Goal: Task Accomplishment & Management: Use online tool/utility

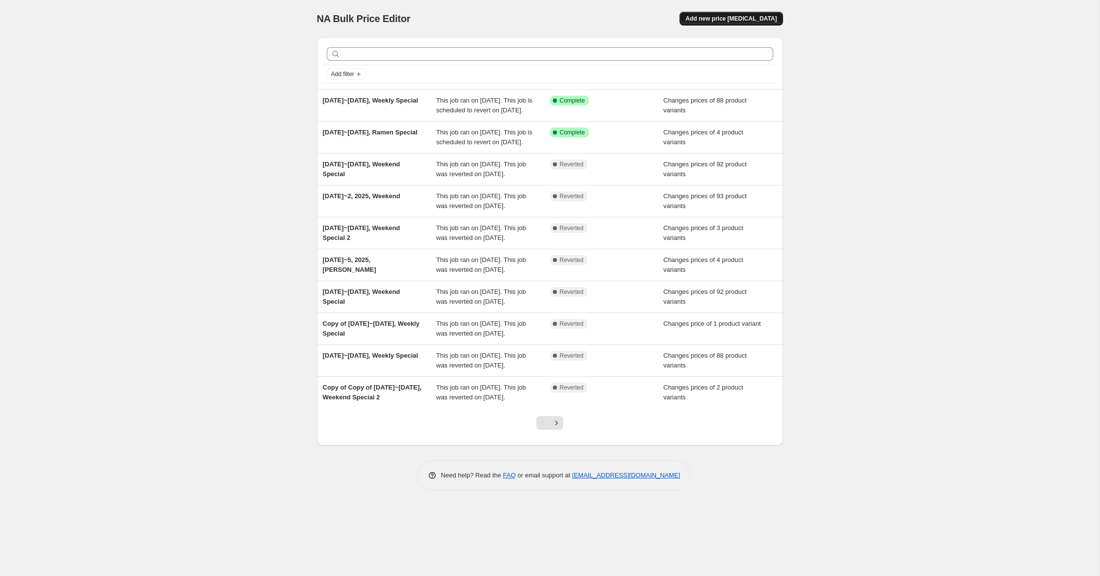
click at [767, 18] on span "Add new price [MEDICAL_DATA]" at bounding box center [730, 19] width 91 height 8
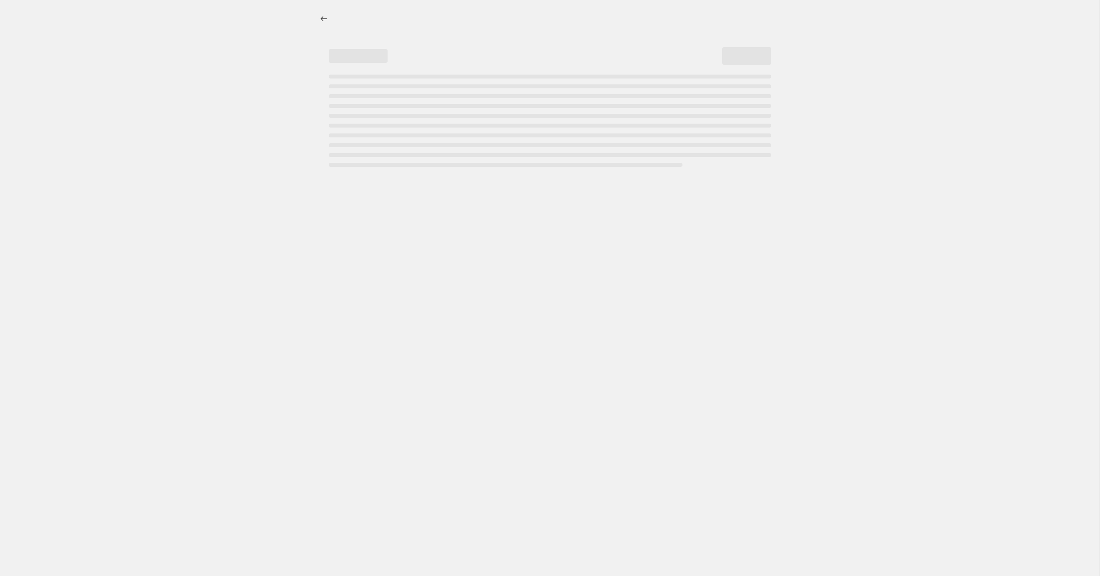
select select "percentage"
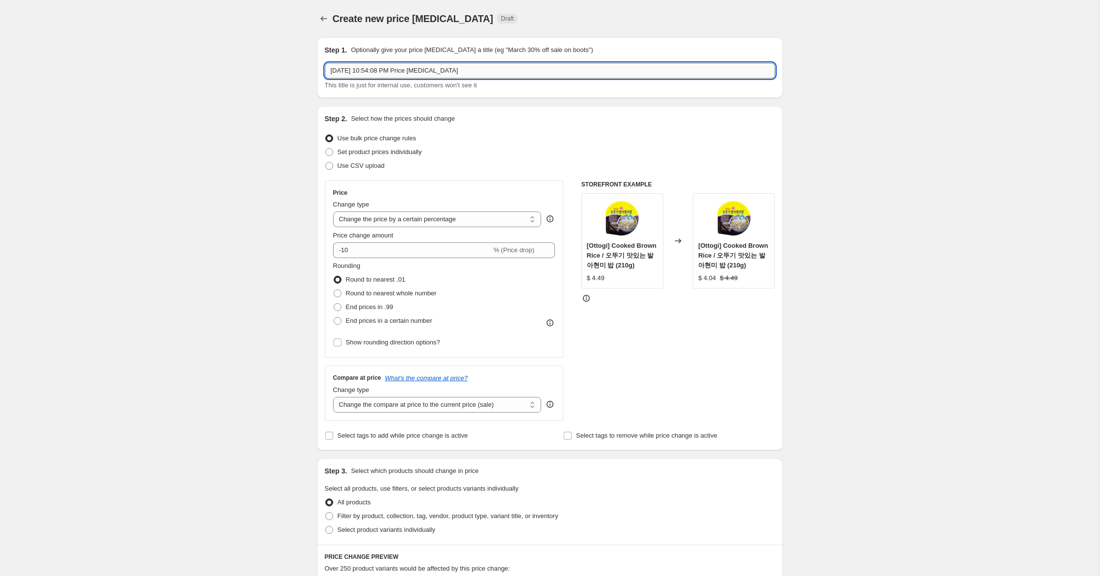
drag, startPoint x: 369, startPoint y: 70, endPoint x: 568, endPoint y: 72, distance: 198.7
click at [568, 72] on input "[DATE] 10:54:08 PM Price [MEDICAL_DATA]" at bounding box center [550, 71] width 450 height 16
type input "[DATE], Weekend Special"
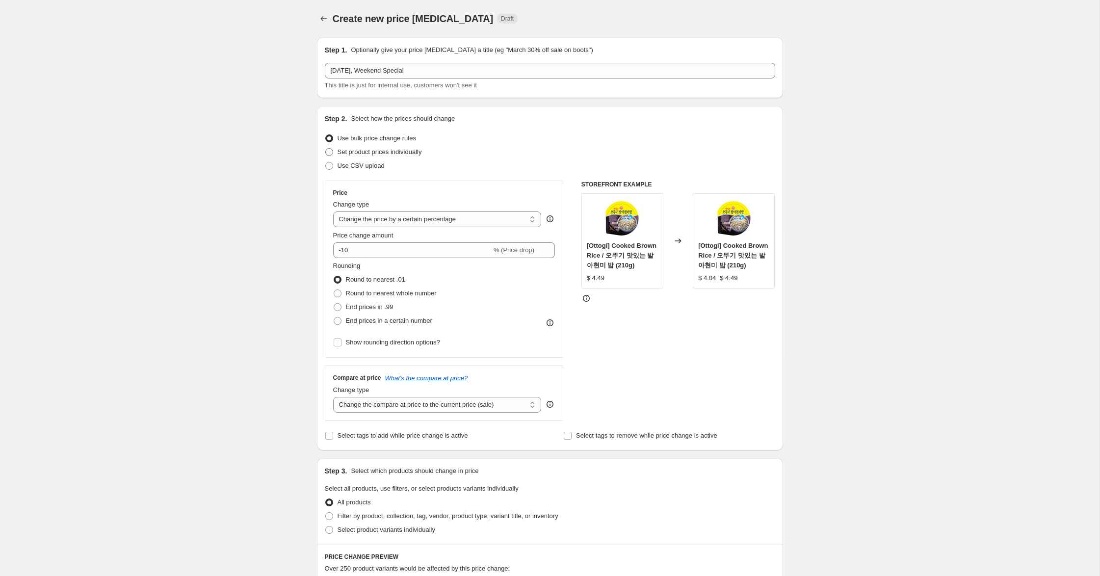
click at [418, 150] on span "Set product prices individually" at bounding box center [380, 151] width 84 height 7
click at [326, 149] on input "Set product prices individually" at bounding box center [325, 148] width 0 height 0
radio input "true"
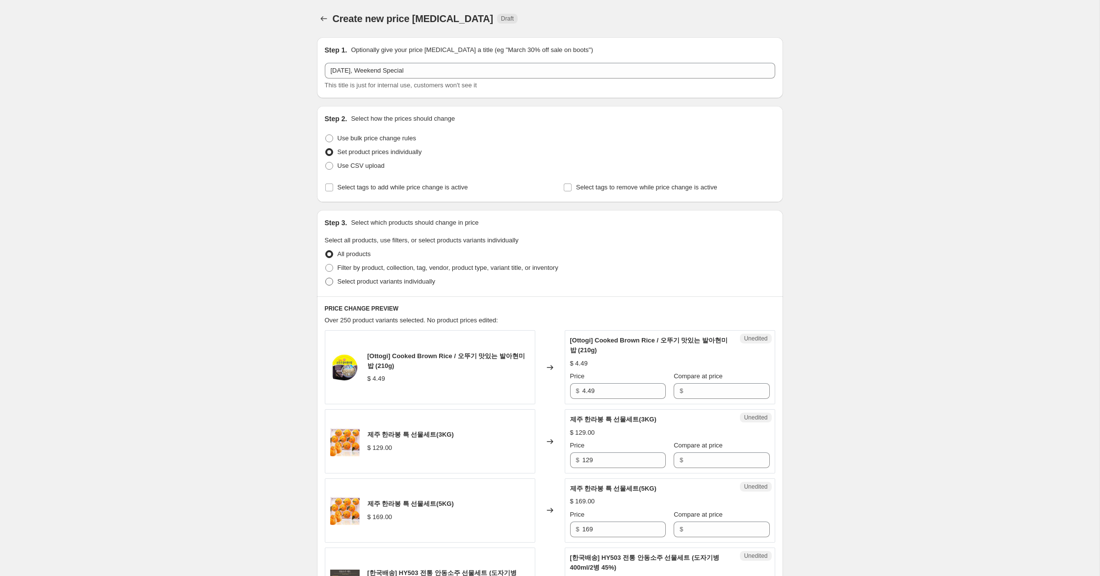
drag, startPoint x: 419, startPoint y: 283, endPoint x: 409, endPoint y: 280, distance: 10.9
click at [419, 283] on span "Select product variants individually" at bounding box center [387, 281] width 98 height 7
click at [326, 278] on input "Select product variants individually" at bounding box center [325, 278] width 0 height 0
radio input "true"
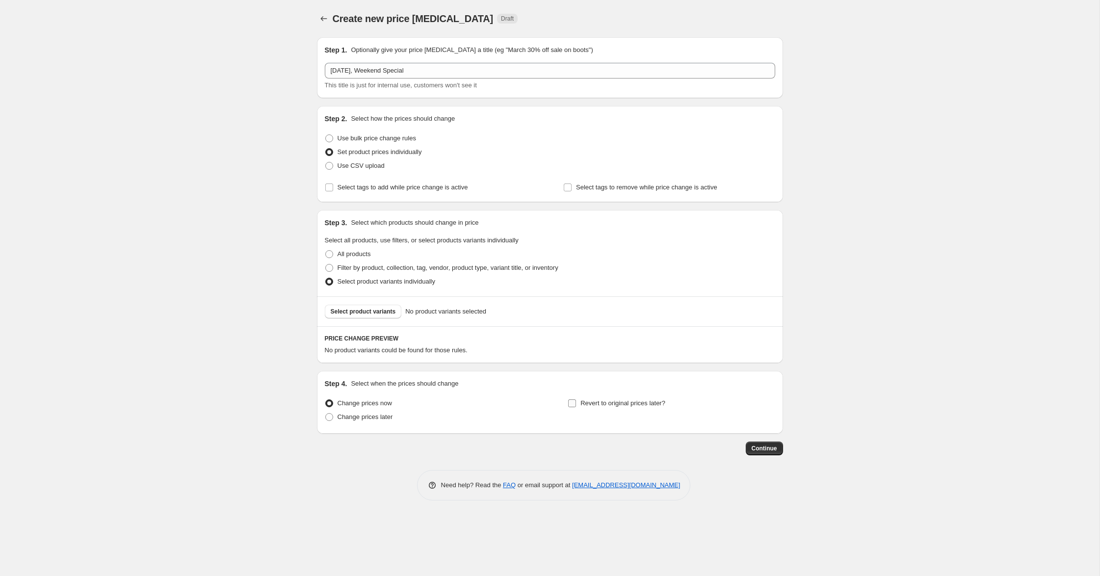
click at [636, 400] on span "Revert to original prices later?" at bounding box center [622, 402] width 85 height 7
click at [576, 400] on input "Revert to original prices later?" at bounding box center [572, 403] width 8 height 8
checkbox input "true"
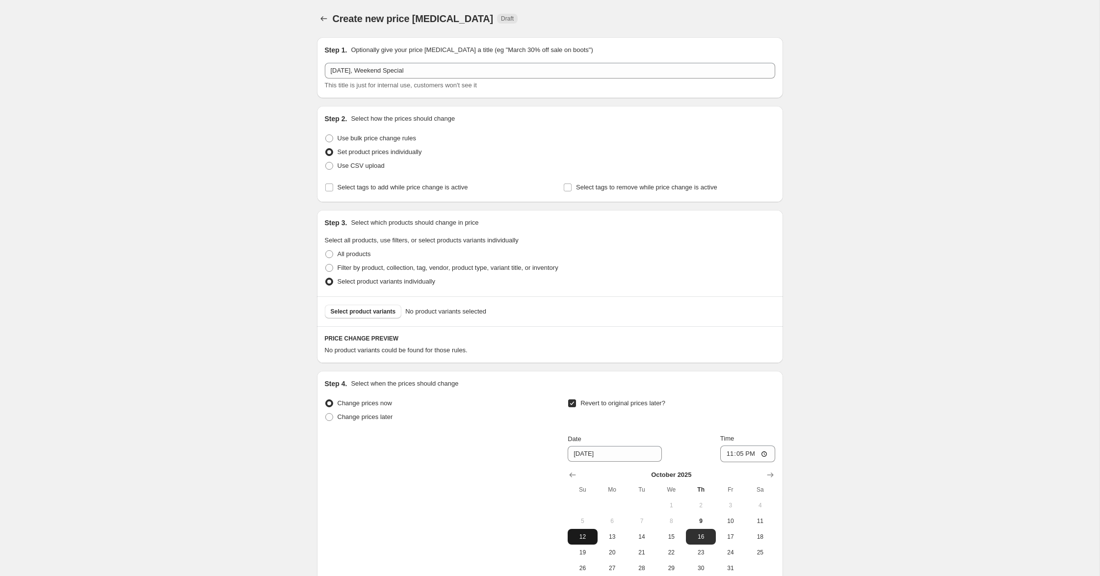
click at [583, 540] on span "12" at bounding box center [583, 537] width 22 height 8
type input "[DATE]"
click at [738, 455] on input "23:05" at bounding box center [747, 453] width 55 height 17
type input "23:59"
click at [800, 418] on div "Create new price [MEDICAL_DATA]. This page is ready Create new price [MEDICAL_D…" at bounding box center [549, 341] width 1099 height 683
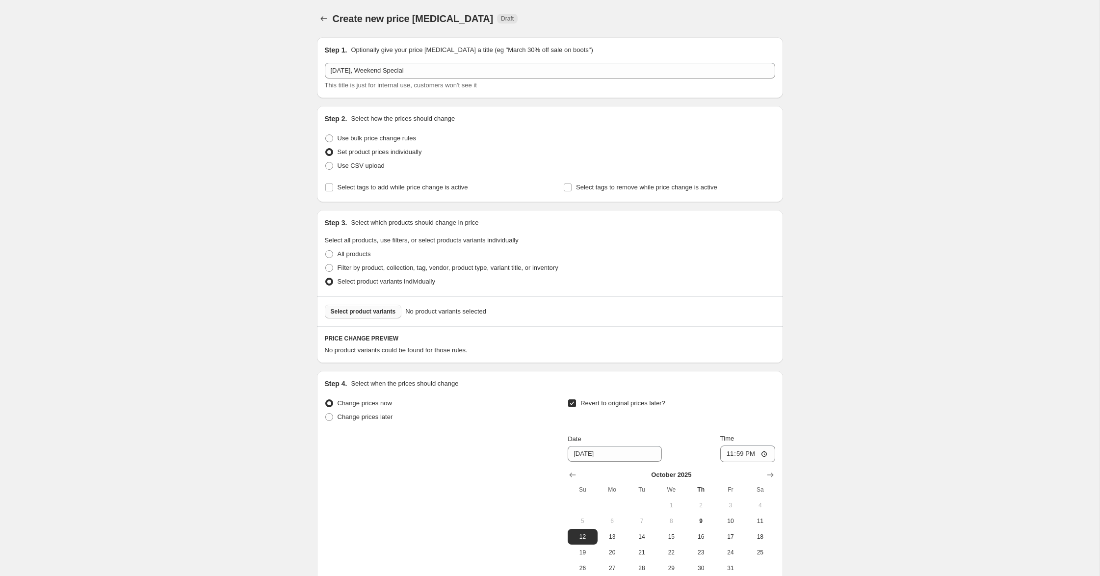
click at [374, 311] on span "Select product variants" at bounding box center [363, 312] width 65 height 8
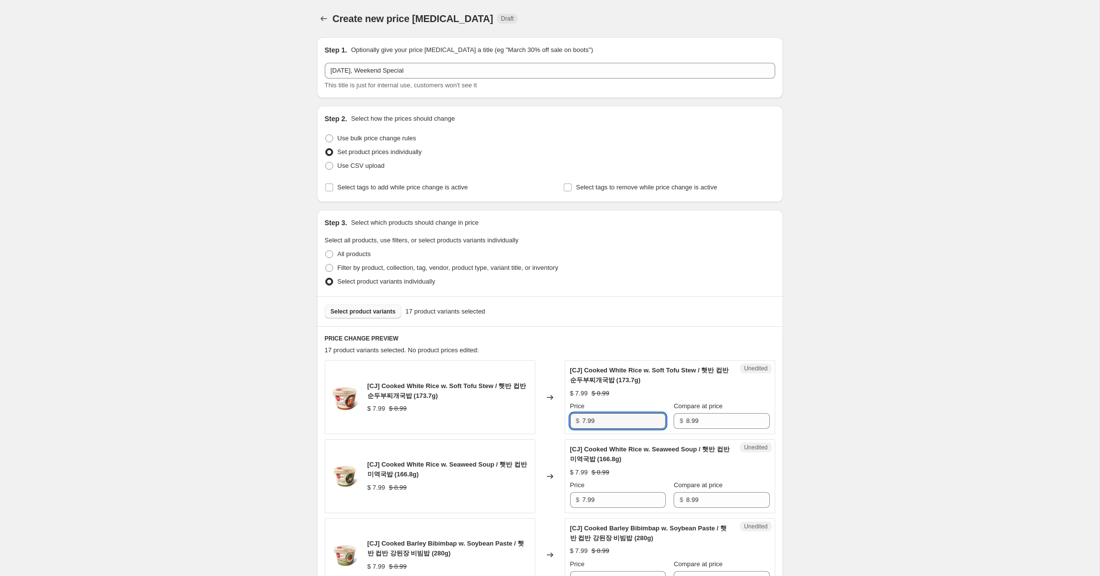
drag, startPoint x: 586, startPoint y: 422, endPoint x: 563, endPoint y: 415, distance: 24.4
click at [563, 415] on div "[CJ] Cooked White Rice w. Soft Tofu Stew / 햇반 컵반 순두부찌개국밥 (173.7g) $ 7.99 $ 8.99…" at bounding box center [550, 397] width 450 height 74
type input "4.99"
drag, startPoint x: 586, startPoint y: 497, endPoint x: 535, endPoint y: 488, distance: 51.9
click at [534, 487] on div "[CJ] Cooked White Rice w. Seaweed Soup / 햇반 컵반 미역국밥 (166.8g) $ 7.99 $ 8.99 Chan…" at bounding box center [550, 476] width 450 height 74
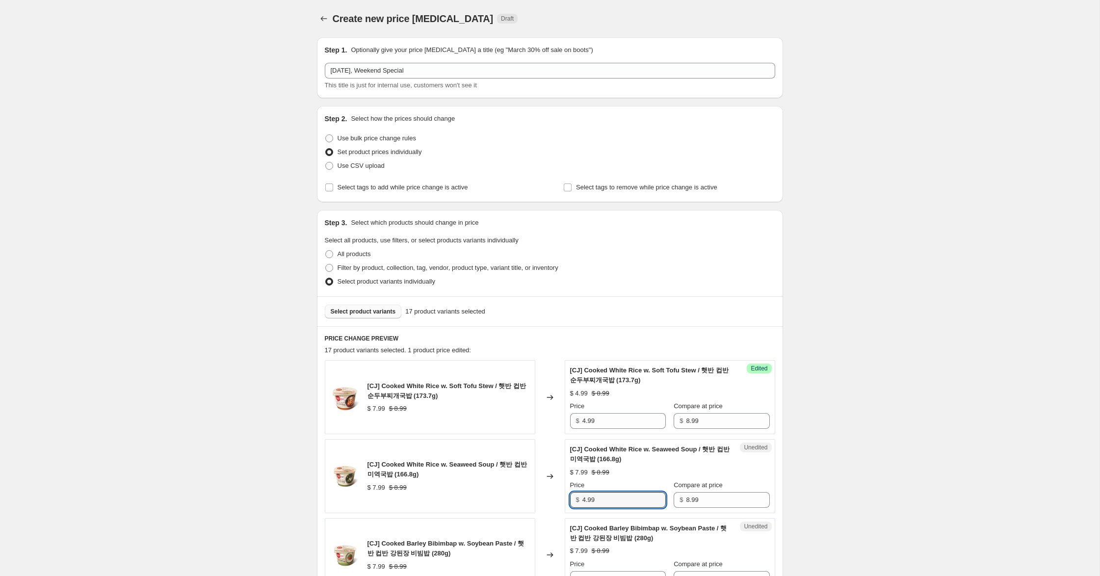
scroll to position [115, 0]
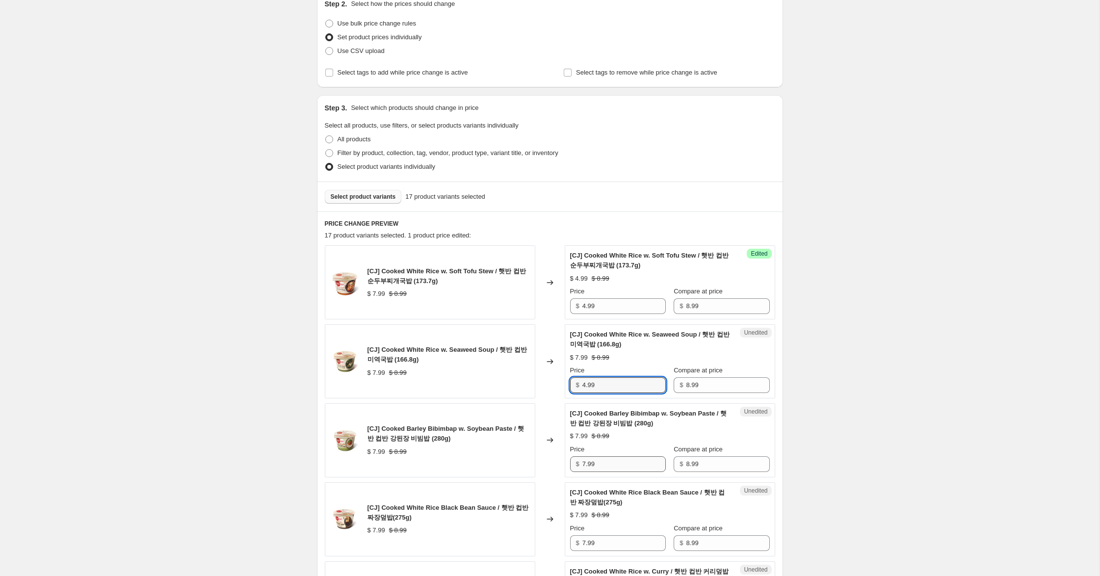
type input "4.99"
drag, startPoint x: 586, startPoint y: 464, endPoint x: 548, endPoint y: 493, distance: 46.9
click at [536, 460] on div "[CJ] Cooked Barley Bibimbap w. Soybean Paste / 햇반 컵반 강된장 비빔밥 (280g) $ 7.99 $ 8.…" at bounding box center [550, 440] width 450 height 74
type input "4.99"
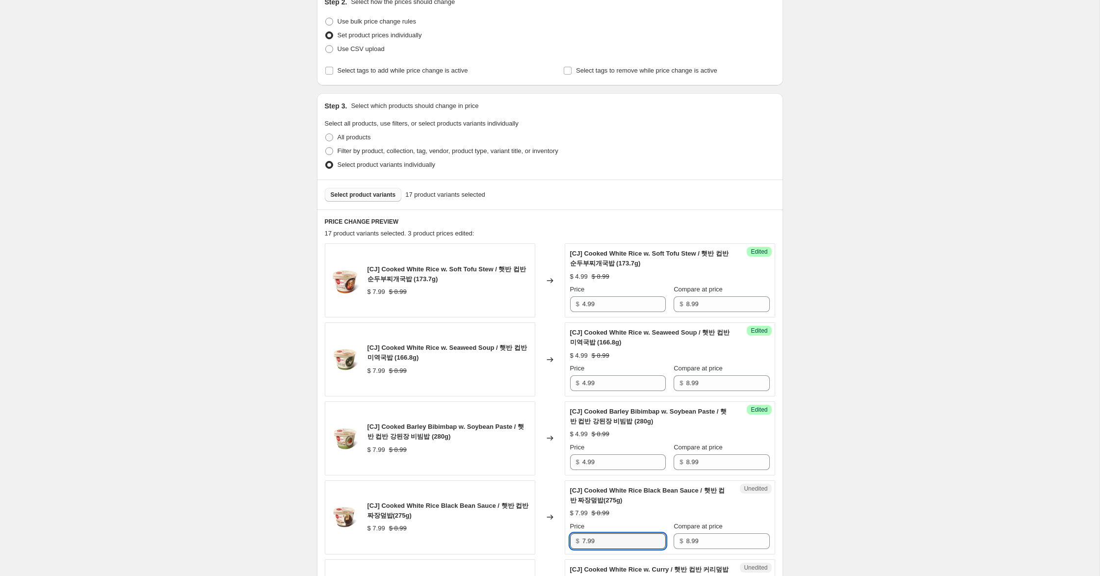
drag, startPoint x: 586, startPoint y: 543, endPoint x: 546, endPoint y: 534, distance: 41.3
click at [546, 534] on div "[CJ] Cooked White Rice Black Bean Sauce / 햇반 컵반 짜장덮밥(275g) $ 7.99 $ 8.99 Change…" at bounding box center [550, 517] width 450 height 74
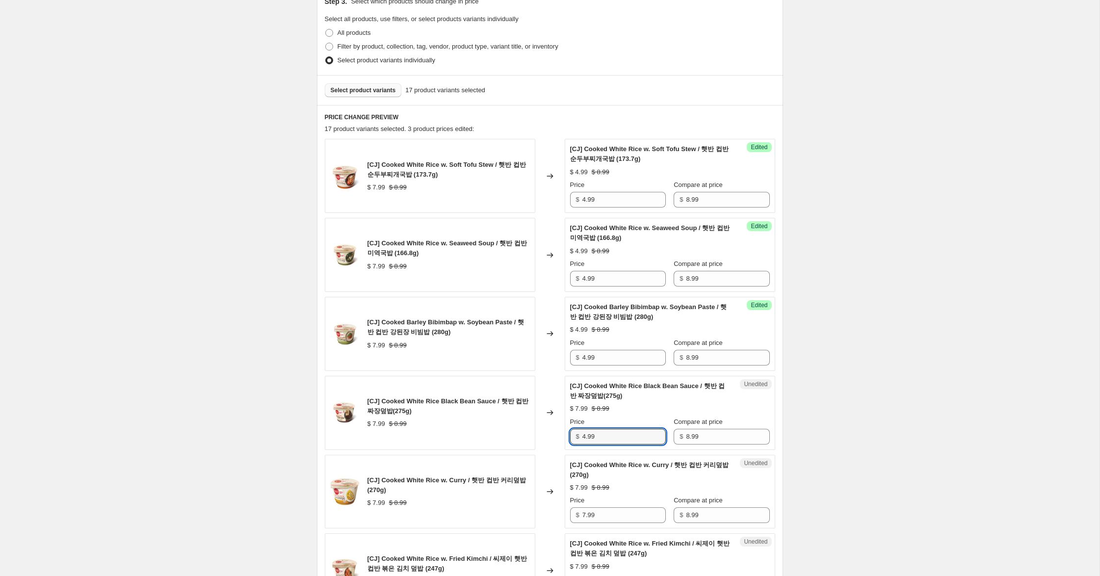
scroll to position [223, 0]
type input "4.99"
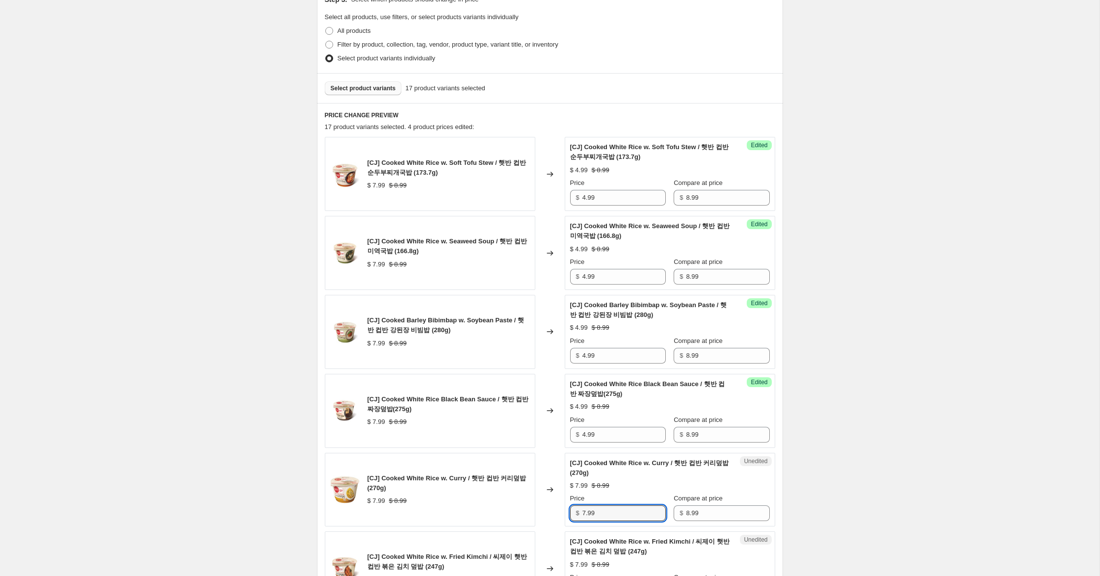
drag, startPoint x: 585, startPoint y: 511, endPoint x: 572, endPoint y: 517, distance: 14.5
click at [565, 511] on div "Unedited [CJ] Cooked White Rice w. Curry / 햇반 컵반 커리덮밥 (270g) $ 7.99 $ 8.99 Pric…" at bounding box center [670, 490] width 210 height 74
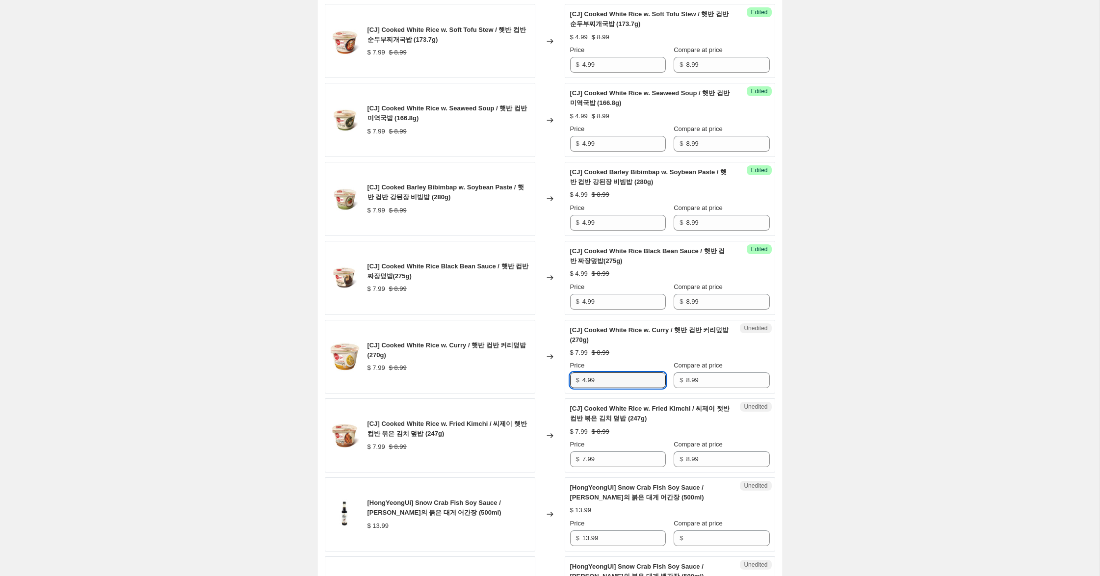
scroll to position [359, 0]
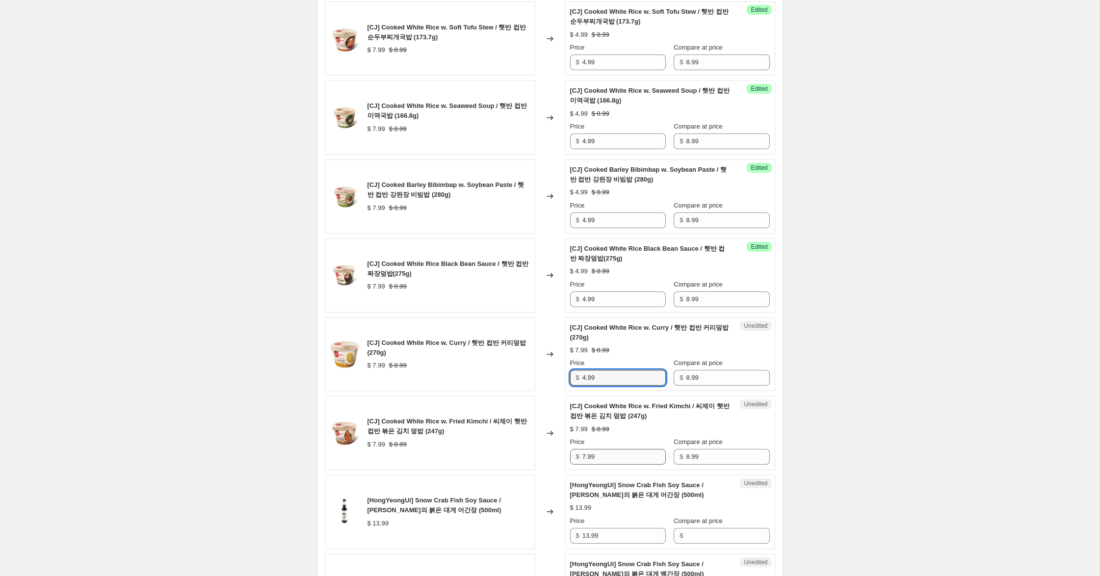
type input "4.99"
drag, startPoint x: 585, startPoint y: 459, endPoint x: 535, endPoint y: 444, distance: 51.5
click at [535, 444] on div "[CJ] Cooked White Rice w. Fried Kimchi / 씨제이 햇반 컵반 볶은 김치 덮밥 (247g) $ 7.99 $ 8.9…" at bounding box center [550, 433] width 450 height 74
type input "4.99"
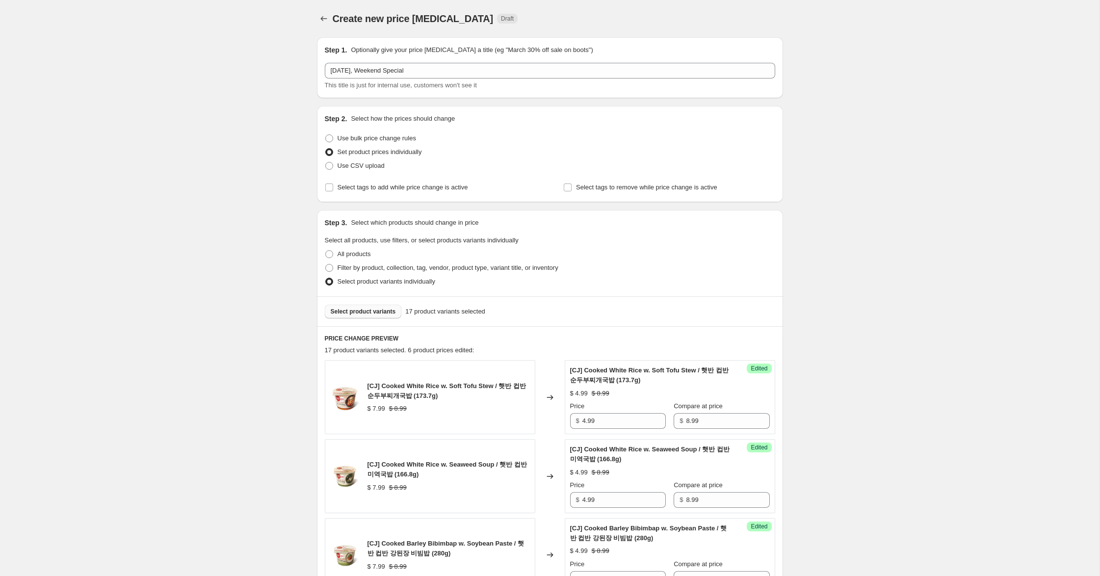
click at [369, 315] on button "Select product variants" at bounding box center [363, 312] width 77 height 14
click at [379, 314] on span "Select product variants" at bounding box center [363, 312] width 65 height 8
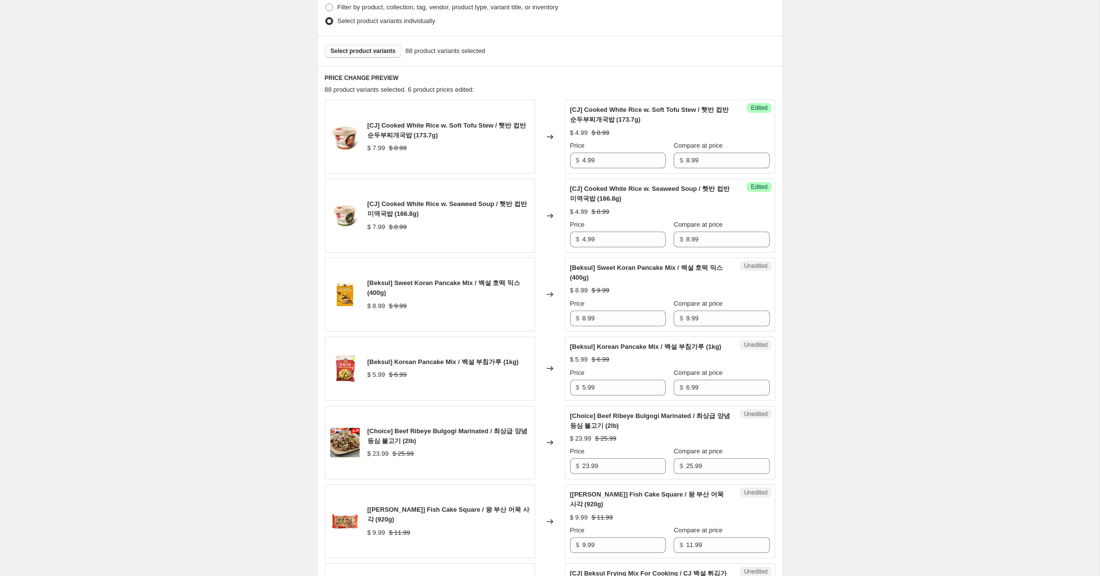
scroll to position [265, 0]
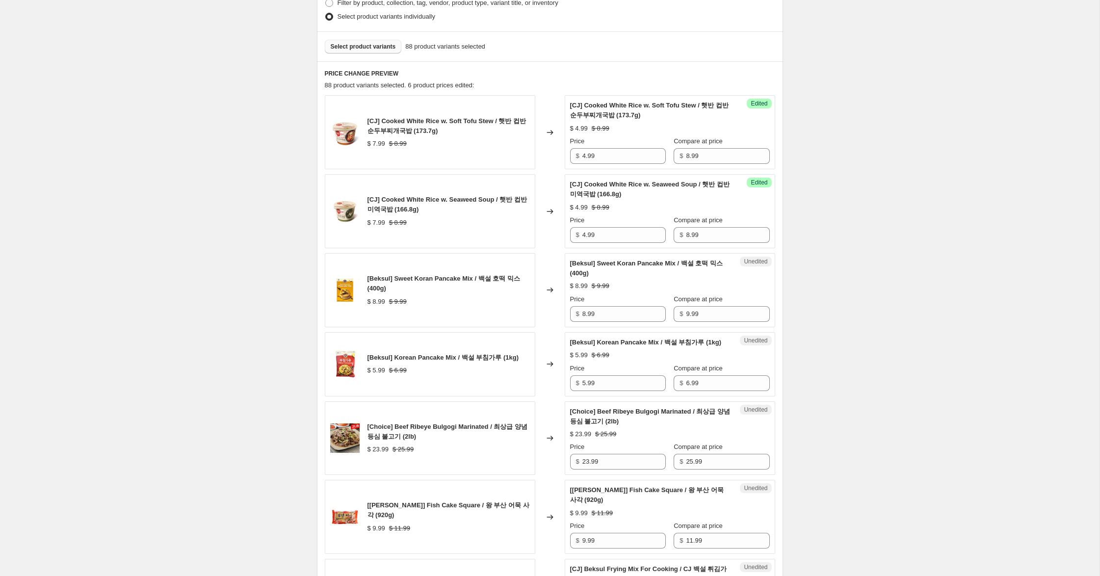
click at [387, 48] on span "Select product variants" at bounding box center [363, 47] width 65 height 8
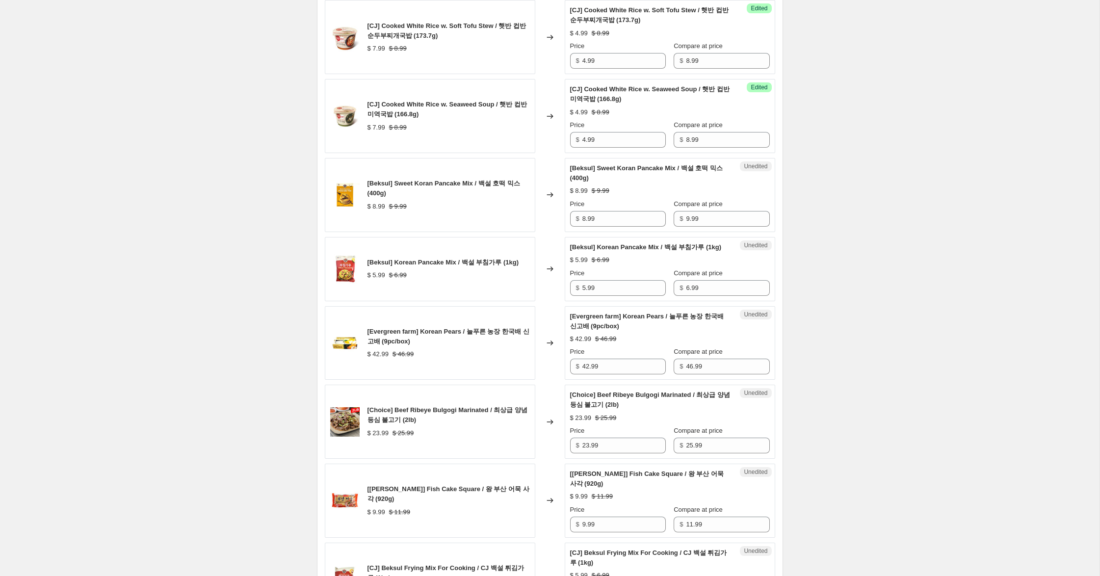
scroll to position [367, 0]
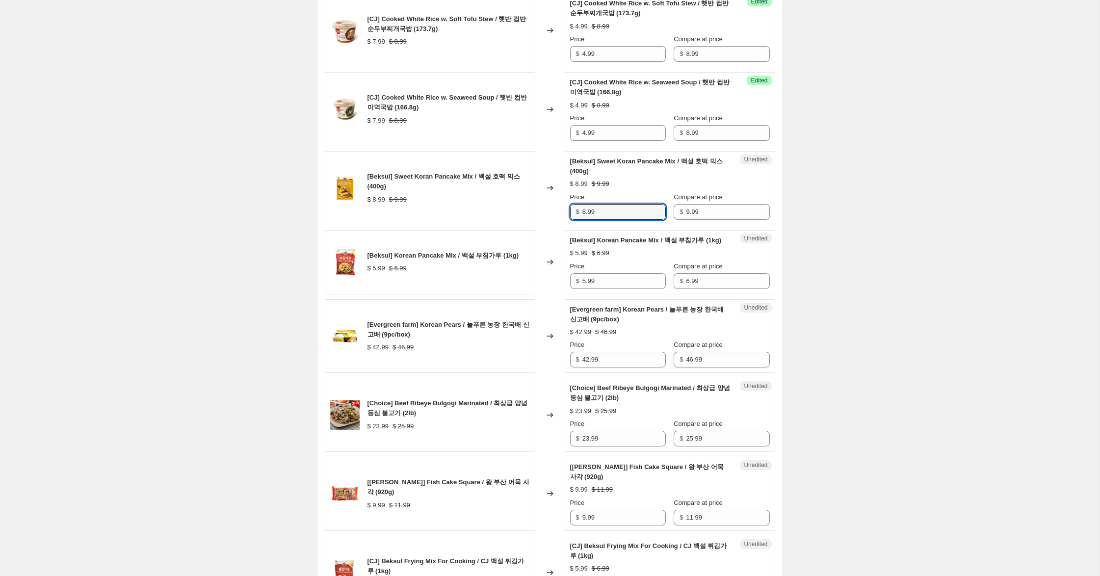
drag, startPoint x: 585, startPoint y: 212, endPoint x: 541, endPoint y: 208, distance: 44.8
click at [541, 208] on div "[Beksul] Sweet Koran Pancake Mix / 백설 호떡 믹스 (400g) $ 8.99 $ 9.99 Changed to Une…" at bounding box center [550, 188] width 450 height 74
type input "6.99"
drag, startPoint x: 584, startPoint y: 289, endPoint x: 573, endPoint y: 288, distance: 11.3
click at [573, 288] on div "$ 5.99" at bounding box center [618, 281] width 96 height 16
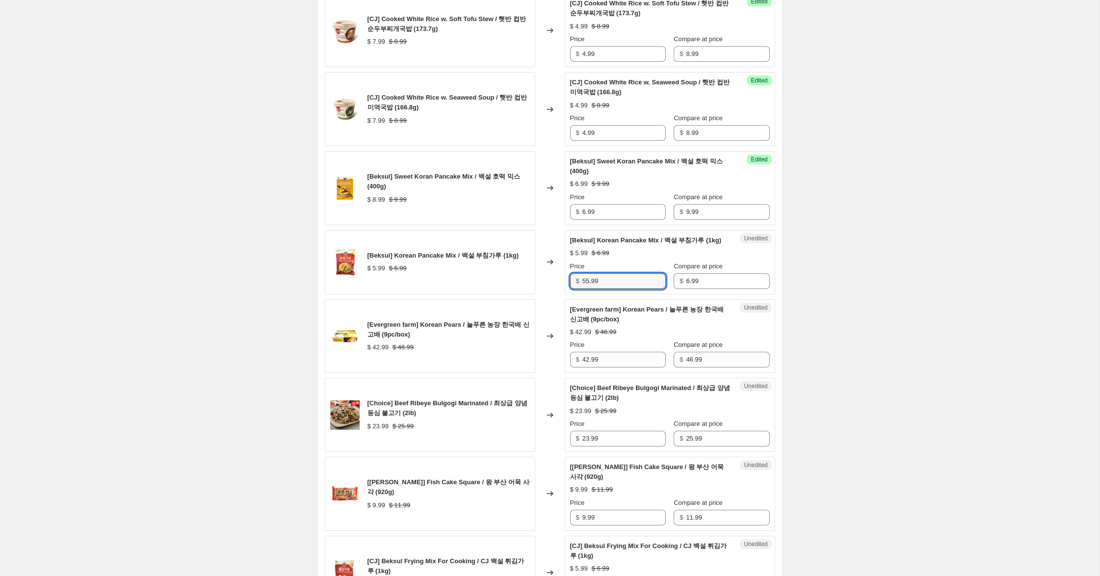
drag, startPoint x: 589, startPoint y: 291, endPoint x: 575, endPoint y: 295, distance: 14.8
click at [561, 286] on div "[Beksul] Korean Pancake Mix / 백설 부침가루 (1kg) $ 5.99 $ 6.99 Changed to Unedited […" at bounding box center [550, 262] width 450 height 64
type input "4.99"
drag, startPoint x: 589, startPoint y: 370, endPoint x: 556, endPoint y: 361, distance: 33.7
click at [556, 361] on div "[Evergreen farm] Korean Pears / 늘푸른 농장 한국배 신고배 (9pc/box) $ 42.99 $ 46.99 Change…" at bounding box center [550, 336] width 450 height 74
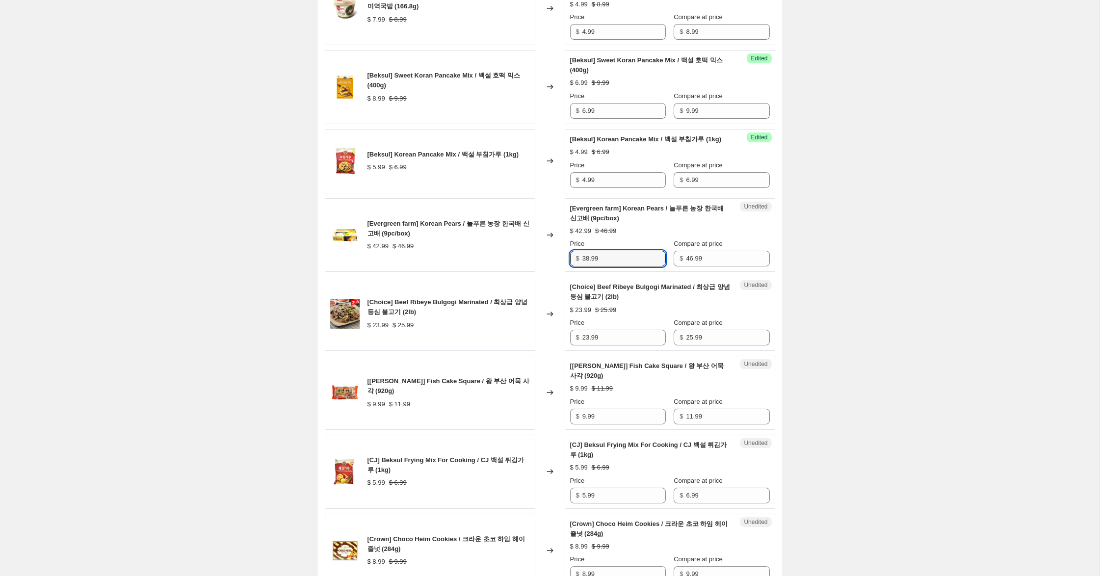
scroll to position [476, 0]
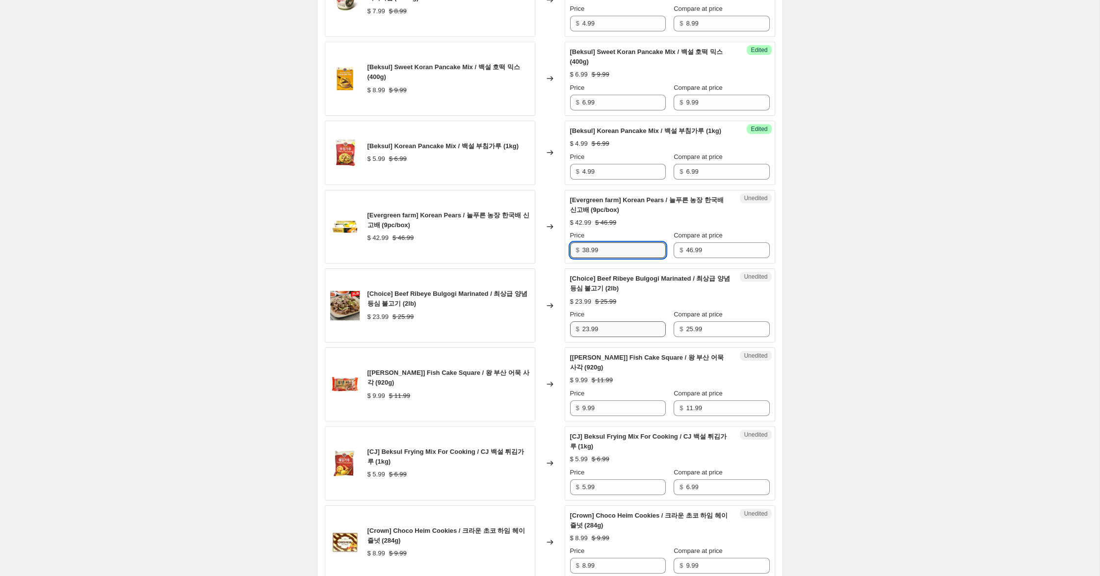
type input "38.99"
drag, startPoint x: 589, startPoint y: 339, endPoint x: 554, endPoint y: 334, distance: 35.7
click at [554, 334] on div "[Choice] Beef Ribeye Bulgogi Marinated / 최상급 양념 등심 불고기 (2lb) $ 23.99 $ 25.99 Ch…" at bounding box center [550, 305] width 450 height 74
type input "17.99"
drag, startPoint x: 585, startPoint y: 418, endPoint x: 562, endPoint y: 414, distance: 23.6
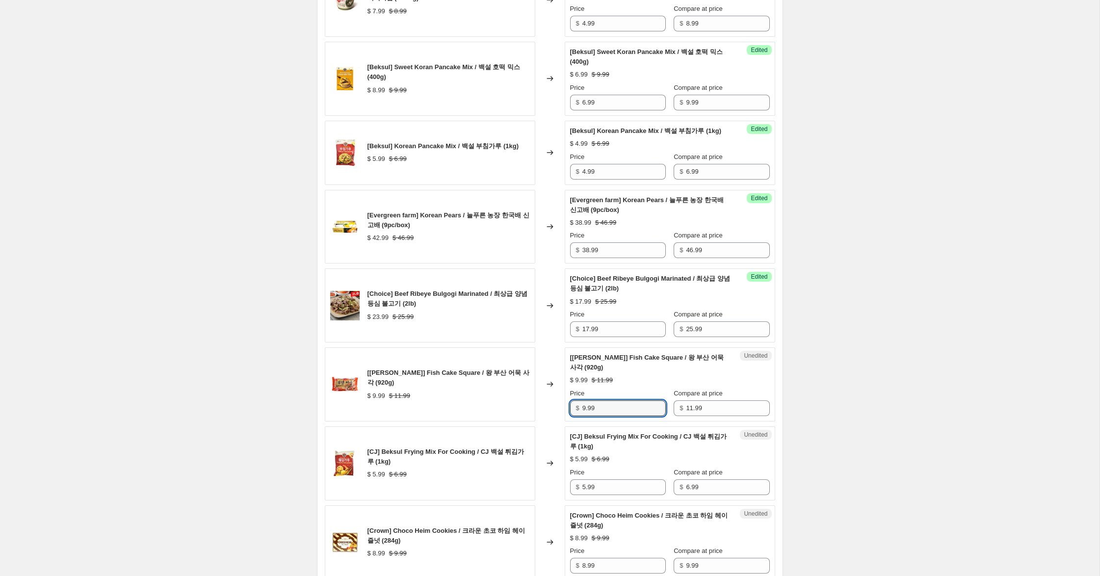
click at [562, 414] on div "[[PERSON_NAME]] Fish Cake Square / 왕 부산 어묵 사각 (920g) $ 9.99 $ 11.99 Changed to …" at bounding box center [550, 384] width 450 height 74
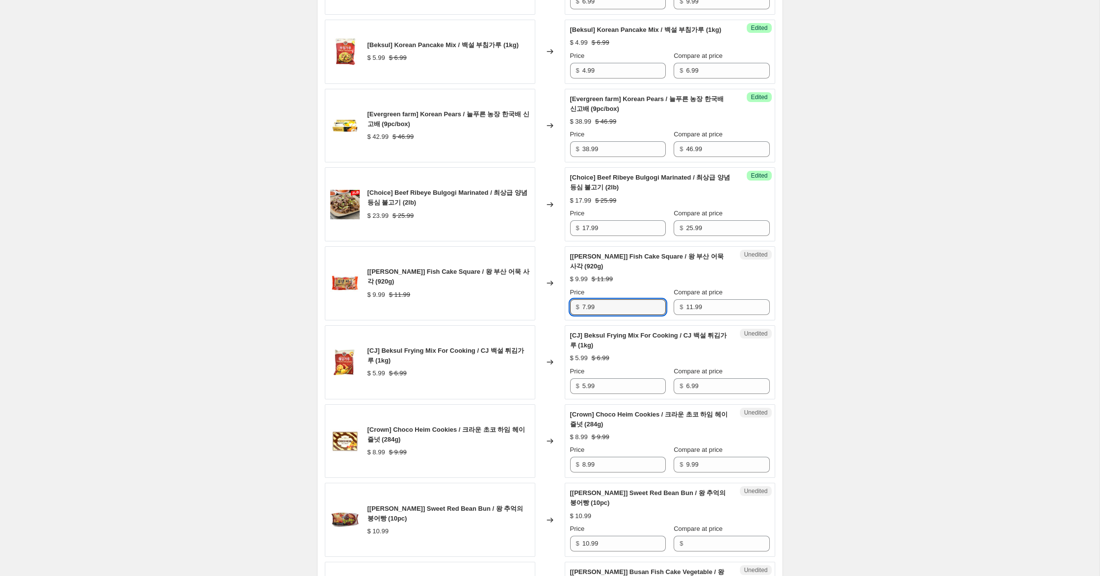
scroll to position [581, 0]
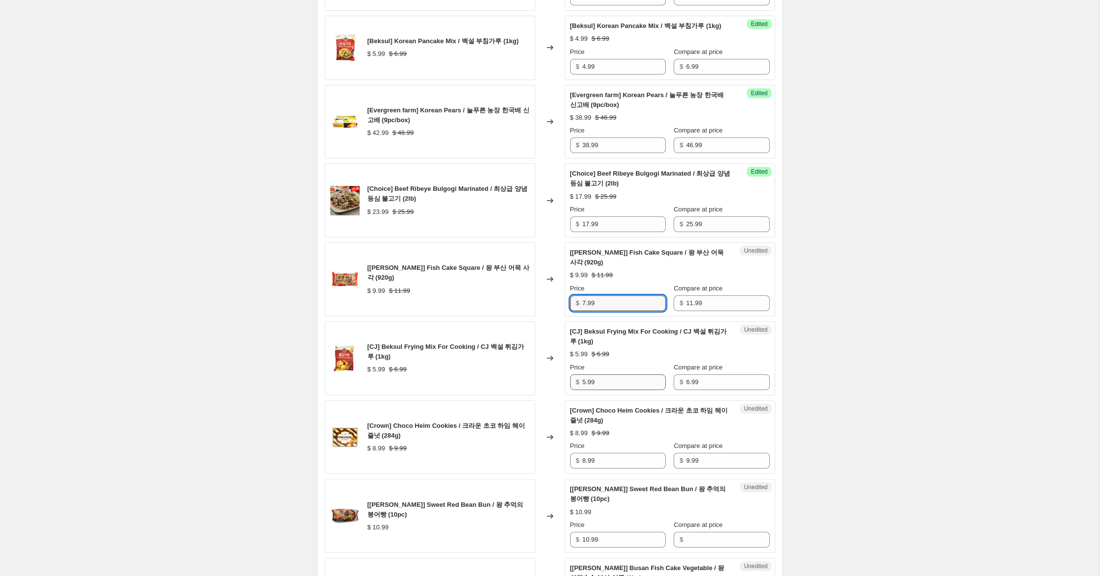
type input "7.99"
drag, startPoint x: 585, startPoint y: 393, endPoint x: 572, endPoint y: 389, distance: 14.1
click at [572, 389] on div "$ 5.99" at bounding box center [618, 382] width 96 height 16
type input "4.99"
drag, startPoint x: 585, startPoint y: 470, endPoint x: 546, endPoint y: 460, distance: 41.2
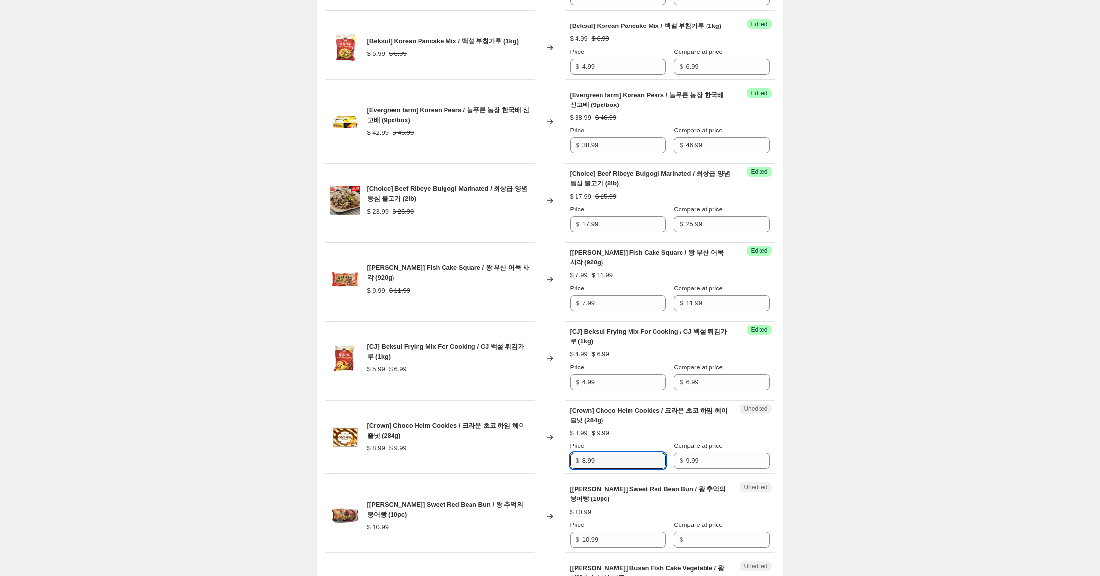
click at [546, 460] on div "[Crown] Choco Heim Cookies / 크라운 초코 하임 헤이즐넛 (284g) $ 8.99 $ 9.99 Changed to Une…" at bounding box center [550, 437] width 450 height 74
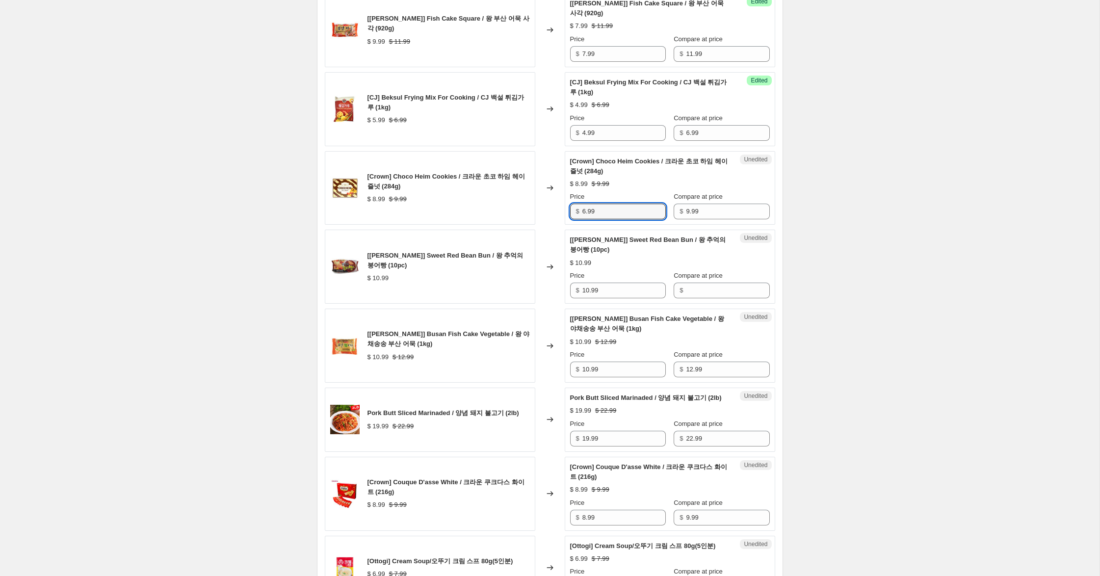
scroll to position [833, 0]
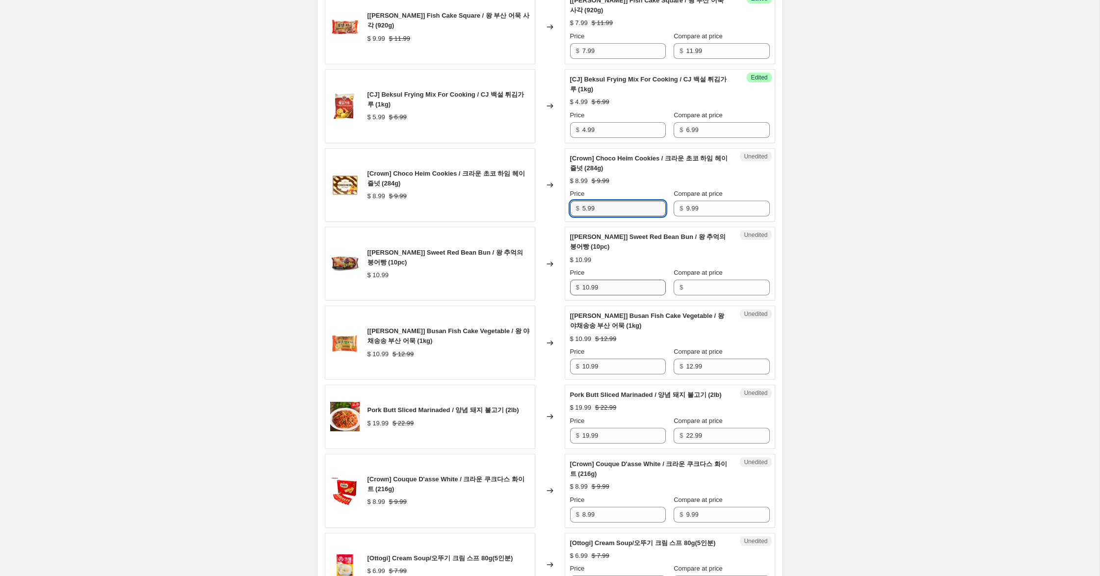
type input "5.99"
drag, startPoint x: 602, startPoint y: 297, endPoint x: 572, endPoint y: 291, distance: 31.0
click at [572, 291] on div "$ 10.99" at bounding box center [618, 288] width 96 height 16
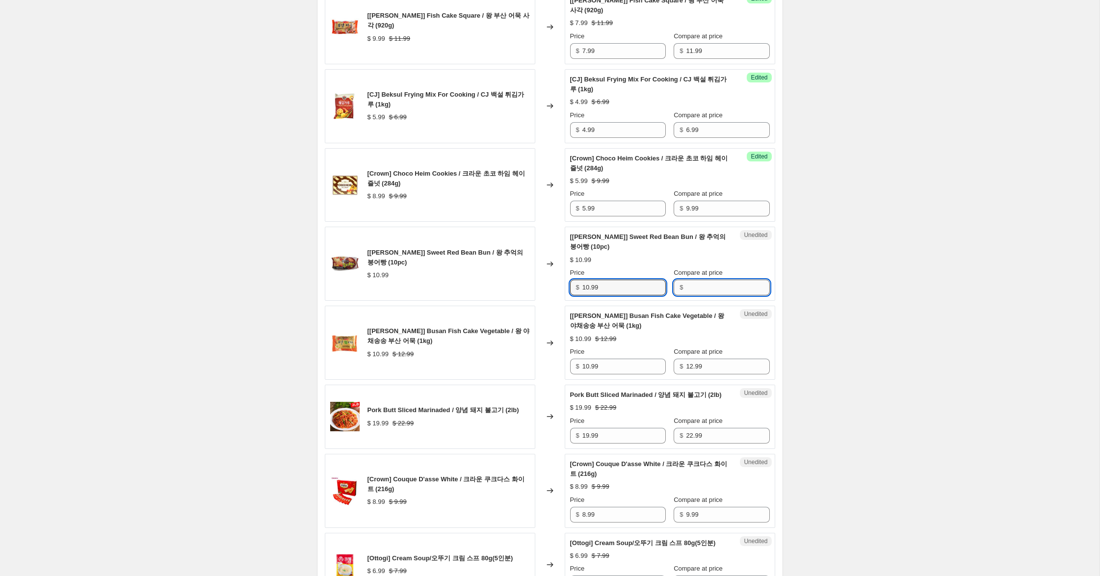
drag, startPoint x: 696, startPoint y: 298, endPoint x: 682, endPoint y: 298, distance: 13.7
click at [695, 295] on input "Compare at price" at bounding box center [727, 288] width 83 height 16
paste input "10.99"
type input "10.99"
drag, startPoint x: 589, startPoint y: 298, endPoint x: 521, endPoint y: 282, distance: 69.6
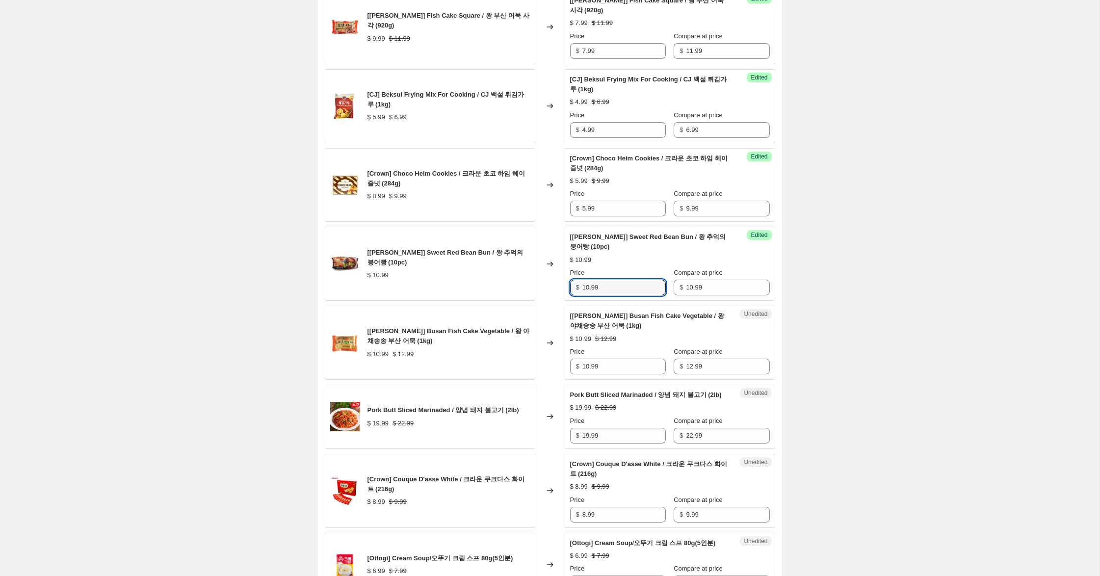
click at [523, 282] on div "[[PERSON_NAME]] Sweet Red Bean Bun / 왕 추억의 붕어빵 (10pc) $ 10.99 Changed to Succes…" at bounding box center [550, 264] width 450 height 74
type input "7.99"
drag, startPoint x: 588, startPoint y: 378, endPoint x: 522, endPoint y: 366, distance: 66.2
click at [522, 366] on div "[[PERSON_NAME]] Busan Fish Cake Vegetable / 왕 야채송송 부산 어묵 (1kg) $ 10.99 $ 12.99 …" at bounding box center [550, 343] width 450 height 74
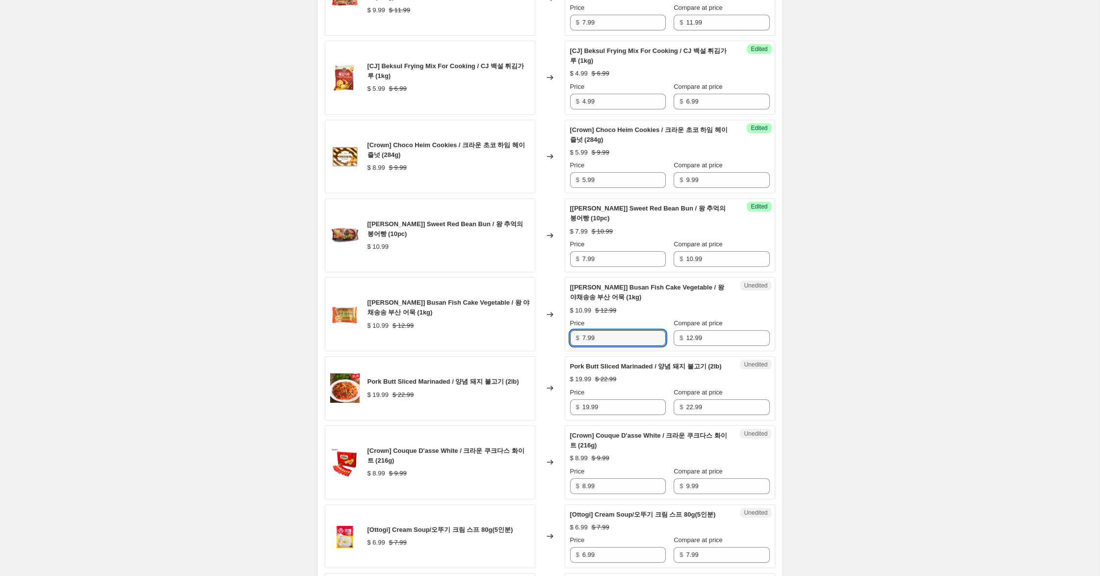
scroll to position [867, 0]
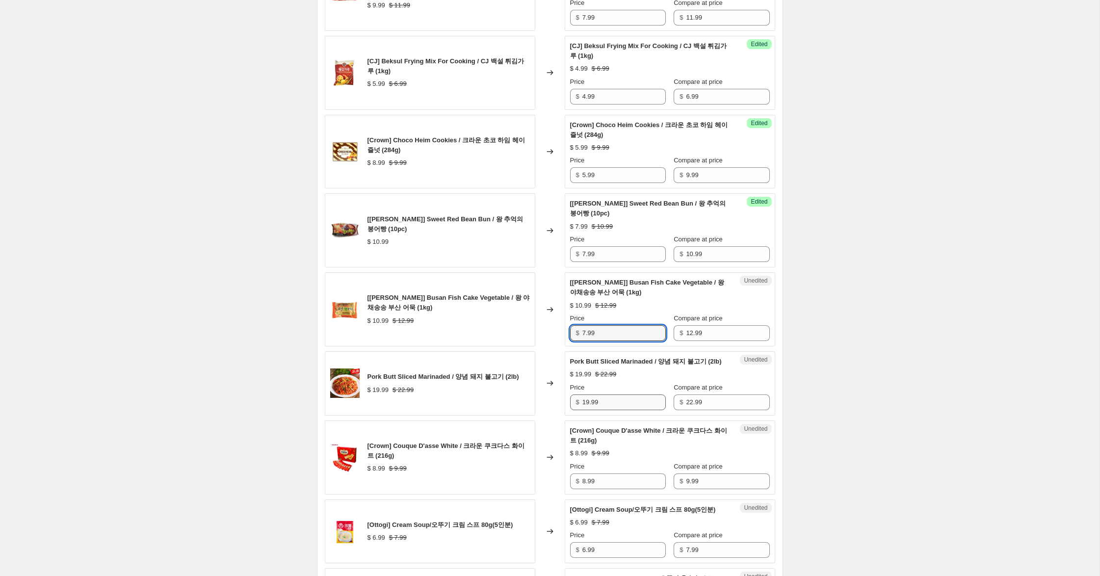
type input "7.99"
drag, startPoint x: 590, startPoint y: 421, endPoint x: 637, endPoint y: 452, distance: 56.1
click at [594, 410] on input "19.99" at bounding box center [623, 402] width 83 height 16
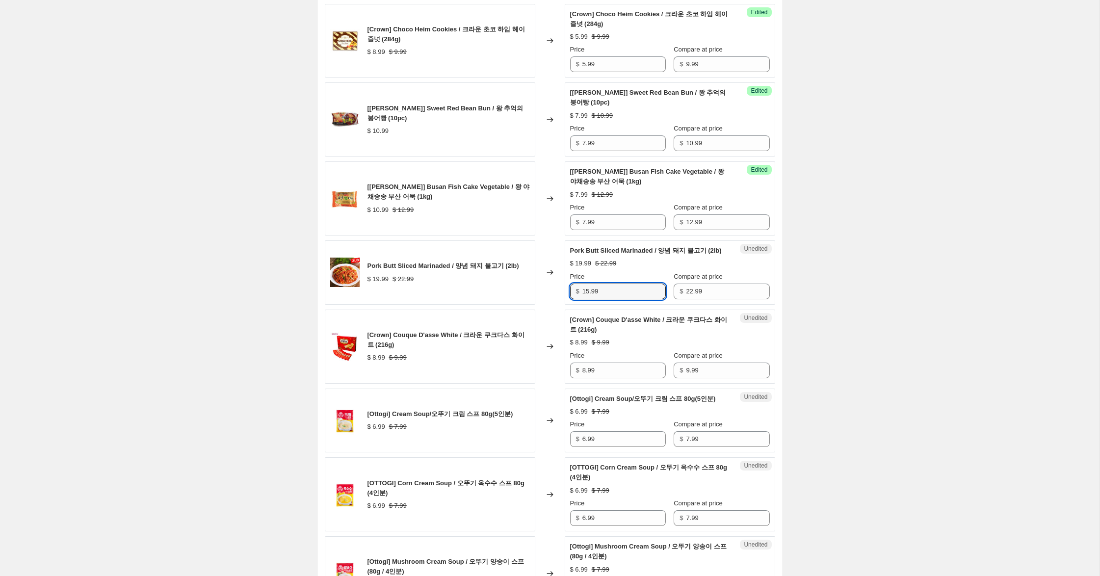
scroll to position [979, 0]
type input "15.99"
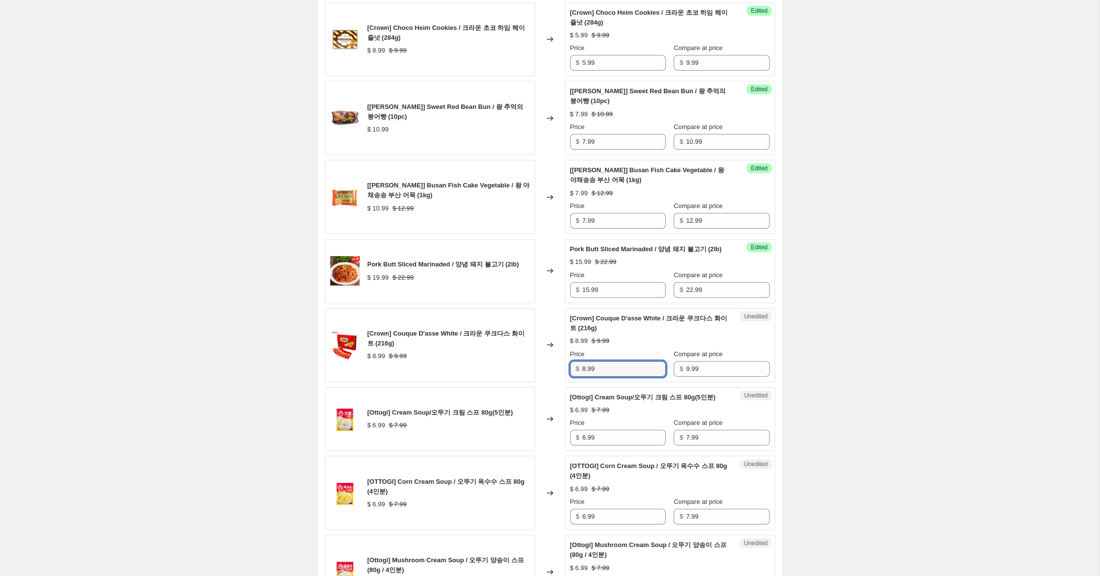
drag, startPoint x: 586, startPoint y: 389, endPoint x: 562, endPoint y: 385, distance: 24.8
click at [562, 382] on div "[Crown] Couque D'asse White / 크라운 쿠크다스 화이트 (216g) $ 8.99 $ 9.99 Changed to Uned…" at bounding box center [550, 345] width 450 height 74
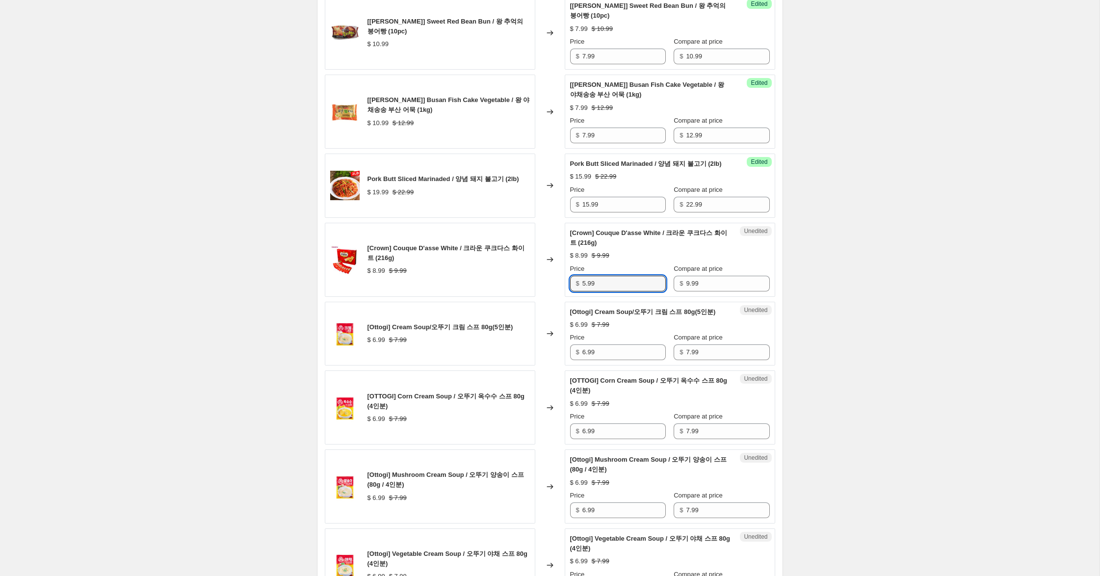
scroll to position [1066, 0]
type input "5.99"
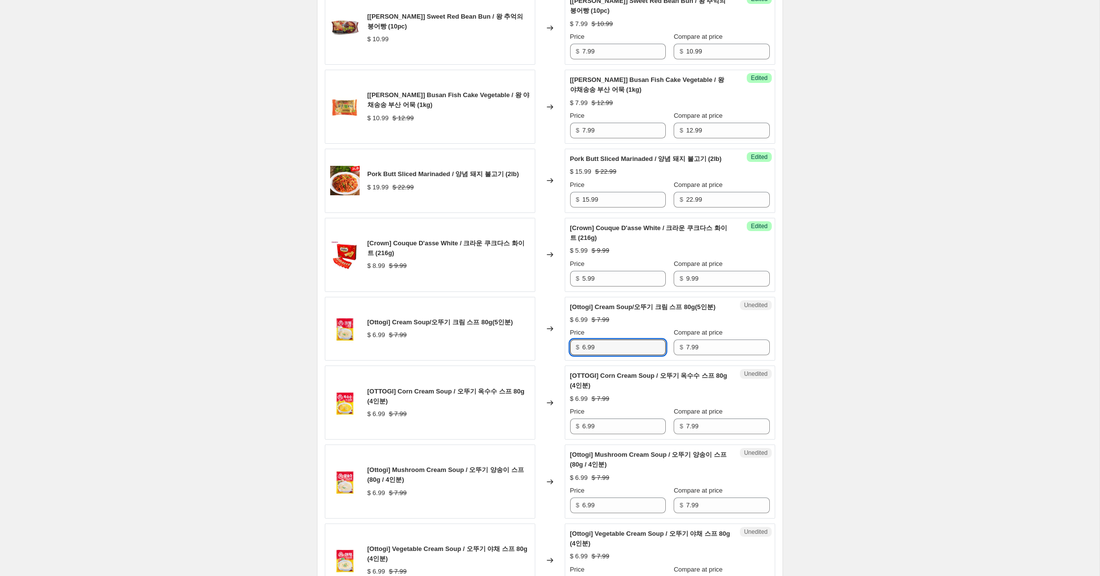
drag, startPoint x: 586, startPoint y: 380, endPoint x: 576, endPoint y: 376, distance: 10.1
click at [576, 355] on div "$ 6.99" at bounding box center [618, 347] width 96 height 16
type input "4.99"
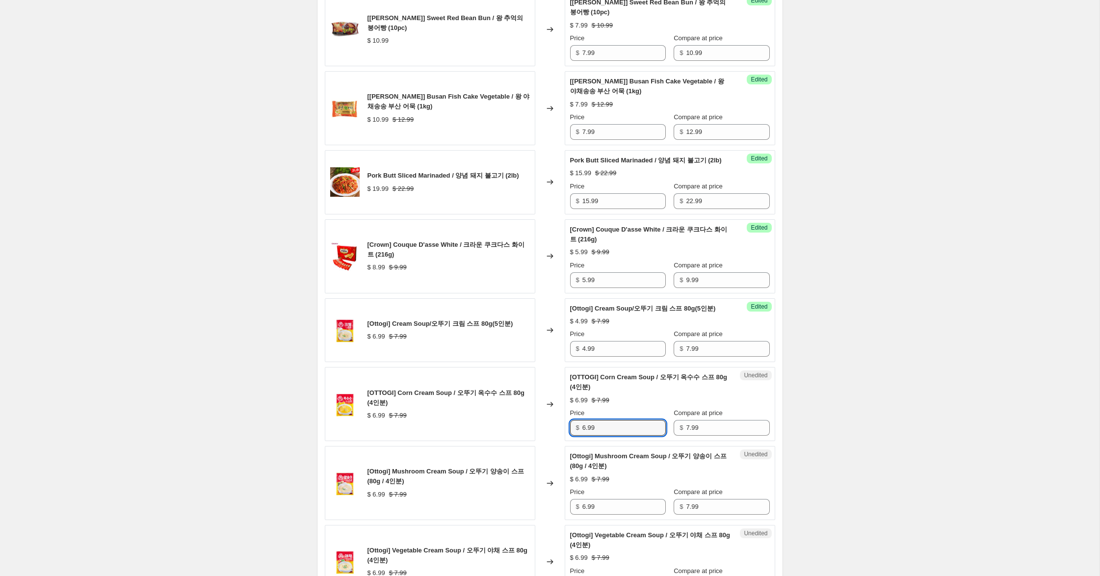
drag, startPoint x: 586, startPoint y: 457, endPoint x: 564, endPoint y: 453, distance: 22.4
click at [564, 441] on div "[OTTOGI] Corn Cream Soup / 오뚜기 옥수수 스프 80g (4인분) $ 6.99 $ 7.99 Changed to Unedit…" at bounding box center [550, 404] width 450 height 74
type input "4.99"
drag, startPoint x: 586, startPoint y: 536, endPoint x: 551, endPoint y: 525, distance: 36.6
click at [551, 520] on div "[Ottogi] Mushroom Cream Soup / 오뚜기 양송이 스프(80g / 4인분) $ 6.99 $ 7.99 Changed to U…" at bounding box center [550, 483] width 450 height 74
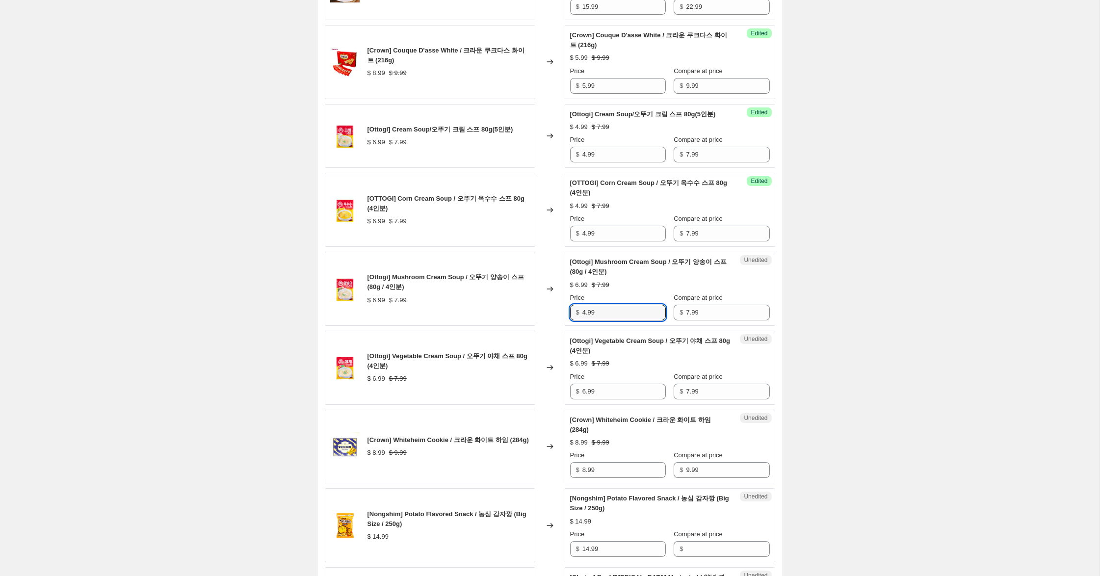
scroll to position [1264, 0]
type input "4.99"
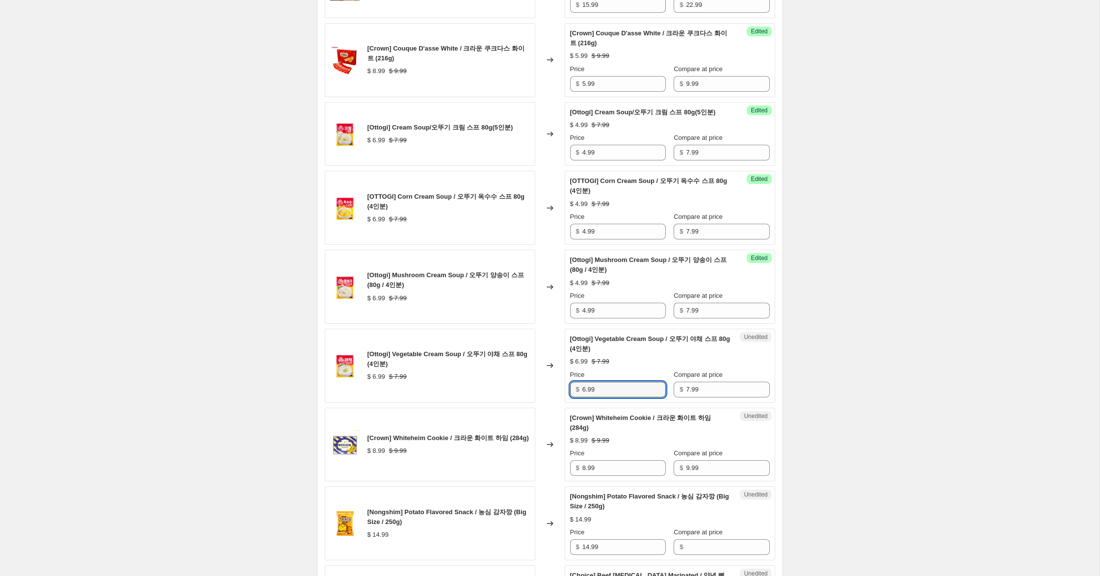
drag, startPoint x: 584, startPoint y: 420, endPoint x: 556, endPoint y: 414, distance: 28.6
click at [559, 403] on div "[Ottogi] Vegetable Cream Soup / 오뚜기 야채 스프 80g (4인분) $ 6.99 $ 7.99 Changed to Un…" at bounding box center [550, 366] width 450 height 74
type input "4.99"
drag, startPoint x: 586, startPoint y: 499, endPoint x: 548, endPoint y: 491, distance: 38.1
click at [548, 482] on div "[Crown] Whiteheim Cookie / 크라운 화이트 하임 (284g) $ 8.99 $ 9.99 Changed to Unedited …" at bounding box center [550, 445] width 450 height 74
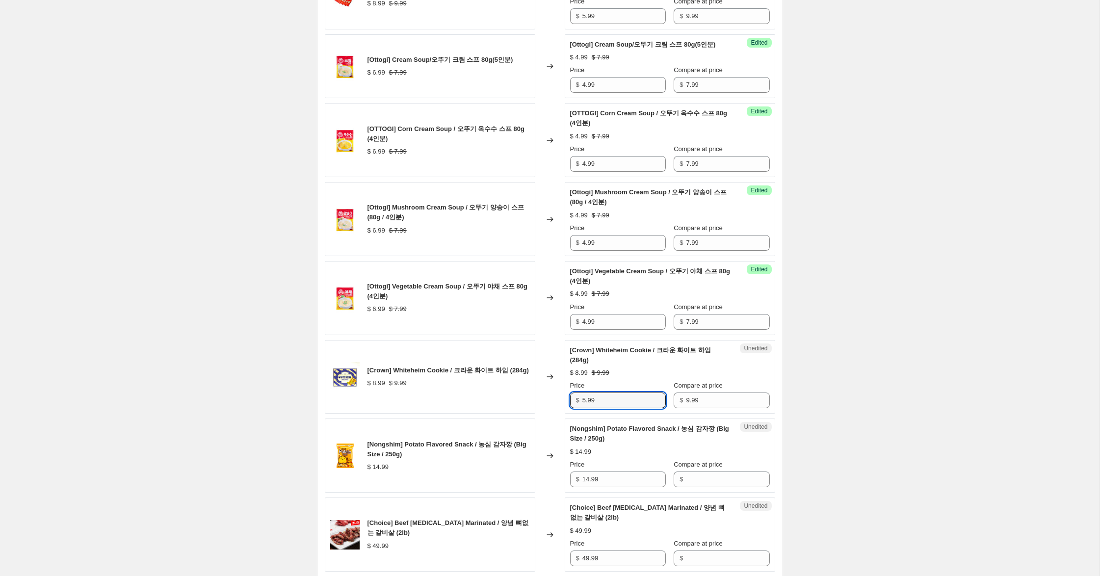
scroll to position [1333, 0]
type input "5.99"
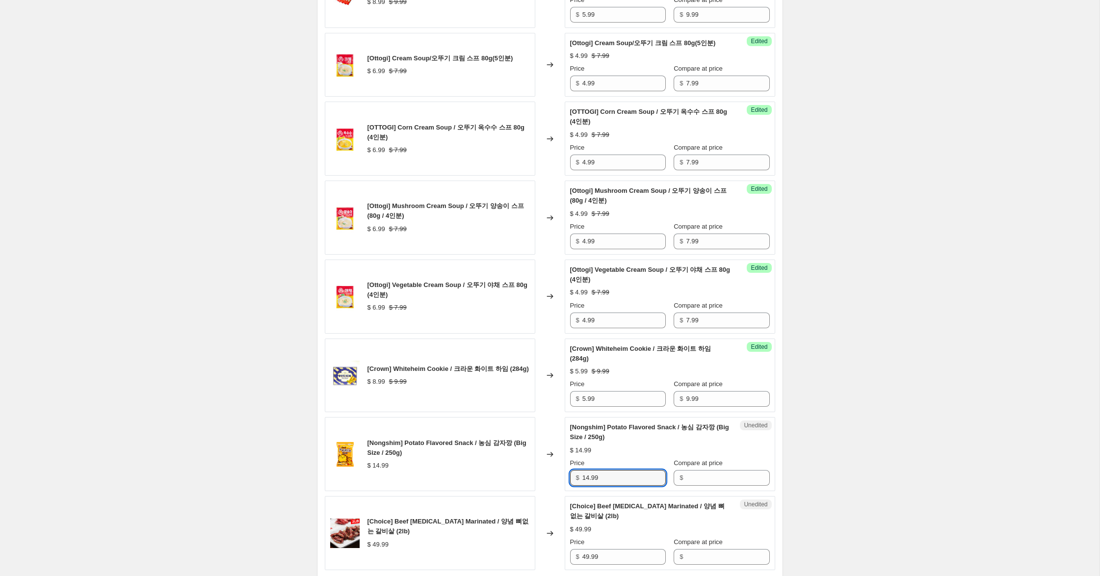
drag, startPoint x: 606, startPoint y: 510, endPoint x: 572, endPoint y: 496, distance: 36.8
click at [554, 491] on div "[Nongshim] Potato Flavored Snack / 농심 감자깡 (Big Size / 250g) $ 14.99 Changed to …" at bounding box center [550, 454] width 450 height 74
click at [701, 486] on input "Compare at price" at bounding box center [727, 478] width 83 height 16
paste input "14.99"
type input "14.99"
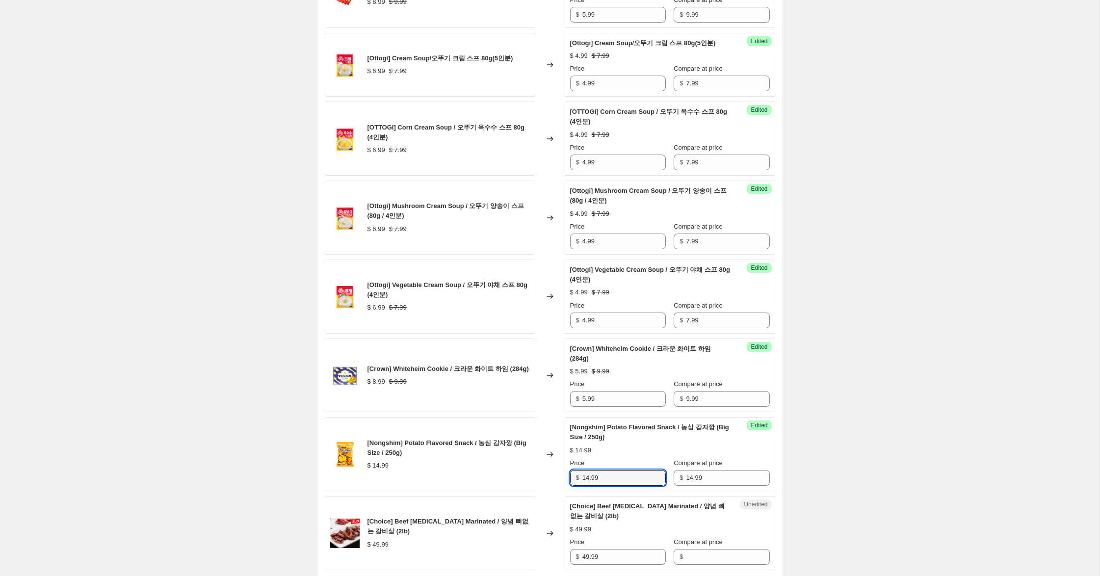
drag, startPoint x: 588, startPoint y: 508, endPoint x: 539, endPoint y: 495, distance: 50.7
click at [539, 491] on div "[Nongshim] Potato Flavored Snack / 농심 감자깡 (Big Size / 250g) $ 14.99 Changed to …" at bounding box center [550, 454] width 450 height 74
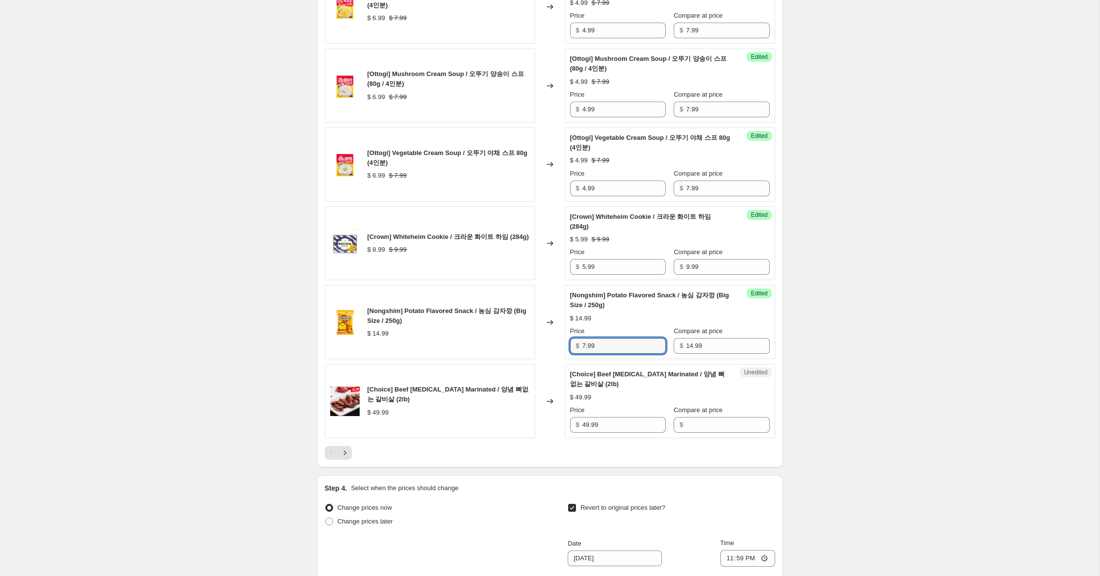
scroll to position [1469, 0]
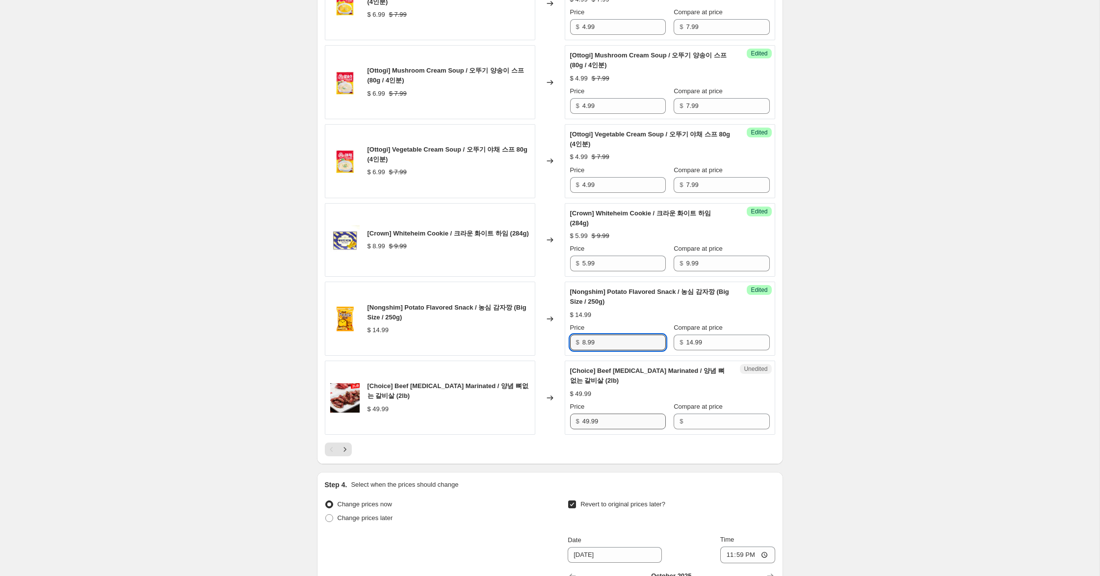
type input "8.99"
drag, startPoint x: 607, startPoint y: 453, endPoint x: 504, endPoint y: 432, distance: 105.7
click at [504, 432] on div "[Choice] Beef [MEDICAL_DATA] Marinated / 양념 뼈없는 갈비살 (2lb) $ 49.99 Changed to Un…" at bounding box center [550, 398] width 450 height 74
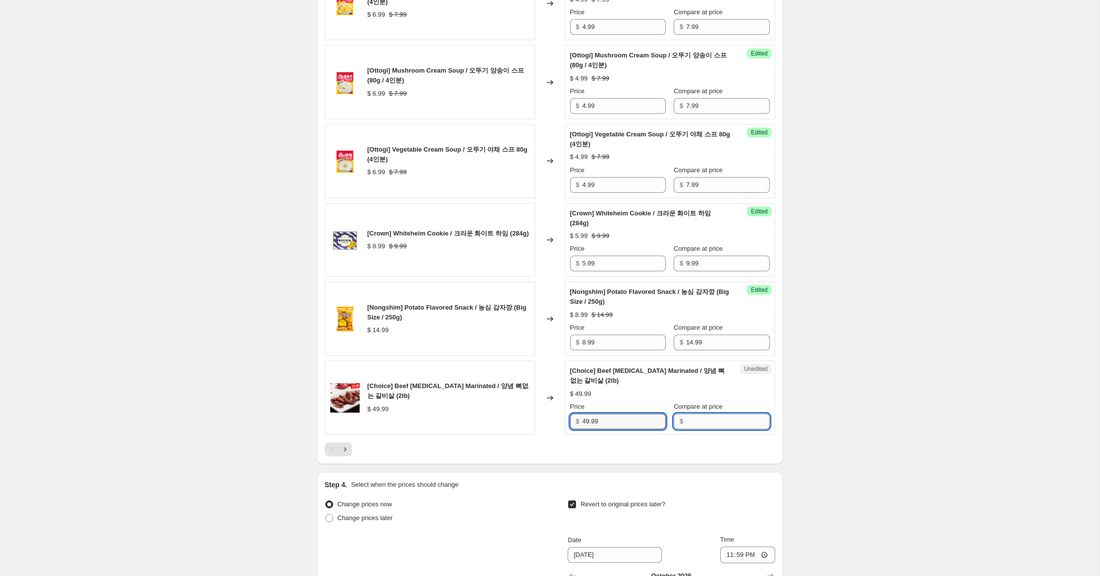
drag, startPoint x: 711, startPoint y: 450, endPoint x: 690, endPoint y: 449, distance: 21.1
click at [709, 429] on input "Compare at price" at bounding box center [727, 422] width 83 height 16
paste input "49.99"
type input "49.99"
drag, startPoint x: 586, startPoint y: 450, endPoint x: 547, endPoint y: 441, distance: 40.3
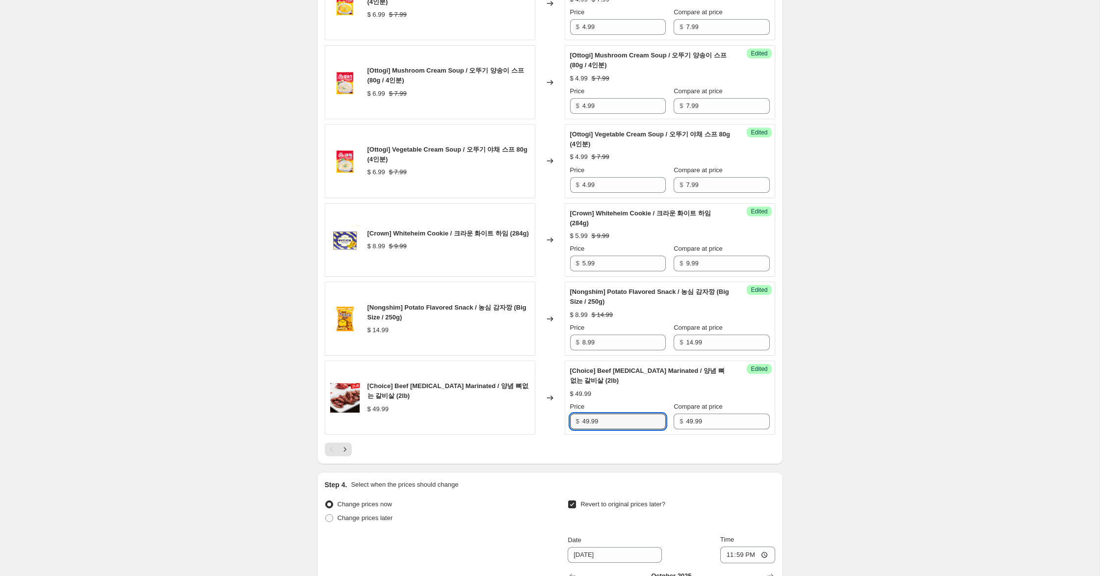
click at [547, 435] on div "[Choice] Beef [MEDICAL_DATA] Marinated / 양념 뼈없는 갈비살 (2lb) $ 49.99 Changed to Su…" at bounding box center [550, 398] width 450 height 74
type input "32.99"
drag, startPoint x: 343, startPoint y: 477, endPoint x: 604, endPoint y: 533, distance: 266.8
click at [346, 454] on icon "Next" at bounding box center [345, 449] width 10 height 10
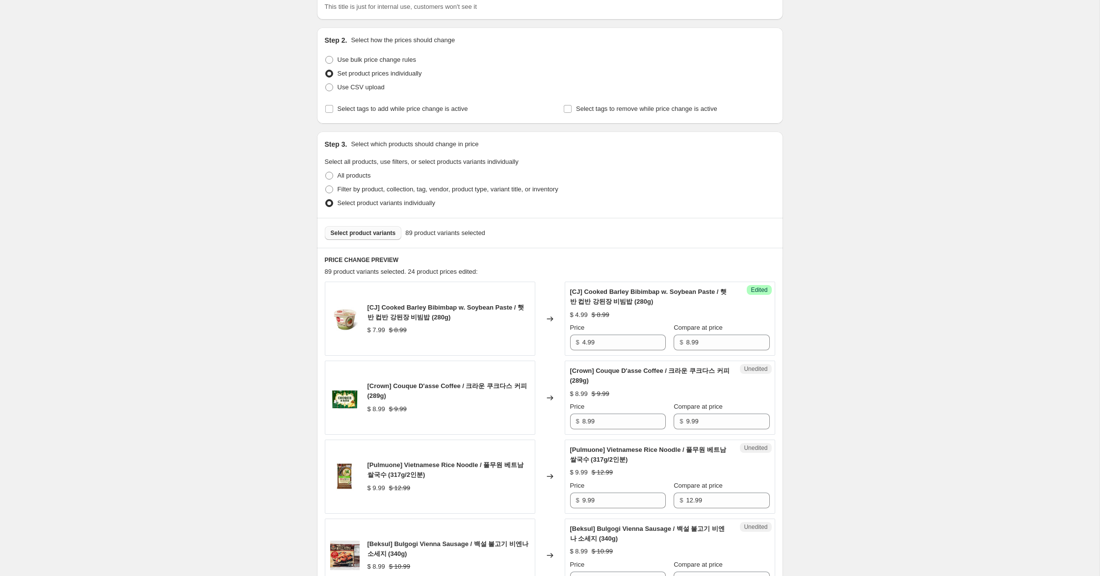
scroll to position [92, 0]
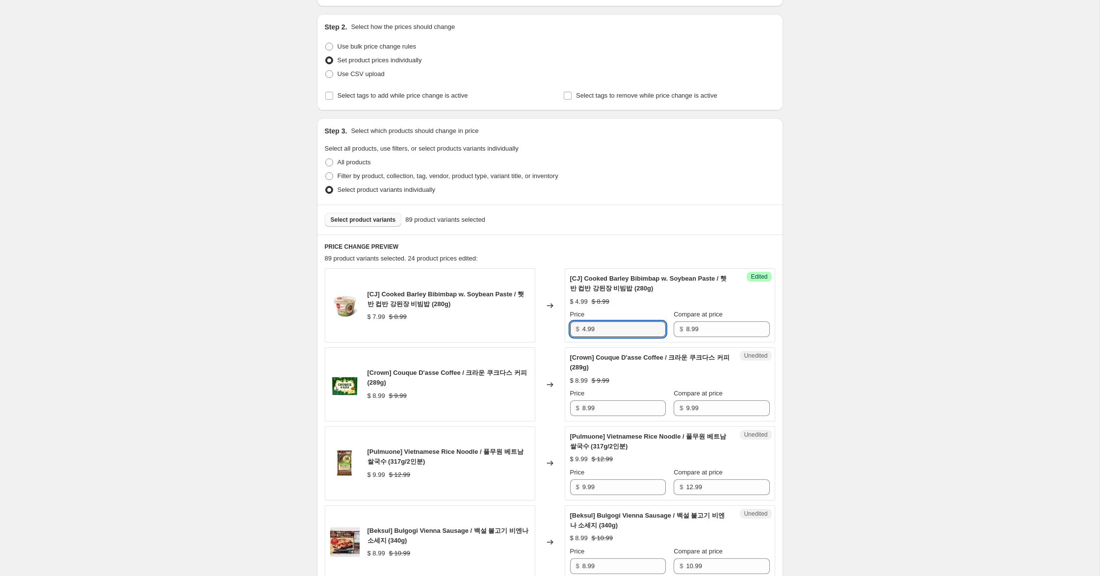
drag, startPoint x: 585, startPoint y: 328, endPoint x: 546, endPoint y: 319, distance: 40.2
click at [546, 319] on div "[CJ] Cooked Barley Bibimbap w. Soybean Paste / 햇반 컵반 강된장 비빔밥 (280g) $ 7.99 $ 8.…" at bounding box center [550, 305] width 450 height 74
drag, startPoint x: 586, startPoint y: 408, endPoint x: 529, endPoint y: 394, distance: 58.5
click at [530, 394] on div "[Crown] Couque D'asse Coffee / 크라운 쿠크다스 커피 (289g) $ 8.99 $ 9.99 Changed to Uned…" at bounding box center [550, 384] width 450 height 74
type input "5.99"
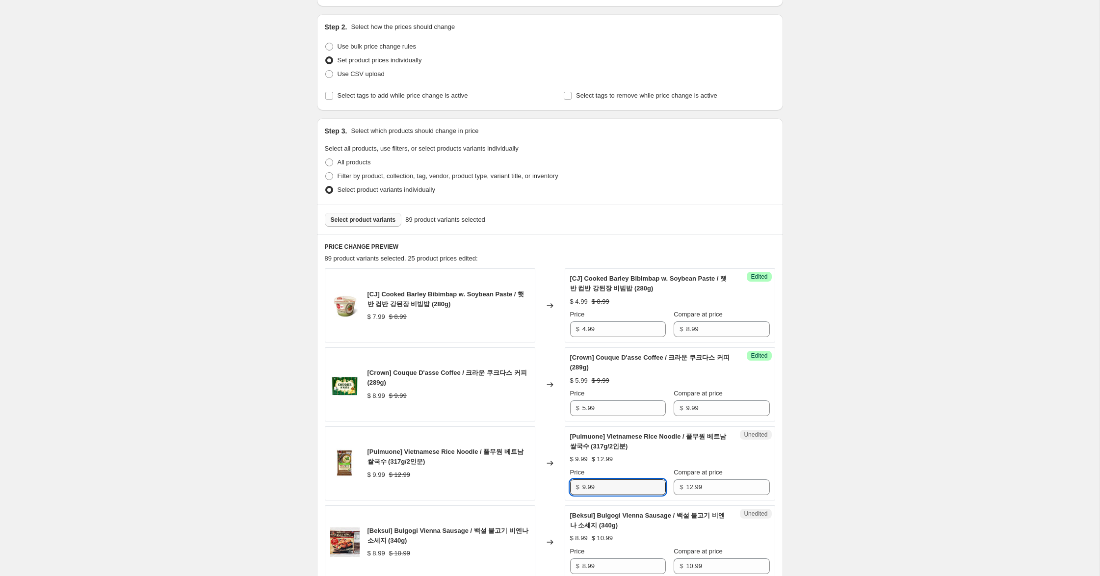
drag, startPoint x: 586, startPoint y: 487, endPoint x: 548, endPoint y: 479, distance: 39.1
click at [549, 480] on div "[Pulmuone] Vietnamese Rice Noodle / 풀무원 베트남 쌀국수 (317g/2인분) $ 9.99 $ 12.99 Chang…" at bounding box center [550, 463] width 450 height 74
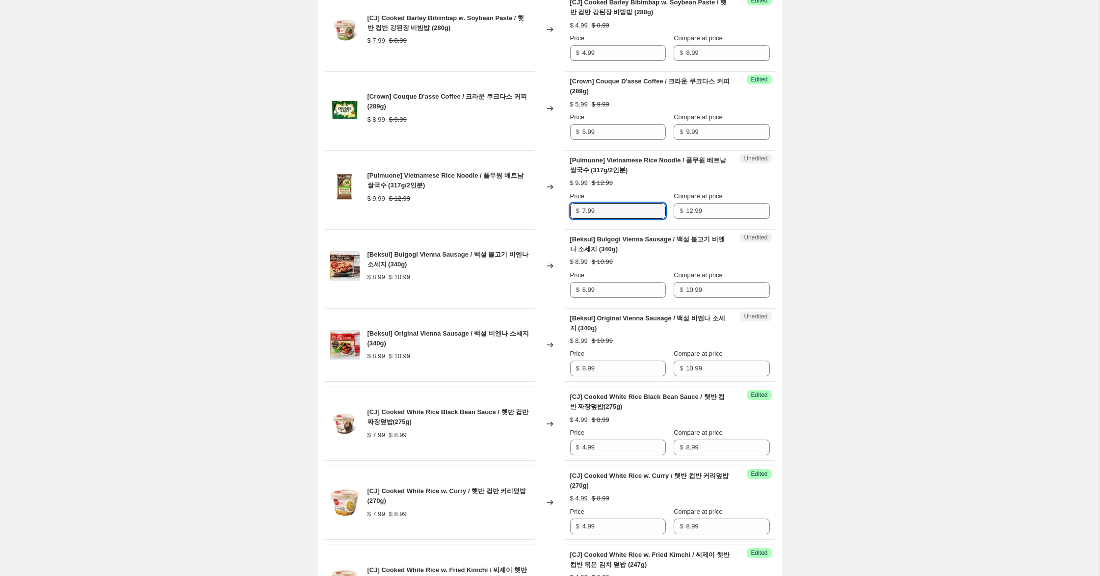
scroll to position [393, 0]
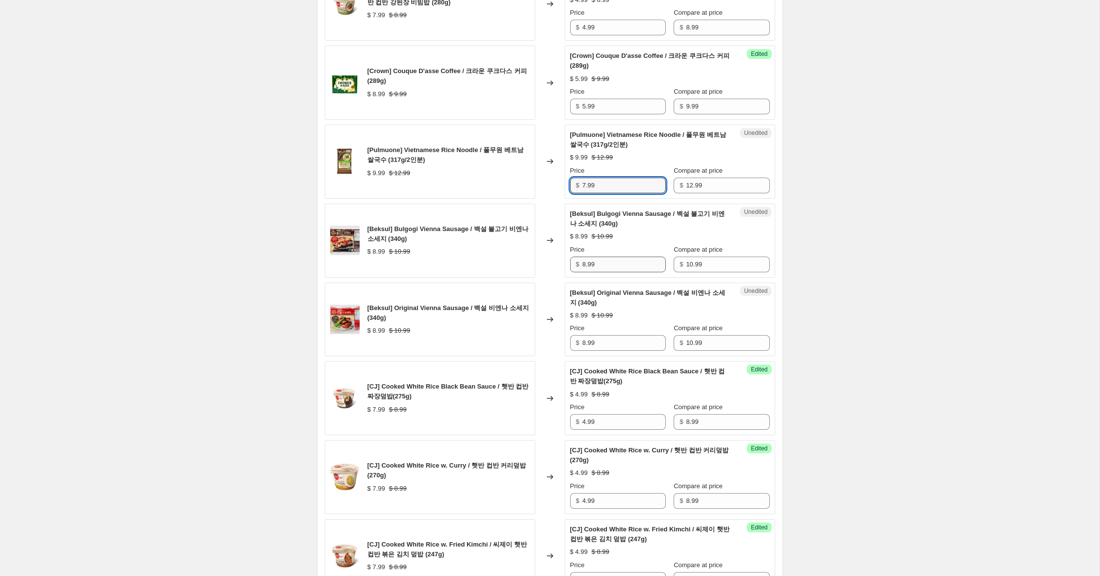
type input "7.99"
drag, startPoint x: 585, startPoint y: 265, endPoint x: 564, endPoint y: 261, distance: 21.4
click at [565, 260] on div "Unedited [Beksul] Bulgogi Vienna Sausage / 백설 불고기 비엔나 소세지 (340g) $ 8.99 $ 10.99…" at bounding box center [670, 241] width 210 height 74
type input "7.99"
drag, startPoint x: 584, startPoint y: 345, endPoint x: 503, endPoint y: 334, distance: 81.7
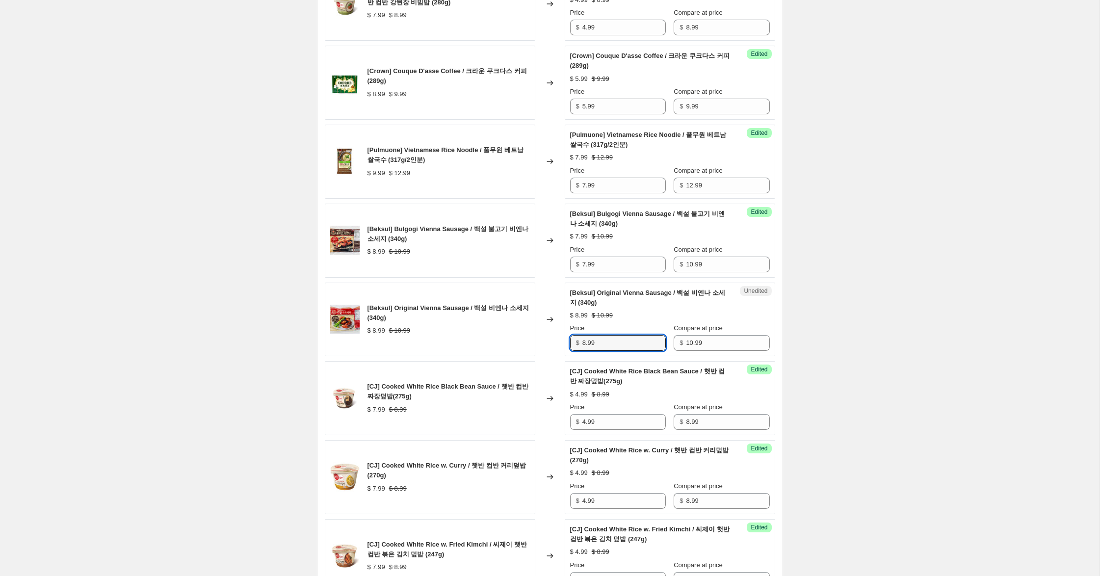
click at [504, 333] on div "[Beksul] Original Vienna Sausage / 백설 비엔나 소세지 (340g) $ 8.99 $ 10.99 Changed to …" at bounding box center [550, 320] width 450 height 74
drag, startPoint x: 585, startPoint y: 341, endPoint x: 503, endPoint y: 318, distance: 85.1
click at [502, 318] on div "[Beksul] Original Vienna Sausage / 백설 비엔나 소세지 (340g) $ 8.99 $ 10.99 Changed to …" at bounding box center [550, 320] width 450 height 74
type input "7.99"
drag, startPoint x: 584, startPoint y: 262, endPoint x: 561, endPoint y: 259, distance: 23.4
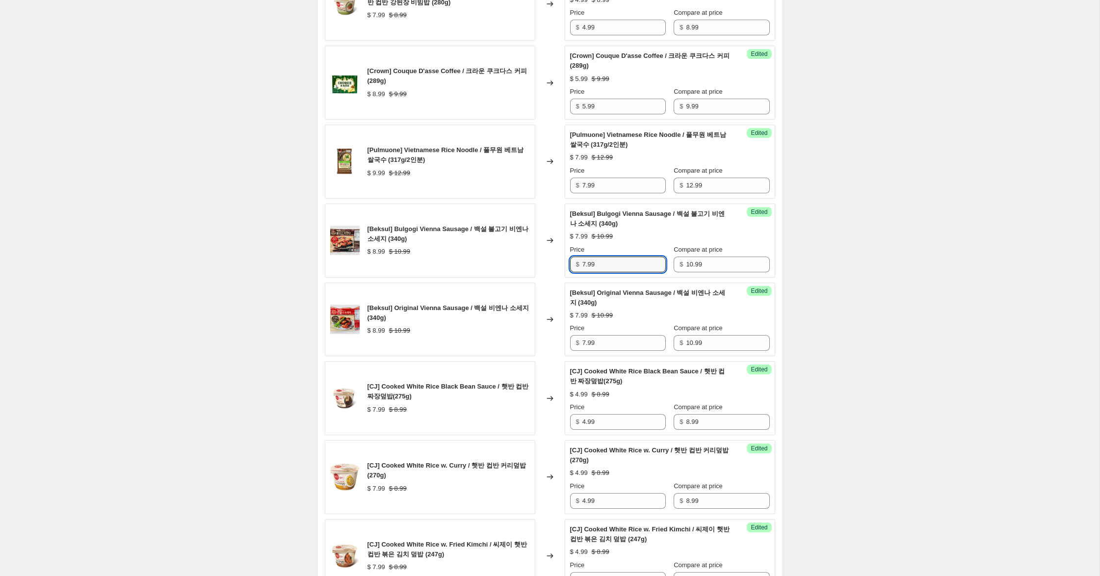
click at [563, 258] on div "[Beksul] Bulgogi Vienna Sausage / 백설 불고기 비엔나 소세지 (340g) $ 8.99 $ 10.99 Changed …" at bounding box center [550, 241] width 450 height 74
type input "6.99"
drag, startPoint x: 585, startPoint y: 342, endPoint x: 516, endPoint y: 331, distance: 70.1
click at [516, 331] on div "[Beksul] Original Vienna Sausage / 백설 비엔나 소세지 (340g) $ 8.99 $ 10.99 Changed to …" at bounding box center [550, 320] width 450 height 74
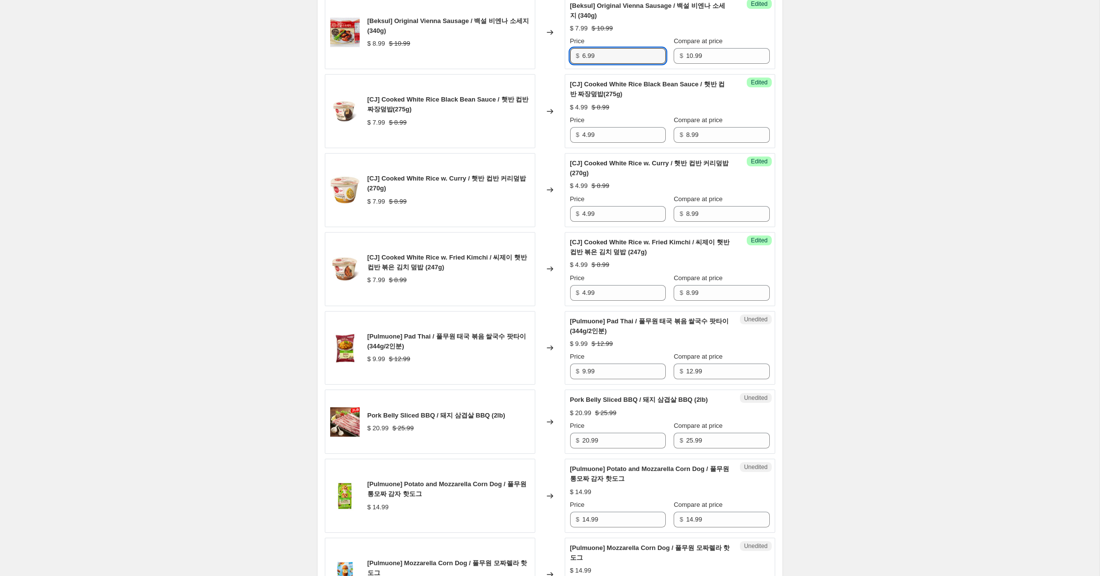
scroll to position [689, 0]
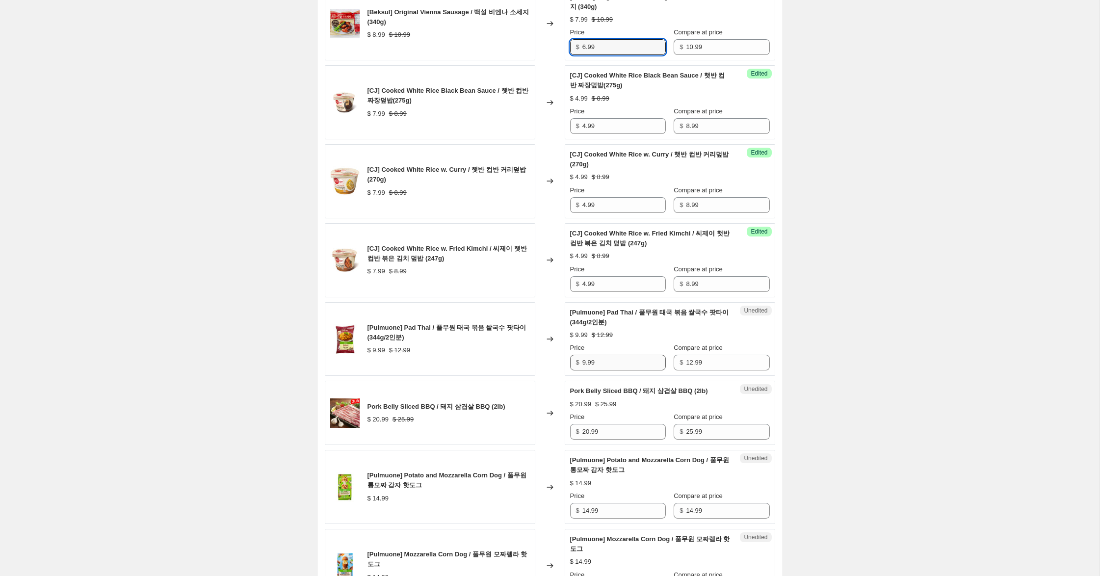
type input "6.99"
drag, startPoint x: 585, startPoint y: 361, endPoint x: 551, endPoint y: 354, distance: 35.0
click at [551, 354] on div "[Pulmuone] Pad Thai / 풀무원 태국 볶음 쌀국수 팟타이 (344g/2인분) $ 9.99 $ 12.99 Changed to Un…" at bounding box center [550, 339] width 450 height 74
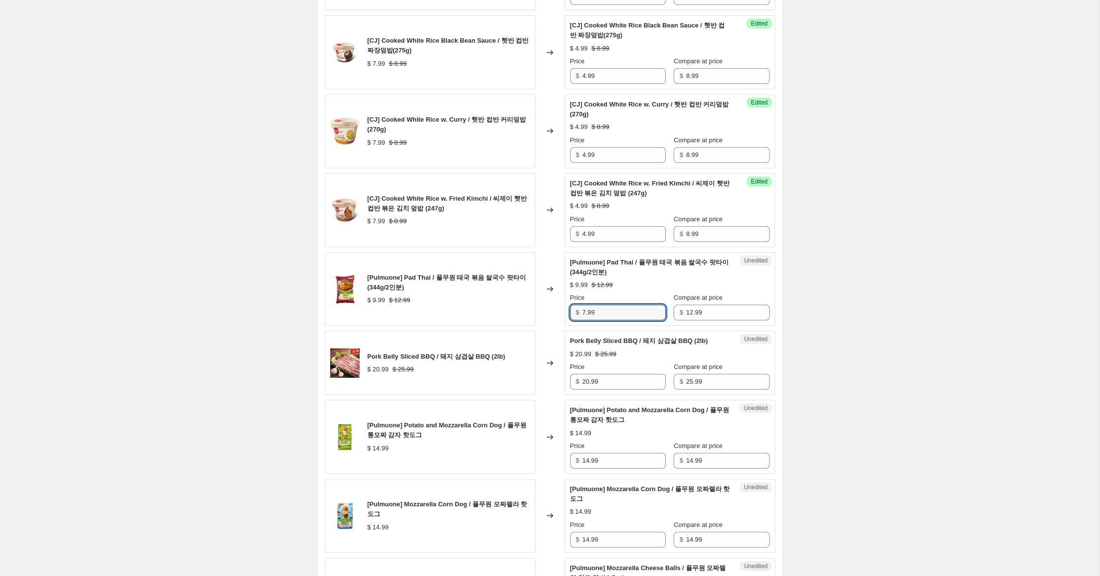
scroll to position [772, 0]
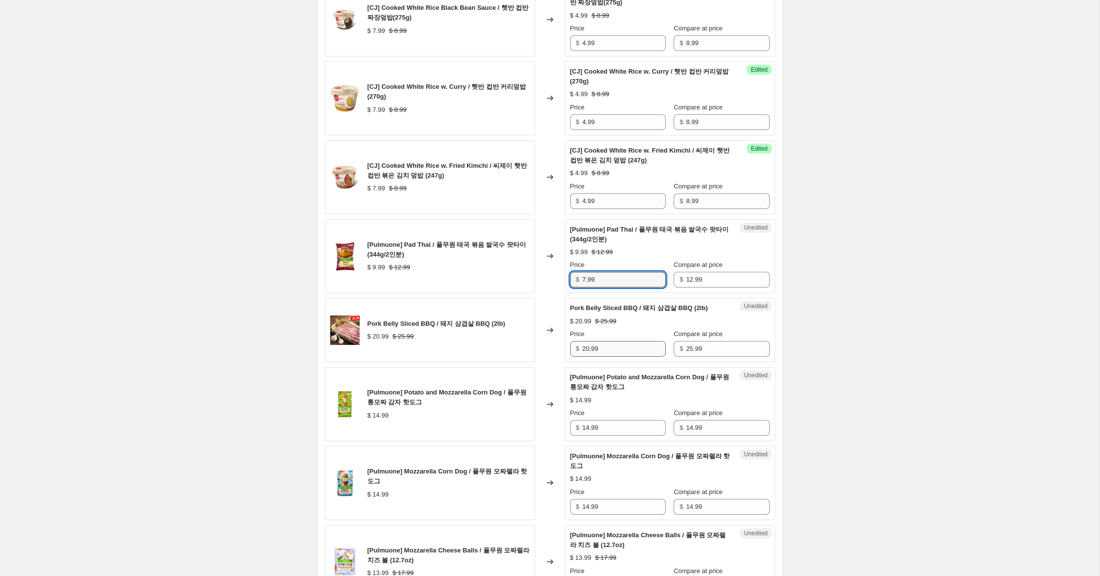
type input "7.99"
drag, startPoint x: 588, startPoint y: 350, endPoint x: 547, endPoint y: 336, distance: 43.1
click at [547, 336] on div "Pork Belly Sliced BBQ / 돼지 삼겹살 BBQ (2lb) $ 20.99 $ 25.99 Changed to Unedited Po…" at bounding box center [550, 330] width 450 height 64
type input "15.99"
drag, startPoint x: 588, startPoint y: 427, endPoint x: 547, endPoint y: 422, distance: 41.0
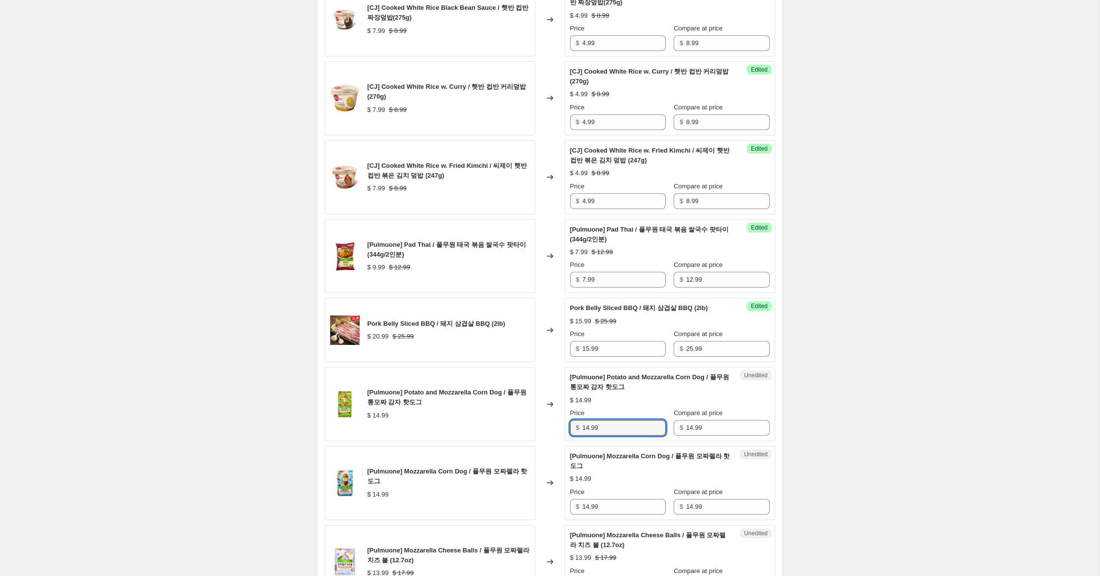
click at [547, 422] on div "[Pulmuone] Potato and Mozzarella Corn Dog / 풀무원 통모짜 감자 핫도그 $ 14.99 Changed to U…" at bounding box center [550, 404] width 450 height 74
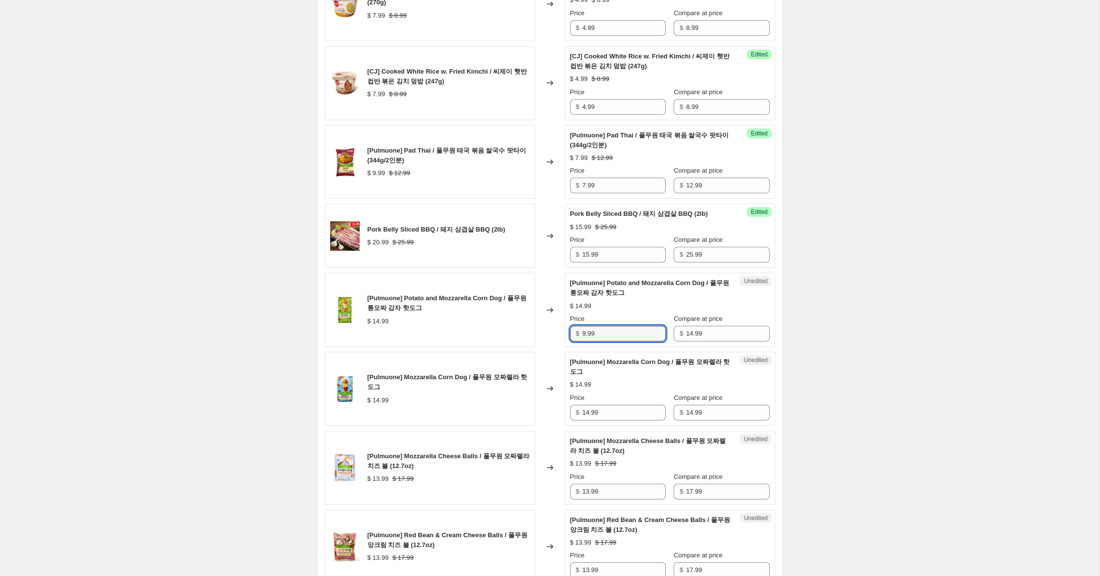
scroll to position [881, 0]
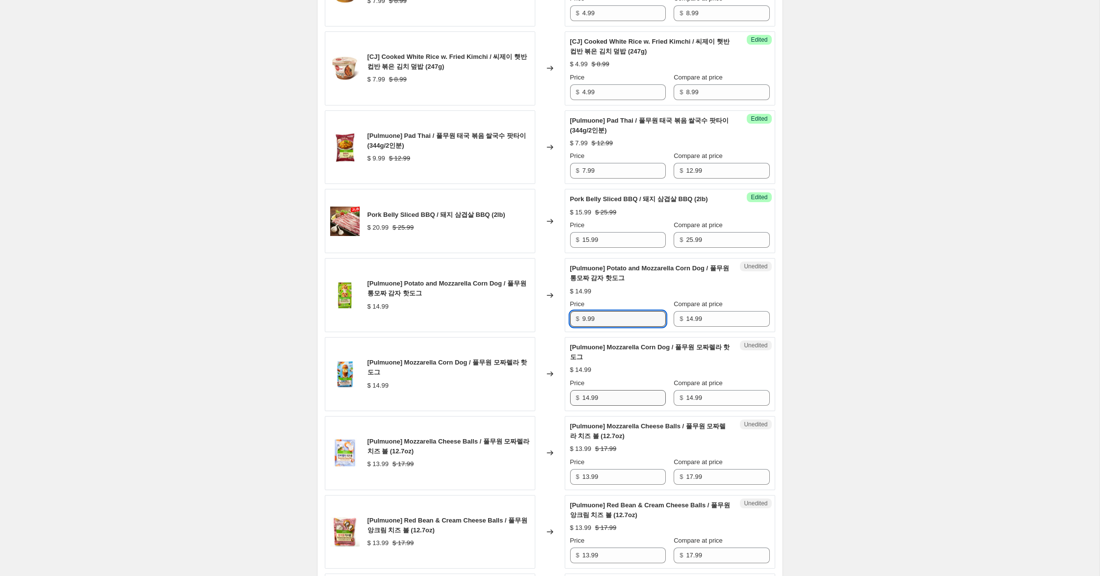
type input "9.99"
click at [588, 400] on input "14.99" at bounding box center [623, 398] width 83 height 16
click at [587, 399] on input "14.99" at bounding box center [623, 398] width 83 height 16
drag, startPoint x: 588, startPoint y: 399, endPoint x: 559, endPoint y: 390, distance: 29.8
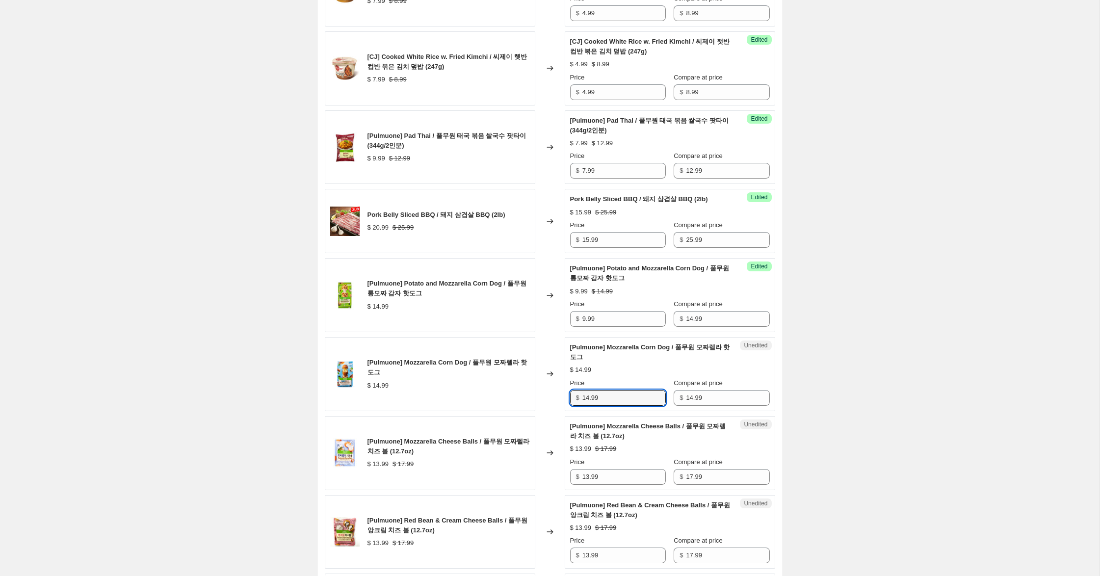
click at [559, 390] on div "[Pulmuone] Mozzarella Corn Dog / 풀무원 모짜렐라 핫도그 $ 14.99 Changed to Unedited [Pulm…" at bounding box center [550, 374] width 450 height 74
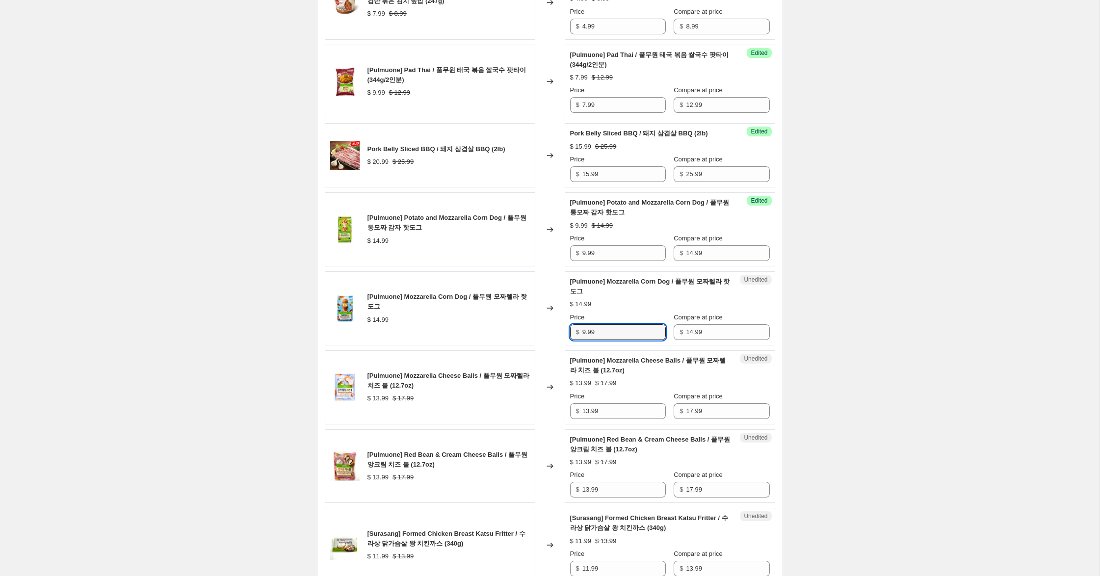
scroll to position [956, 0]
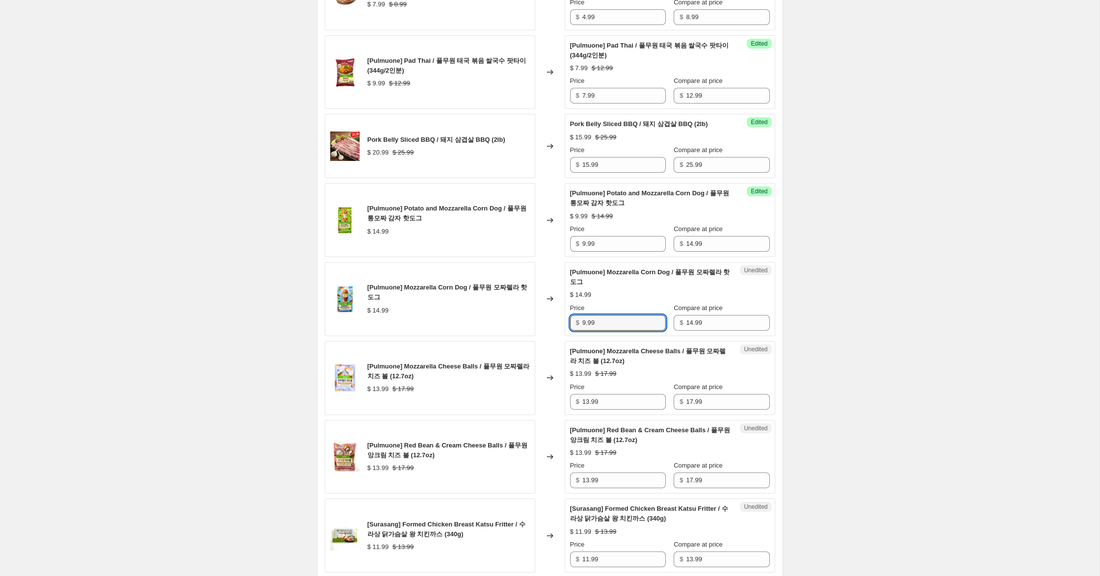
type input "9.99"
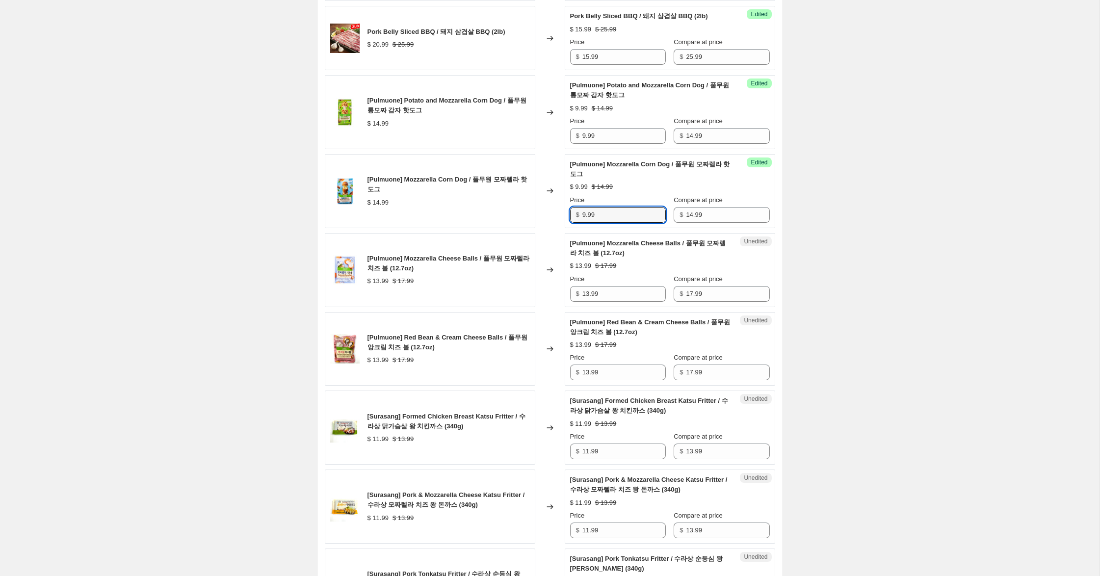
scroll to position [1068, 0]
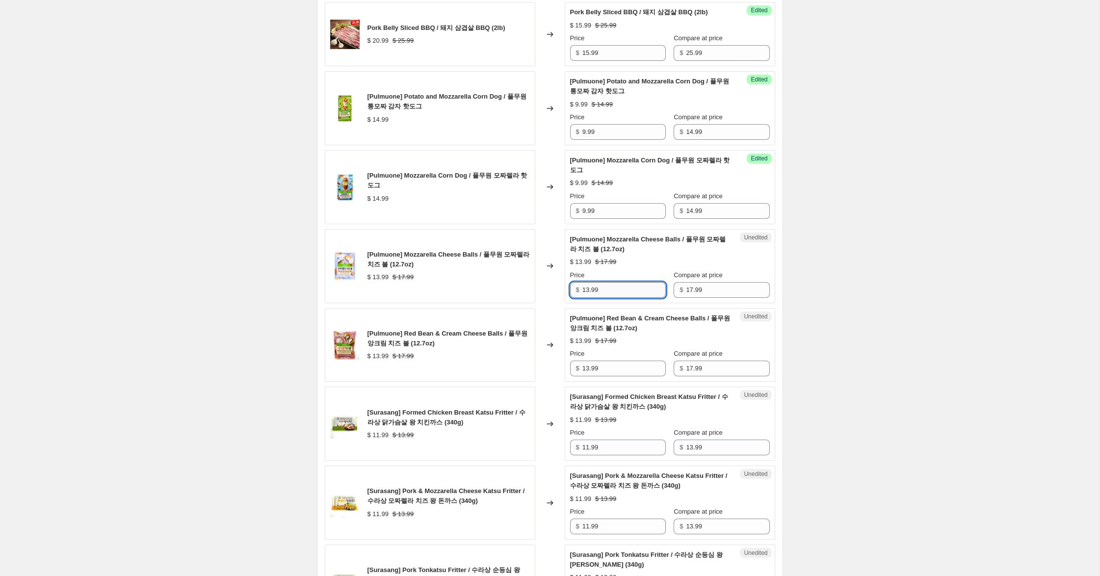
click at [586, 289] on input "13.99" at bounding box center [623, 290] width 83 height 16
type input "11.99"
click at [586, 366] on input "13.99" at bounding box center [623, 369] width 83 height 16
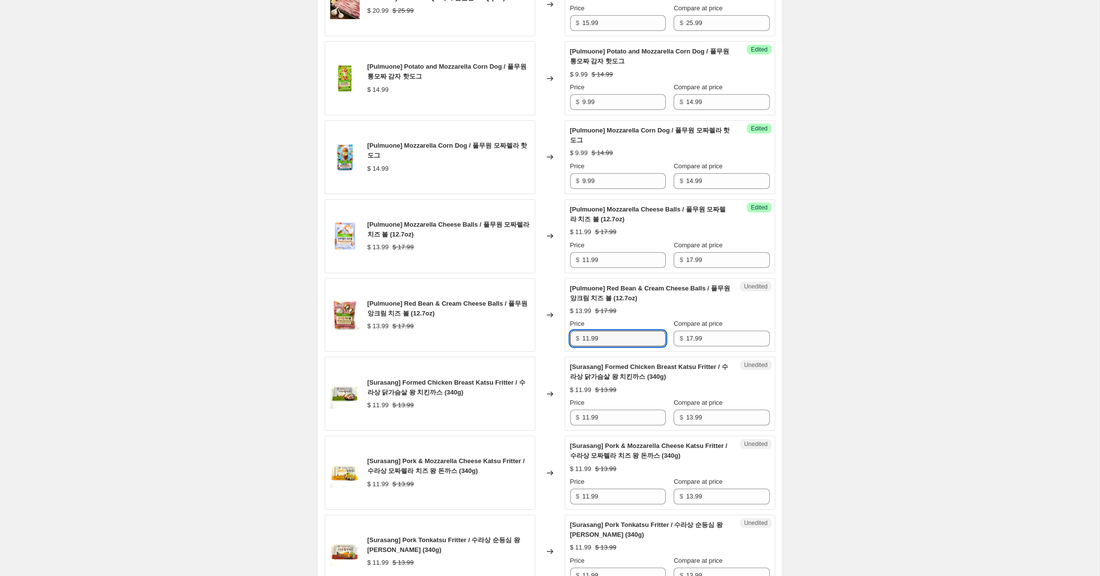
scroll to position [1101, 0]
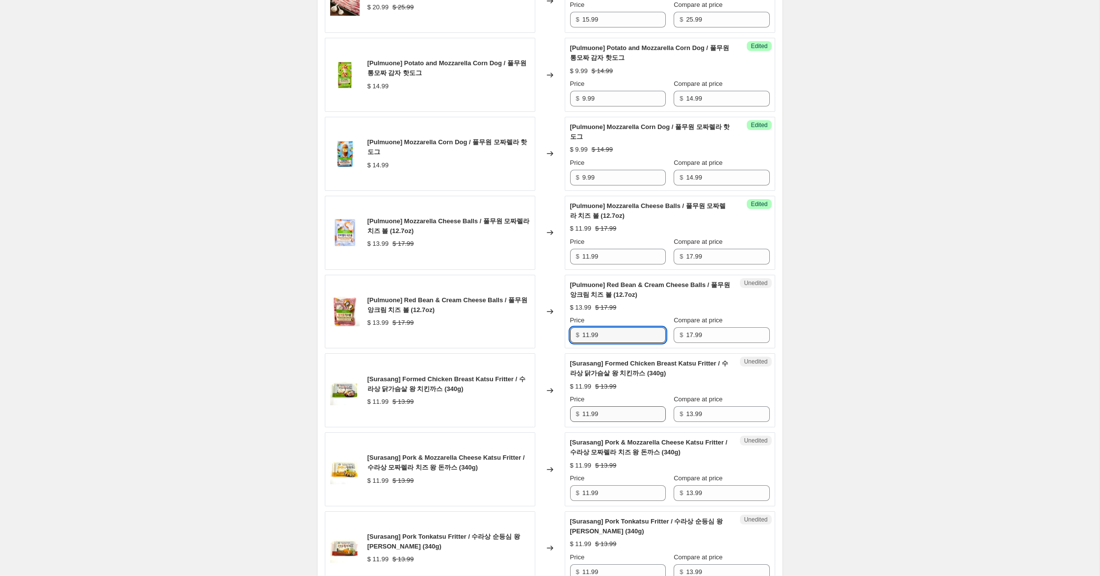
type input "11.99"
drag, startPoint x: 588, startPoint y: 415, endPoint x: 546, endPoint y: 406, distance: 43.1
click at [546, 406] on div "[Surasang] Formed Chicken Breast Katsu Fritter / 수라상 닭가슴살 왕 치킨까스 (340g) $ 11.99…" at bounding box center [550, 390] width 450 height 74
type input "8.99"
drag, startPoint x: 588, startPoint y: 493, endPoint x: 565, endPoint y: 494, distance: 22.7
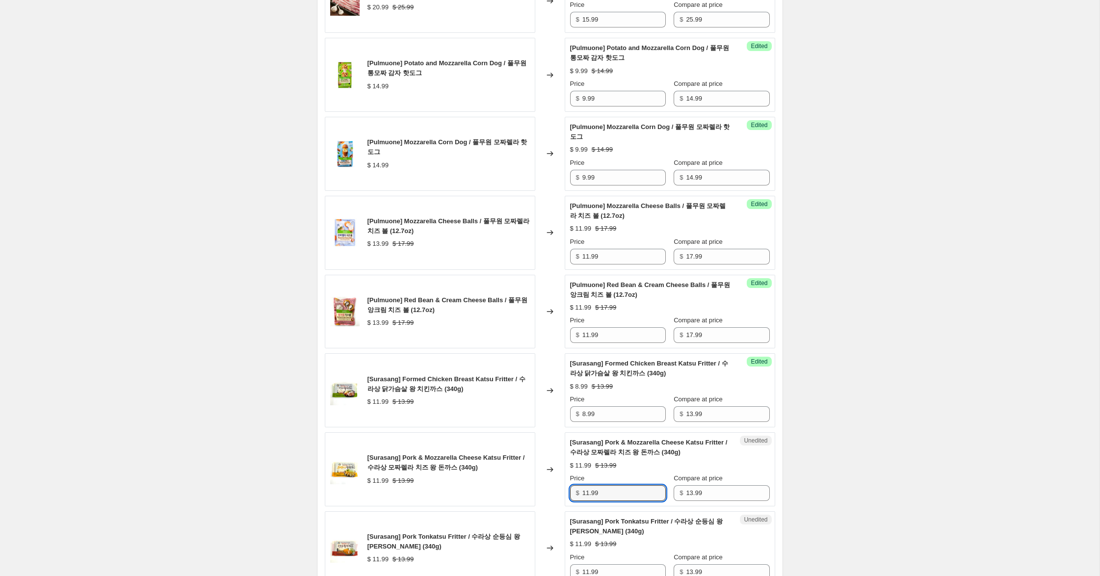
click at [554, 492] on div "[Surasang] Pork & Mozzarella Cheese Katsu Fritter / 수라상 모짜렐라 치즈 왕 돈까스 (340g) $ …" at bounding box center [550, 469] width 450 height 74
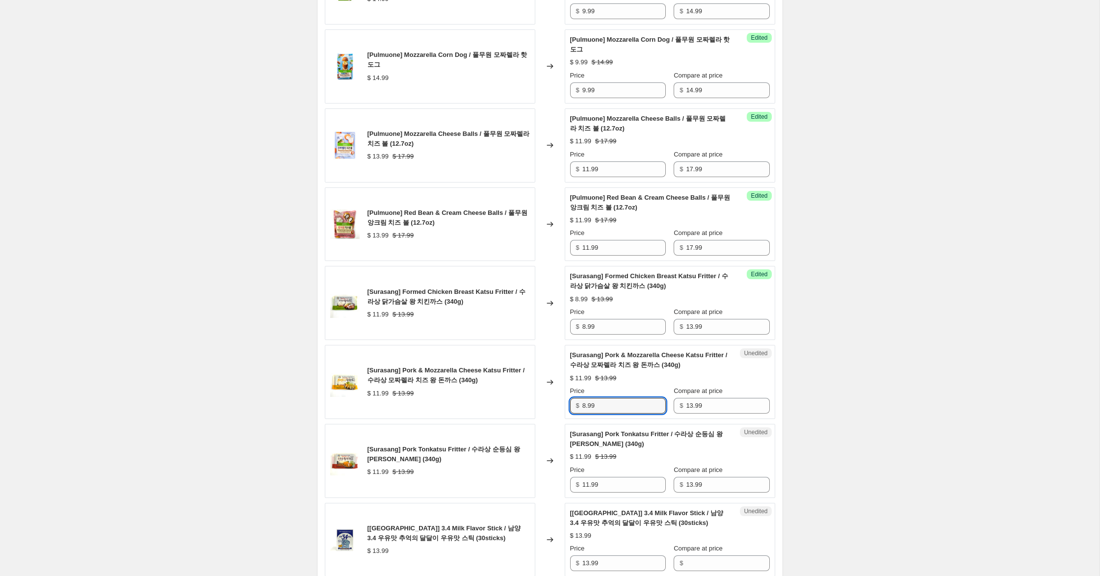
scroll to position [1190, 0]
type input "8.99"
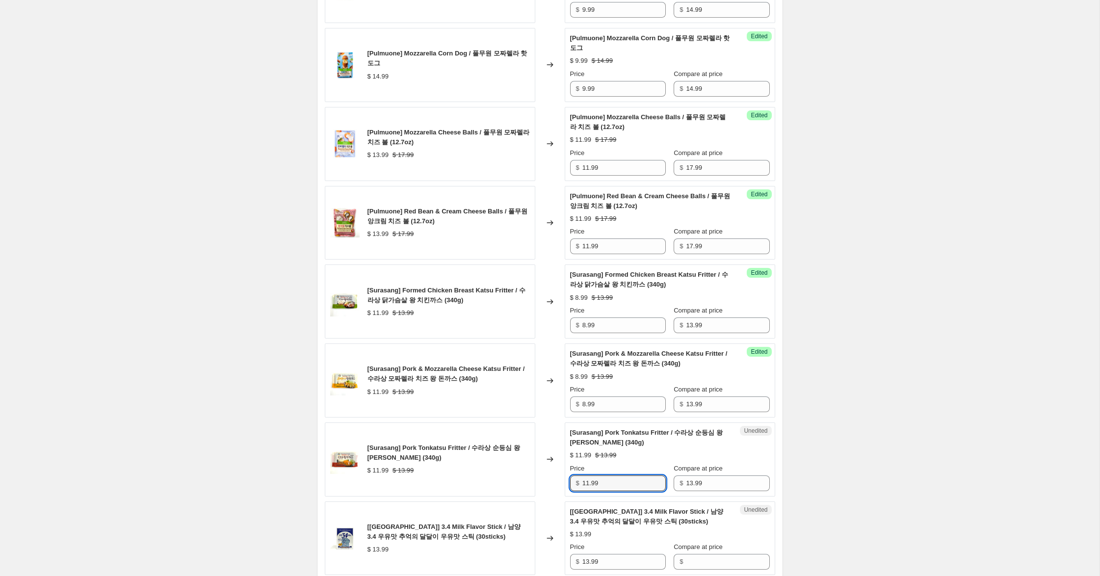
drag, startPoint x: 588, startPoint y: 485, endPoint x: 544, endPoint y: 476, distance: 45.0
click at [544, 476] on div "[Surasang] Pork Tonkatsu Fritter / 수라상 순등심 왕 돈까스 (340g) $ 11.99 $ 13.99 Changed…" at bounding box center [550, 459] width 450 height 74
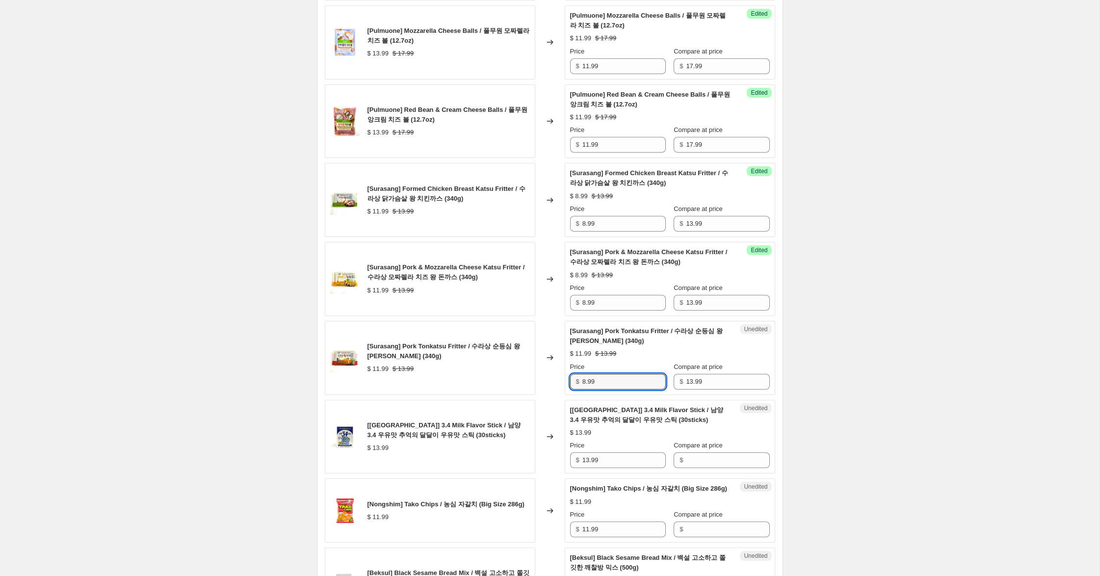
scroll to position [1297, 0]
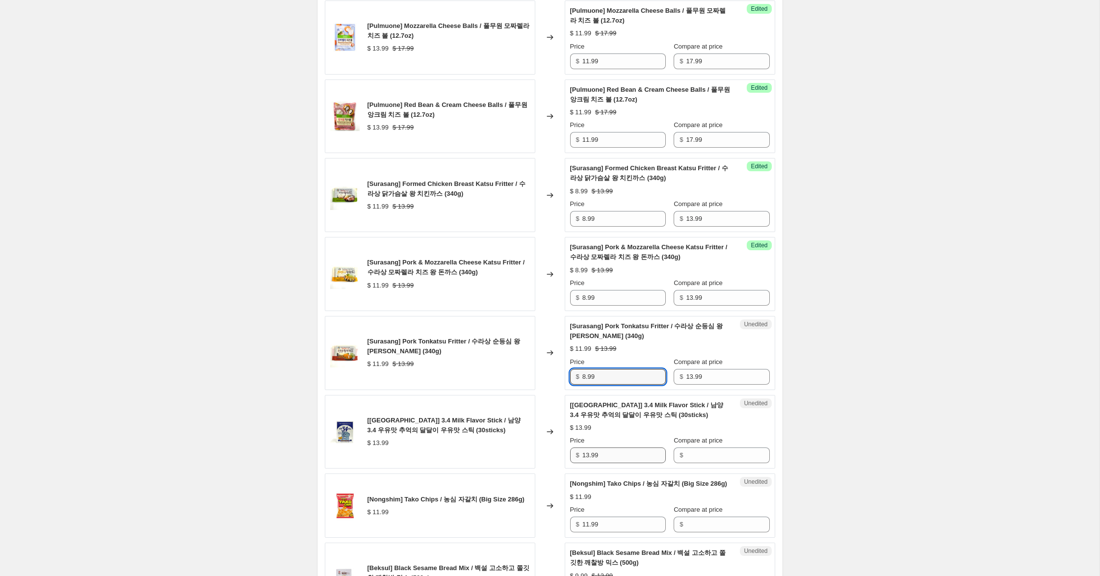
type input "8.99"
drag, startPoint x: 609, startPoint y: 456, endPoint x: 575, endPoint y: 450, distance: 34.4
click at [575, 450] on div "$ 13.99" at bounding box center [618, 455] width 96 height 16
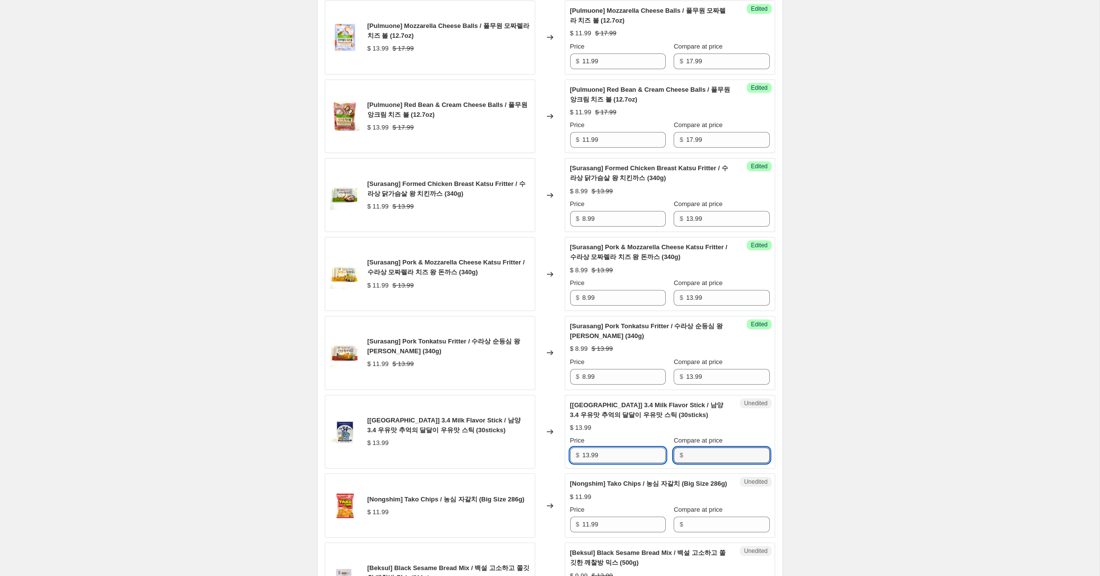
drag, startPoint x: 705, startPoint y: 456, endPoint x: 665, endPoint y: 456, distance: 40.2
click at [703, 455] on input "Compare at price" at bounding box center [727, 455] width 83 height 16
paste input "13.99"
type input "13.99"
drag, startPoint x: 589, startPoint y: 457, endPoint x: 537, endPoint y: 448, distance: 53.2
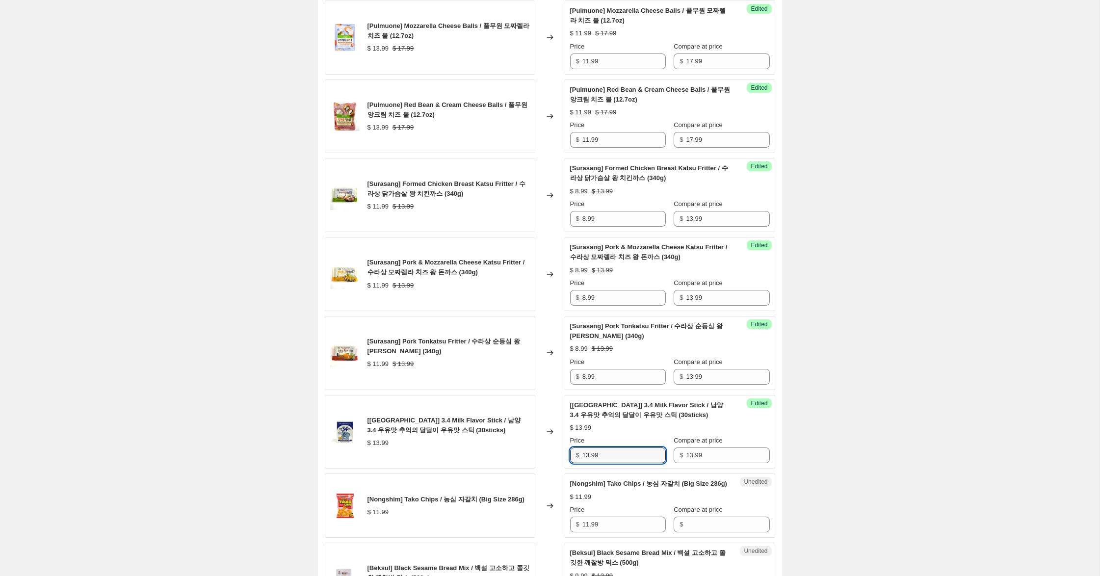
click at [537, 448] on div "[[GEOGRAPHIC_DATA]] 3.4 Milk Flavor Stick / 남양 3.4 우유맛 추억의 달달이 우유맛 스틱 (30sticks…" at bounding box center [550, 432] width 450 height 74
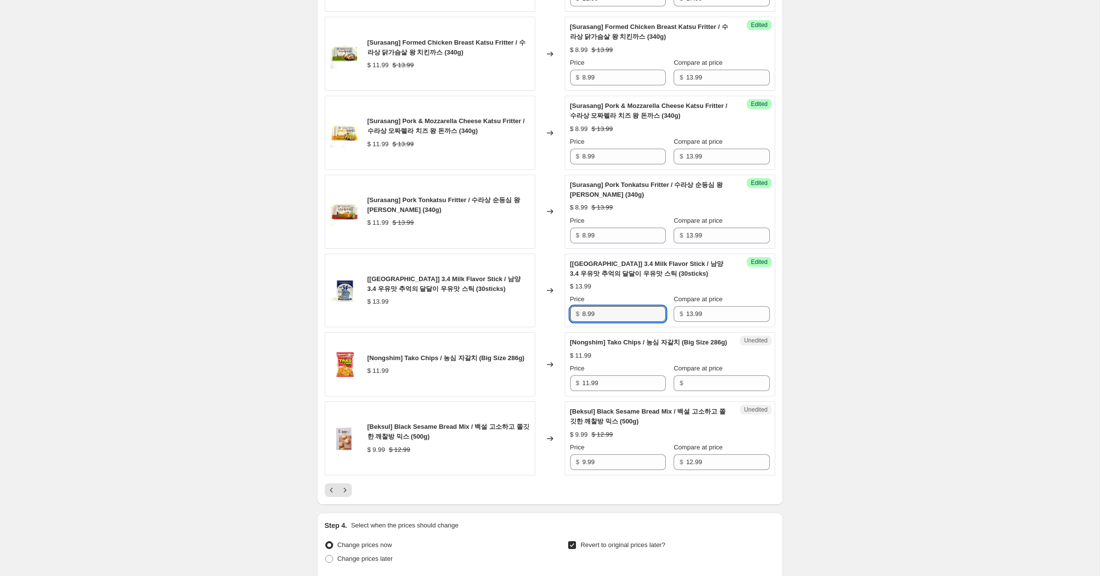
scroll to position [1441, 0]
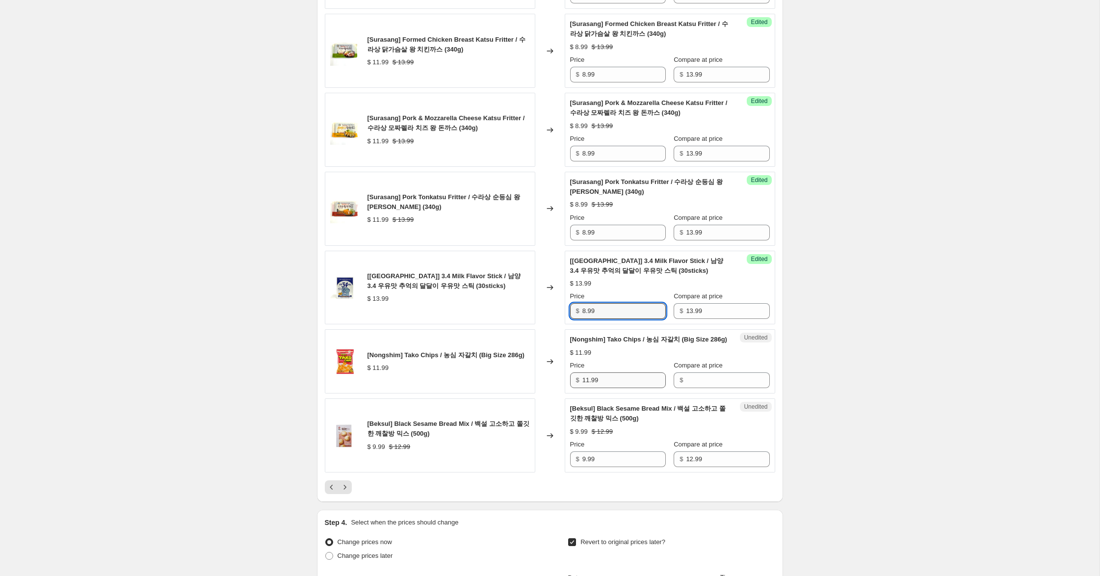
type input "8.99"
drag, startPoint x: 611, startPoint y: 392, endPoint x: 608, endPoint y: 385, distance: 8.4
click at [502, 374] on div "[Nongshim] Tako Chips / 농심 자갈치 (Big Size 286g) $ 11.99 Changed to Unedited [Non…" at bounding box center [550, 361] width 450 height 64
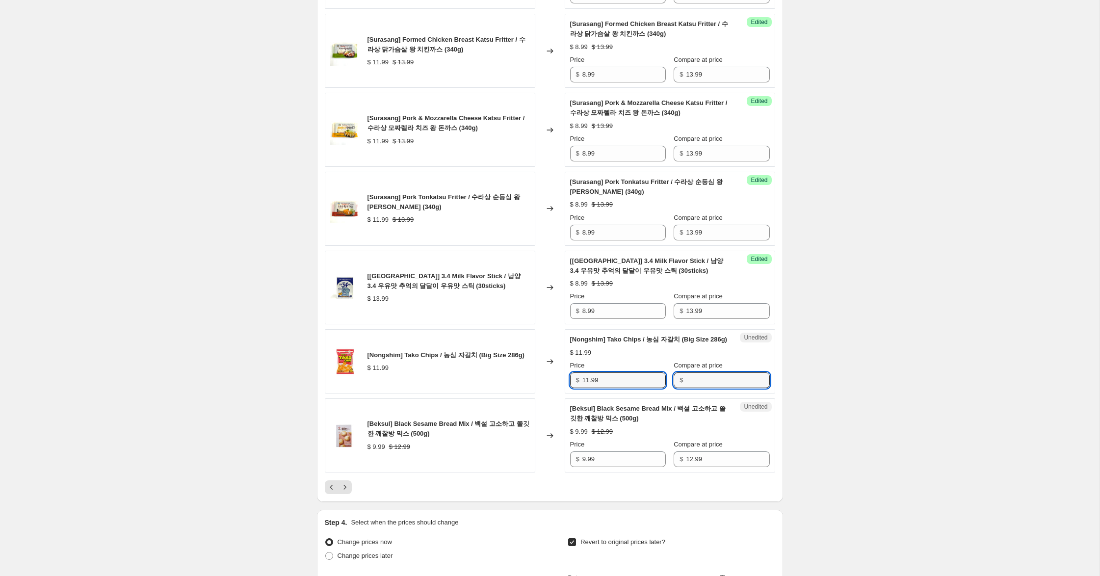
drag, startPoint x: 698, startPoint y: 388, endPoint x: 657, endPoint y: 391, distance: 40.8
click at [693, 388] on input "Compare at price" at bounding box center [727, 380] width 83 height 16
paste input "11.99"
type input "11.99"
drag, startPoint x: 588, startPoint y: 392, endPoint x: 534, endPoint y: 375, distance: 56.5
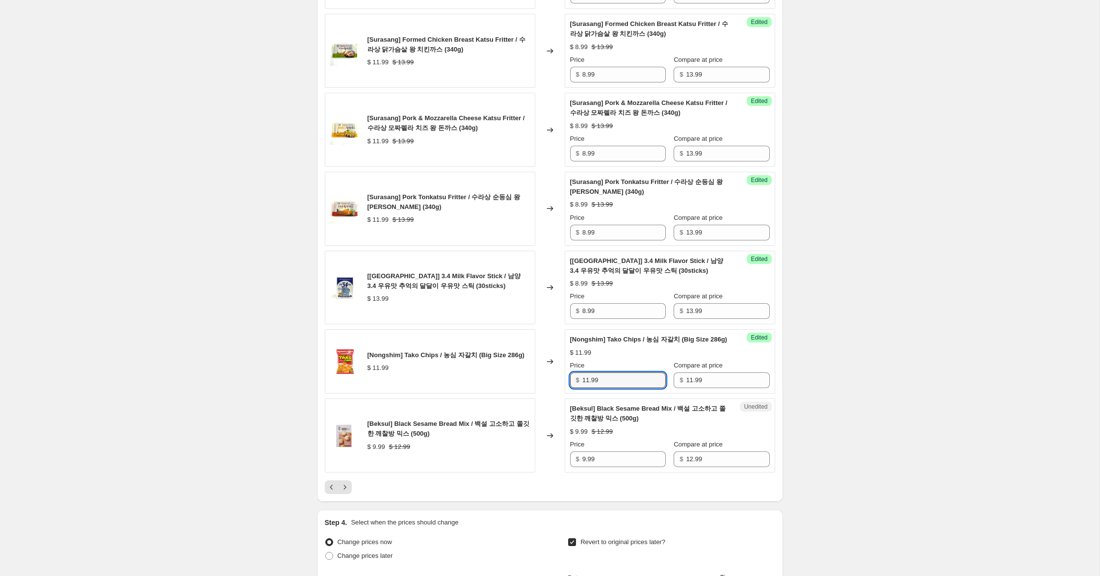
click at [535, 375] on div "[Nongshim] Tako Chips / 농심 자갈치 (Big Size 286g) $ 11.99 Changed to Success Edite…" at bounding box center [550, 361] width 450 height 64
type input "8.99"
drag, startPoint x: 585, startPoint y: 471, endPoint x: 551, endPoint y: 464, distance: 34.6
click at [551, 462] on div "[Beksul] Black Sesame Bread Mix / 백설 고소하고 쫄깃한 깨찰방 믹스 (500g) $ 9.99 $ 12.99 Chan…" at bounding box center [550, 435] width 450 height 74
type input "7.99"
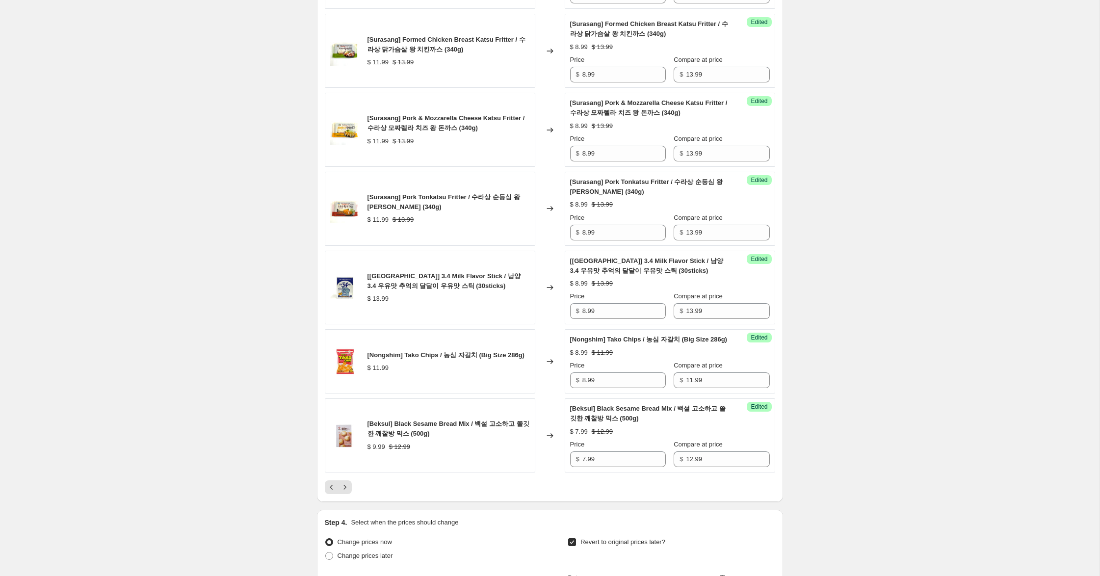
click at [344, 492] on icon "Next" at bounding box center [345, 487] width 10 height 10
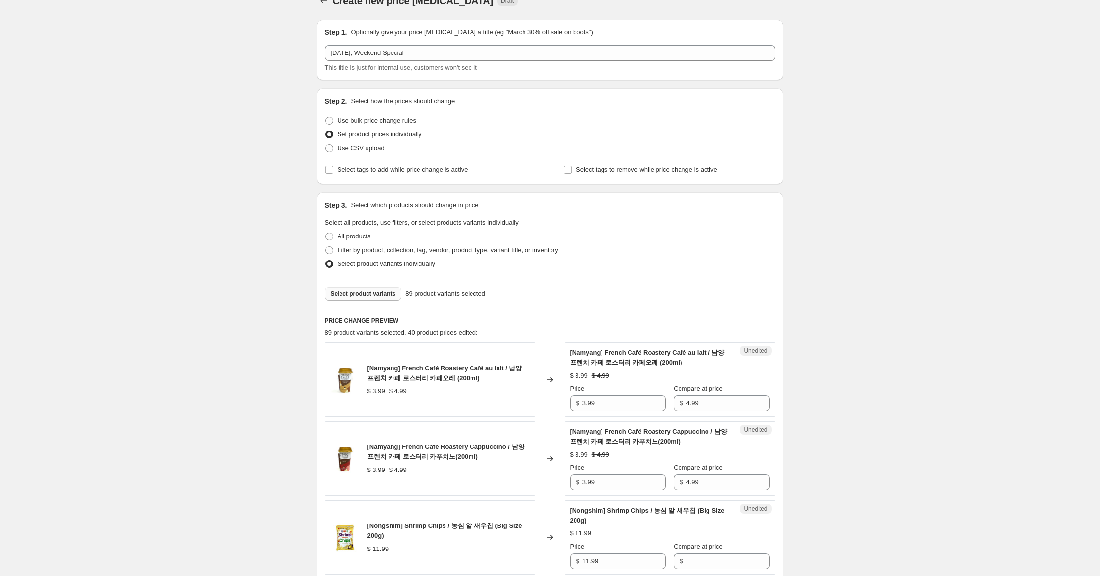
scroll to position [0, 0]
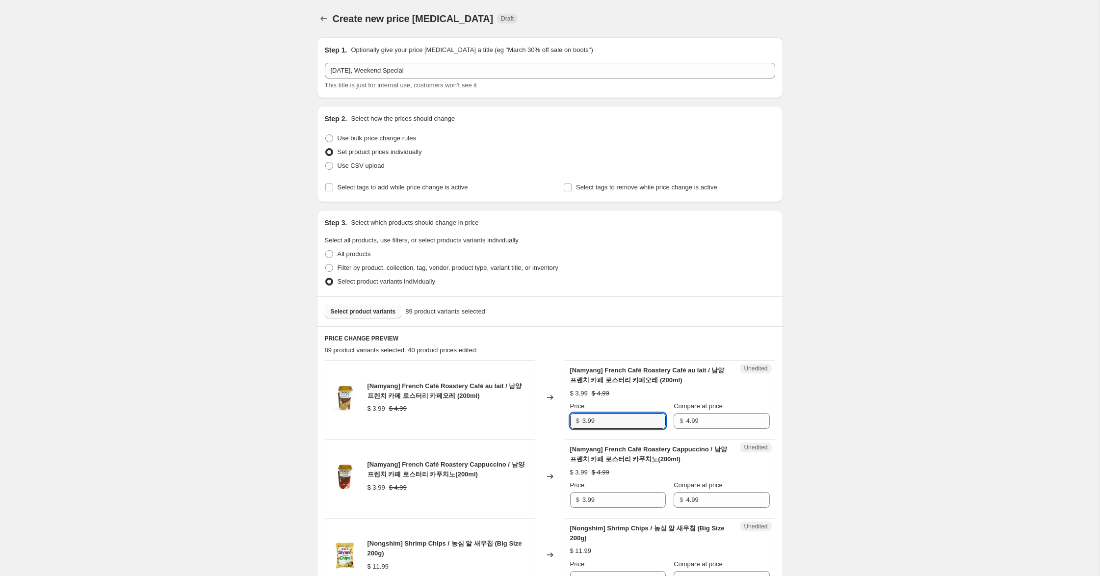
drag, startPoint x: 585, startPoint y: 421, endPoint x: 554, endPoint y: 414, distance: 32.2
click at [554, 414] on div "[Namyang] French Café Roastery Café au lait / 남양 프렌치 카페 로스터리 카페오레 (200ml) $ 3.9…" at bounding box center [550, 397] width 450 height 74
type input "1.99"
drag, startPoint x: 585, startPoint y: 497, endPoint x: 545, endPoint y: 490, distance: 41.0
click at [545, 490] on div "[Namyang] French Café Roastery Cappuccino / 남양 프렌치 카페 로스터리 카푸치노(200ml) $ 3.99 $…" at bounding box center [550, 476] width 450 height 74
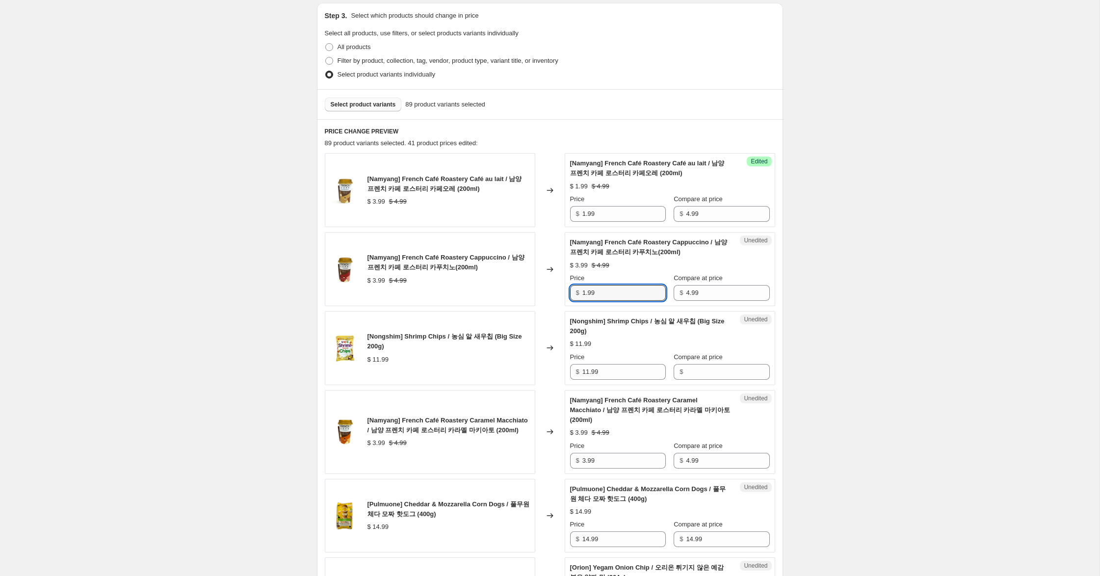
scroll to position [210, 0]
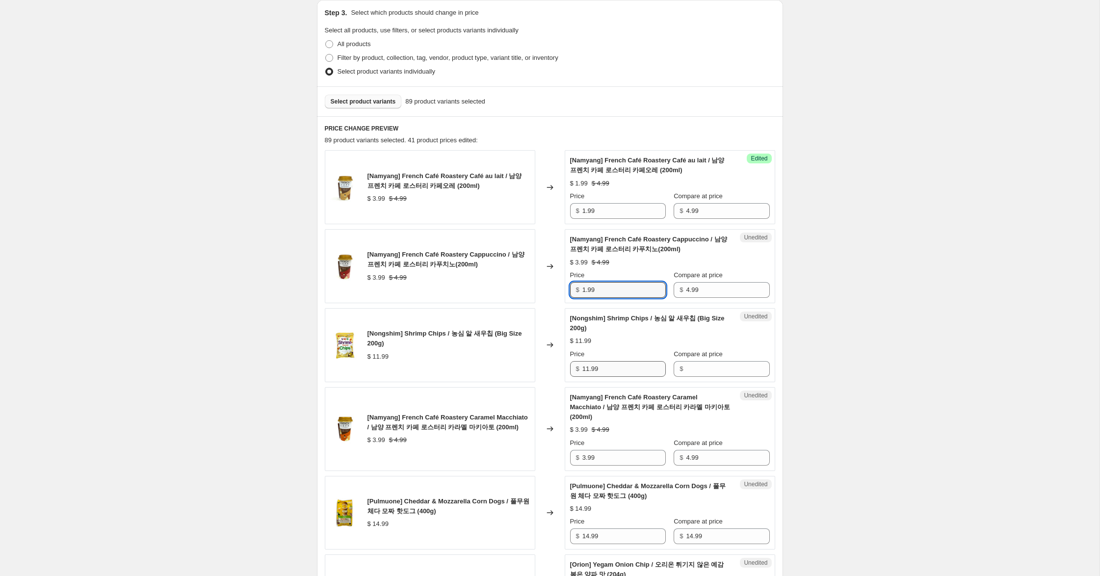
type input "1.99"
drag, startPoint x: 599, startPoint y: 368, endPoint x: 574, endPoint y: 364, distance: 25.4
click at [574, 364] on div "$ 11.99" at bounding box center [618, 369] width 96 height 16
drag, startPoint x: 685, startPoint y: 369, endPoint x: 649, endPoint y: 370, distance: 36.3
click at [686, 369] on input "Compare at price" at bounding box center [727, 369] width 83 height 16
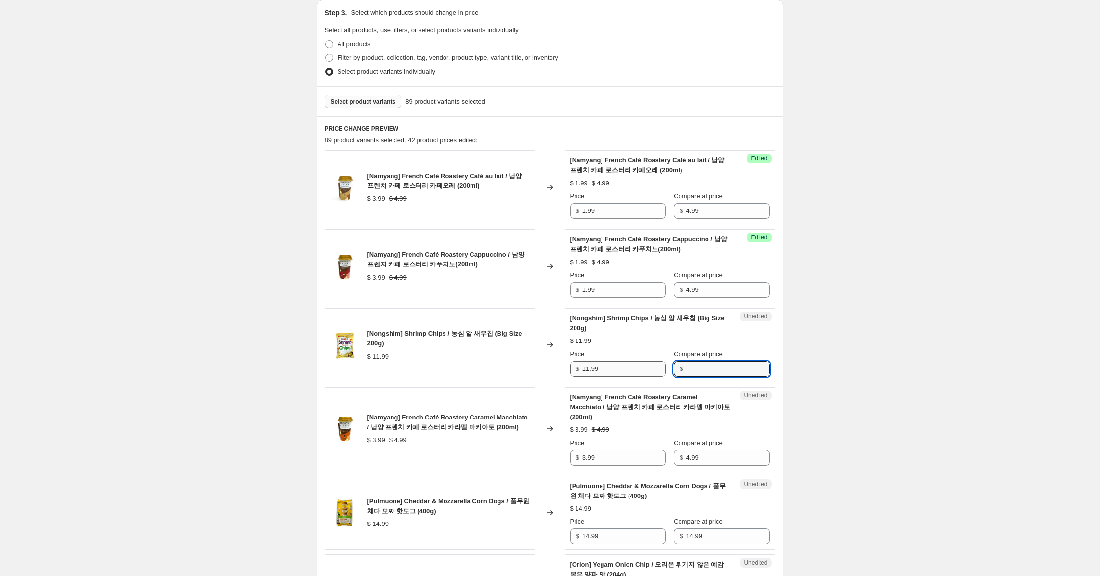
paste input "11.99"
type input "11.99"
drag, startPoint x: 587, startPoint y: 369, endPoint x: 558, endPoint y: 364, distance: 29.8
click at [558, 364] on div "[Nongshim] Shrimp Chips / 농심 알 새우칩 (Big Size 200g) $ 11.99 Changed to Success E…" at bounding box center [550, 345] width 450 height 74
type input "7.99"
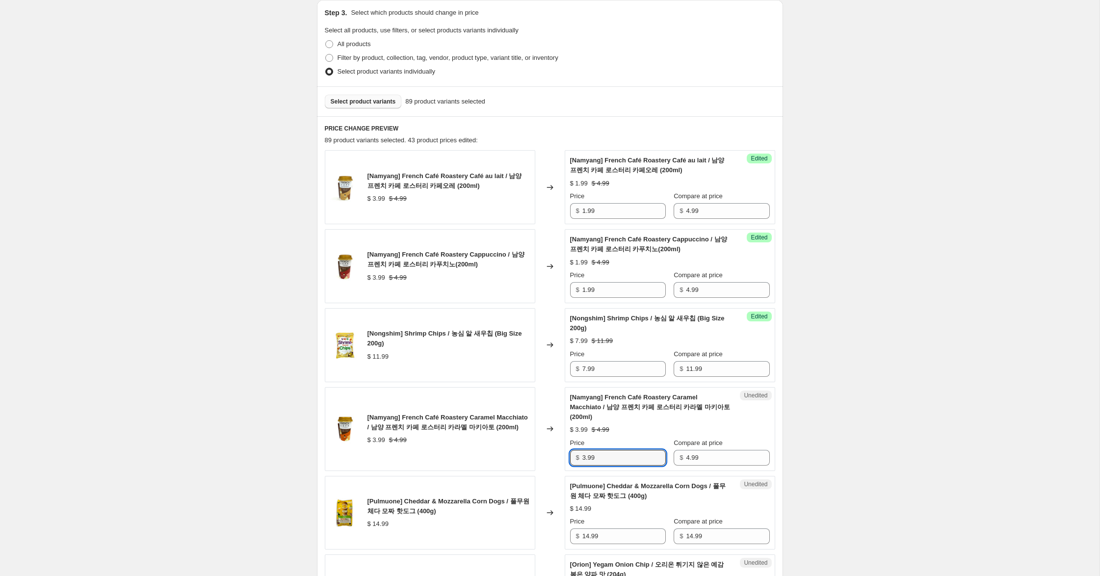
drag, startPoint x: 567, startPoint y: 454, endPoint x: 544, endPoint y: 452, distance: 22.6
click at [545, 452] on div "[Namyang] French Café Roastery Caramel Macchiato / 남양 프렌치 카페 로스터리 카라멜 마키아토 (200…" at bounding box center [550, 429] width 450 height 84
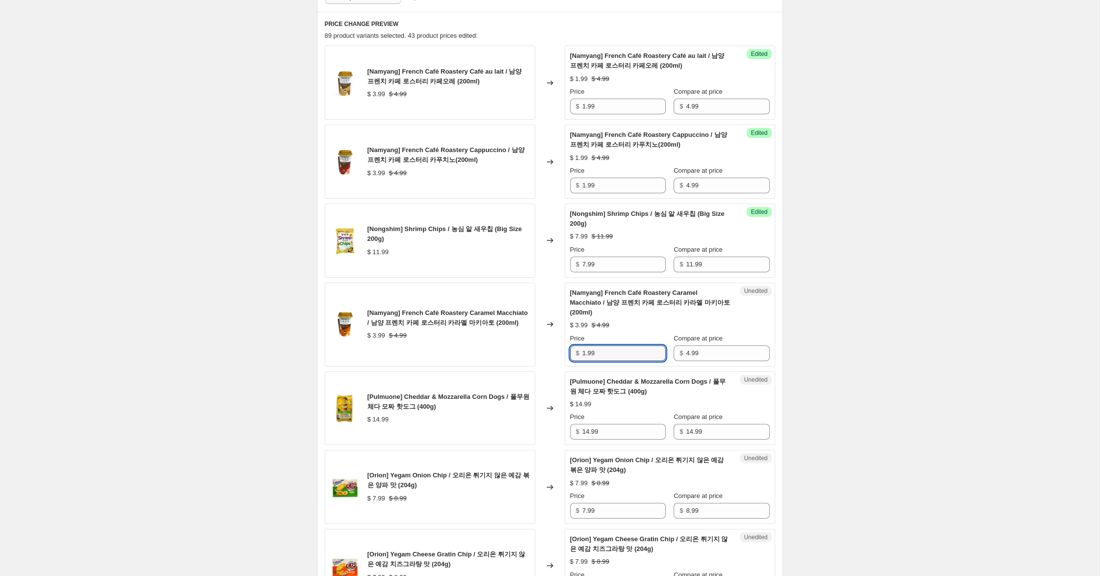
scroll to position [325, 0]
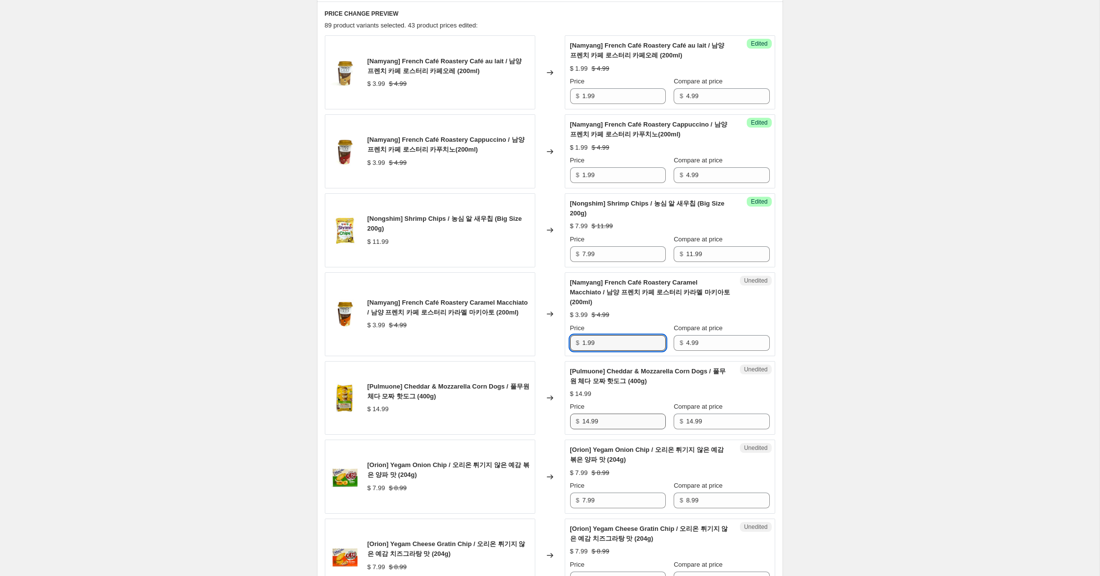
type input "1.99"
drag, startPoint x: 587, startPoint y: 422, endPoint x: 543, endPoint y: 414, distance: 45.3
click at [543, 414] on div "[Pulmuone] [PERSON_NAME] & Mozzarella Corn Dogs / 풀무원 체다 모짜 핫도그 (400g) $ 14.99 …" at bounding box center [550, 398] width 450 height 74
drag, startPoint x: 590, startPoint y: 421, endPoint x: 511, endPoint y: 410, distance: 79.9
click at [511, 410] on div "[Pulmuone] [PERSON_NAME] & Mozzarella Corn Dogs / 풀무원 체다 모짜 핫도그 (400g) $ 14.99 …" at bounding box center [550, 398] width 450 height 74
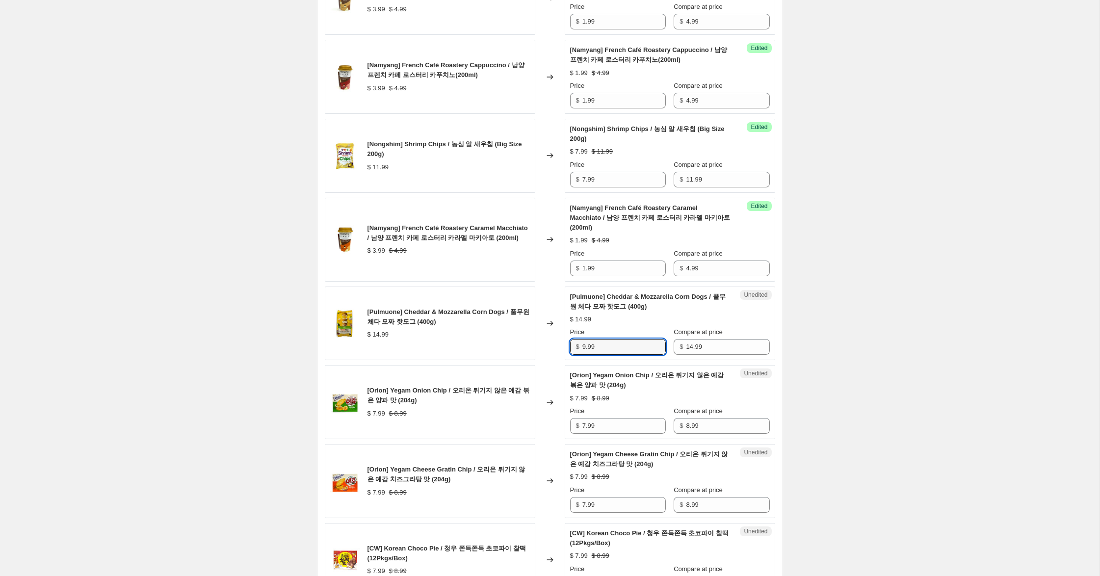
scroll to position [407, 0]
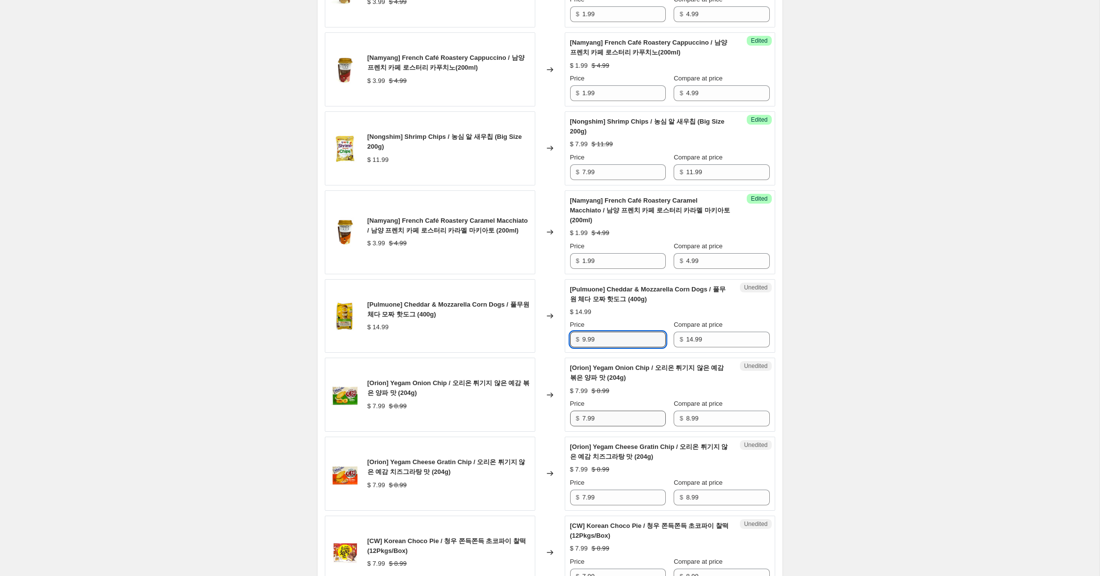
type input "9.99"
drag, startPoint x: 585, startPoint y: 418, endPoint x: 536, endPoint y: 415, distance: 49.1
click at [536, 414] on div "[Orion] Yegam Onion Chip / 오리온 튀기지 않은 예감 볶은 양파 맛 (204g) $ 7.99 $ 8.99 Changed t…" at bounding box center [550, 395] width 450 height 74
type input "5.99"
drag, startPoint x: 585, startPoint y: 496, endPoint x: 531, endPoint y: 495, distance: 54.0
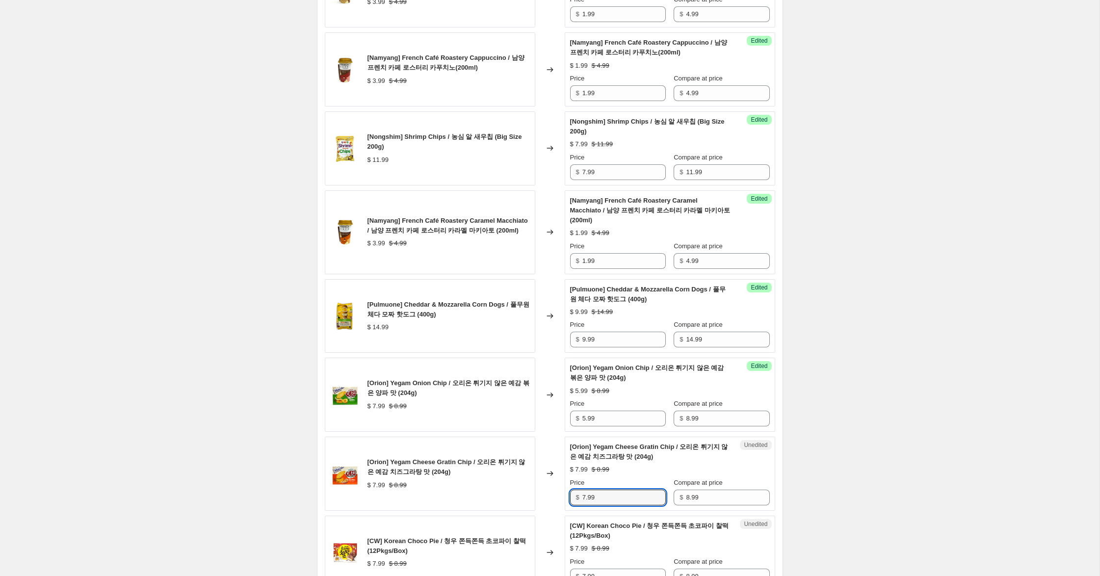
click at [533, 494] on div "[Orion] Yegam Cheese Gratin Chip / 오리온 튀기지 않은 예감 치즈그라탕 맛 (204g) $ 7.99 $ 8.99 C…" at bounding box center [550, 474] width 450 height 74
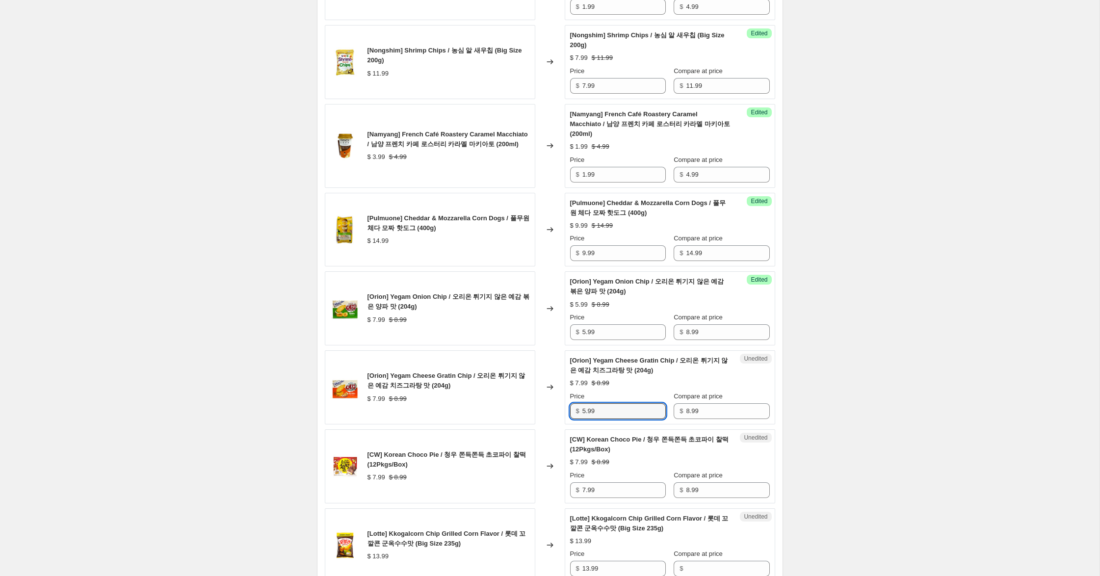
scroll to position [516, 0]
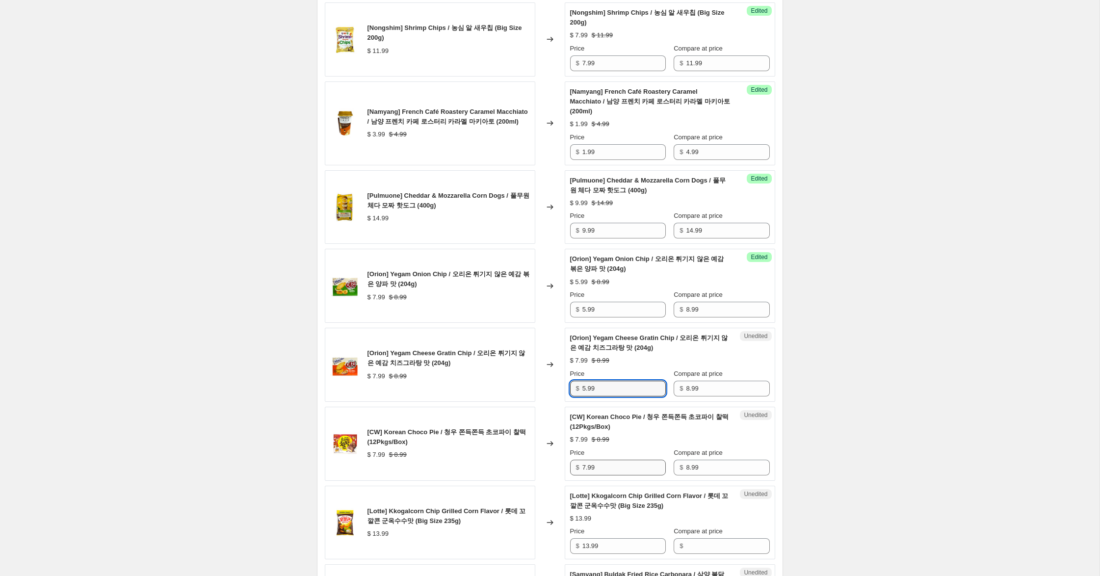
type input "5.99"
drag, startPoint x: 585, startPoint y: 468, endPoint x: 545, endPoint y: 458, distance: 41.6
click at [545, 458] on div "[CW] Korean Choco Pie / 청우 쫀득쫀득 초코파이 찰떡 (12Pkgs/Box) $ 7.99 $ 8.99 Changed to U…" at bounding box center [550, 444] width 450 height 74
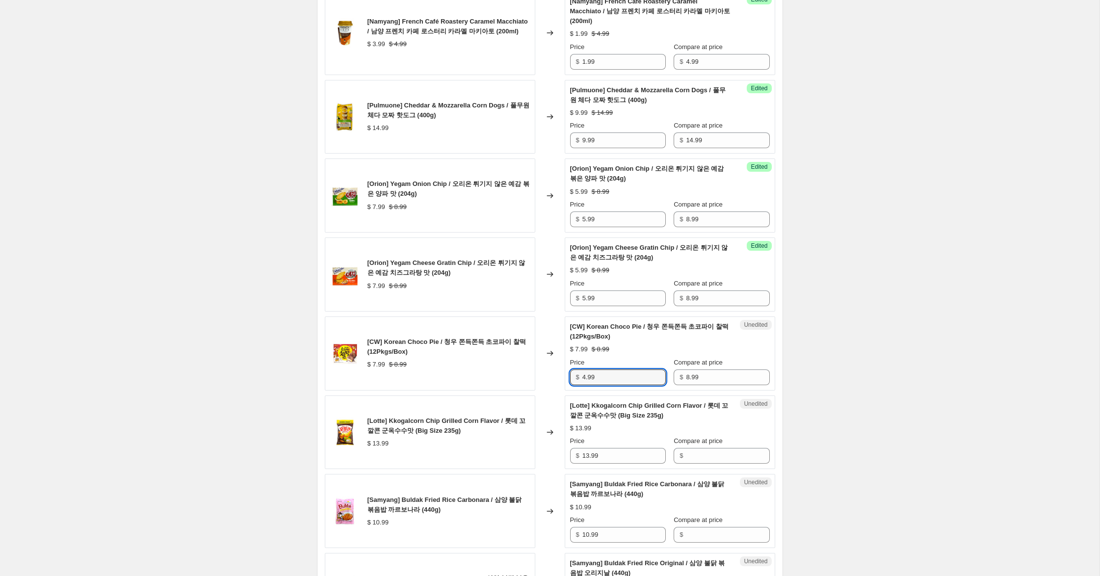
scroll to position [611, 0]
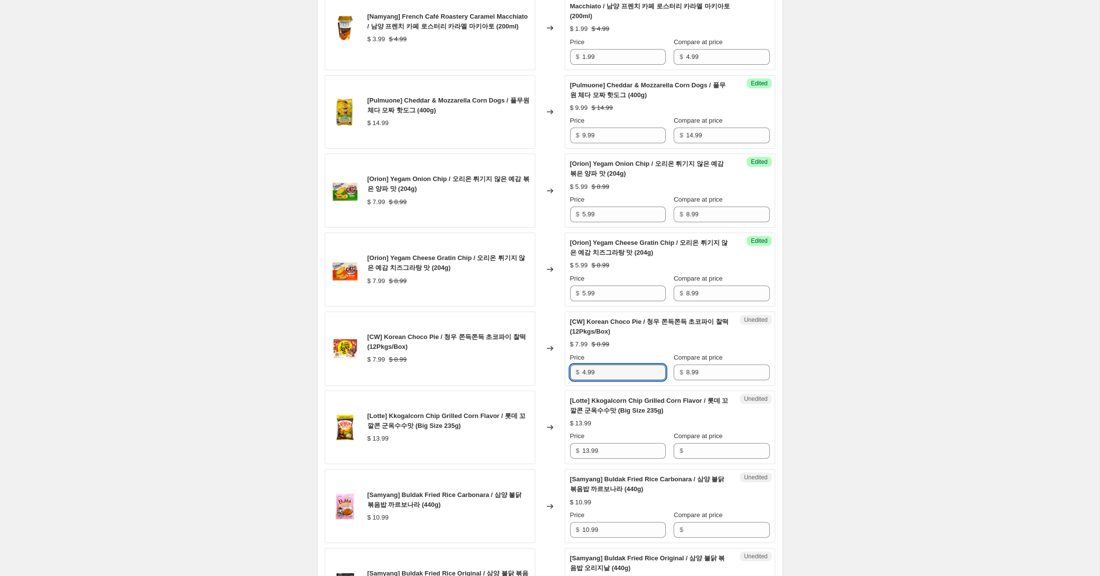
type input "4.99"
drag, startPoint x: 580, startPoint y: 447, endPoint x: 551, endPoint y: 445, distance: 29.5
click at [551, 445] on div "[Lotte] Kkogalcorn Chip Grilled Corn Flavor / 롯데 꼬깔콘 군옥수수맛 (Big Size 235g) $ 13…" at bounding box center [550, 427] width 450 height 74
drag, startPoint x: 708, startPoint y: 448, endPoint x: 656, endPoint y: 446, distance: 52.0
click at [707, 448] on input "Compare at price" at bounding box center [727, 451] width 83 height 16
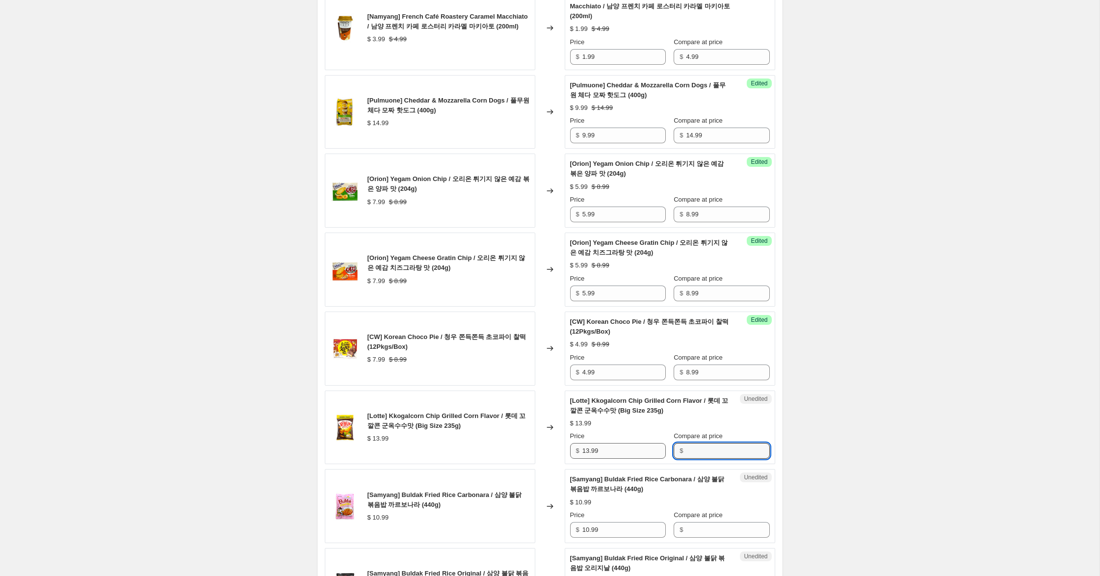
paste input "13.99"
type input "13.99"
click at [577, 450] on div "$ 13.99" at bounding box center [618, 451] width 96 height 16
drag, startPoint x: 589, startPoint y: 452, endPoint x: 515, endPoint y: 439, distance: 74.7
click at [516, 439] on div "[Lotte] Kkogalcorn Chip Grilled Corn Flavor / 롯데 꼬깔콘 군옥수수맛 (Big Size 235g) $ 13…" at bounding box center [550, 427] width 450 height 74
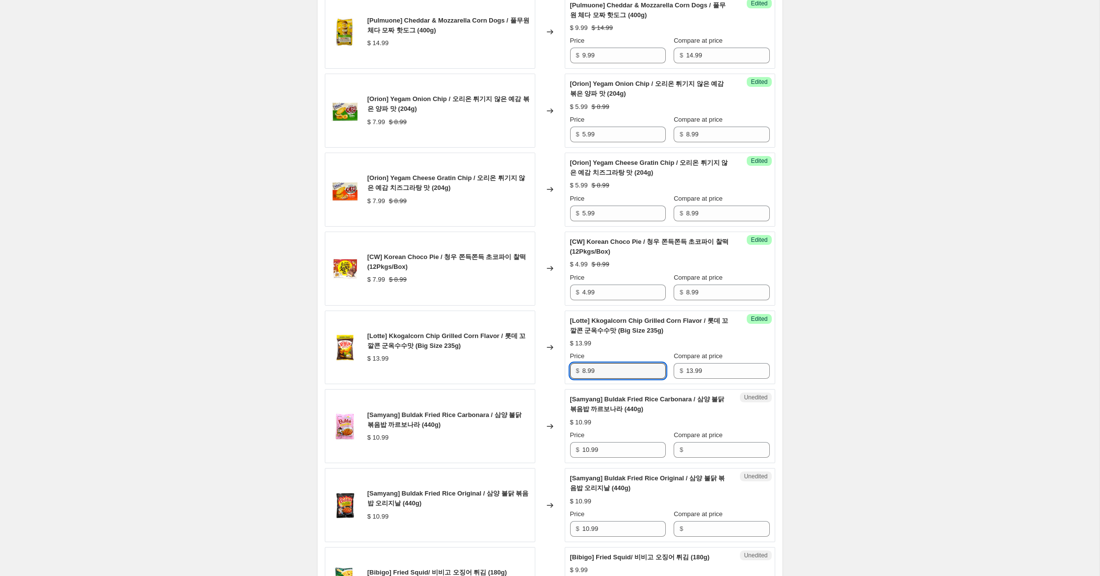
scroll to position [697, 0]
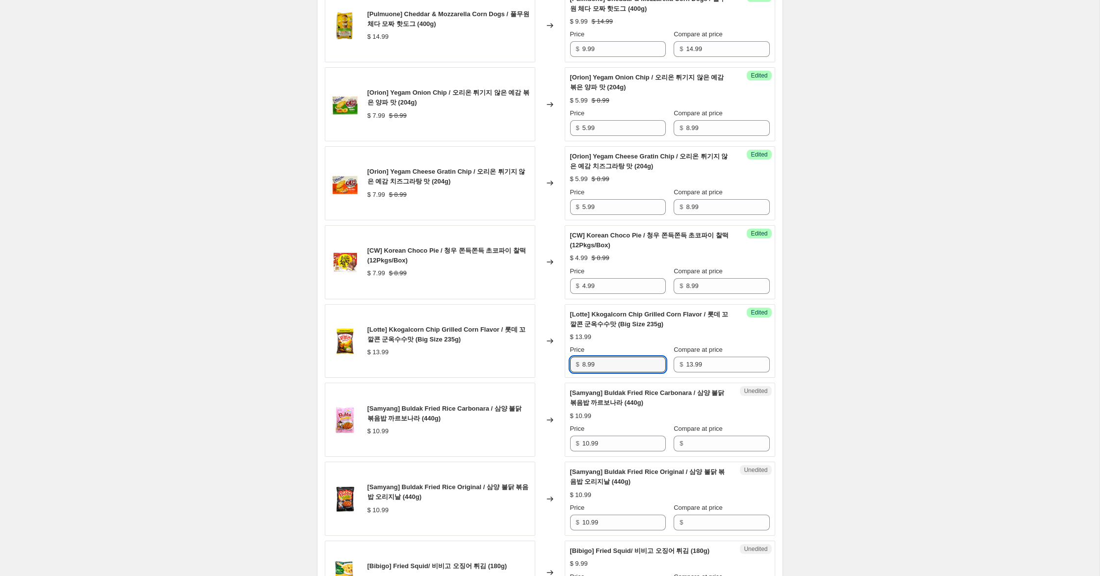
type input "8.99"
drag, startPoint x: 579, startPoint y: 442, endPoint x: 554, endPoint y: 438, distance: 25.4
click at [551, 438] on div "[Samyang] Buldak Fried Rice Carbonara / 삼양 불닭 볶음밥 까르보나라 (440g) $ 10.99 Changed …" at bounding box center [550, 420] width 450 height 74
click at [713, 446] on input "Compare at price" at bounding box center [727, 444] width 83 height 16
paste input "10.99"
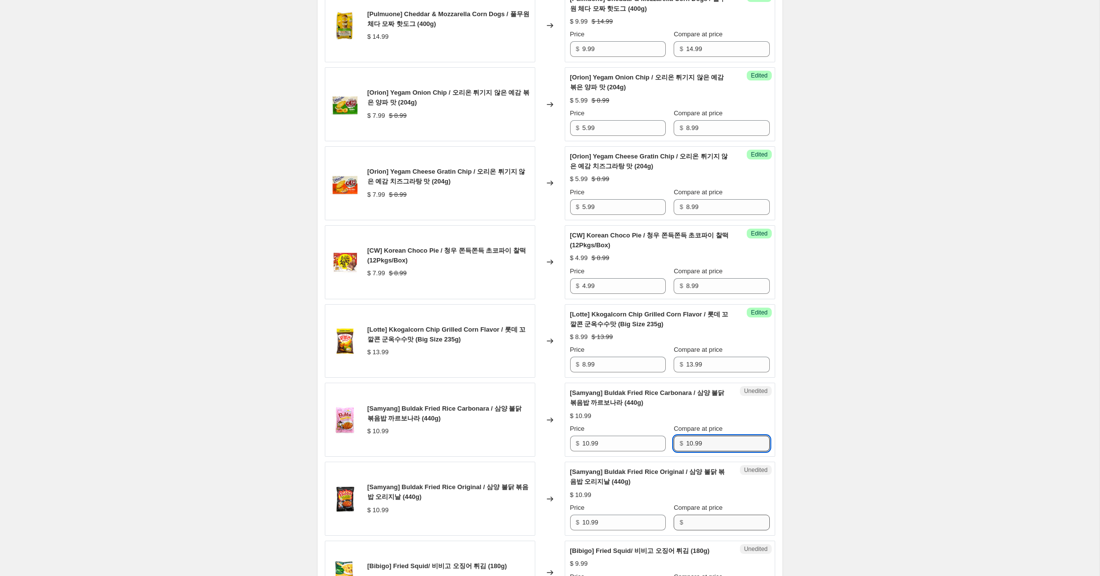
type input "10.99"
click at [702, 519] on input "Compare at price" at bounding box center [727, 523] width 83 height 16
paste input "10.99"
type input "10.99"
drag, startPoint x: 588, startPoint y: 445, endPoint x: 513, endPoint y: 419, distance: 79.3
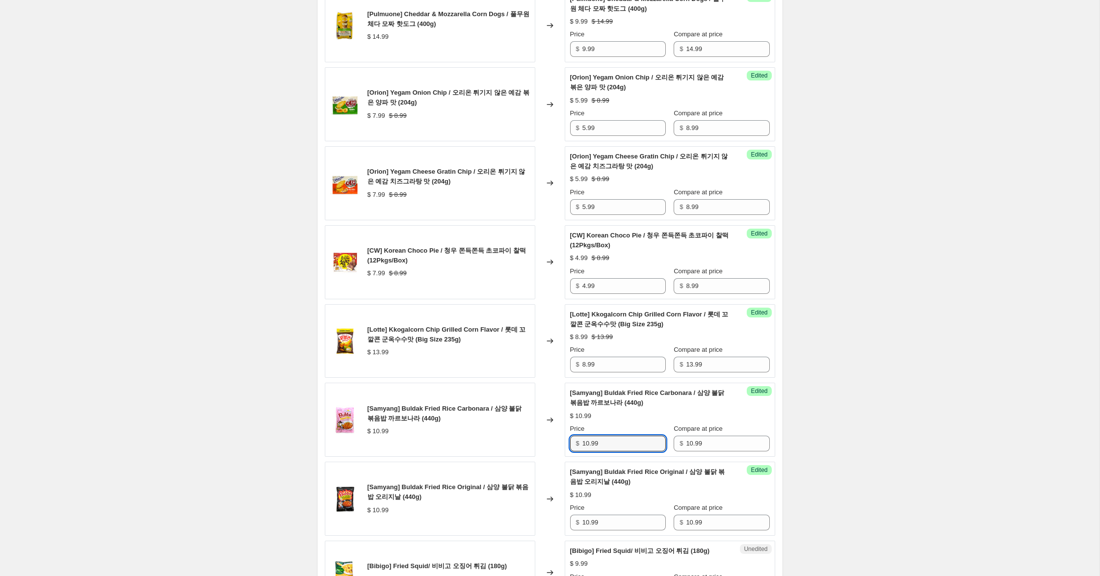
click at [533, 424] on div "[Samyang] Buldak Fried Rice Carbonara / 삼양 불닭 볶음밥 까르보나라 (440g) $ 10.99 Changed …" at bounding box center [550, 420] width 450 height 74
type input "6.99"
drag, startPoint x: 588, startPoint y: 521, endPoint x: 483, endPoint y: 497, distance: 107.7
click at [484, 497] on div "[Samyang] Buldak Fried Rice Original / 삼양 불닭 볶음밥 오리지날 (440g) $ 10.99 Changed to…" at bounding box center [550, 499] width 450 height 74
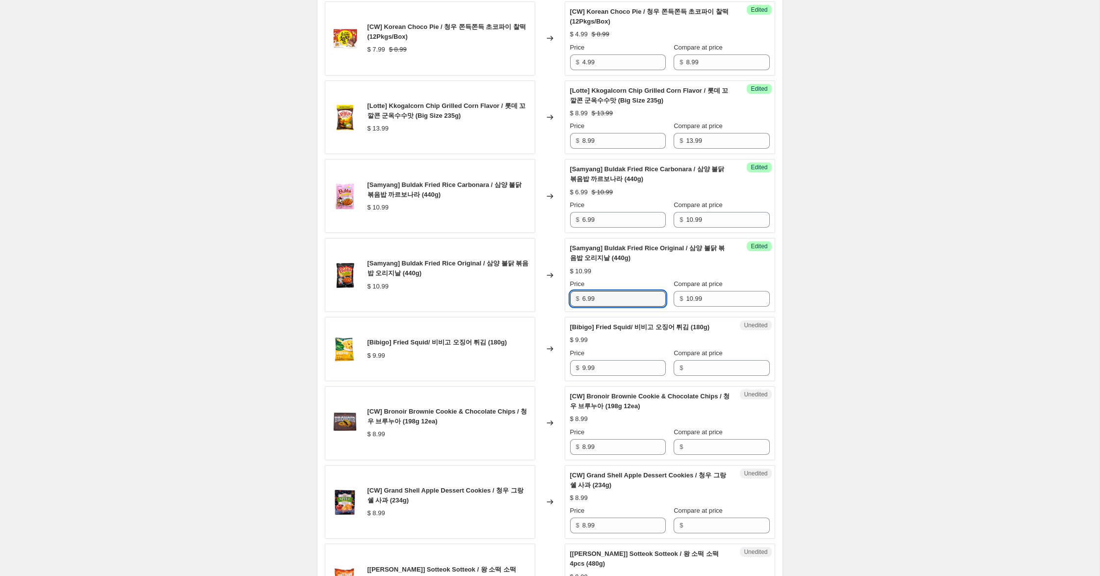
scroll to position [924, 0]
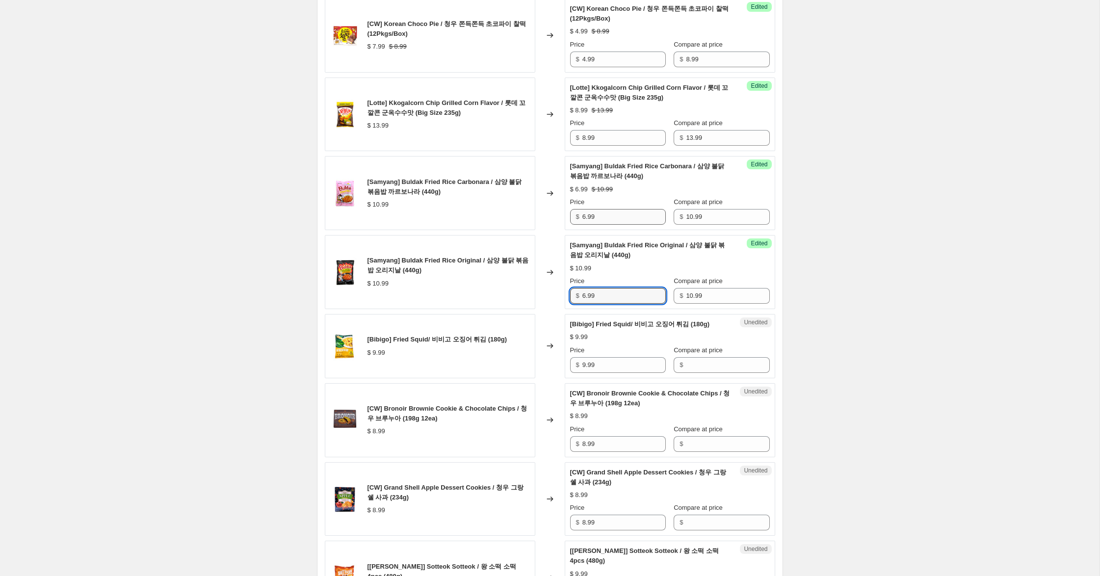
type input "6.99"
drag, startPoint x: 585, startPoint y: 215, endPoint x: 568, endPoint y: 212, distance: 17.4
click at [568, 212] on div "Success Edited [Samyang] Buldak Fried Rice Carbonara / 삼양 불닭 볶음밥 까르보나라 (440g) $…" at bounding box center [670, 193] width 210 height 74
drag, startPoint x: 593, startPoint y: 364, endPoint x: 556, endPoint y: 360, distance: 36.6
click at [537, 358] on div "[Bibigo] Fried Squid/ 비비고 오징어 튀김 (180g) $ 9.99 Changed to Unedited [Bibigo] Fri…" at bounding box center [550, 346] width 450 height 64
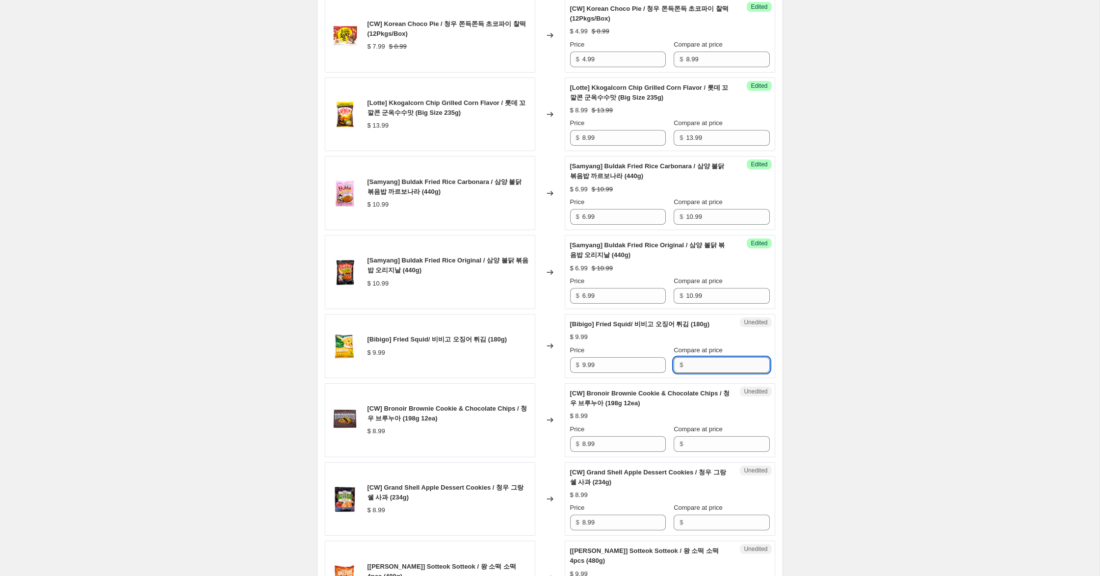
click at [699, 365] on input "Compare at price" at bounding box center [727, 365] width 83 height 16
paste input "9.99"
type input "9.99"
drag, startPoint x: 586, startPoint y: 364, endPoint x: 488, endPoint y: 346, distance: 99.3
click at [507, 351] on div "[Bibigo] Fried Squid/ 비비고 오징어 튀김 (180g) $ 9.99 Changed to Success Edited [Bibig…" at bounding box center [550, 346] width 450 height 64
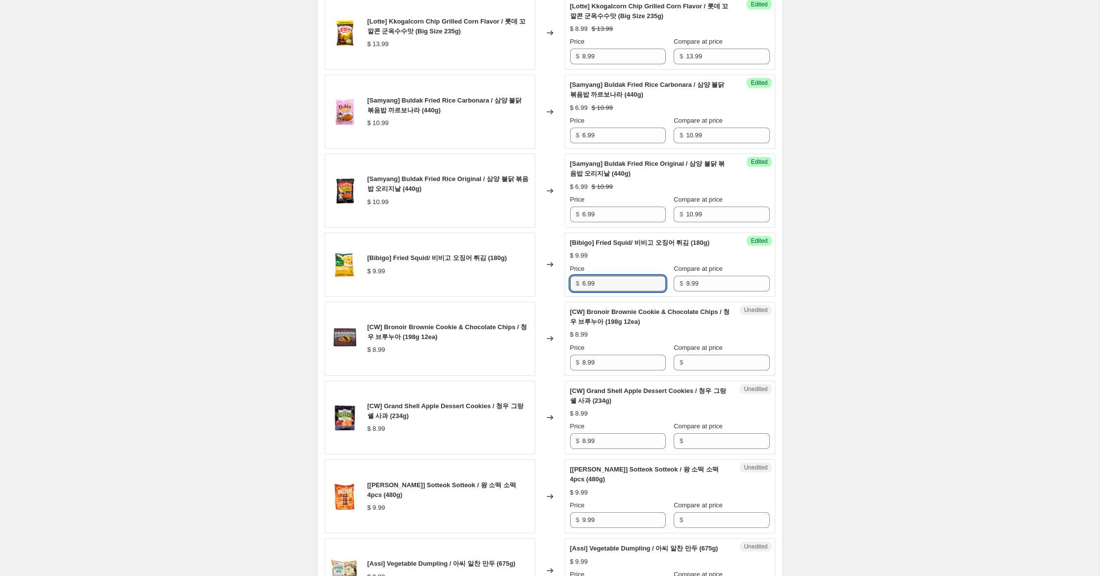
scroll to position [1010, 0]
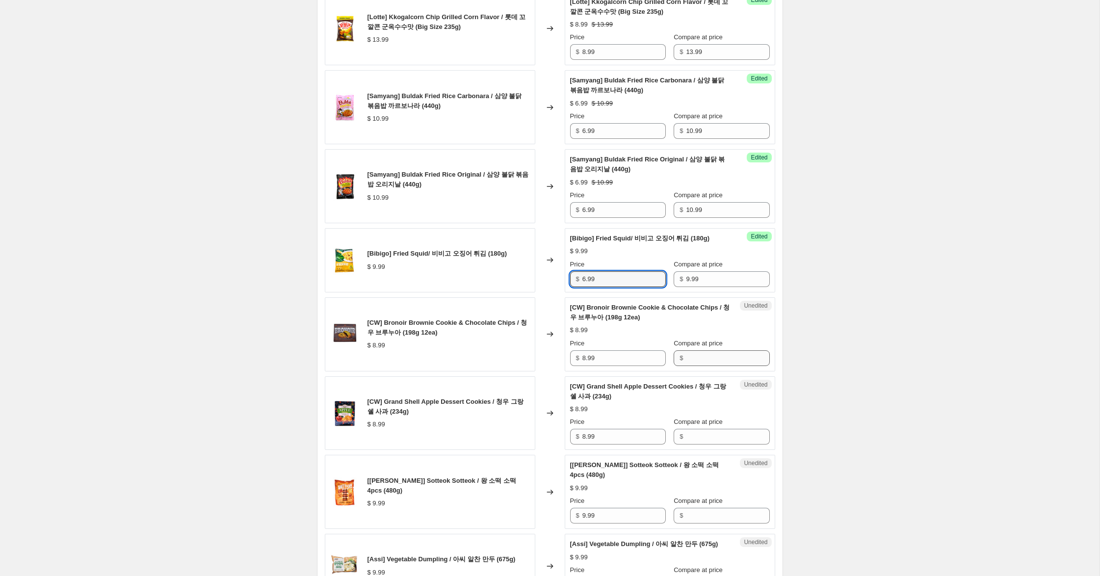
type input "6.99"
click at [715, 359] on input "Compare at price" at bounding box center [727, 358] width 83 height 16
drag, startPoint x: 560, startPoint y: 354, endPoint x: 574, endPoint y: 353, distance: 14.3
click at [553, 354] on div "[CW] Bronoir Brownie Cookie & Chocolate Chips / 청우 브루누아 (198g 12ea) $ 8.99 Chan…" at bounding box center [550, 334] width 450 height 74
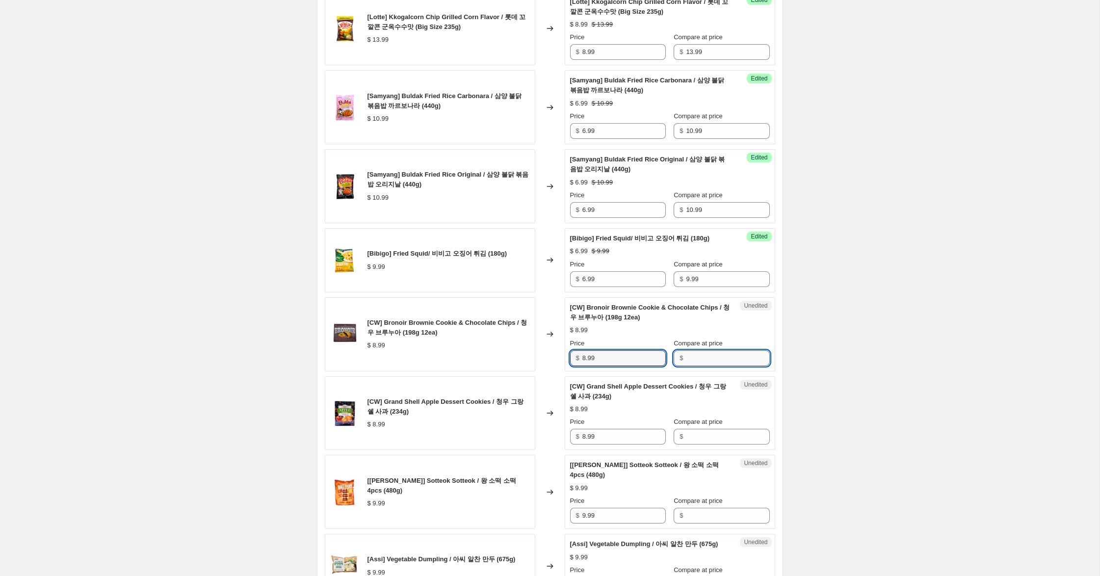
drag, startPoint x: 741, startPoint y: 355, endPoint x: 712, endPoint y: 355, distance: 28.5
click at [739, 355] on input "Compare at price" at bounding box center [727, 358] width 83 height 16
paste input "8.99"
type input "8.99"
drag, startPoint x: 574, startPoint y: 353, endPoint x: 506, endPoint y: 340, distance: 69.3
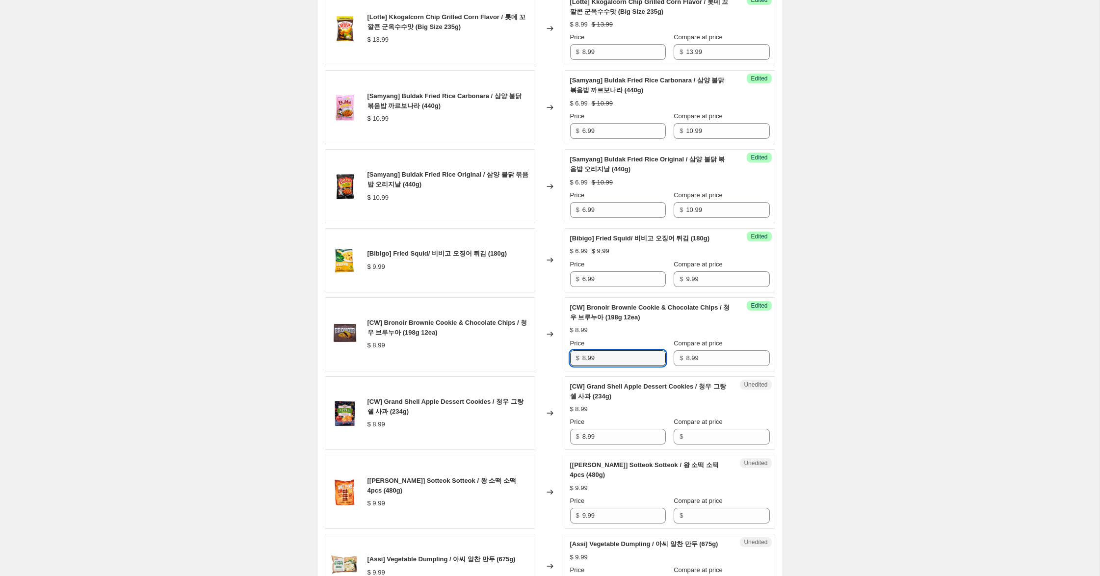
click at [508, 340] on div "[CW] Bronoir Brownie Cookie & Chocolate Chips / 청우 브루누아 (198g 12ea) $ 8.99 Chan…" at bounding box center [550, 334] width 450 height 74
type input "5.99"
click at [691, 436] on input "Compare at price" at bounding box center [727, 437] width 83 height 16
paste input "8.99"
type input "8.99"
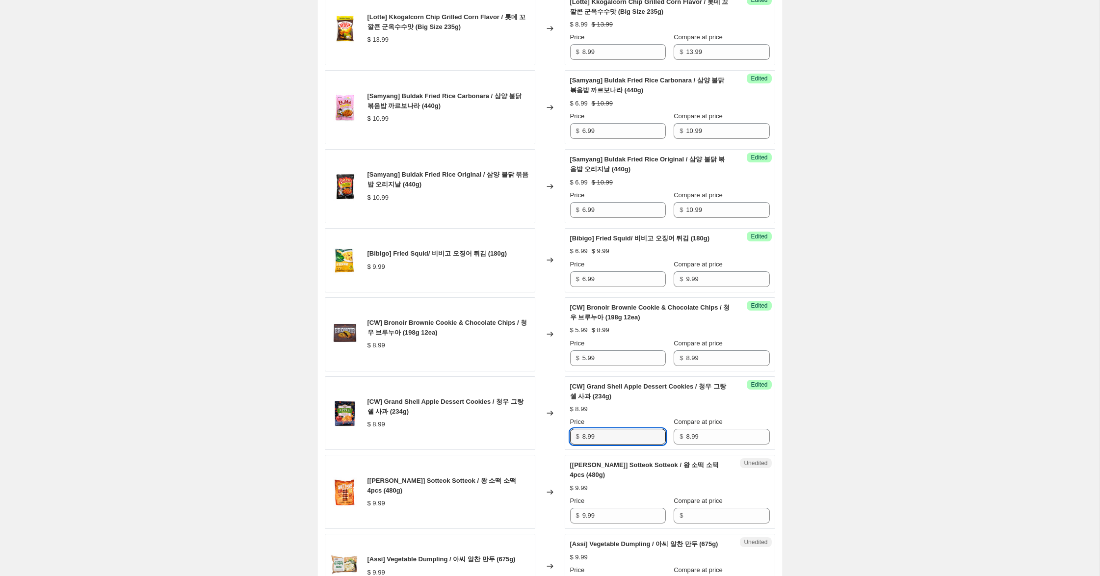
drag, startPoint x: 579, startPoint y: 435, endPoint x: 549, endPoint y: 429, distance: 31.1
click at [551, 429] on div "[CW] Grand Shell Apple Dessert Cookies / 청우 그랑쉘 사과 (234g) $ 8.99 Changed to Suc…" at bounding box center [550, 413] width 450 height 74
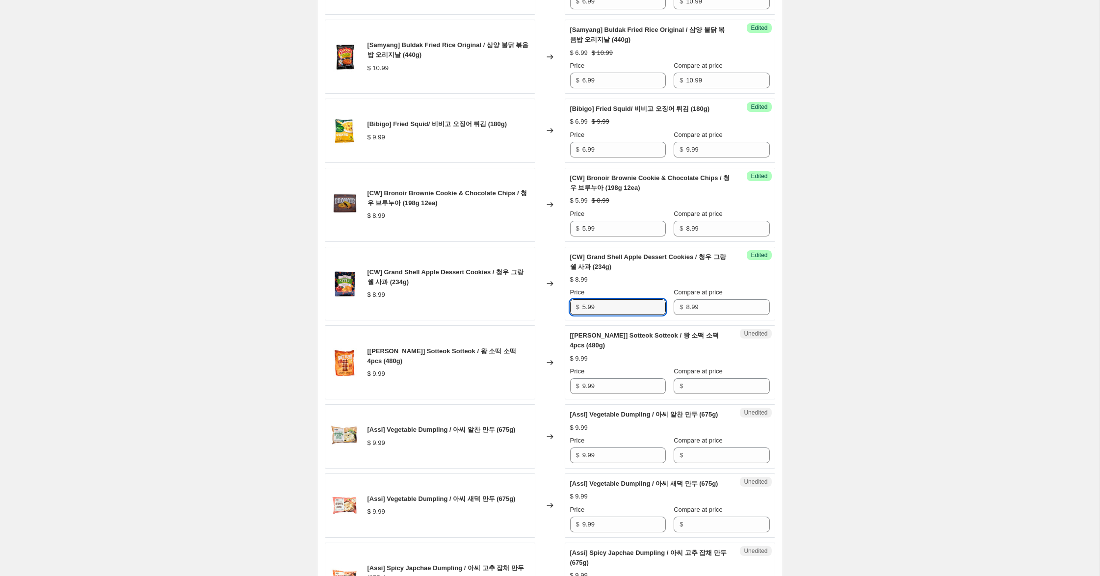
scroll to position [1141, 0]
type input "5.99"
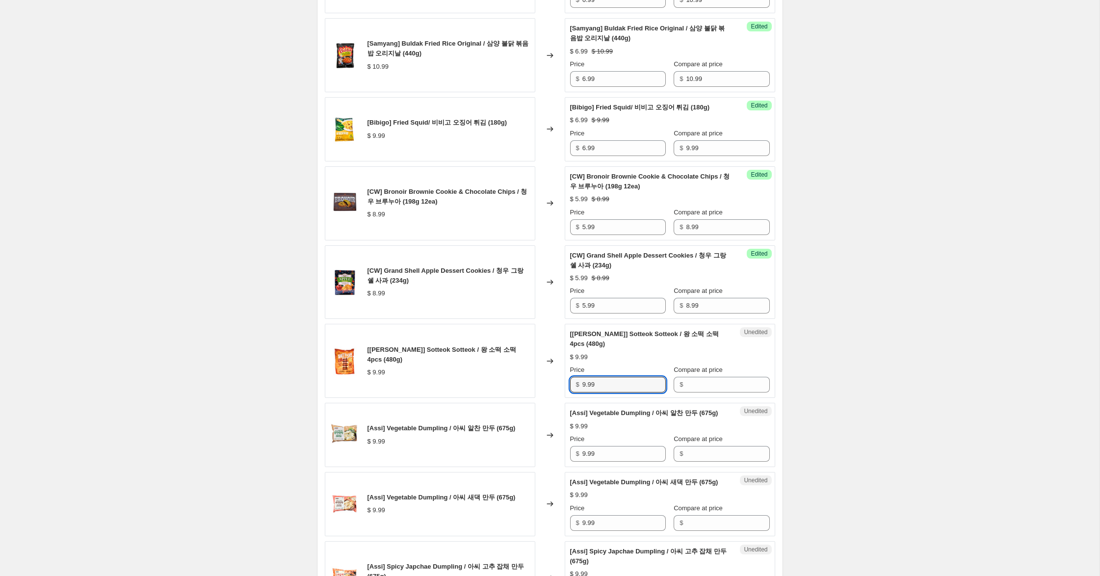
drag, startPoint x: 539, startPoint y: 376, endPoint x: 708, endPoint y: 387, distance: 169.6
click at [530, 375] on div "[[PERSON_NAME]] Sotteok Sotteok / 왕 소떡 소떡 4pcs (480g) $ 9.99 Changed to Unedite…" at bounding box center [550, 361] width 450 height 74
drag, startPoint x: 729, startPoint y: 387, endPoint x: 681, endPoint y: 387, distance: 48.6
click at [728, 387] on input "Compare at price" at bounding box center [727, 385] width 83 height 16
paste input "9.99"
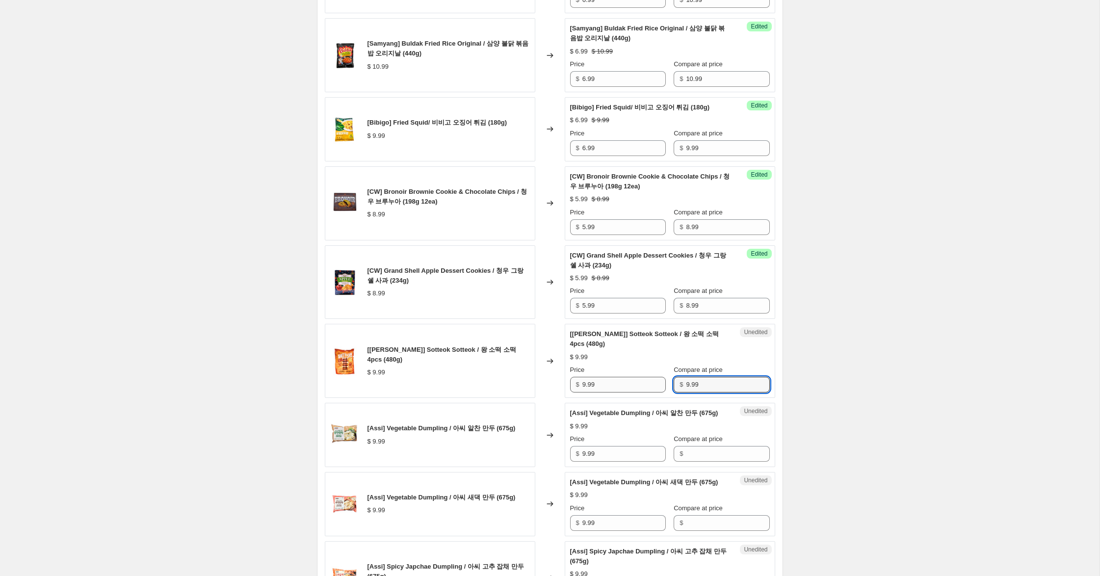
type input "9.99"
drag, startPoint x: 586, startPoint y: 385, endPoint x: 529, endPoint y: 384, distance: 57.4
click at [536, 379] on div "[[PERSON_NAME]] Sotteok Sotteok / 왕 소떡 소떡 4pcs (480g) $ 9.99 Changed to Success…" at bounding box center [550, 361] width 450 height 74
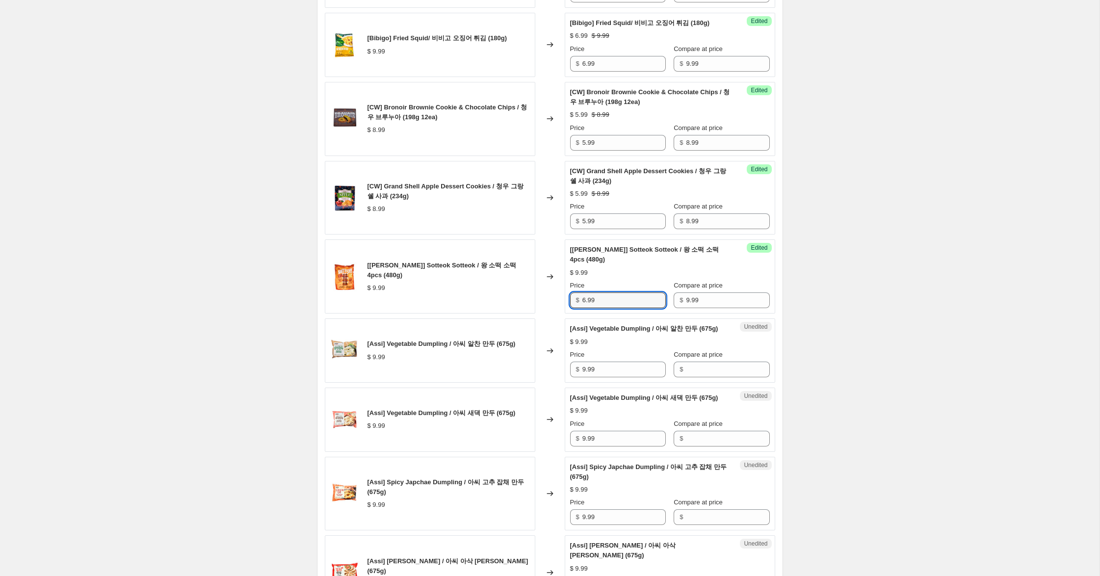
scroll to position [1225, 0]
type input "6.99"
drag, startPoint x: 610, startPoint y: 375, endPoint x: 539, endPoint y: 366, distance: 71.2
click at [539, 366] on div "[Assi] Vegetable Dumpling / 아씨 알찬 만두 (675g) $ 9.99 Changed to Unedited [Assi] V…" at bounding box center [550, 350] width 450 height 64
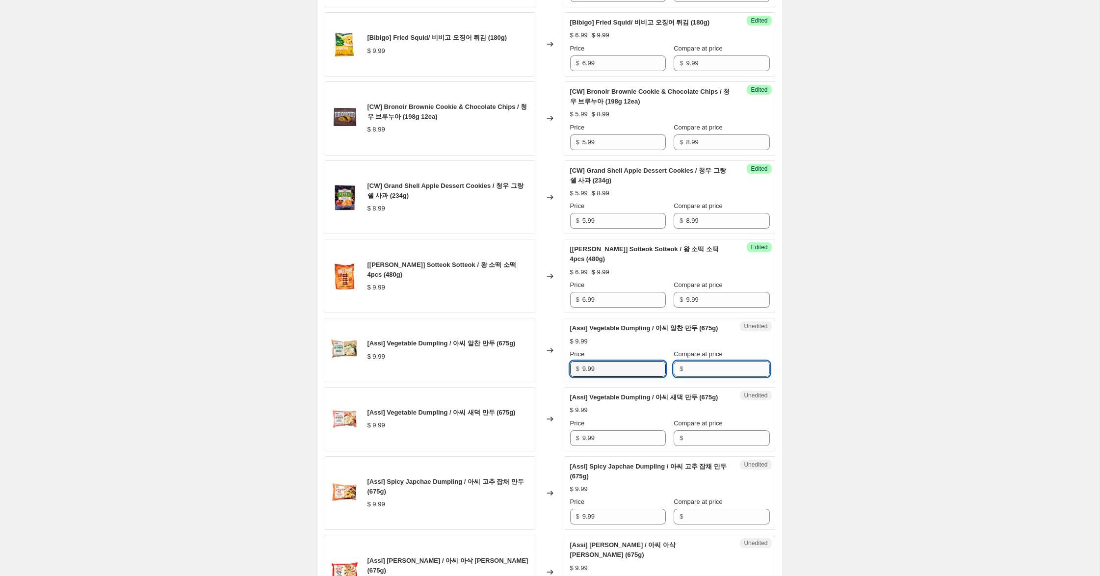
click at [706, 377] on input "Compare at price" at bounding box center [727, 369] width 83 height 16
paste input "9.99"
type input "9.99"
click at [697, 446] on input "Compare at price" at bounding box center [727, 438] width 83 height 16
paste input "9.99"
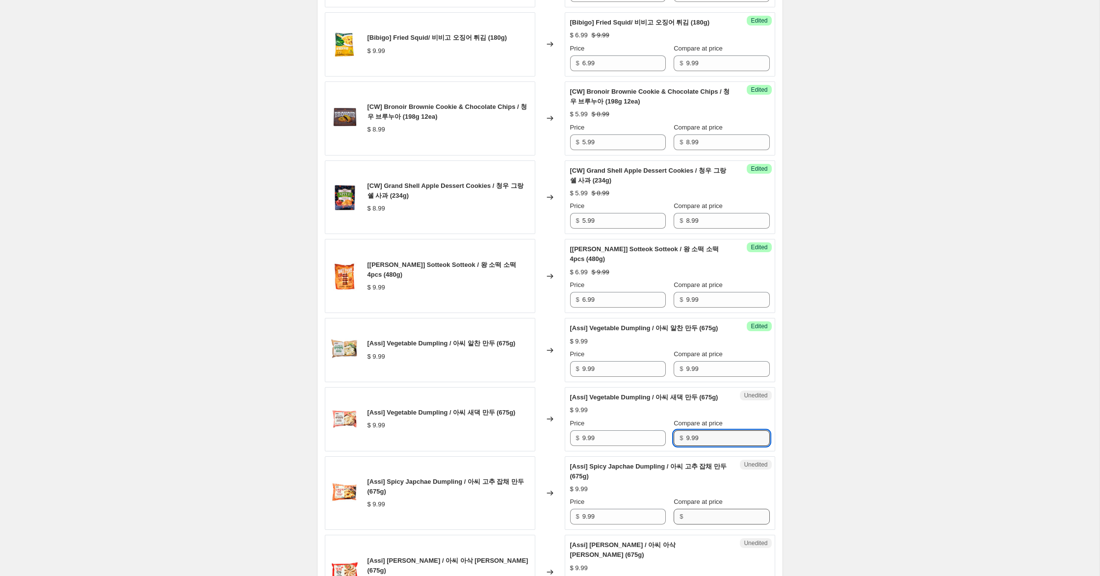
type input "9.99"
click at [694, 524] on input "Compare at price" at bounding box center [727, 517] width 83 height 16
paste input "9.99"
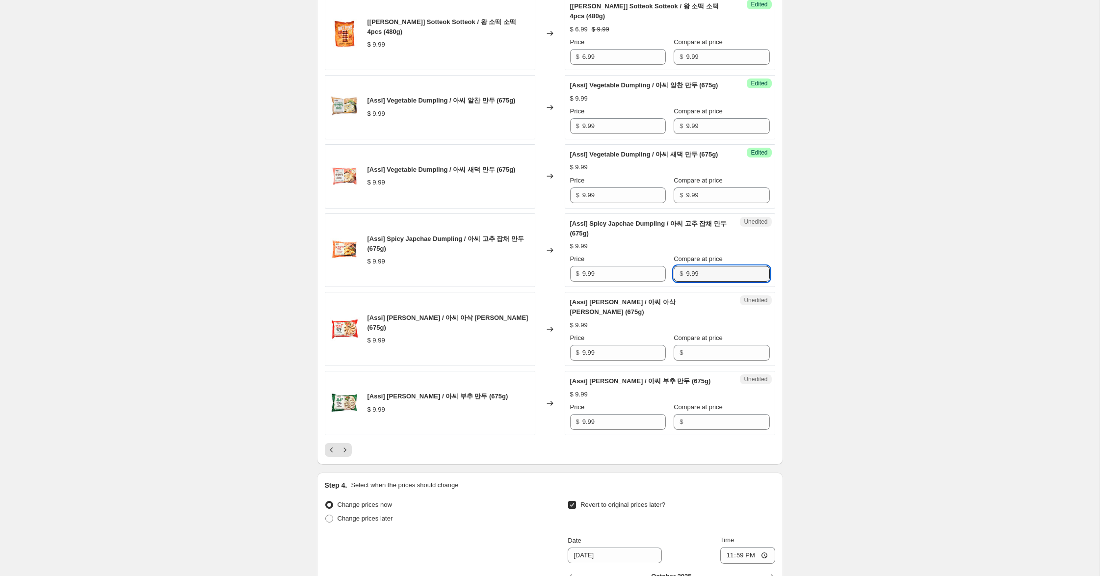
scroll to position [1469, 0]
type input "9.99"
click at [688, 360] on input "Compare at price" at bounding box center [727, 352] width 83 height 16
paste input "9.99"
type input "9.99"
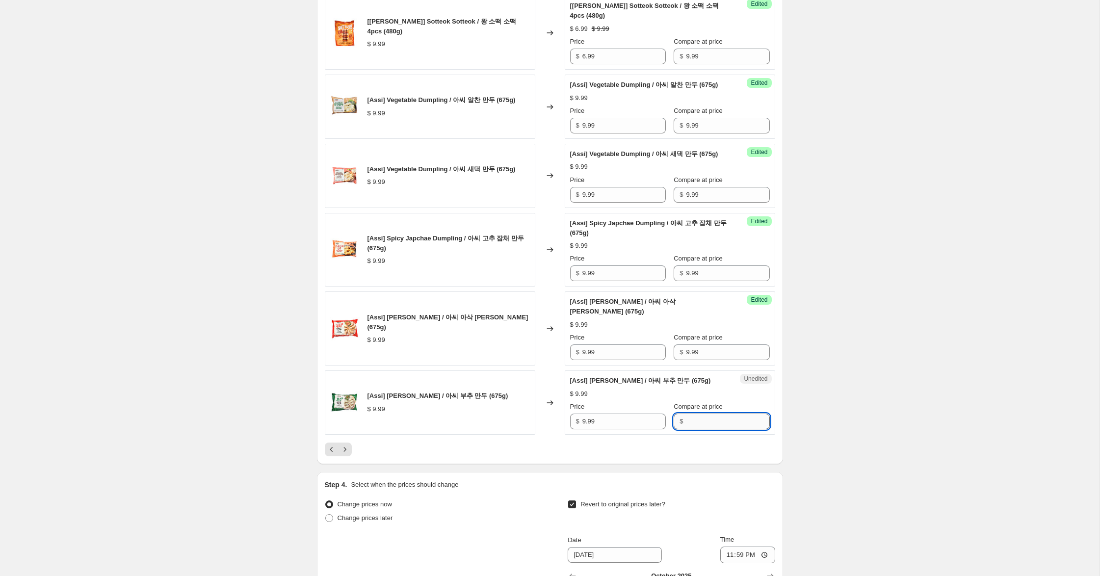
click at [689, 429] on input "Compare at price" at bounding box center [727, 422] width 83 height 16
paste input "9.99"
type input "9.99"
drag, startPoint x: 586, startPoint y: 133, endPoint x: 539, endPoint y: 124, distance: 48.0
click at [541, 123] on div "[Assi] Vegetable Dumpling / 아씨 알찬 만두 (675g) $ 9.99 Changed to Success Edited [A…" at bounding box center [550, 107] width 450 height 64
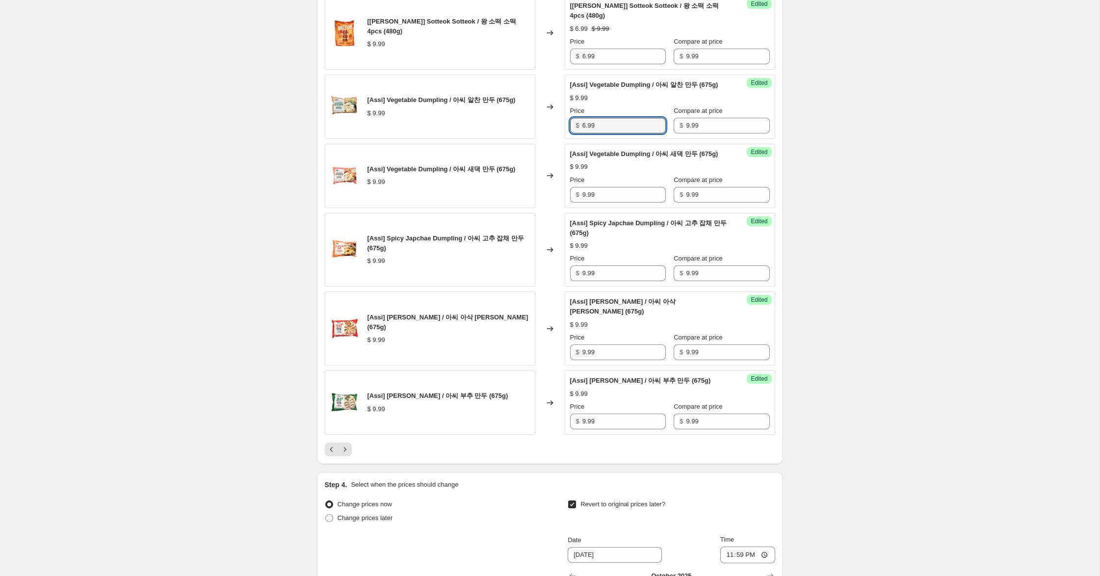
type input "6.99"
drag, startPoint x: 569, startPoint y: 211, endPoint x: 554, endPoint y: 219, distance: 16.7
click at [556, 208] on div "[Assi] Vegetable Dumpling / 아씨 새댁 만두 (675g) $ 9.99 Changed to Success Edited [A…" at bounding box center [550, 176] width 450 height 64
type input "6.99"
drag, startPoint x: 584, startPoint y: 291, endPoint x: 545, endPoint y: 286, distance: 39.1
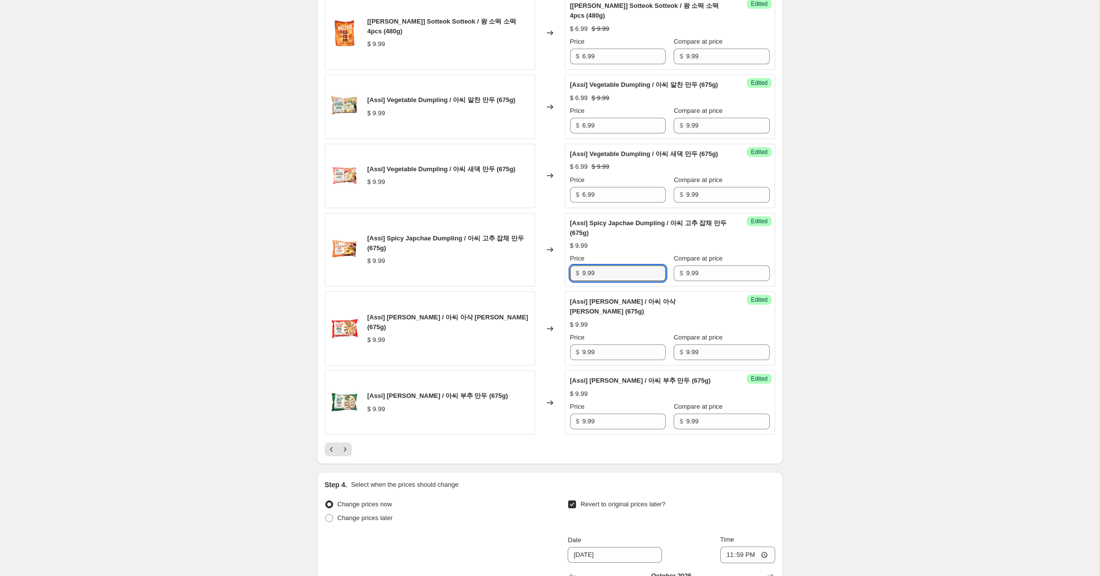
click at [545, 286] on div "[Assi] Spicy Japchae Dumpling / 아씨 고추 잡채 만두 (675g) $ 9.99 Changed to Success Ed…" at bounding box center [550, 250] width 450 height 74
type input "6.99"
drag, startPoint x: 586, startPoint y: 372, endPoint x: 535, endPoint y: 363, distance: 51.3
click at [536, 363] on div "[Assi] [PERSON_NAME] / 아씨 아삭 [PERSON_NAME] (675g) $ 9.99 Changed to Success Edi…" at bounding box center [550, 328] width 450 height 74
type input "6.99"
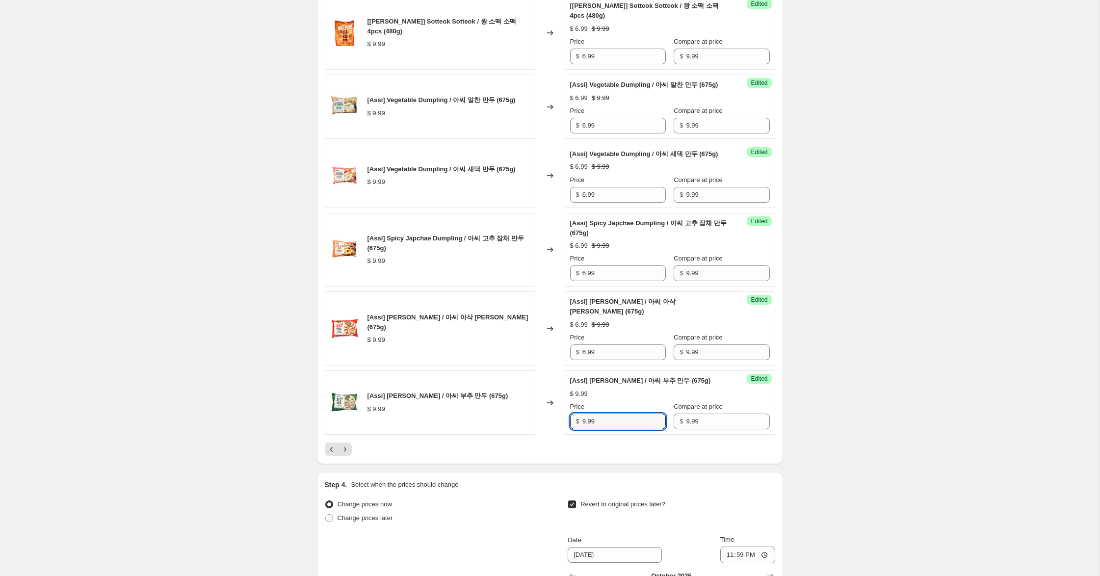
drag, startPoint x: 586, startPoint y: 441, endPoint x: 430, endPoint y: 408, distance: 158.8
click at [442, 411] on div "[Assi] [PERSON_NAME] / 아씨 부추 만두 (675g) $ 9.99 Changed to Success Edited [Assi] …" at bounding box center [550, 402] width 450 height 64
type input "6.99"
drag, startPoint x: 346, startPoint y: 468, endPoint x: 358, endPoint y: 464, distance: 11.8
click at [348, 454] on icon "Next" at bounding box center [345, 449] width 10 height 10
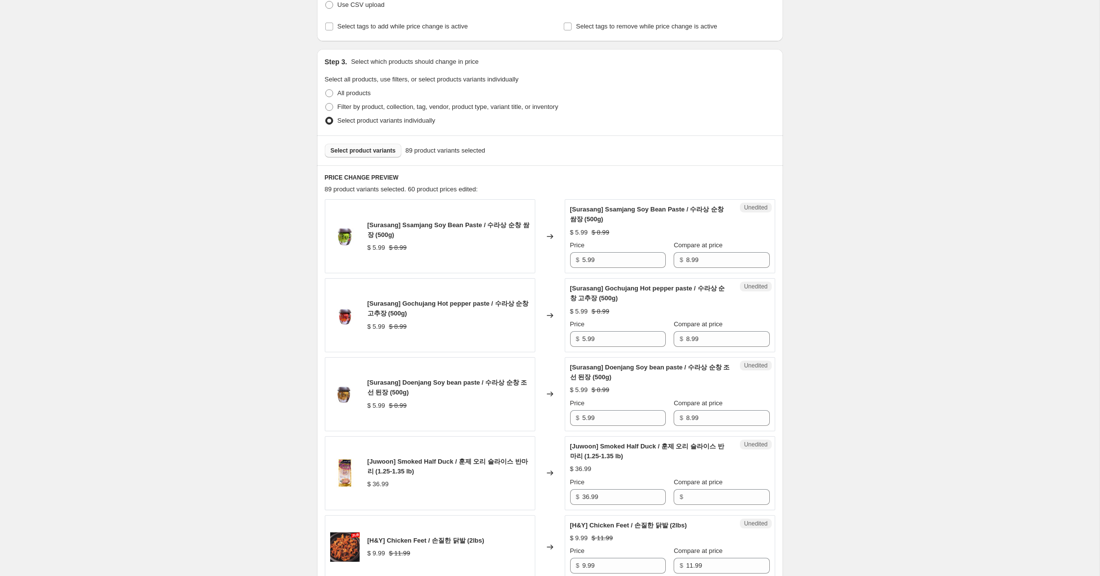
scroll to position [162, 0]
drag, startPoint x: 583, startPoint y: 258, endPoint x: 500, endPoint y: 249, distance: 83.8
click at [500, 248] on div "[Surasang] Ssamjang Soy Bean Paste / 수라상 순창 쌈장 (500g) $ 5.99 $ 8.99 Changed to …" at bounding box center [550, 235] width 450 height 74
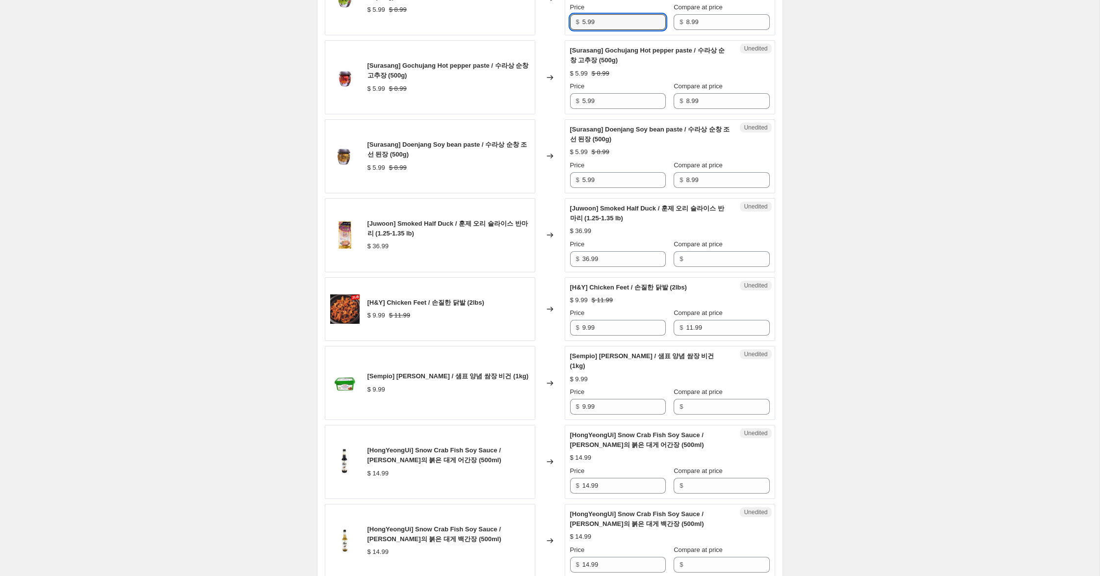
scroll to position [400, 0]
drag, startPoint x: 614, startPoint y: 257, endPoint x: 506, endPoint y: 235, distance: 110.1
click at [488, 239] on div "[Juwoon] Smoked Half Duck / 훈제 오리 슬라이스 반마리 (1.25-1.35 lb) $ 36.99 Changed to Un…" at bounding box center [550, 234] width 450 height 74
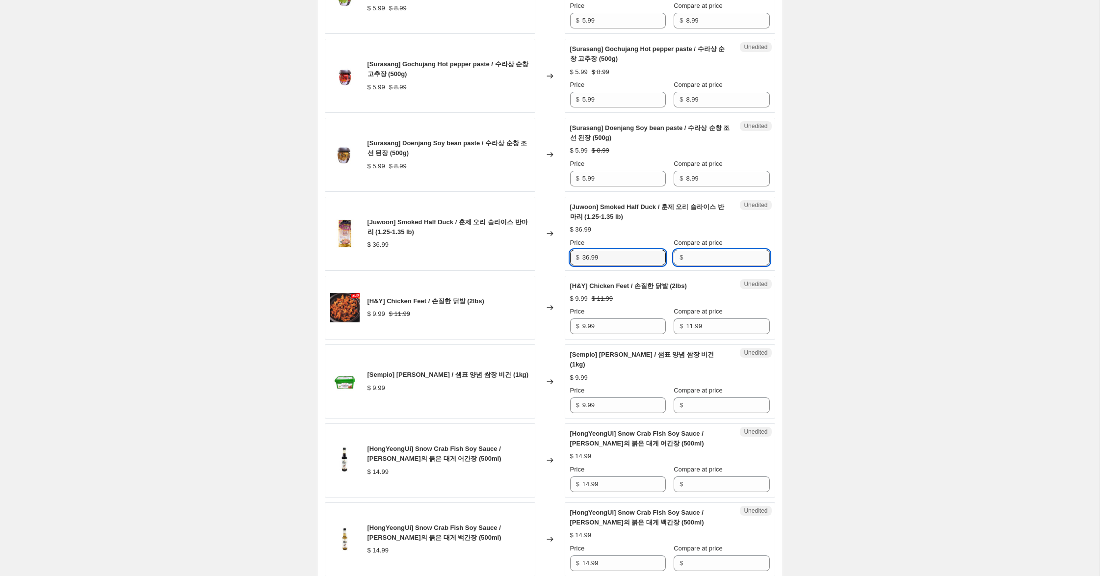
click at [706, 257] on input "Compare at price" at bounding box center [727, 258] width 83 height 16
paste input "36.99"
type input "36.99"
drag, startPoint x: 589, startPoint y: 259, endPoint x: 506, endPoint y: 246, distance: 84.4
click at [506, 246] on div "[Juwoon] Smoked Half Duck / 훈제 오리 슬라이스 반마리 (1.25-1.35 lb) $ 36.99 Changed to Su…" at bounding box center [550, 234] width 450 height 74
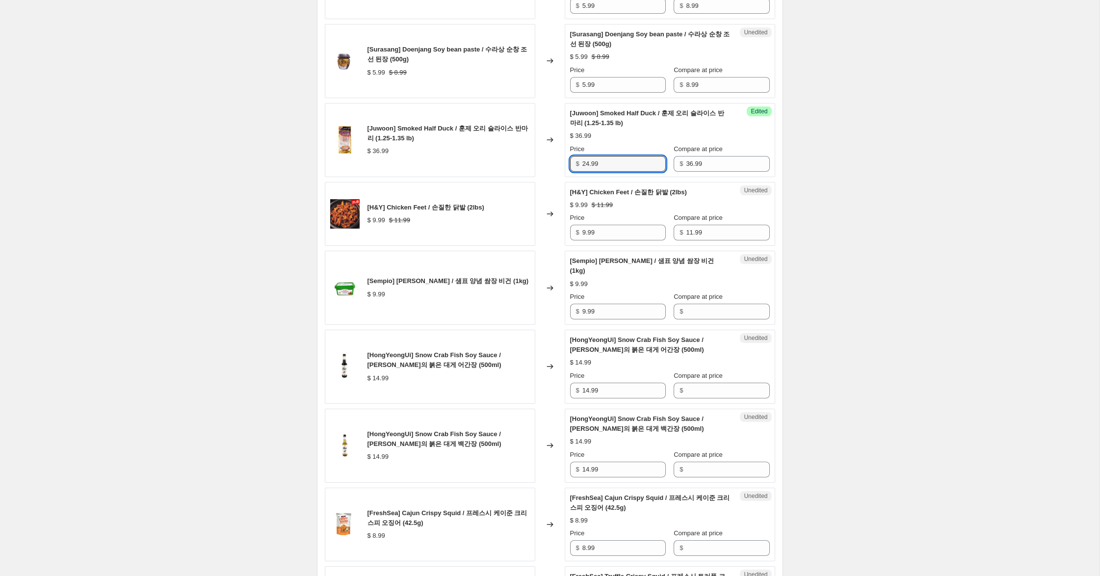
scroll to position [494, 0]
type input "24.99"
drag, startPoint x: 585, startPoint y: 233, endPoint x: 496, endPoint y: 225, distance: 89.6
click at [496, 225] on div "[H&Y] Chicken Feet / 손질한 닭발 (2lbs) $ 9.99 $ 11.99 Changed to Unedited [H&Y] Chi…" at bounding box center [550, 214] width 450 height 64
type input "7.99"
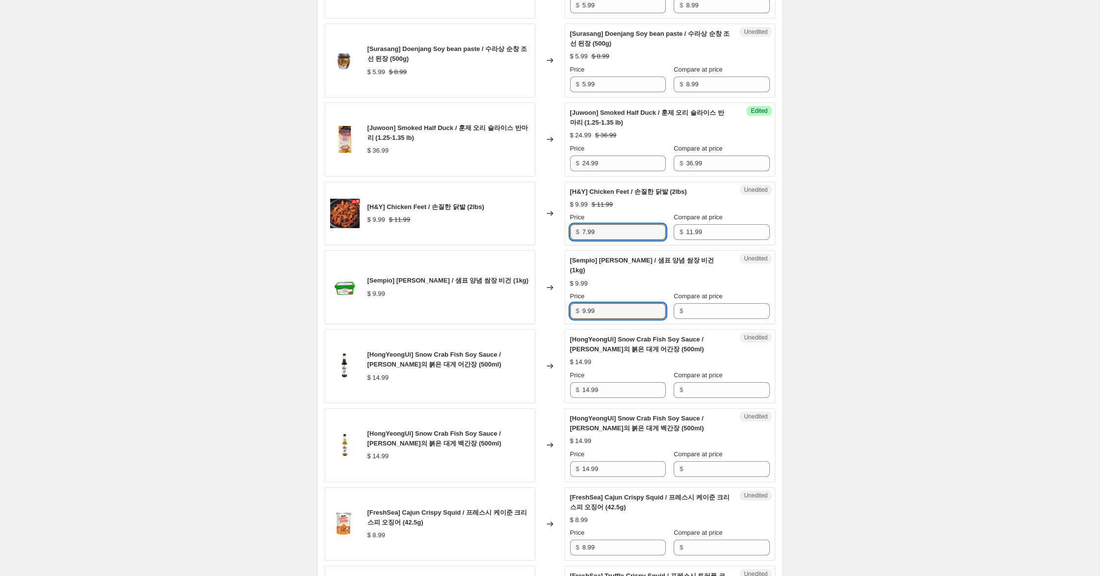
drag, startPoint x: 602, startPoint y: 301, endPoint x: 563, endPoint y: 300, distance: 39.3
click at [563, 300] on div "[Sempio] Ssamjang / 샘표 양념 쌈장 비건 (1kg) $ 9.99 Changed to Unedited [Sempio] Ssamj…" at bounding box center [550, 287] width 450 height 74
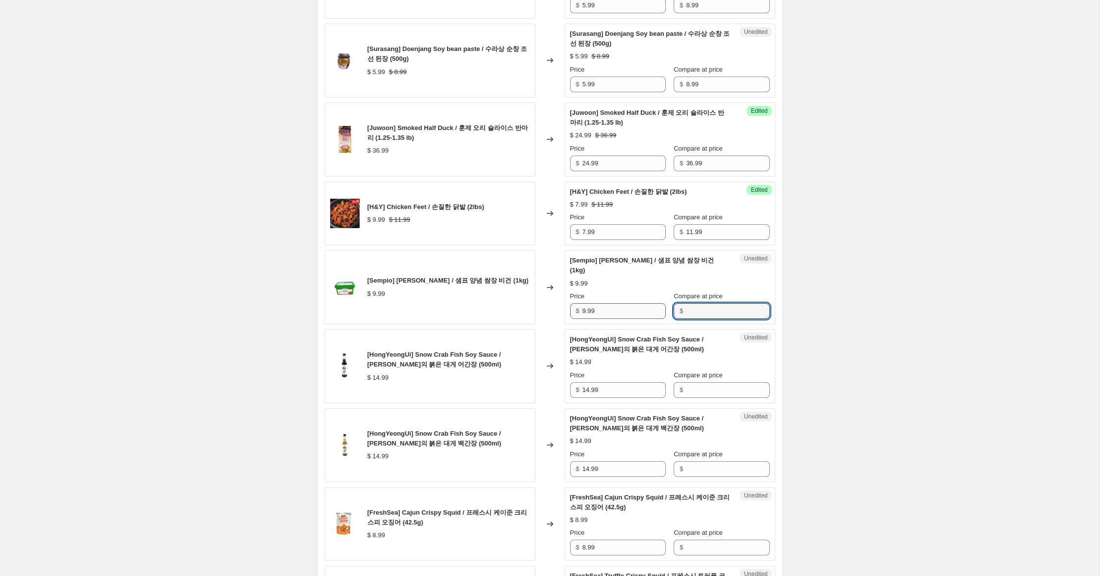
drag, startPoint x: 690, startPoint y: 299, endPoint x: 604, endPoint y: 298, distance: 85.9
click at [686, 303] on input "Compare at price" at bounding box center [727, 311] width 83 height 16
paste input "9.99"
type input "9.99"
drag, startPoint x: 586, startPoint y: 303, endPoint x: 483, endPoint y: 287, distance: 104.6
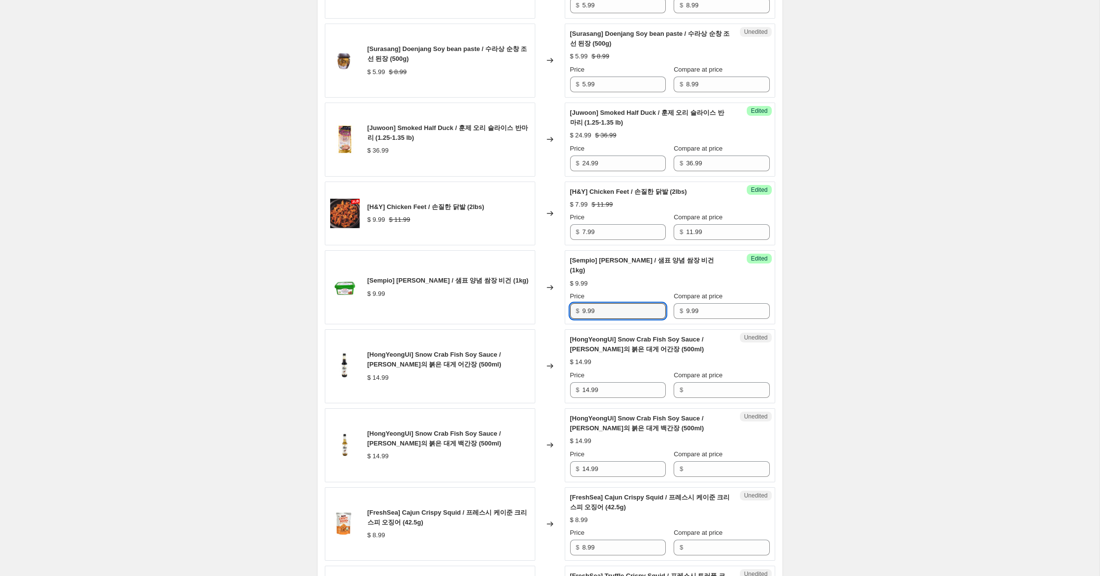
click at [486, 288] on div "[Sempio] Ssamjang / 샘표 양념 쌈장 비건 (1kg) $ 9.99 Changed to Success Edited [[PERSON…" at bounding box center [550, 287] width 450 height 74
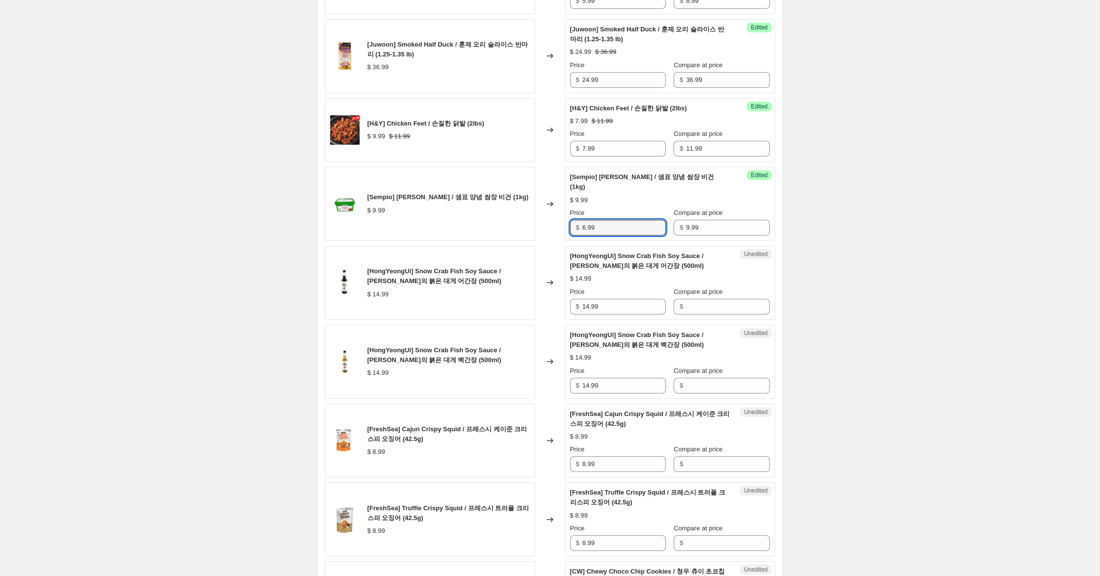
scroll to position [588, 0]
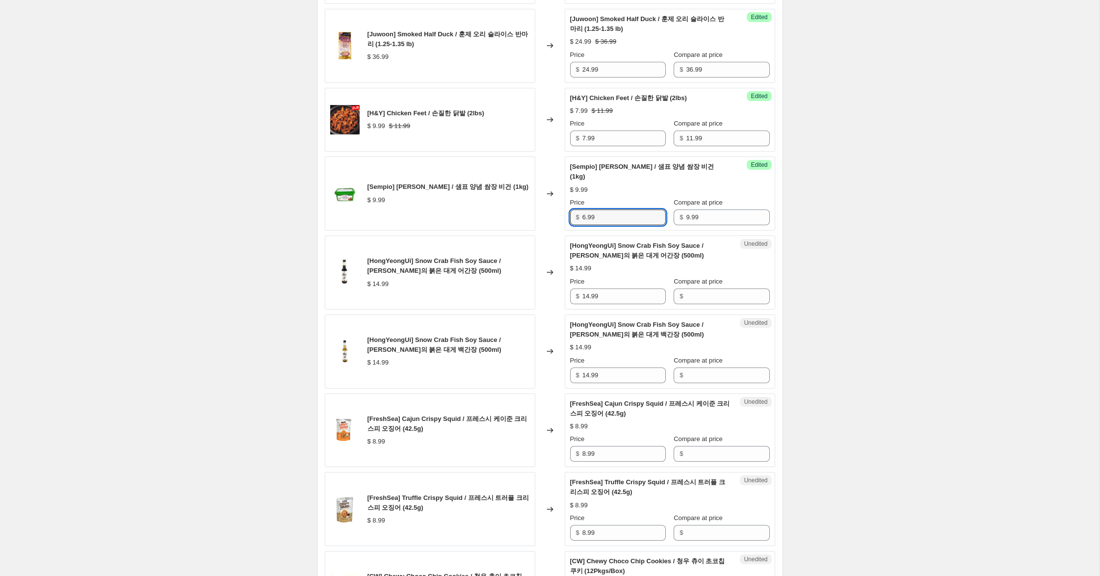
type input "6.99"
drag, startPoint x: 575, startPoint y: 282, endPoint x: 545, endPoint y: 281, distance: 30.4
click at [545, 281] on div "[HongYeongUi] Snow Crab Fish Soy Sauce / [PERSON_NAME]의 붉은 대게 어간장 (500ml) $ 14.…" at bounding box center [550, 272] width 450 height 74
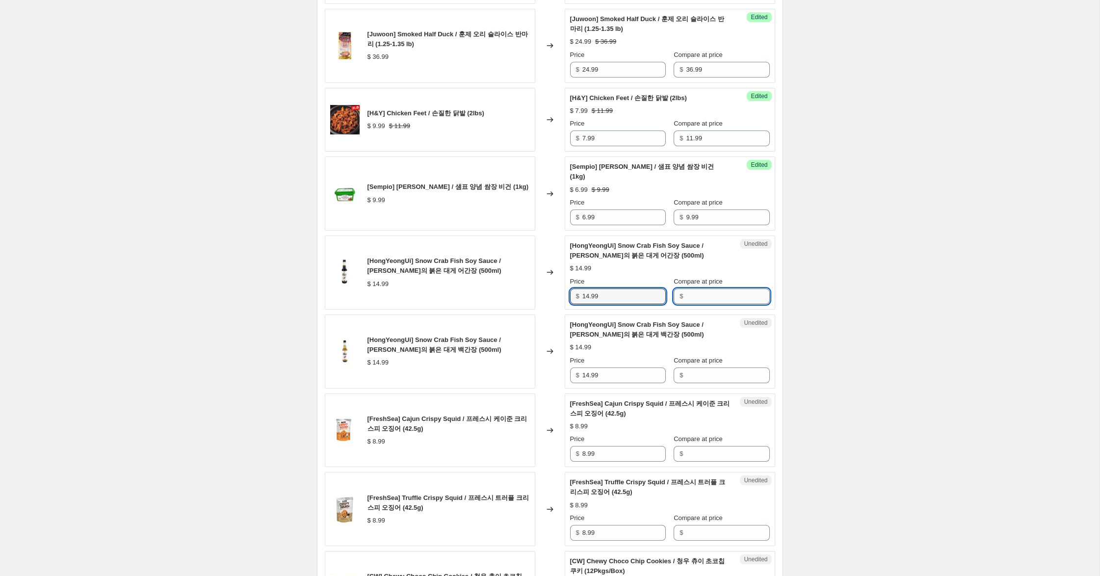
drag, startPoint x: 716, startPoint y: 286, endPoint x: 718, endPoint y: 293, distance: 7.0
click at [716, 288] on input "Compare at price" at bounding box center [727, 296] width 83 height 16
paste input "14.99"
type input "14.99"
click at [707, 367] on input "Compare at price" at bounding box center [727, 375] width 83 height 16
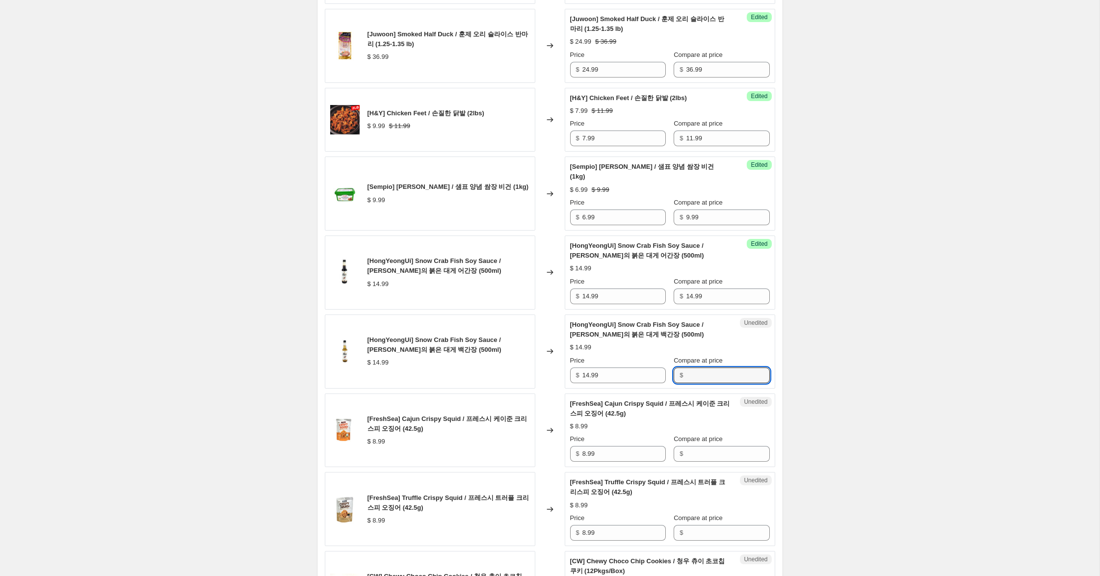
paste input "14.99"
type input "14.99"
drag, startPoint x: 589, startPoint y: 287, endPoint x: 479, endPoint y: 259, distance: 113.5
click at [486, 260] on div "[HongYeongUi] Snow Crab Fish Soy Sauce / [PERSON_NAME]의 붉은 대게 어간장 (500ml) $ 14.…" at bounding box center [550, 272] width 450 height 74
type input "9.99"
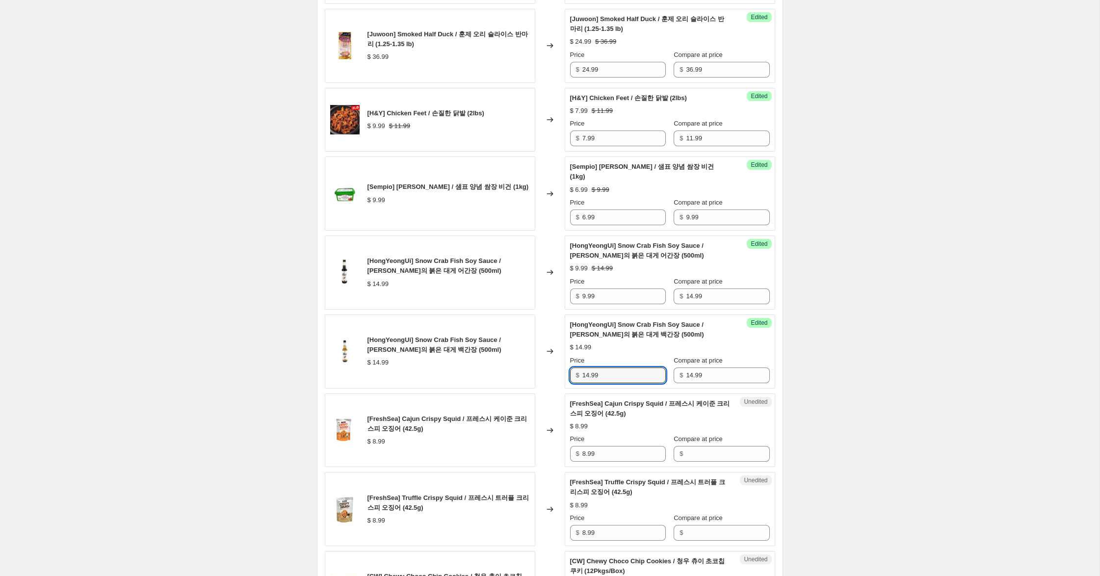
drag, startPoint x: 589, startPoint y: 365, endPoint x: 468, endPoint y: 350, distance: 121.1
click at [468, 350] on div "[HongYeongUi] Snow Crab Fish Soy Sauce / [PERSON_NAME]의 붉은 대게 백간장 (500ml) $ 14.…" at bounding box center [550, 351] width 450 height 74
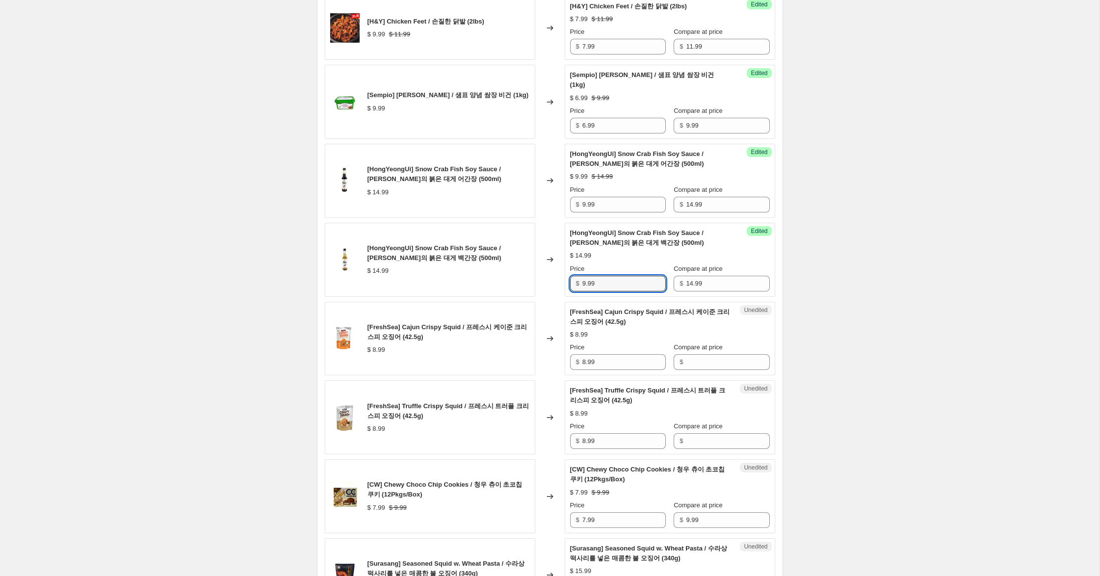
scroll to position [681, 0]
type input "10.99"
drag, startPoint x: 582, startPoint y: 192, endPoint x: 552, endPoint y: 187, distance: 29.9
click at [552, 187] on div "[HongYeongUi] Snow Crab Fish Soy Sauce / [PERSON_NAME]의 붉은 대게 어간장 (500ml) $ 14.…" at bounding box center [550, 180] width 450 height 74
type input "10.99"
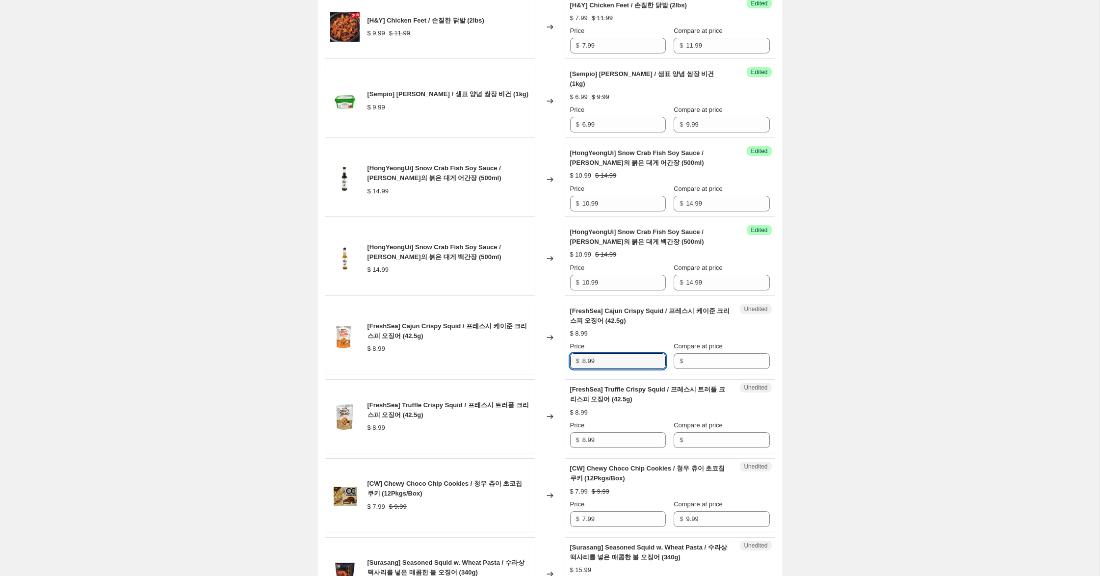
drag, startPoint x: 585, startPoint y: 350, endPoint x: 548, endPoint y: 345, distance: 37.6
click at [548, 345] on div "[FreshSea] Cajun Crispy Squid / 프레스시 케이준 크리스피 오징어 (42.5g) $ 8.99 Changed to Une…" at bounding box center [550, 338] width 450 height 74
click at [737, 353] on input "Compare at price" at bounding box center [727, 361] width 83 height 16
paste input "8.99"
type input "8.99"
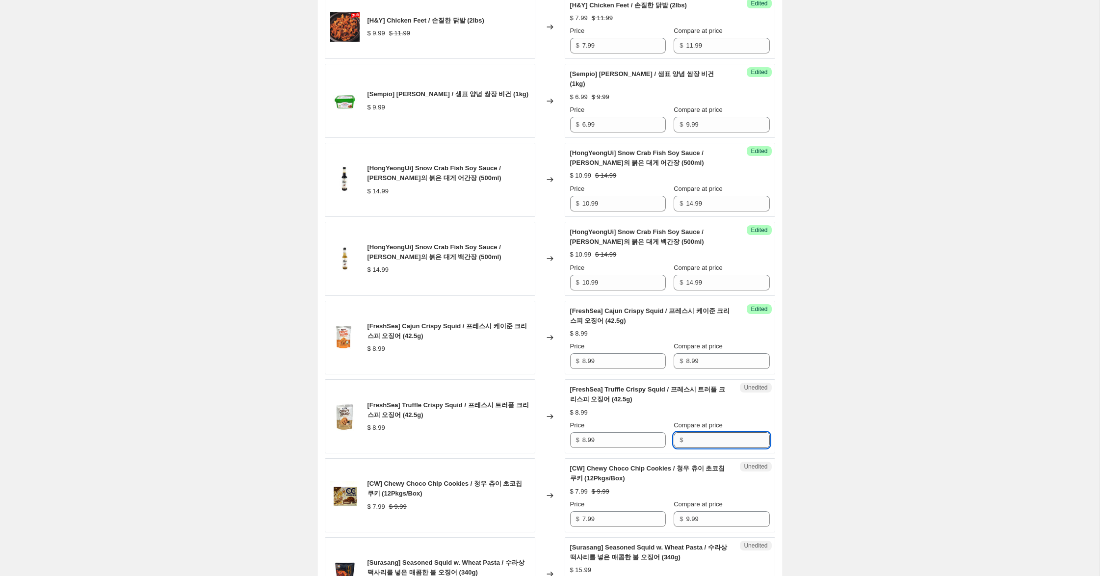
click at [711, 432] on input "Compare at price" at bounding box center [727, 440] width 83 height 16
paste input "8.99"
type input "8.99"
drag, startPoint x: 586, startPoint y: 352, endPoint x: 540, endPoint y: 343, distance: 46.5
click at [545, 344] on div "[FreshSea] Cajun Crispy Squid / 프레스시 케이준 크리스피 오징어 (42.5g) $ 8.99 Changed to Suc…" at bounding box center [550, 338] width 450 height 74
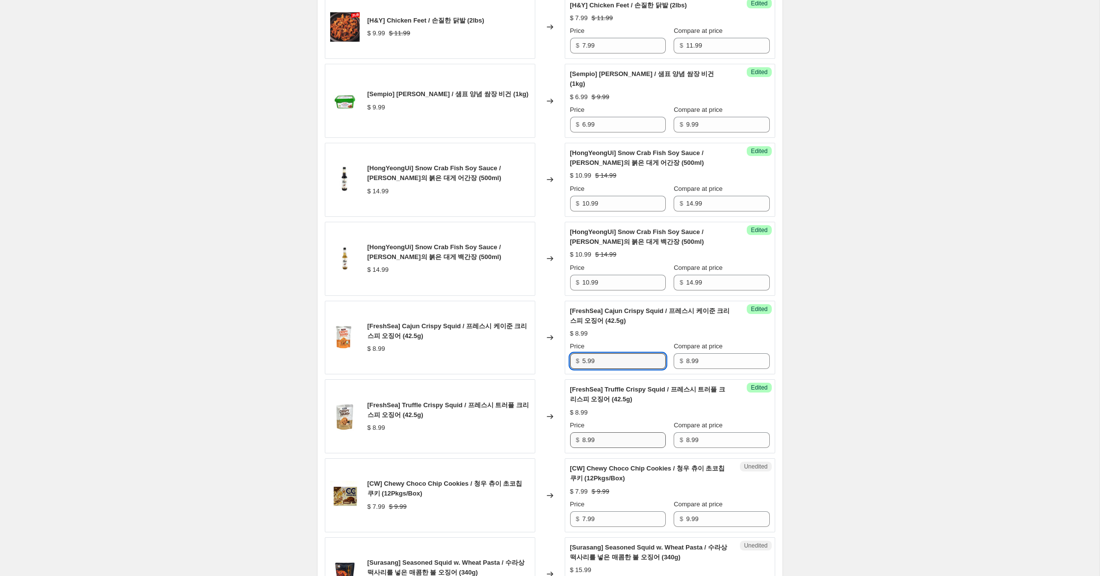
type input "5.99"
click at [584, 432] on input "8.99" at bounding box center [623, 440] width 83 height 16
drag, startPoint x: 584, startPoint y: 430, endPoint x: 550, endPoint y: 422, distance: 34.6
click at [550, 422] on div "[FreshSea] Truffle Crispy Squid / 프레스시 트러플 크리스피 오징어 (42.5g) $ 8.99 Changed to S…" at bounding box center [550, 416] width 450 height 74
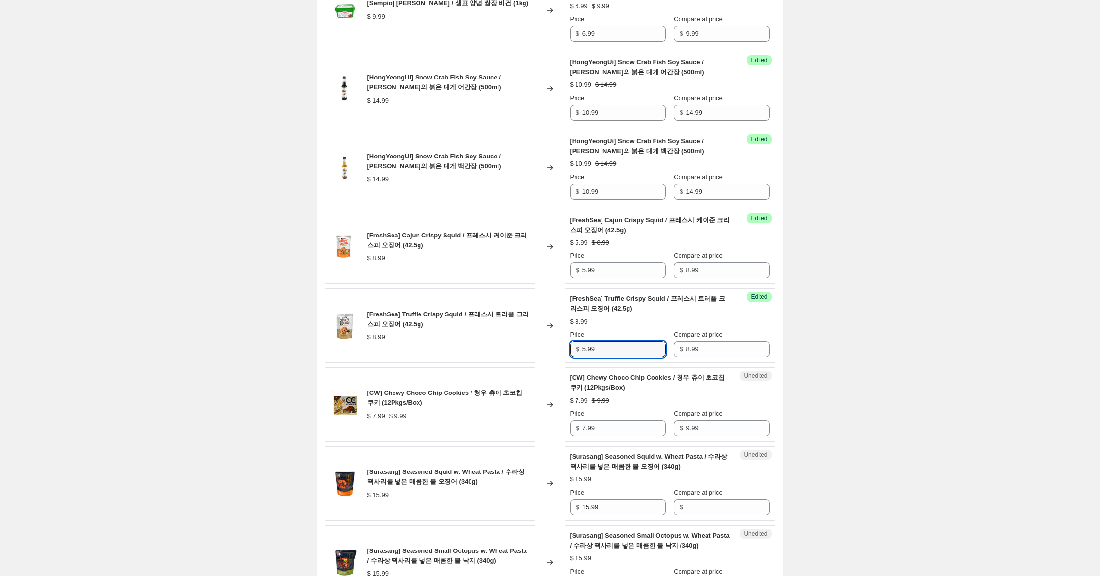
scroll to position [782, 0]
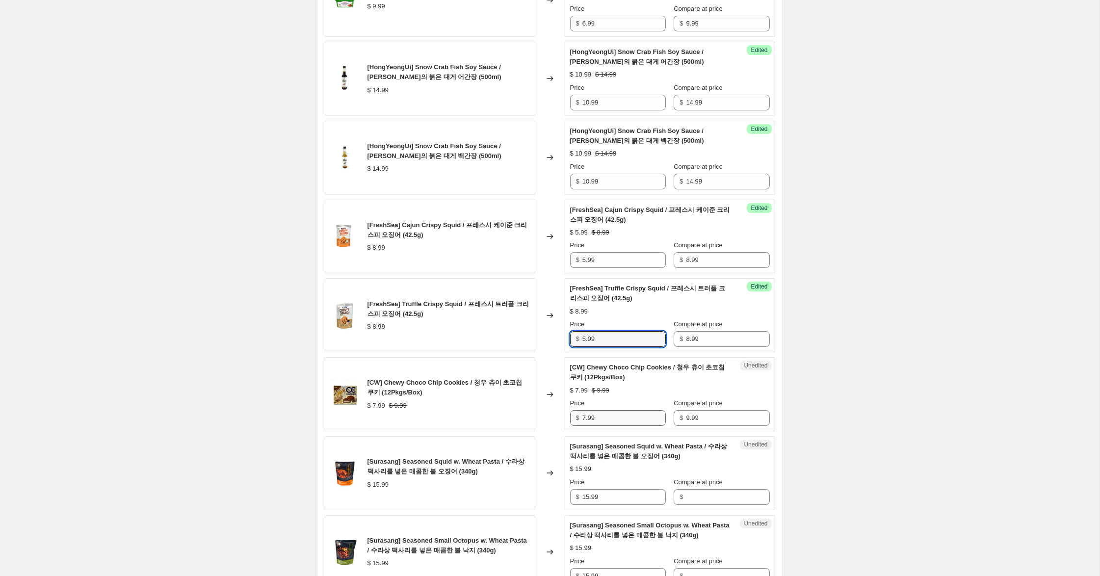
type input "5.99"
click at [585, 410] on input "7.99" at bounding box center [623, 418] width 83 height 16
drag, startPoint x: 586, startPoint y: 408, endPoint x: 535, endPoint y: 398, distance: 51.4
click at [535, 398] on div "[CW] Chewy Choco Chip Cookies / 청우 츄이 초코칩 쿠키 (12Pkgs/Box) $ 7.99 $ 9.99 Changed…" at bounding box center [550, 394] width 450 height 74
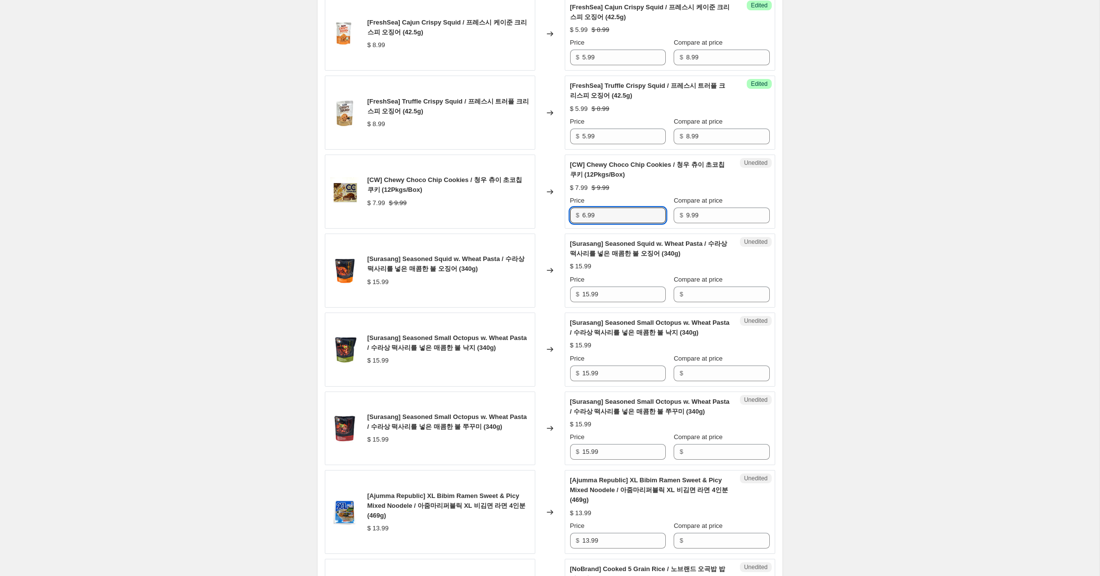
scroll to position [987, 0]
type input "6.99"
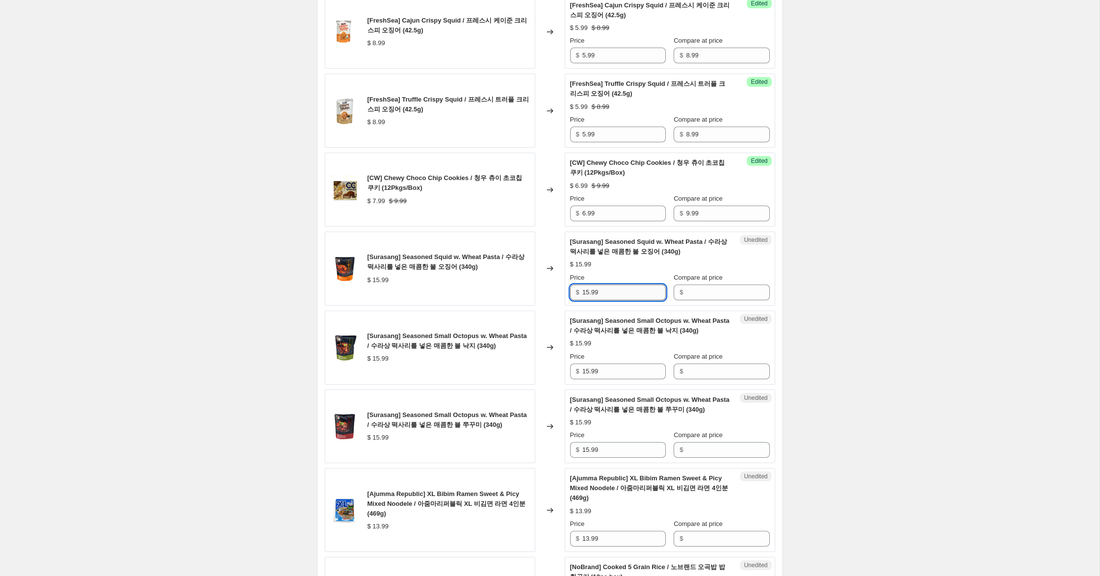
click at [614, 285] on input "15.99" at bounding box center [623, 293] width 83 height 16
drag, startPoint x: 604, startPoint y: 282, endPoint x: 679, endPoint y: 275, distance: 74.8
click at [509, 270] on div "[Surasang] Seasoned Squid w. Wheat Pasta / 수라상 떡사리를 넣은 매콤한 불 오징어 (340g) $ 15.99…" at bounding box center [550, 269] width 450 height 74
drag, startPoint x: 748, startPoint y: 279, endPoint x: 740, endPoint y: 287, distance: 11.5
click at [747, 285] on input "Compare at price" at bounding box center [727, 293] width 83 height 16
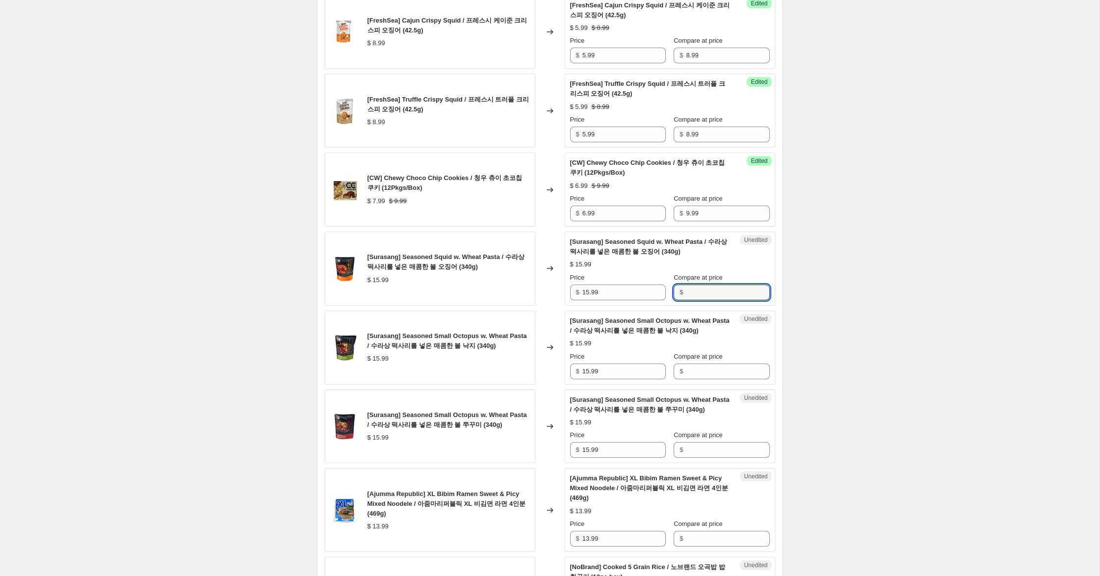
paste input "15.99"
type input "15.99"
click at [703, 364] on input "Compare at price" at bounding box center [727, 372] width 83 height 16
paste input "15.99"
type input "15.99"
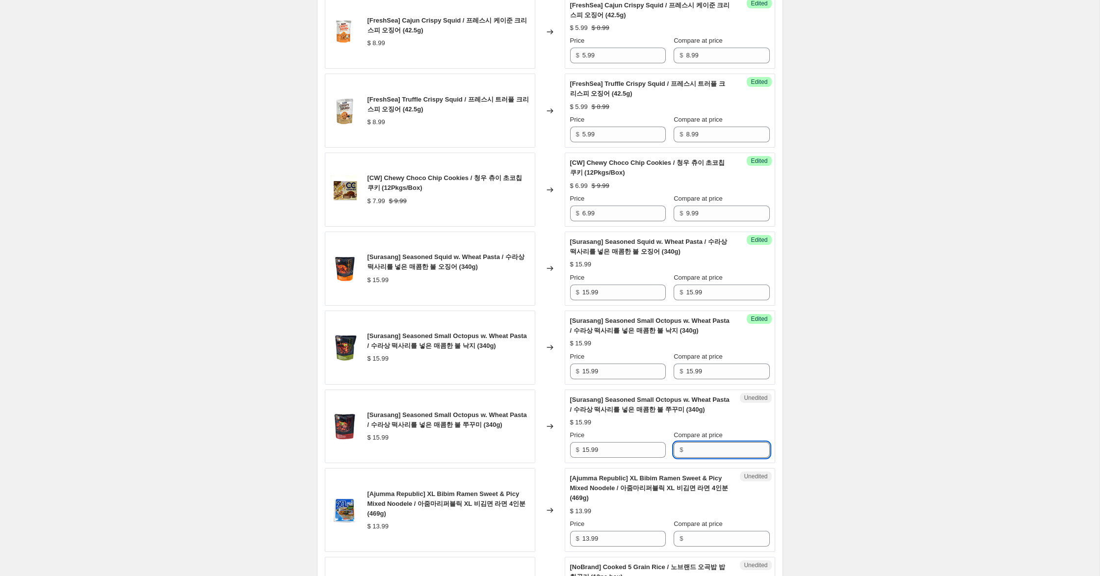
click at [699, 442] on input "Compare at price" at bounding box center [727, 450] width 83 height 16
paste input "15.99"
type input "15.99"
click at [585, 285] on input "15.99" at bounding box center [623, 293] width 83 height 16
type input "10.99"
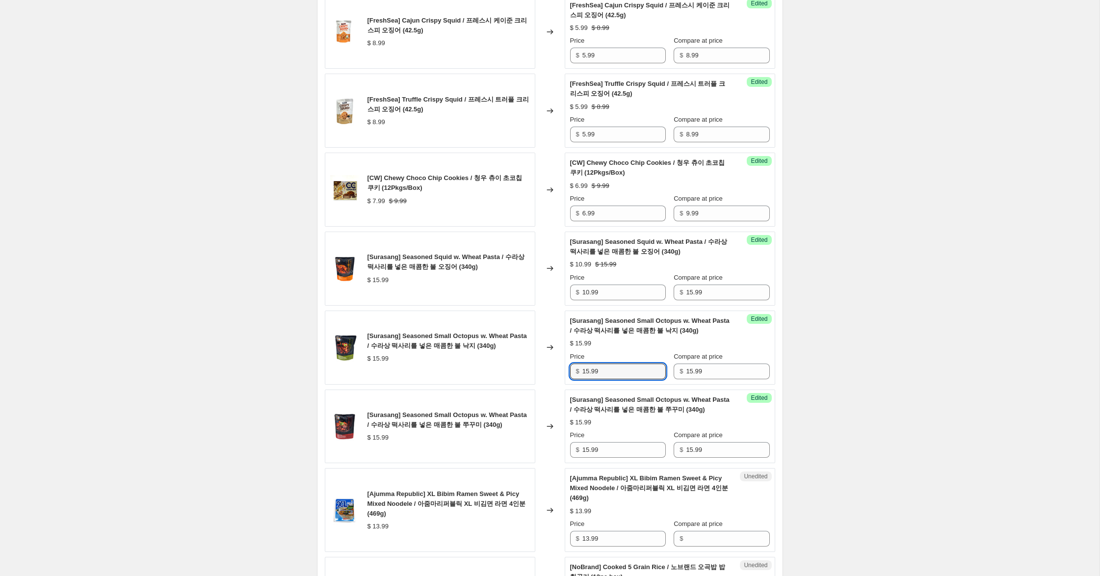
drag, startPoint x: 589, startPoint y: 364, endPoint x: 601, endPoint y: 378, distance: 19.2
click at [588, 364] on input "15.99" at bounding box center [623, 372] width 83 height 16
type input "10.99"
click at [588, 442] on input "15.99" at bounding box center [623, 450] width 83 height 16
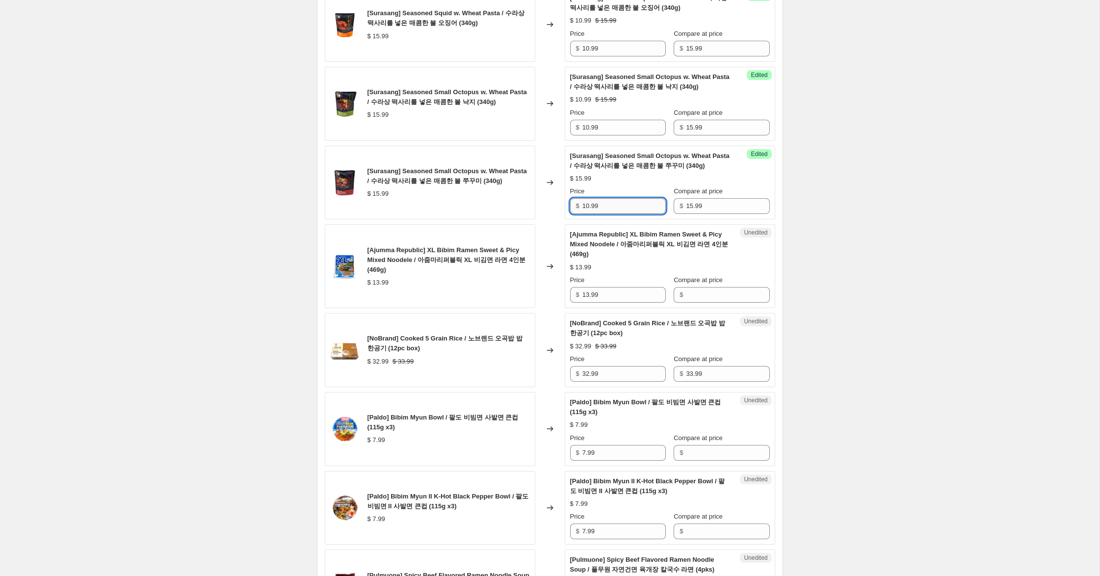
scroll to position [1249, 0]
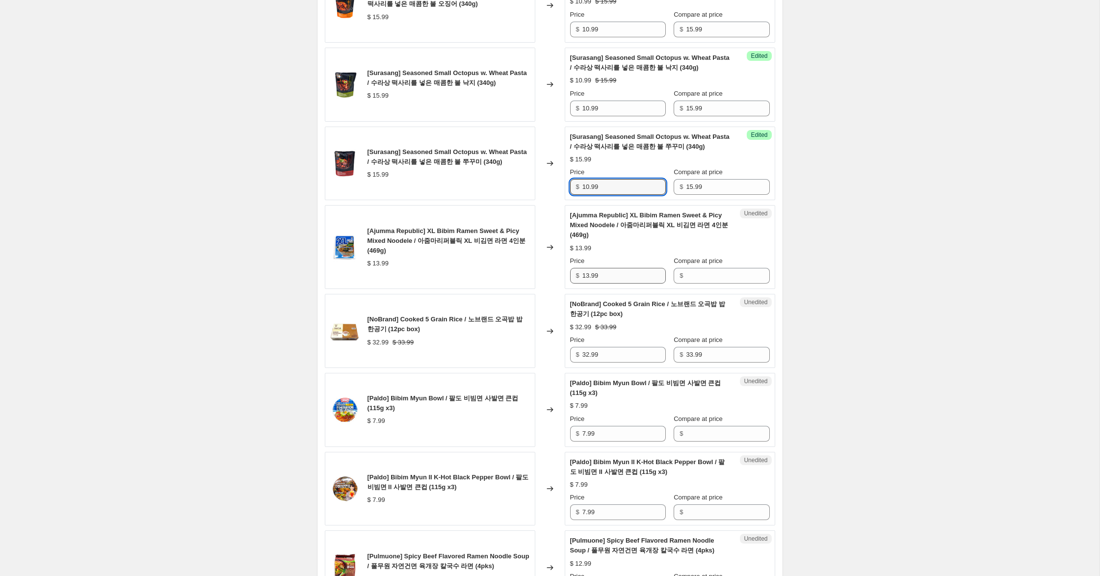
type input "10.99"
drag, startPoint x: 608, startPoint y: 267, endPoint x: 529, endPoint y: 255, distance: 79.4
click at [529, 255] on div "[Ajumma Republic] XL Bibim Ramen Sweet & Picy Mixed Noodele / 아줌마리퍼블릭 XL 비김면 라면…" at bounding box center [550, 247] width 450 height 84
click at [723, 268] on input "Compare at price" at bounding box center [727, 276] width 83 height 16
paste input "13.99"
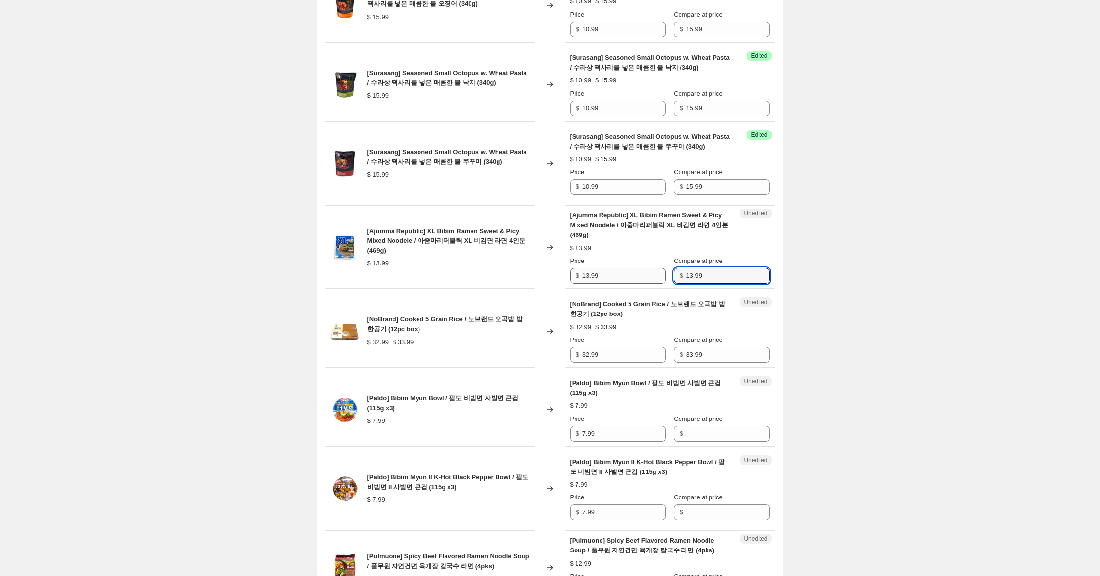
type input "13.99"
drag, startPoint x: 588, startPoint y: 266, endPoint x: 500, endPoint y: 252, distance: 88.9
click at [507, 254] on div "[Ajumma Republic] XL Bibim Ramen Sweet & Picy Mixed Noodele / 아줌마리퍼블릭 XL 비김면 라면…" at bounding box center [550, 247] width 450 height 84
type input "7.99"
drag, startPoint x: 589, startPoint y: 345, endPoint x: 579, endPoint y: 344, distance: 9.9
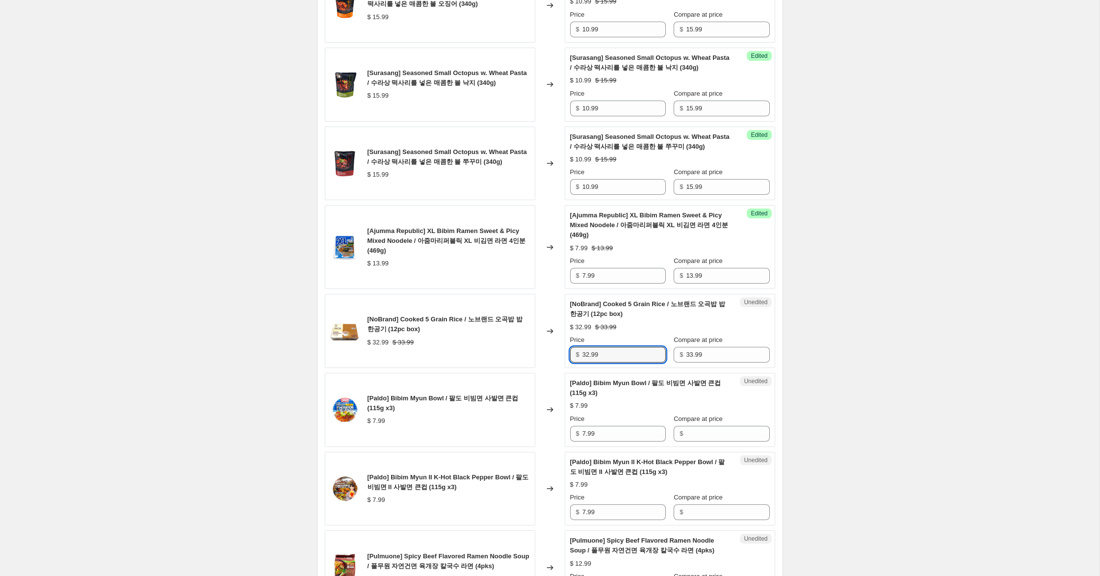
click at [579, 347] on div "$ 32.99" at bounding box center [618, 355] width 96 height 16
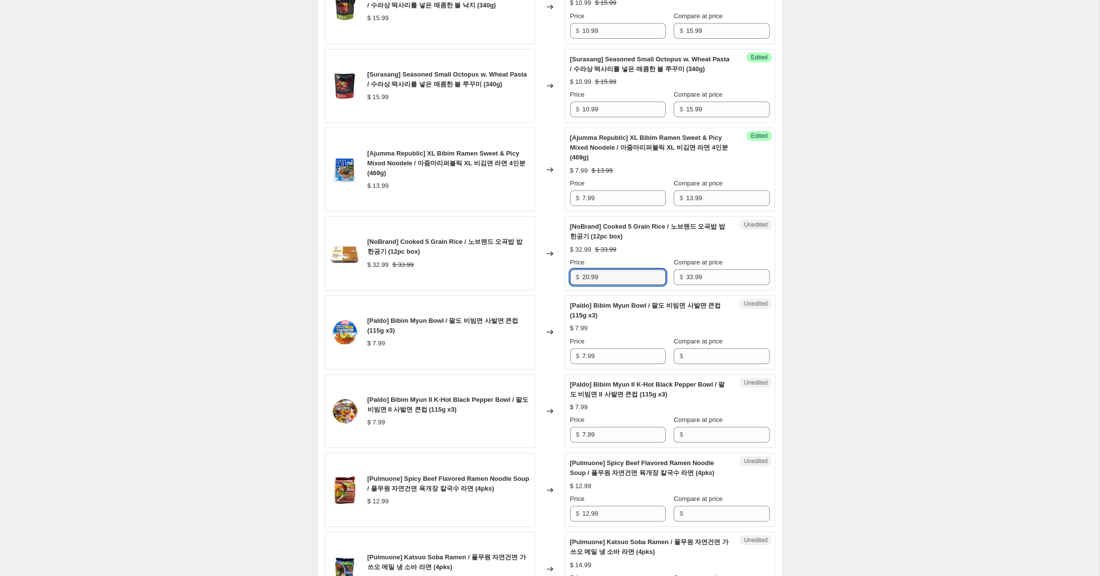
scroll to position [1334, 0]
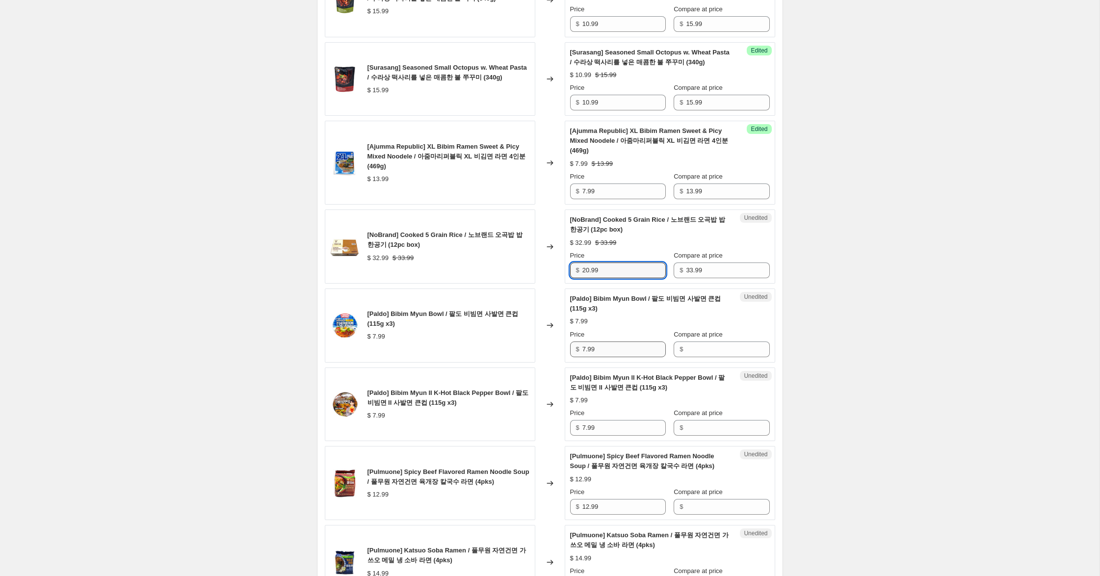
type input "20.99"
drag, startPoint x: 614, startPoint y: 344, endPoint x: 507, endPoint y: 329, distance: 107.5
click at [507, 329] on div "[Paldo] Bibim Myun Bowl / 팔도 비빔면 사발면 큰컵 (115g x3) $ 7.99 Changed to Unedited [P…" at bounding box center [550, 325] width 450 height 74
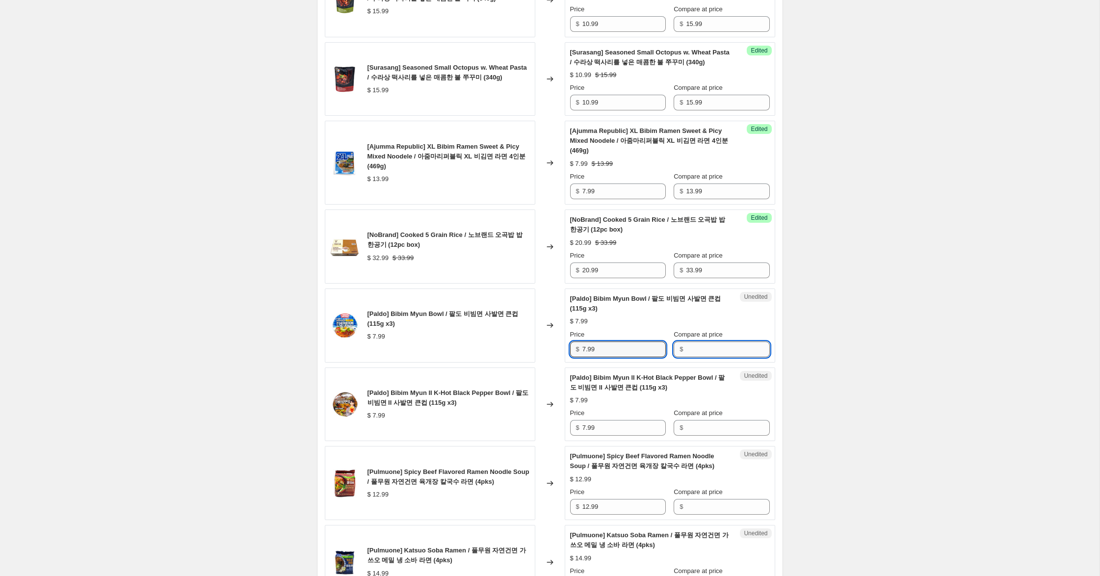
click at [712, 341] on input "Compare at price" at bounding box center [727, 349] width 83 height 16
paste input "7.99"
type input "7.99"
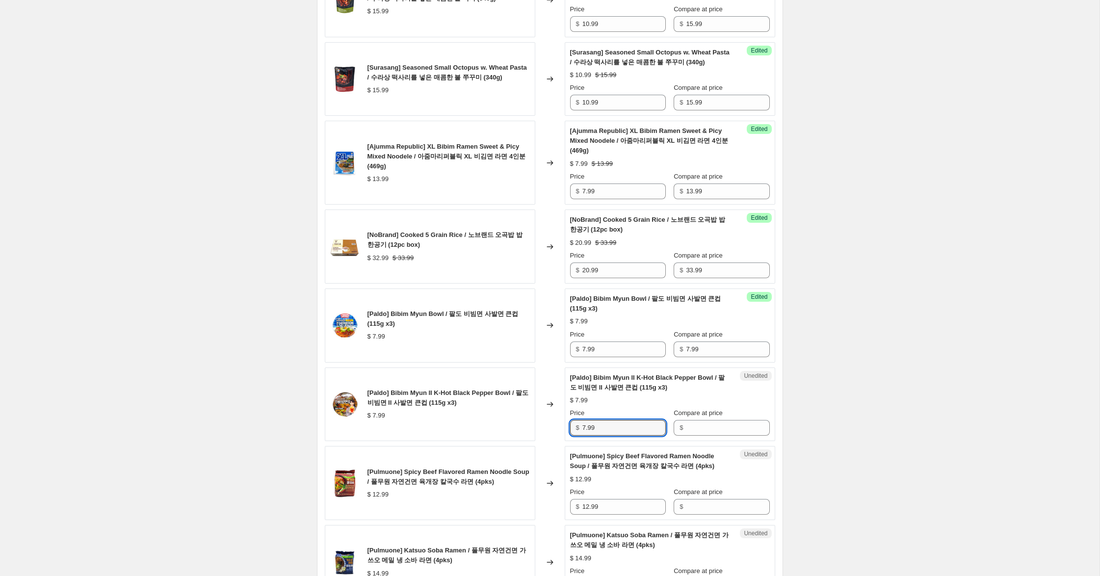
drag, startPoint x: 597, startPoint y: 416, endPoint x: 532, endPoint y: 409, distance: 64.7
click at [532, 409] on div "[Paldo] Bibim Myun II K-Hot Black Pepper Bowl / 팔도 비빔면 II 사발면 큰컵 (115g x3) $ 7.…" at bounding box center [550, 404] width 450 height 74
drag, startPoint x: 716, startPoint y: 417, endPoint x: 682, endPoint y: 400, distance: 38.0
click at [715, 420] on input "Compare at price" at bounding box center [727, 428] width 83 height 16
paste input "7.99"
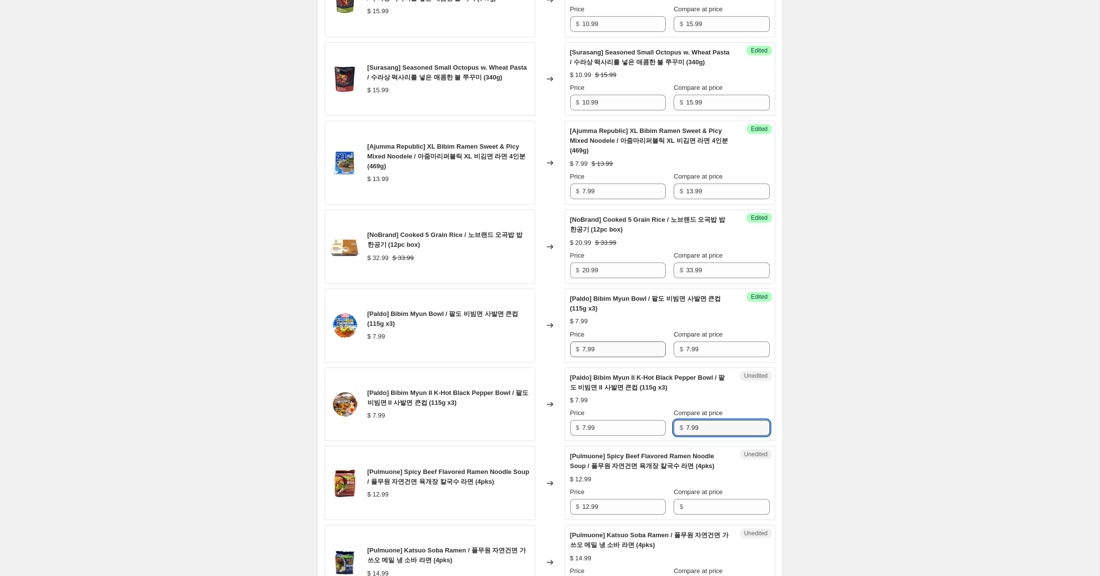
type input "7.99"
drag, startPoint x: 587, startPoint y: 338, endPoint x: 568, endPoint y: 334, distance: 19.4
click at [568, 334] on div "Success Edited [Paldo] Bibim Myun Bowl / 팔도 비빔면 사발면 큰컵 (115g x3) $ 7.99 Price $…" at bounding box center [670, 325] width 210 height 74
click at [586, 341] on input "7.99" at bounding box center [623, 349] width 83 height 16
type input "4.99"
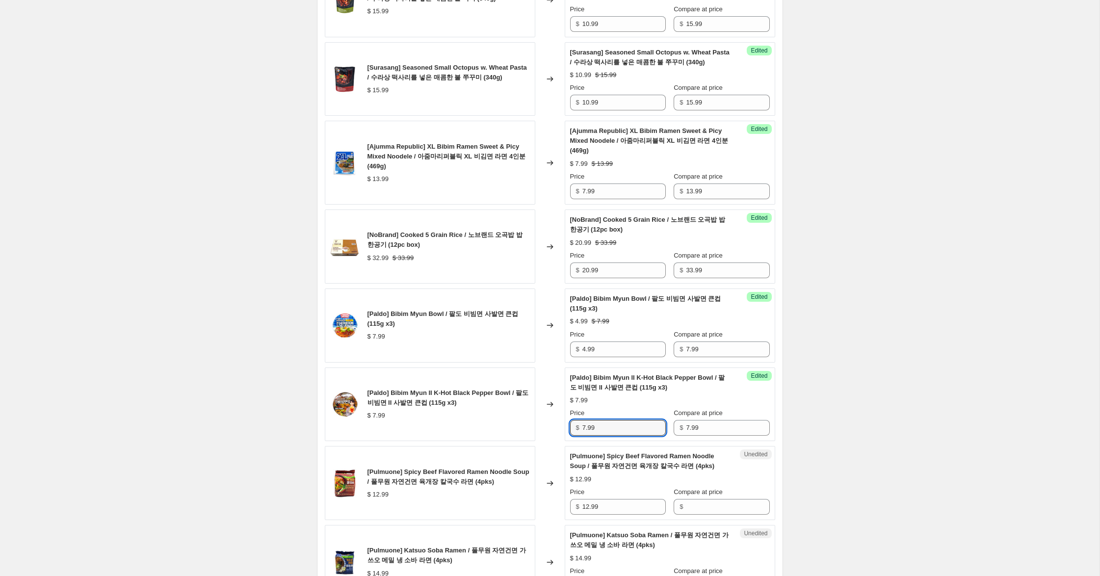
drag, startPoint x: 585, startPoint y: 418, endPoint x: 543, endPoint y: 409, distance: 43.1
click at [543, 409] on div "[Paldo] Bibim Myun II K-Hot Black Pepper Bowl / 팔도 비빔면 II 사발면 큰컵 (115g x3) $ 7.…" at bounding box center [550, 404] width 450 height 74
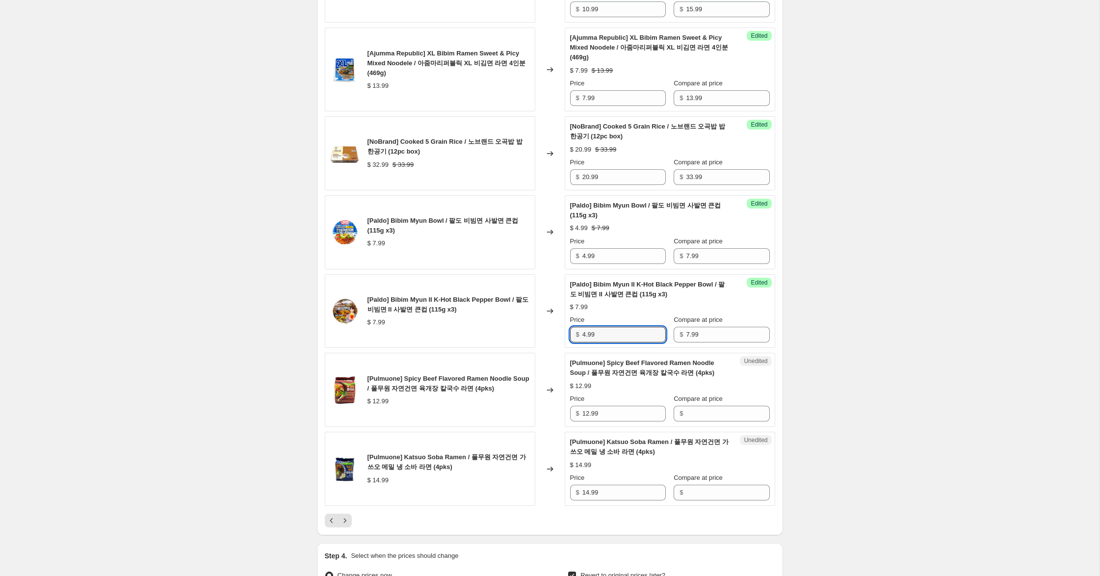
scroll to position [1435, 0]
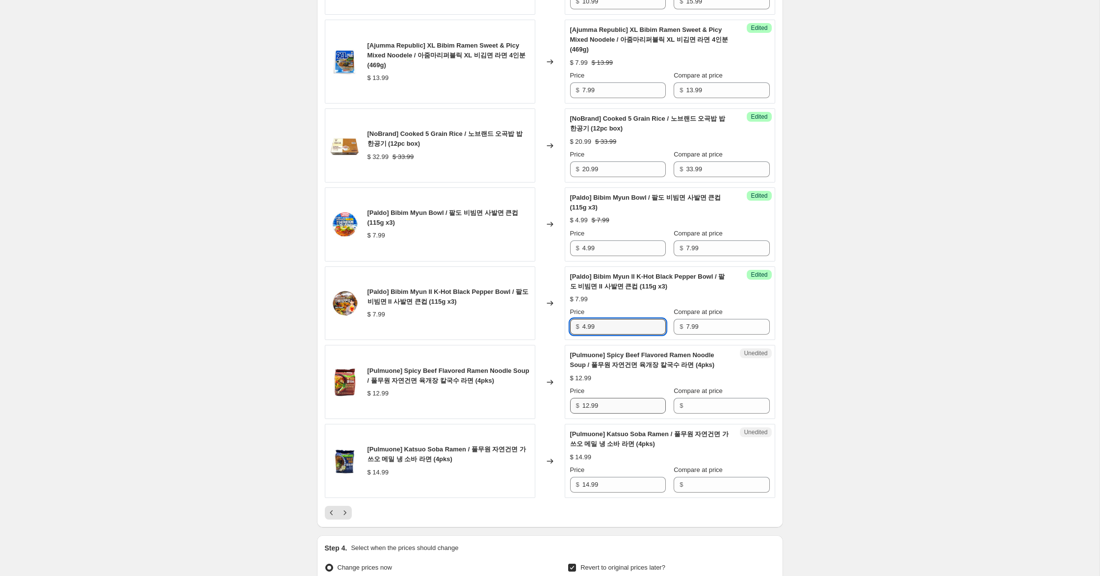
type input "4.99"
drag, startPoint x: 611, startPoint y: 397, endPoint x: 512, endPoint y: 388, distance: 99.0
click at [512, 388] on div "[Pulmuone] Spicy Beef Flavored Ramen Noodle Soup / 풀무원 자연건면 육개장 칼국수 라면 (4pks) $…" at bounding box center [550, 382] width 450 height 74
click at [690, 398] on input "Compare at price" at bounding box center [727, 406] width 83 height 16
paste input "12.99"
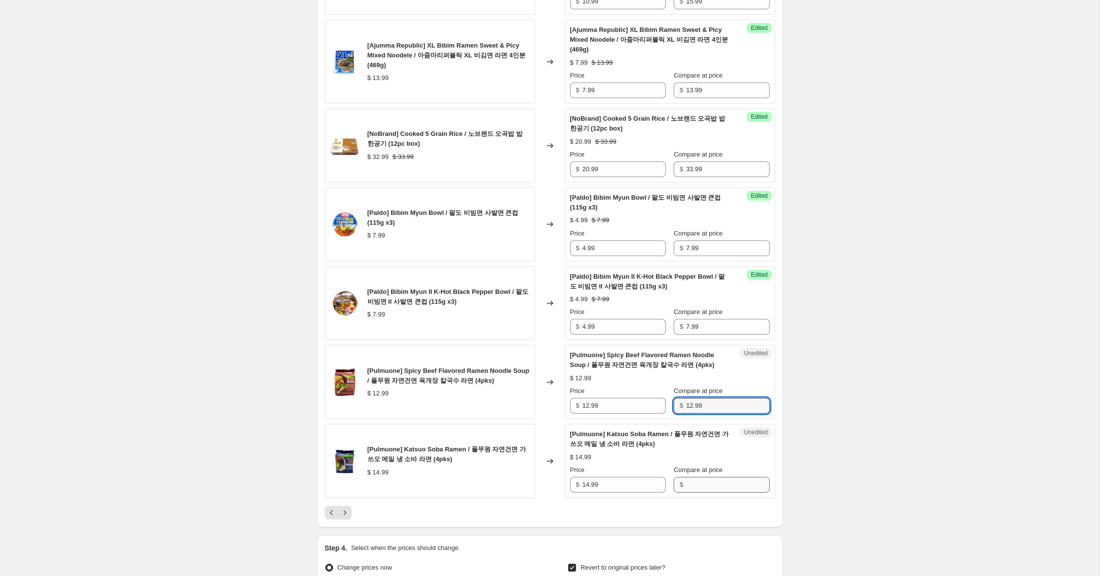
type input "12.99"
click at [702, 477] on input "Compare at price" at bounding box center [727, 485] width 83 height 16
drag, startPoint x: 606, startPoint y: 476, endPoint x: 526, endPoint y: 466, distance: 80.6
click at [526, 466] on div "[Pulmuone] Katsuo Soba Ramen / 풀무원 자연건면 가쓰오 메밀 냉 소바 라면 (4pks) $ 14.99 Changed t…" at bounding box center [550, 461] width 450 height 74
drag, startPoint x: 710, startPoint y: 473, endPoint x: 647, endPoint y: 444, distance: 69.6
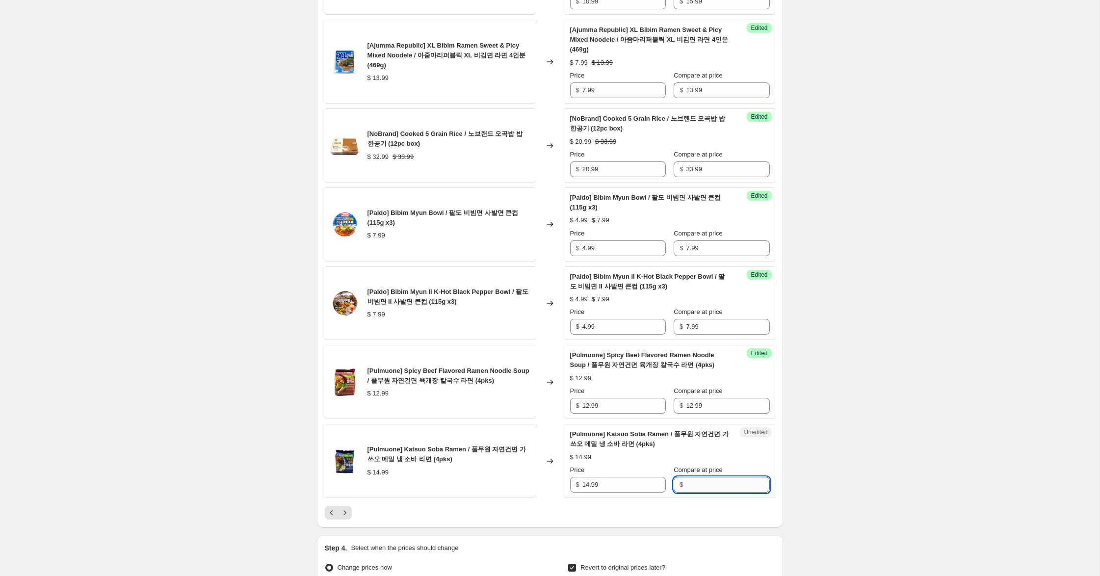
click at [710, 477] on input "Compare at price" at bounding box center [727, 485] width 83 height 16
paste input "14.99"
type input "14.99"
drag, startPoint x: 588, startPoint y: 393, endPoint x: 524, endPoint y: 383, distance: 64.7
click at [524, 383] on div "[Pulmuone] Spicy Beef Flavored Ramen Noodle Soup / 풀무원 자연건면 육개장 칼국수 라면 (4pks) $…" at bounding box center [550, 382] width 450 height 74
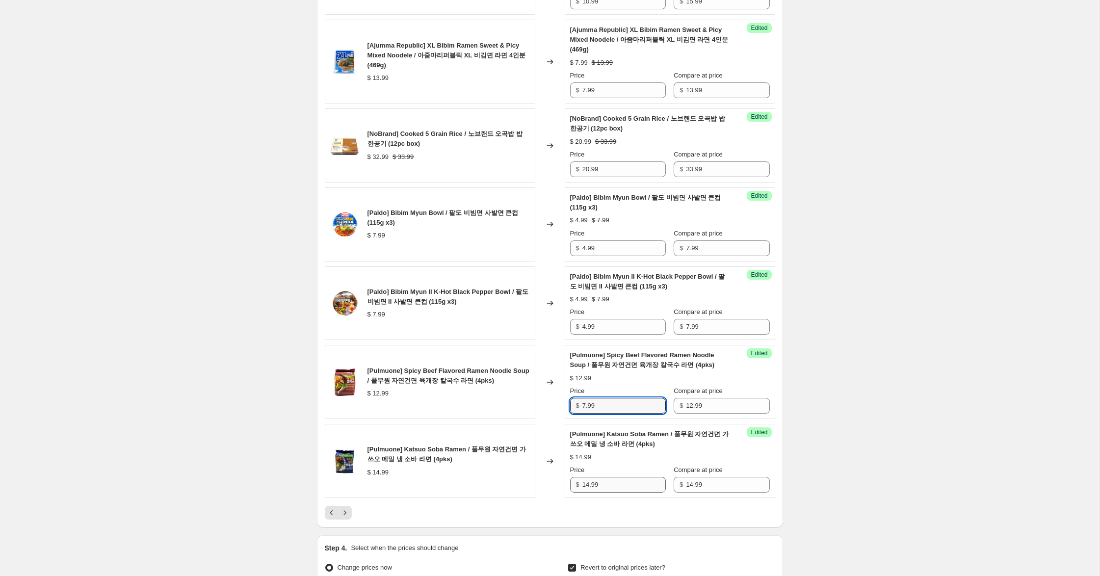
type input "7.99"
drag, startPoint x: 589, startPoint y: 475, endPoint x: 484, endPoint y: 454, distance: 106.5
click at [485, 454] on div "[Pulmuone] [PERSON_NAME] Ramen / 풀무원 자연건면 가쓰오 메밀 냉 소바 라면 (4pks) $ 14.99 Changed…" at bounding box center [550, 461] width 450 height 74
type input "7.99"
click at [343, 508] on icon "Next" at bounding box center [345, 513] width 10 height 10
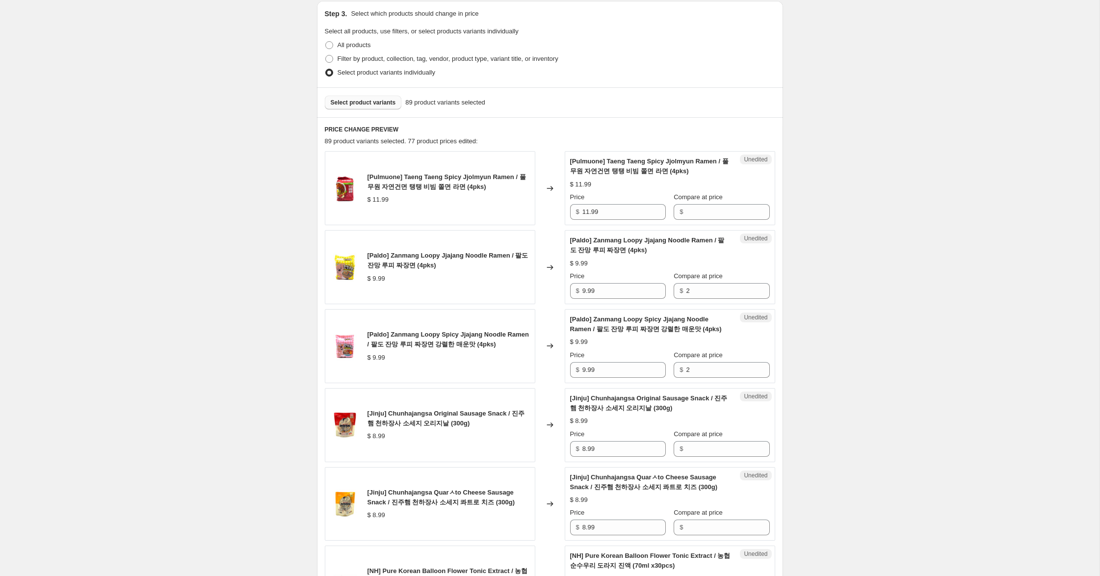
scroll to position [0, 0]
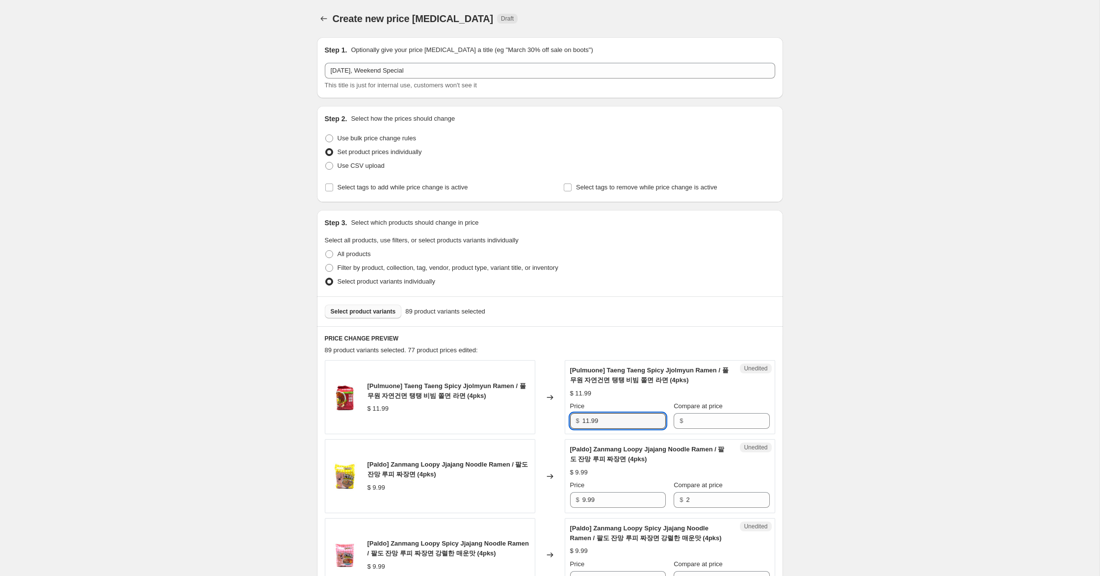
drag, startPoint x: 532, startPoint y: 416, endPoint x: 548, endPoint y: 415, distance: 16.3
click at [531, 416] on div "[Pulmuone] Taeng Taeng Spicy Jjolmyun Ramen / 풀무원 자연건면 탱탱 비빔 쫄면 라면 (4pks) $ 11.…" at bounding box center [550, 397] width 450 height 74
click at [720, 420] on input "Compare at price" at bounding box center [727, 421] width 83 height 16
paste input "11."
type input "11."
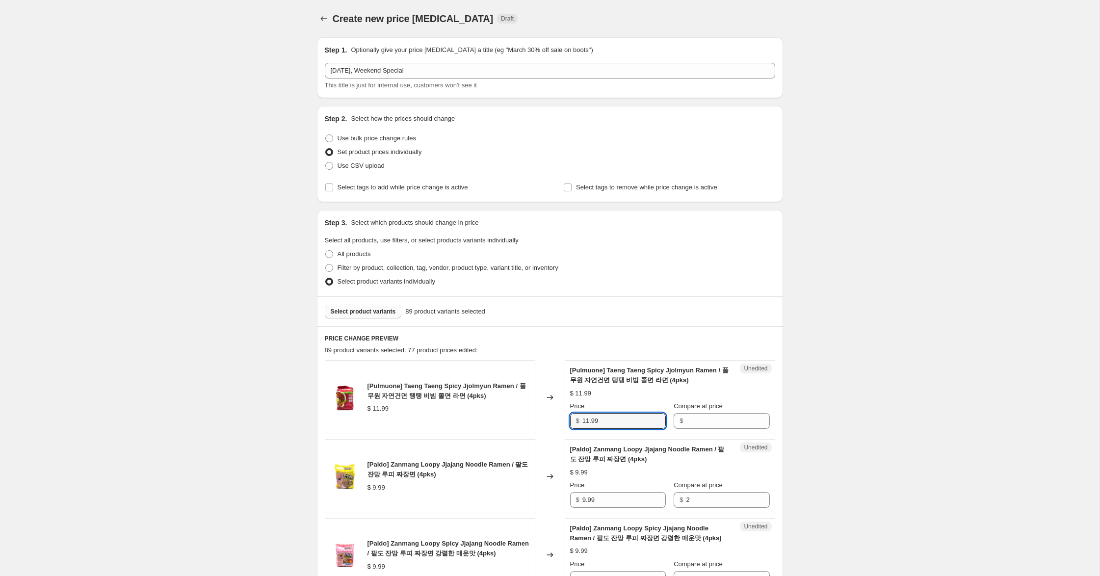
drag, startPoint x: 587, startPoint y: 421, endPoint x: 514, endPoint y: 407, distance: 74.0
click at [514, 407] on div "[Pulmuone] Taeng Taeng Spicy Jjolmyun Ramen / 풀무원 자연건면 탱탱 비빔 쫄면 라면 (4pks) $ 11.…" at bounding box center [550, 397] width 450 height 74
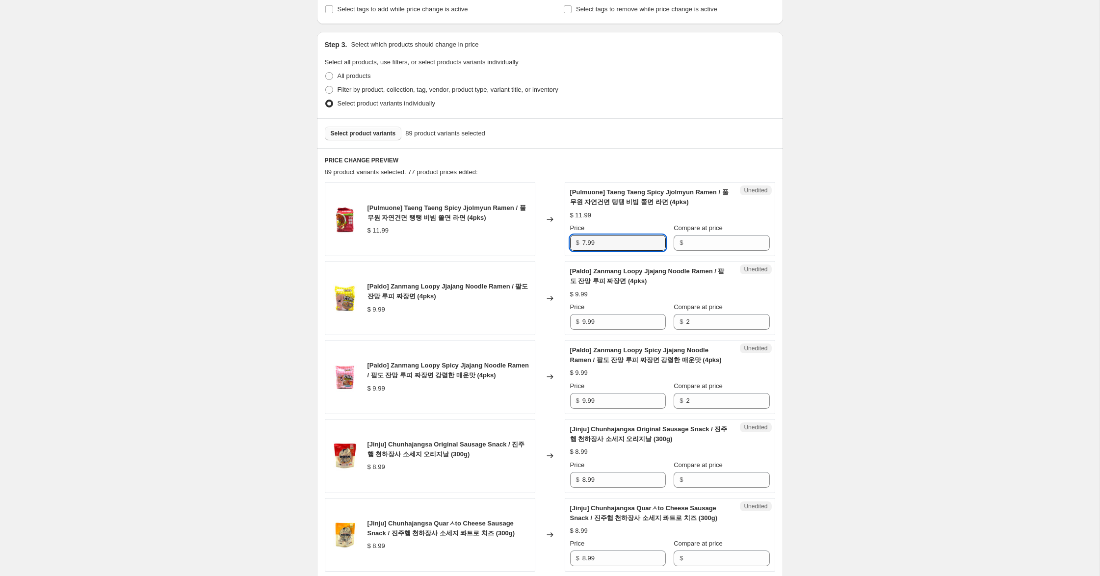
scroll to position [180, 0]
type input "7.99"
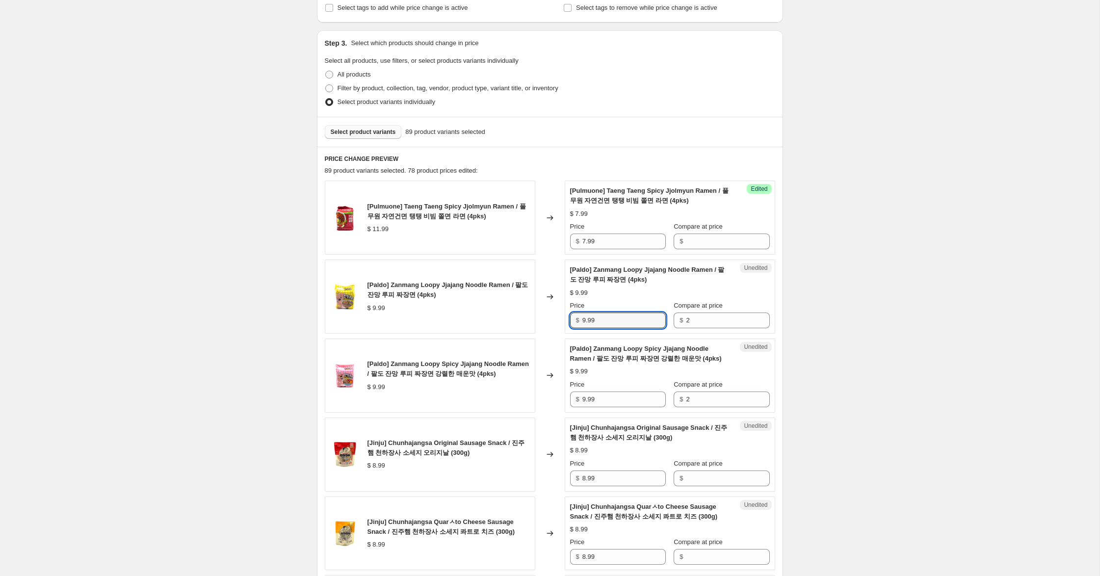
drag, startPoint x: 614, startPoint y: 322, endPoint x: 648, endPoint y: 322, distance: 33.8
click at [507, 311] on div "[Paldo] Zanmang Loopy Jjajang Noodle Ramen / 팔도 잔망 루피 짜장면 (4pks) $ 9.99 Changed…" at bounding box center [550, 297] width 450 height 74
drag, startPoint x: 712, startPoint y: 321, endPoint x: 614, endPoint y: 310, distance: 99.2
click at [614, 310] on div "Price $ 9.99 Compare at price $ 2" at bounding box center [670, 314] width 200 height 27
paste input "9.99"
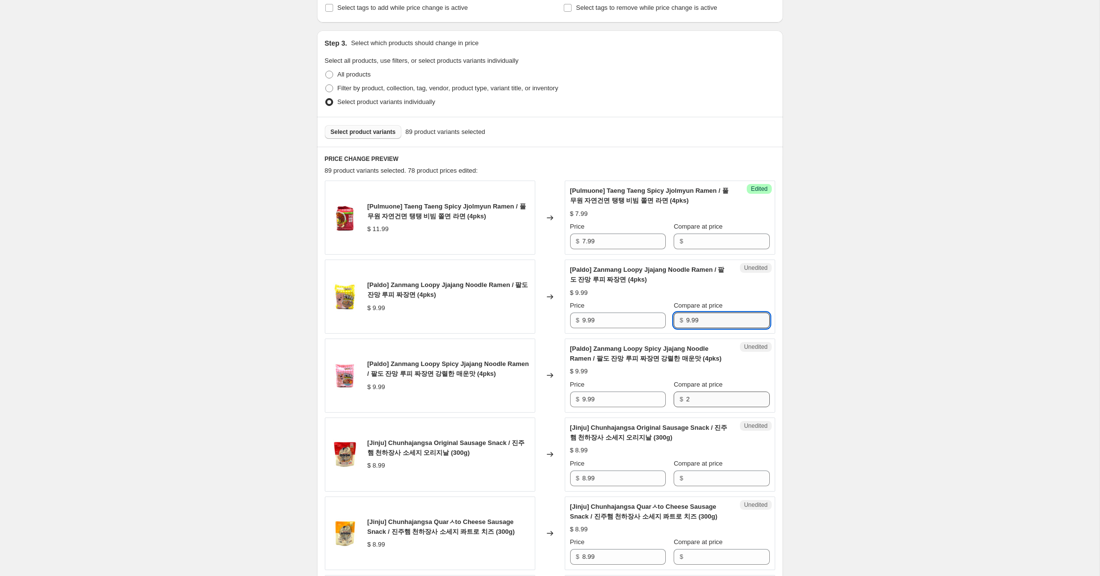
type input "9.99"
drag, startPoint x: 718, startPoint y: 398, endPoint x: 583, endPoint y: 381, distance: 135.5
click at [583, 381] on div "Price $ 9.99 Compare at price $ 2" at bounding box center [670, 393] width 200 height 27
paste input "9.99"
type input "9.99"
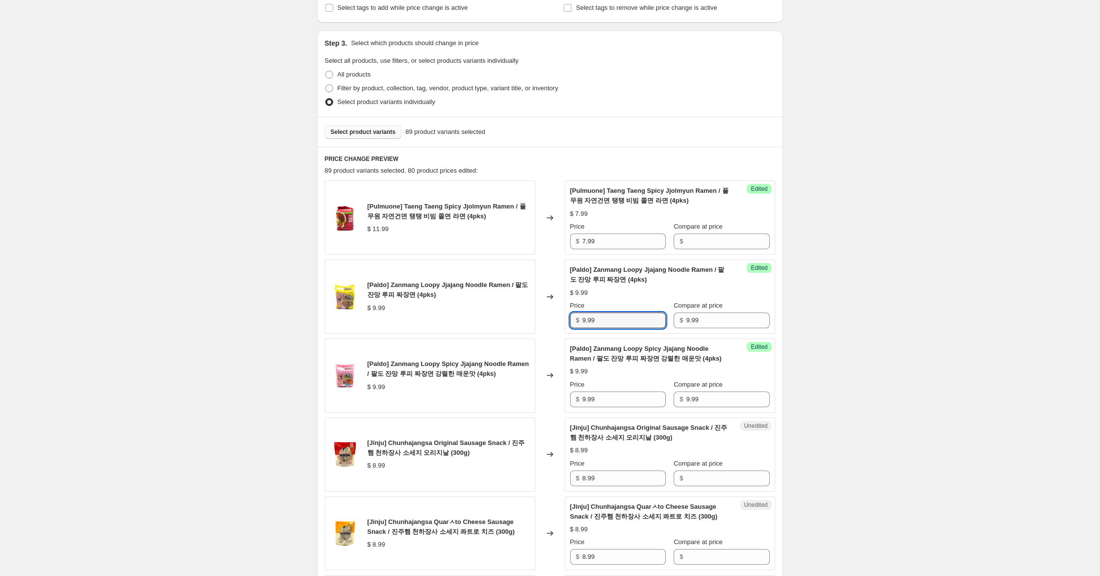
drag, startPoint x: 586, startPoint y: 319, endPoint x: 560, endPoint y: 316, distance: 26.2
click at [560, 316] on div "[Paldo] Zanmang Loopy Jjajang Noodle Ramen / 팔도 잔망 루피 짜장면 (4pks) $ 9.99 Changed…" at bounding box center [550, 297] width 450 height 74
type input "2.99"
drag, startPoint x: 585, startPoint y: 400, endPoint x: 530, endPoint y: 390, distance: 55.8
click at [530, 390] on div "[Paldo] Zanmang Loopy Spicy Jjajang Noodle Ramen / 팔도 잔망 루피 짜장면 강렬한 매운맛 (4pks) …" at bounding box center [550, 375] width 450 height 74
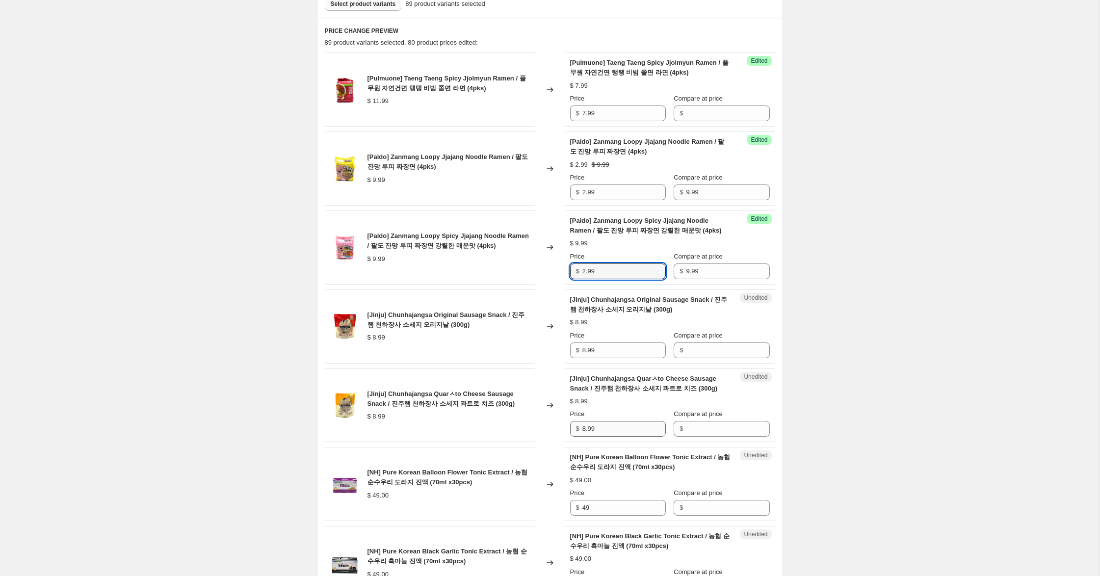
scroll to position [310, 0]
type input "2.99"
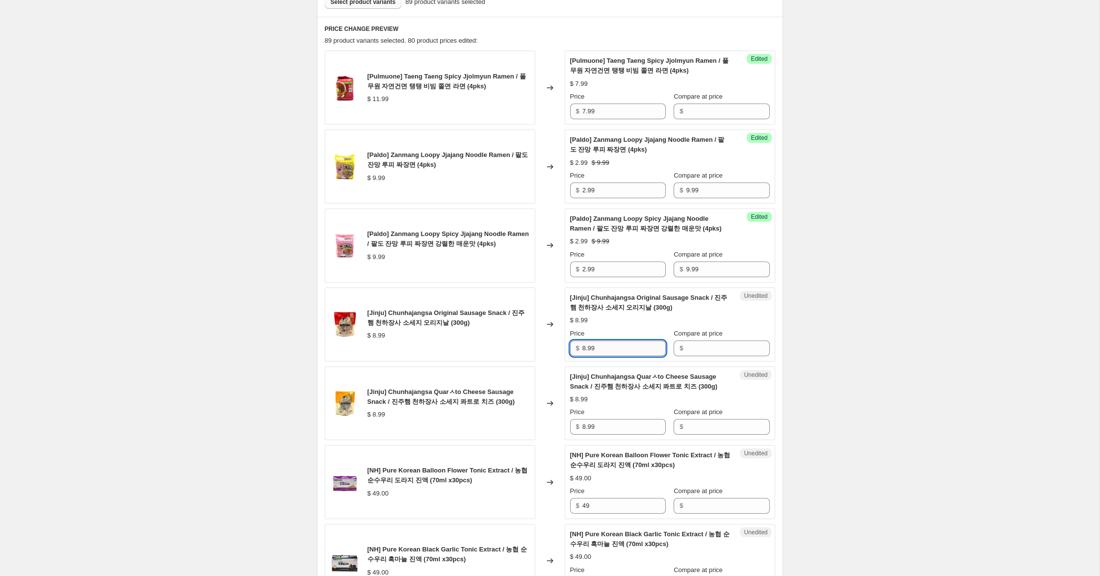
drag, startPoint x: 602, startPoint y: 349, endPoint x: 654, endPoint y: 342, distance: 52.4
click at [536, 334] on div "[Jinju] Chunhajangsa Original Sausage Snack / 진주햄 천하장사 소세지 오리지날 (300g) $ 8.99 C…" at bounding box center [550, 324] width 450 height 74
click at [700, 346] on input "Compare at price" at bounding box center [727, 348] width 83 height 16
paste input "8.99"
type input "8.99"
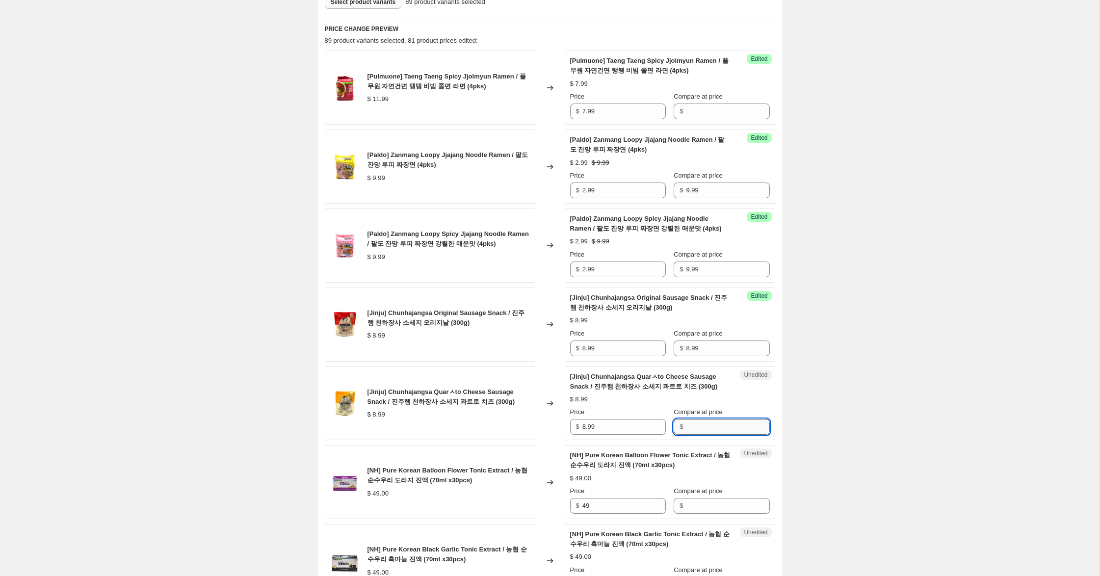
click at [701, 428] on input "Compare at price" at bounding box center [727, 427] width 83 height 16
paste input "8.99"
type input "8.99"
drag, startPoint x: 585, startPoint y: 349, endPoint x: 528, endPoint y: 334, distance: 58.9
click at [534, 335] on div "[Jinju] Chunhajangsa Original Sausage Snack / 진주햄 천하장사 소세지 오리지날 (300g) $ 8.99 C…" at bounding box center [550, 324] width 450 height 74
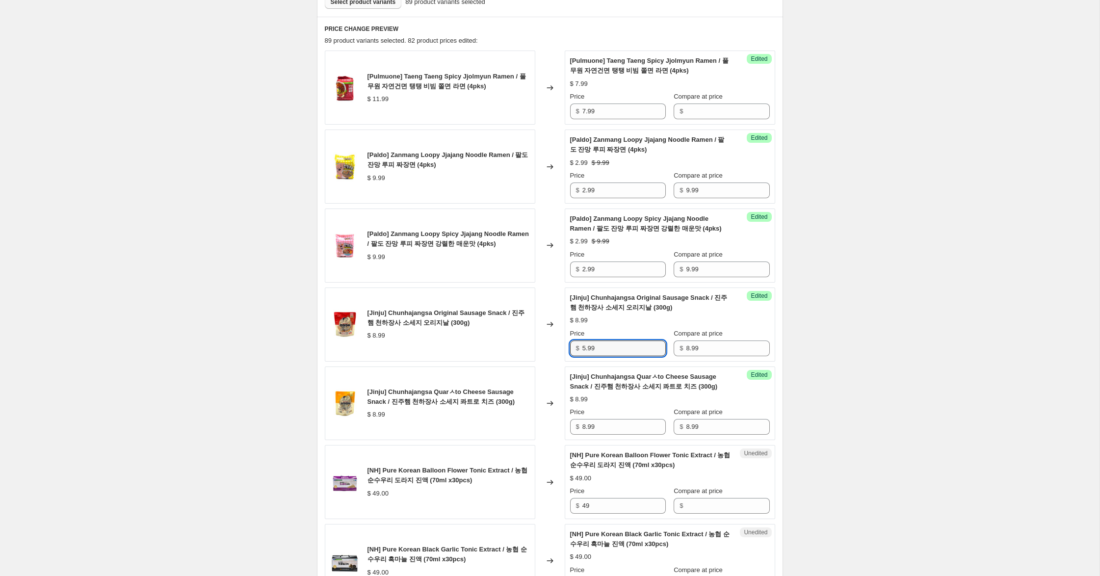
type input "5.99"
drag, startPoint x: 581, startPoint y: 425, endPoint x: 514, endPoint y: 411, distance: 68.7
click at [514, 411] on div "[Jinju] Chunhajangsa Quarㅅto Cheese Sausage Snack / 진주햄 천하장사 소세지 콰트로 치즈 (300g) …" at bounding box center [550, 403] width 450 height 74
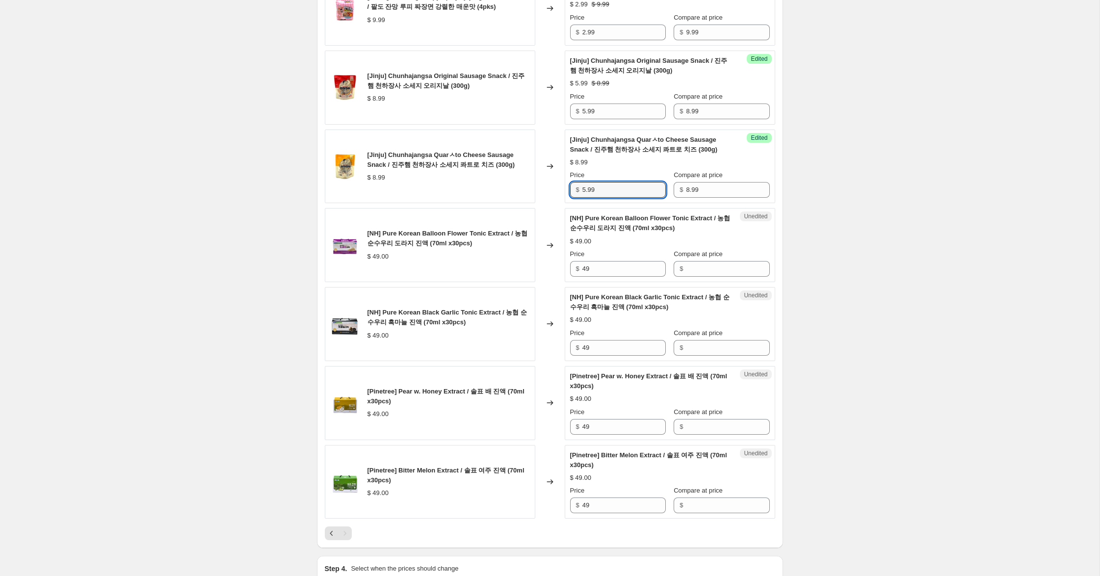
scroll to position [549, 0]
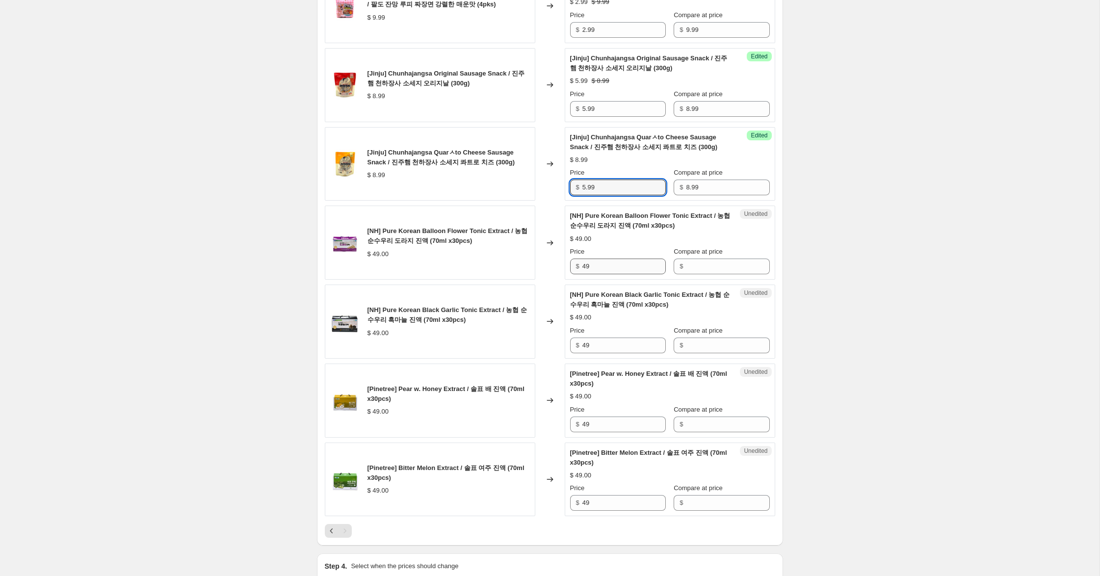
type input "5.99"
drag, startPoint x: 583, startPoint y: 263, endPoint x: 595, endPoint y: 265, distance: 12.4
click at [532, 255] on div "[NH] Pure Korean Balloon Flower Tonic Extract / 농협 순수우리 도라지 진액 (70ml x30pcs) $ …" at bounding box center [550, 243] width 450 height 74
click at [725, 272] on input "Compare at price" at bounding box center [727, 267] width 83 height 16
paste input "49"
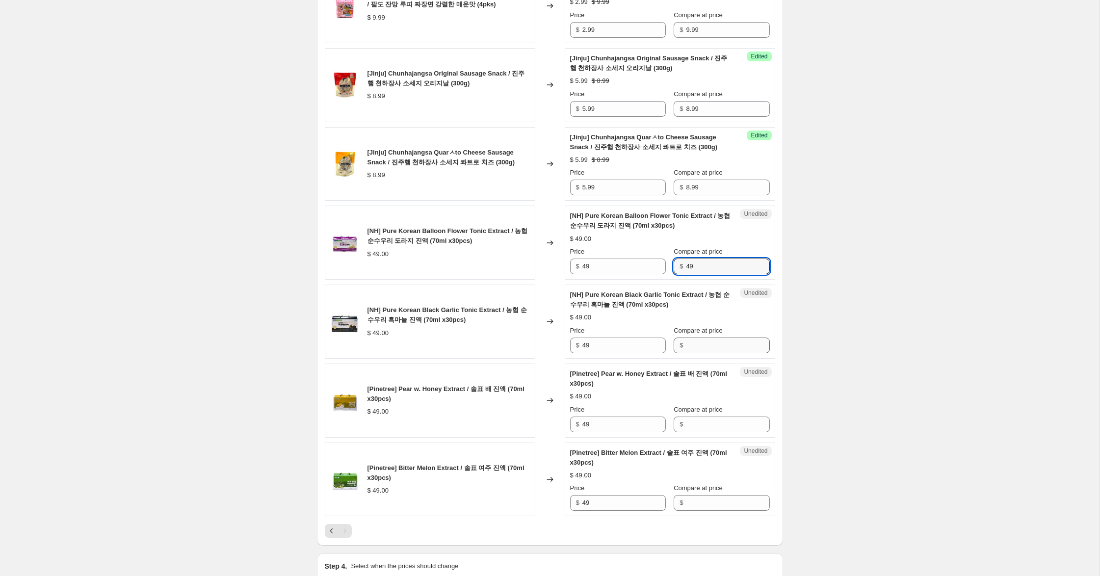
type input "49"
click at [723, 338] on input "Compare at price" at bounding box center [727, 346] width 83 height 16
paste input "49"
type input "49"
click at [705, 427] on input "Compare at price" at bounding box center [727, 424] width 83 height 16
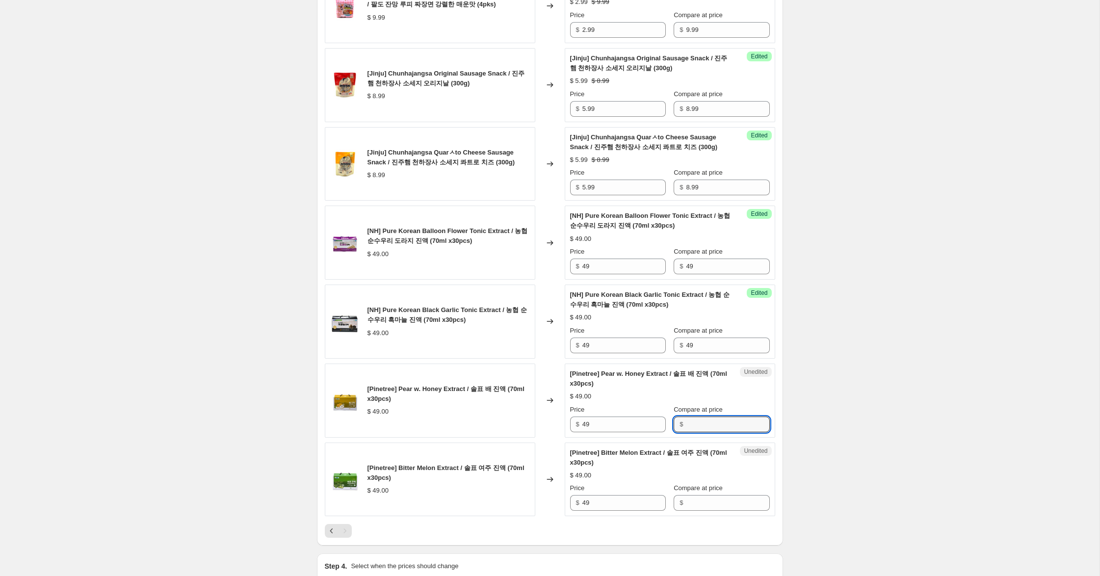
paste input "49"
type input "49"
click at [696, 504] on input "Compare at price" at bounding box center [727, 503] width 83 height 16
paste input "49"
type input "49"
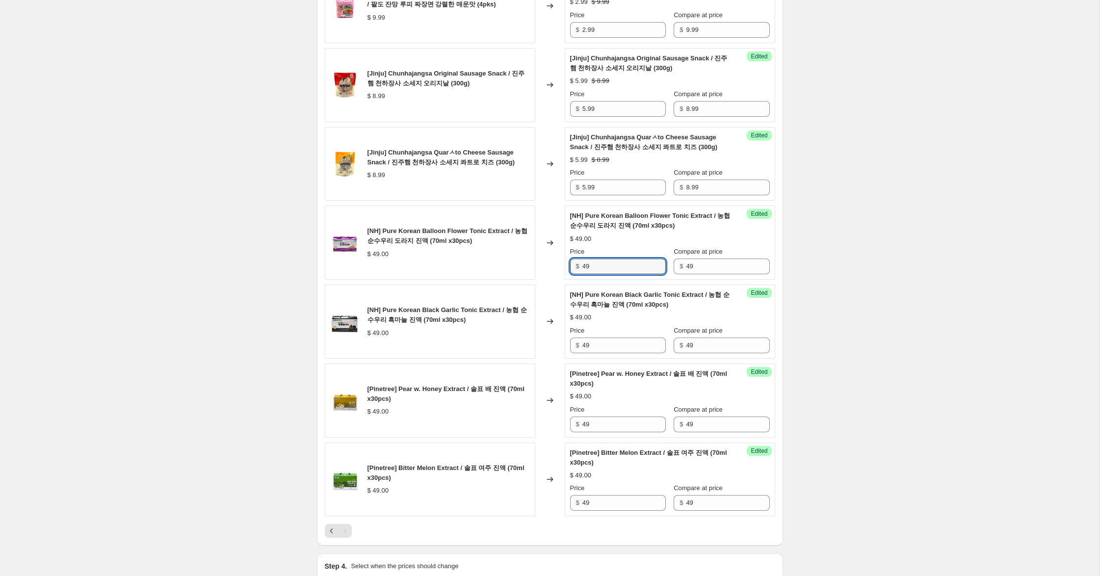
drag, startPoint x: 587, startPoint y: 268, endPoint x: 546, endPoint y: 259, distance: 42.8
click at [546, 259] on div "[NH] Pure Korean Balloon Flower Tonic Extract / 농협 순수우리 도라지 진액 (70ml x30pcs) $ …" at bounding box center [550, 243] width 450 height 74
type input "29"
drag, startPoint x: 587, startPoint y: 343, endPoint x: 566, endPoint y: 347, distance: 21.5
click at [567, 341] on div "Success Edited [NH] Pure Korean Black Garlic Tonic Extract / 농협 순수우리 흑마늘 진액 (70…" at bounding box center [670, 322] width 210 height 74
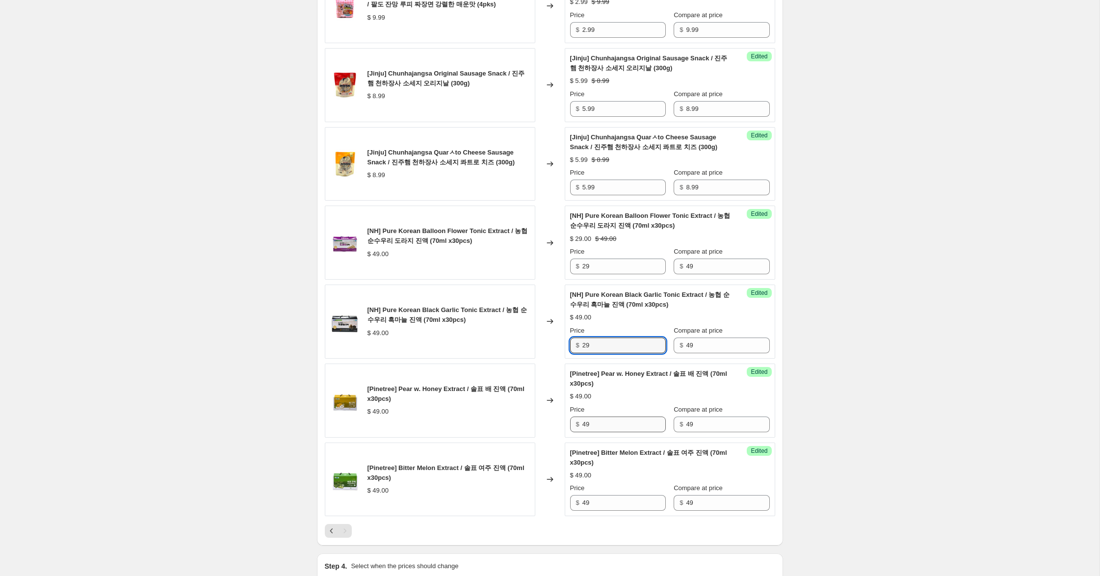
type input "29"
drag, startPoint x: 587, startPoint y: 425, endPoint x: 542, endPoint y: 428, distance: 45.3
click at [540, 419] on div "[Pinetree] Pear w. Honey Extract / 솔표 배 진액 (70ml x30pcs) $ 49.00 Changed to Suc…" at bounding box center [550, 401] width 450 height 74
type input "29"
drag, startPoint x: 587, startPoint y: 504, endPoint x: 519, endPoint y: 494, distance: 69.0
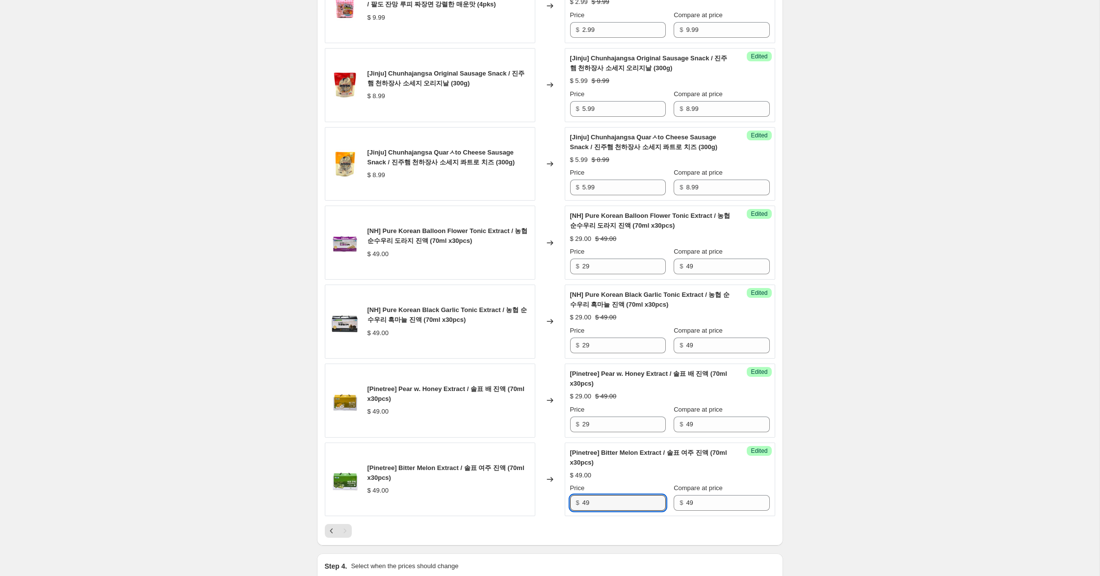
click at [516, 494] on div "[Pinetree] Bitter Melon Extract / 솔표 여주 진액 (70ml x30pcs) $ 49.00 Changed to Suc…" at bounding box center [550, 479] width 450 height 74
type input "29"
click at [625, 343] on input "29" at bounding box center [623, 346] width 83 height 16
drag, startPoint x: 624, startPoint y: 343, endPoint x: 552, endPoint y: 333, distance: 72.8
click at [552, 333] on div "[NH] Pure Korean Black Garlic Tonic Extract / 농협 순수우리 흑마늘 진액 (70ml x30pcs) $ 49…" at bounding box center [550, 322] width 450 height 74
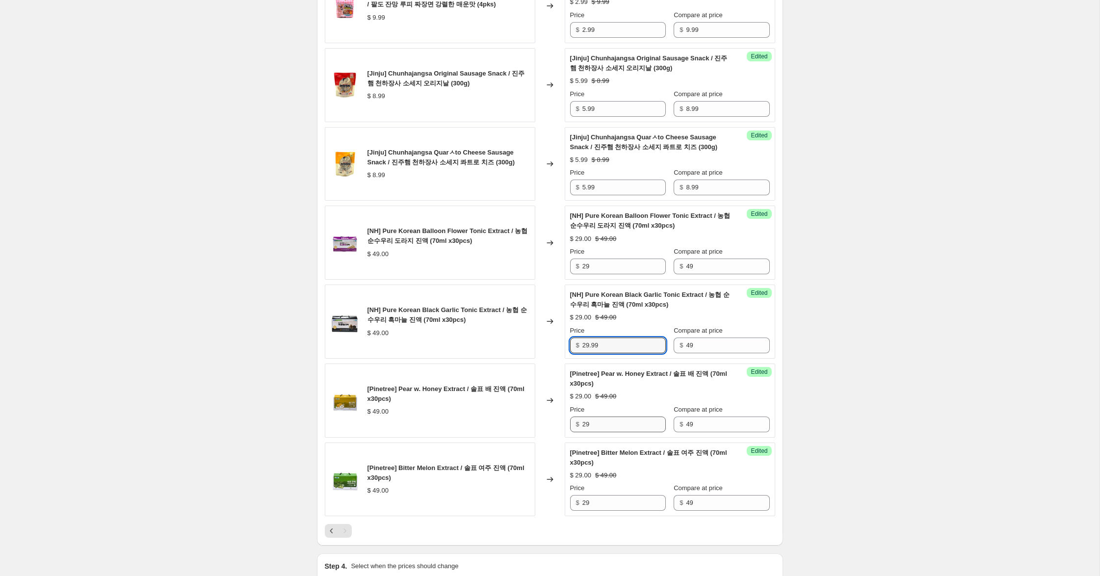
type input "29.99"
drag, startPoint x: 608, startPoint y: 424, endPoint x: 509, endPoint y: 415, distance: 100.0
click at [507, 414] on div "[Pinetree] Pear w. Honey Extract / 솔표 배 진액 (70ml x30pcs) $ 49.00 Changed to Suc…" at bounding box center [550, 401] width 450 height 74
paste input ".99"
type input "29.99"
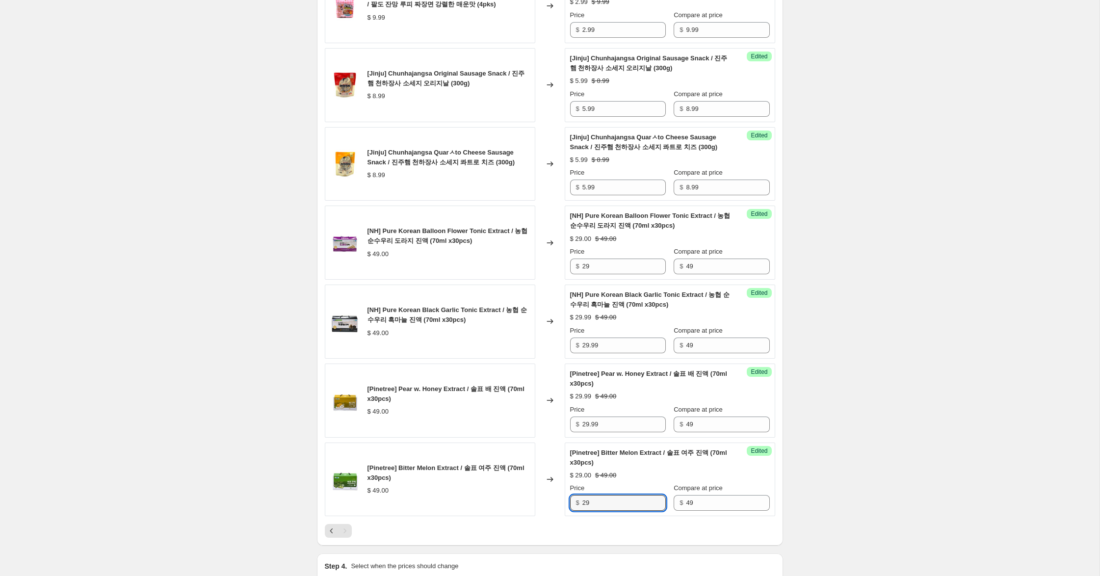
drag, startPoint x: 597, startPoint y: 501, endPoint x: 552, endPoint y: 428, distance: 85.6
click at [503, 482] on div "[Pinetree] Bitter Melon Extract / 솔표 여주 진액 (70ml x30pcs) $ 49.00 Changed to Suc…" at bounding box center [550, 479] width 450 height 74
paste input ".99"
type input "29.99"
drag, startPoint x: 600, startPoint y: 265, endPoint x: 491, endPoint y: 237, distance: 112.4
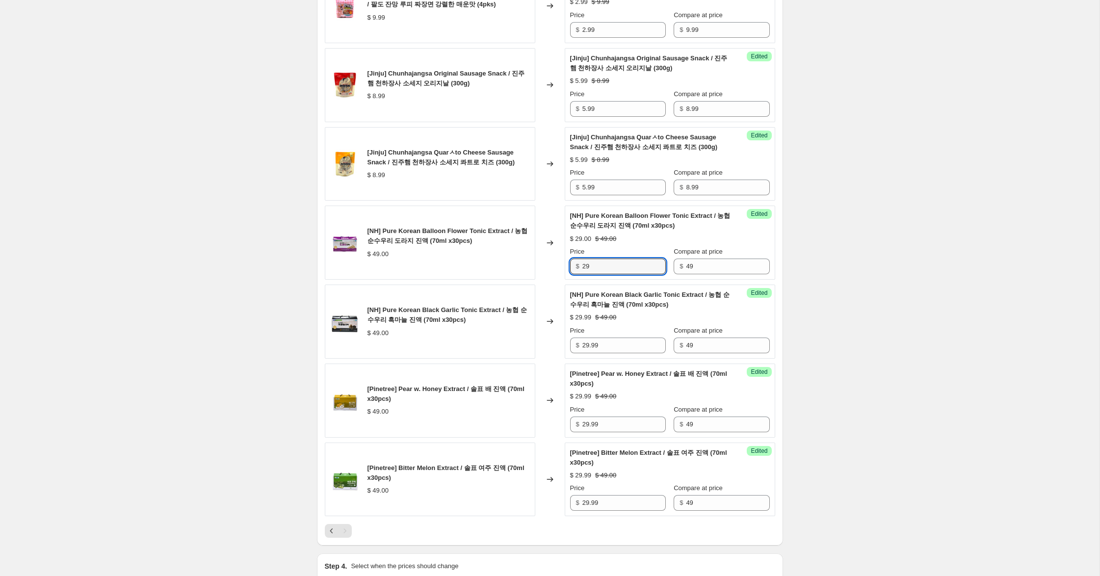
click at [491, 237] on div "[NH] Pure Korean Balloon Flower Tonic Extract / 농협 순수우리 도라지 진액 (70ml x30pcs) $ …" at bounding box center [550, 243] width 450 height 74
paste input ".99"
type input "29.99"
click at [853, 296] on div "Create new price [MEDICAL_DATA]. This page is ready Create new price [MEDICAL_D…" at bounding box center [549, 158] width 1099 height 1414
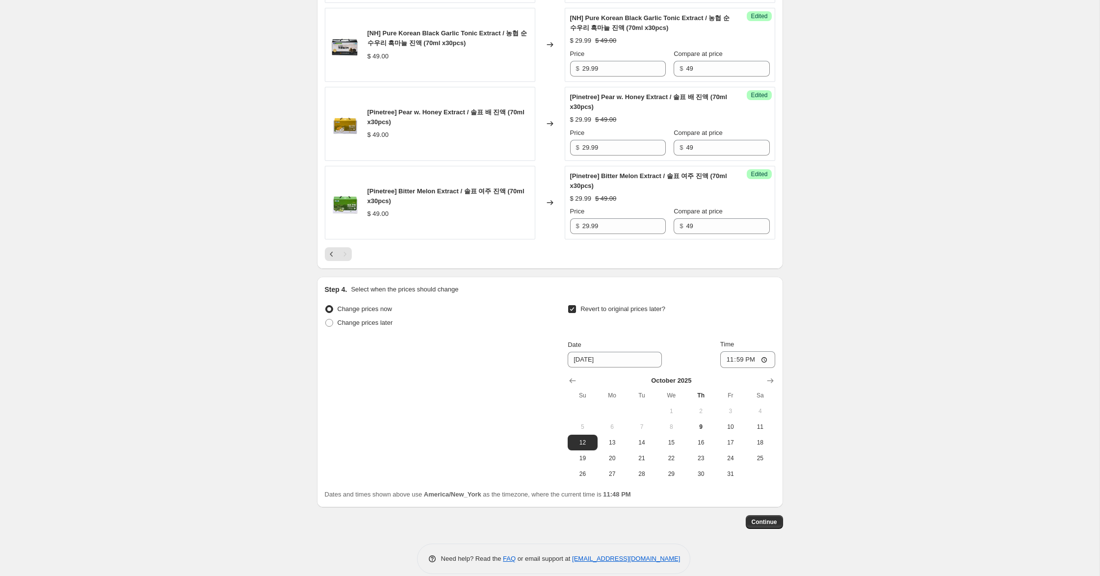
scroll to position [838, 0]
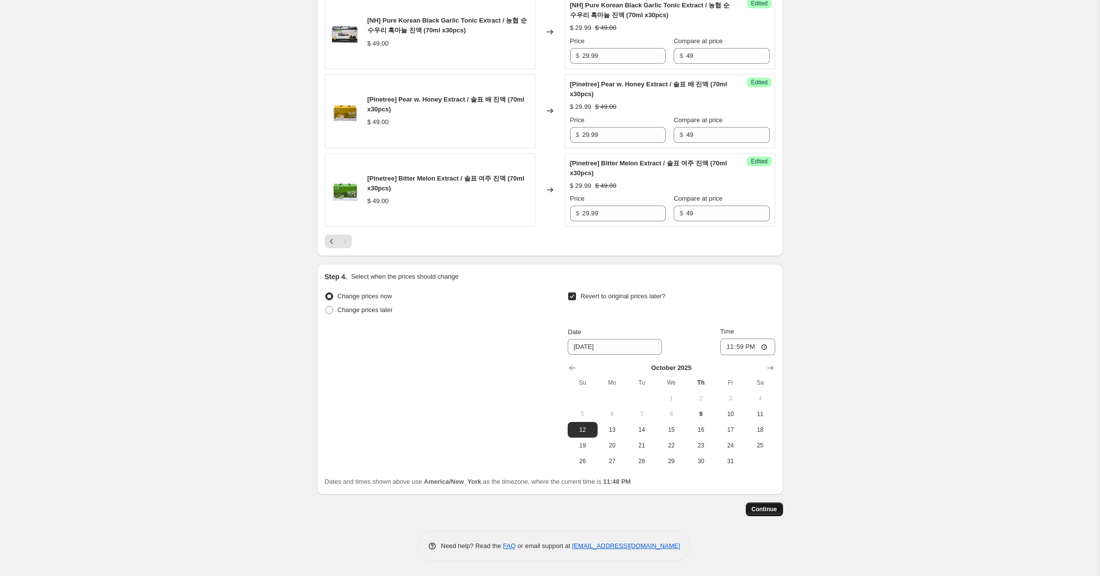
click at [763, 506] on span "Continue" at bounding box center [765, 509] width 26 height 8
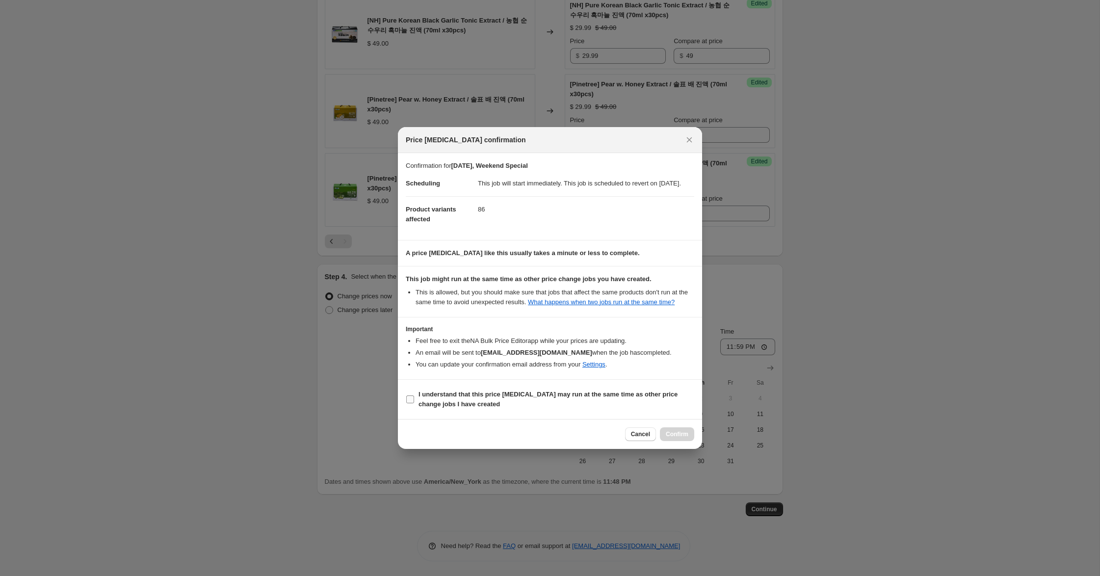
click at [440, 404] on b "I understand that this price [MEDICAL_DATA] may run at the same time as other p…" at bounding box center [547, 398] width 259 height 17
click at [414, 403] on input "I understand that this price [MEDICAL_DATA] may run at the same time as other p…" at bounding box center [410, 399] width 8 height 8
checkbox input "true"
click at [680, 438] on span "Confirm" at bounding box center [677, 434] width 23 height 8
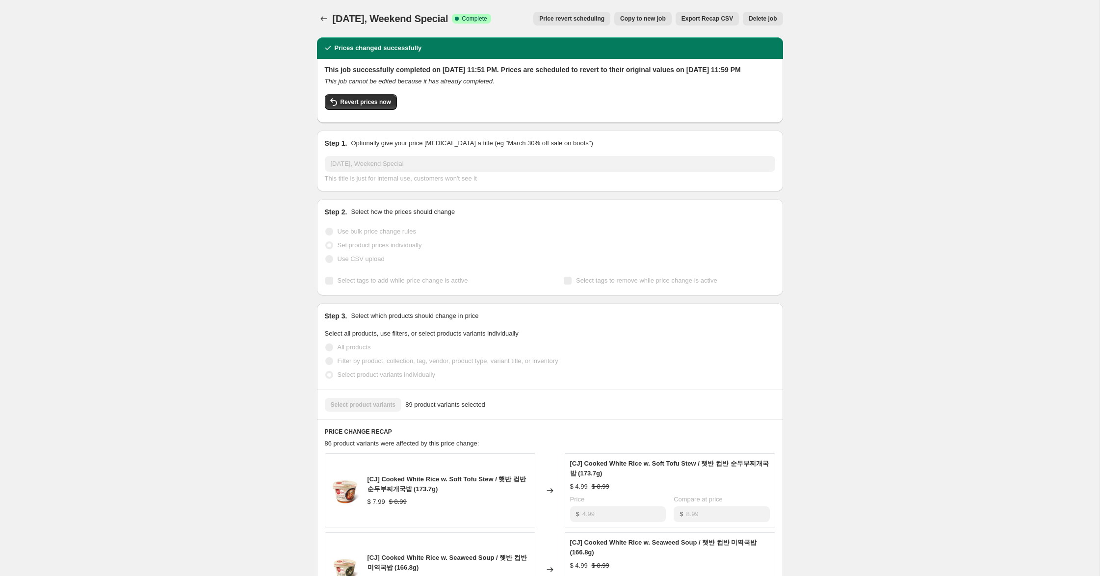
drag, startPoint x: 469, startPoint y: 19, endPoint x: 333, endPoint y: 16, distance: 135.9
click at [333, 16] on div "[DATE], Weekend Special Success Complete Complete" at bounding box center [412, 19] width 158 height 14
copy span "[DATE], Weekend Special"
click at [325, 21] on icon "Price change jobs" at bounding box center [324, 19] width 10 height 10
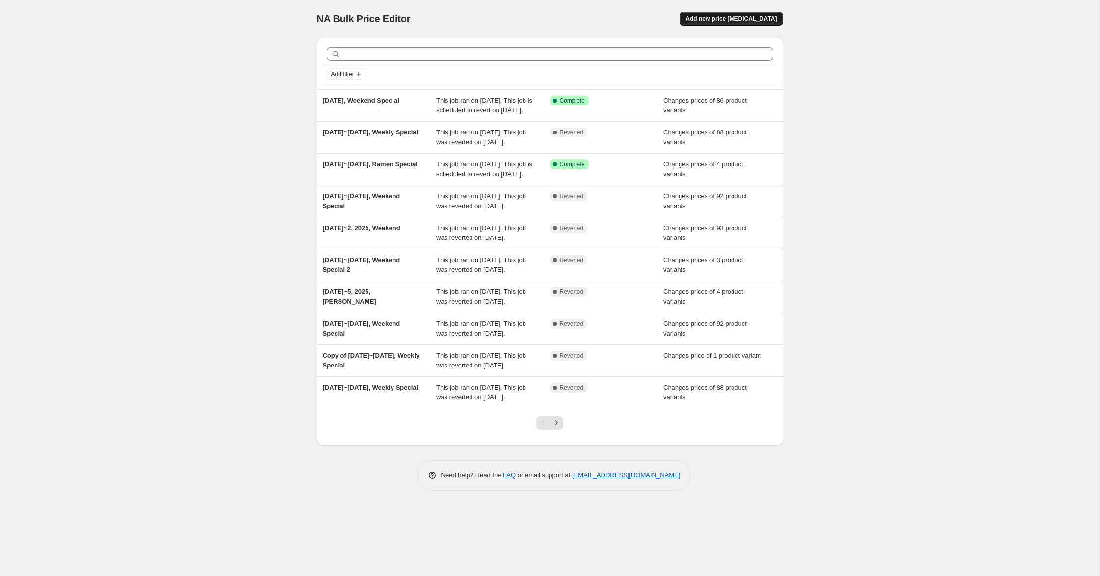
click at [743, 18] on span "Add new price [MEDICAL_DATA]" at bounding box center [730, 19] width 91 height 8
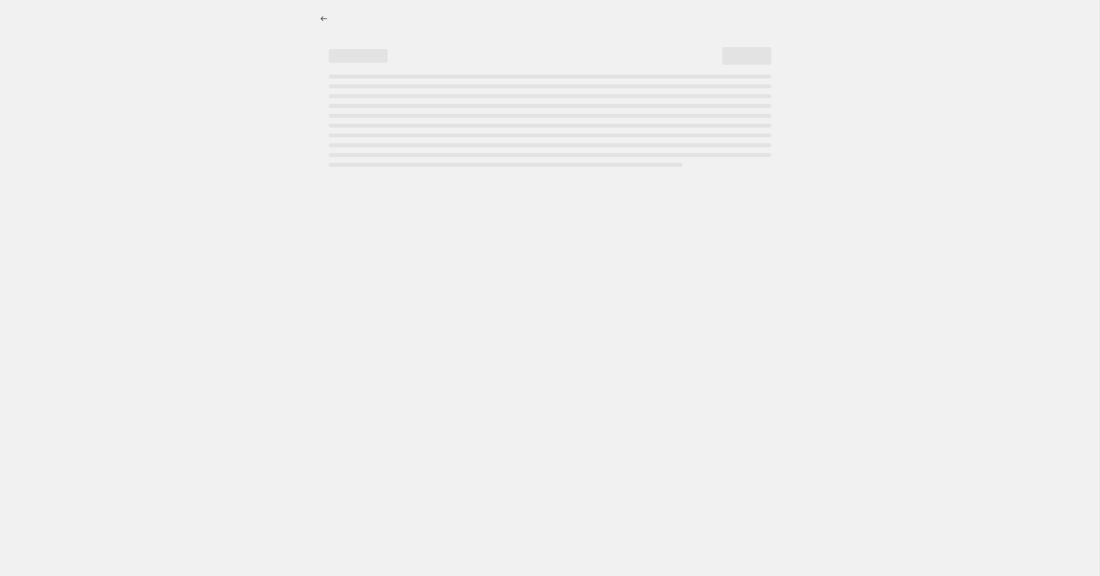
select select "percentage"
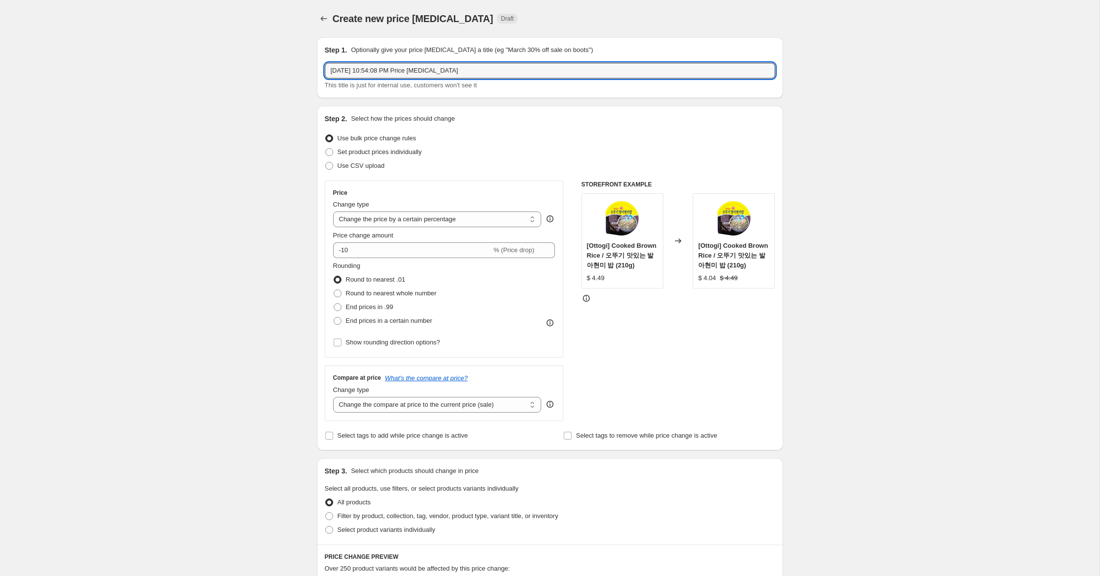
drag, startPoint x: 518, startPoint y: 70, endPoint x: 292, endPoint y: 57, distance: 226.0
click at [292, 57] on div "Create new price [MEDICAL_DATA]. This page is ready Create new price [MEDICAL_D…" at bounding box center [549, 493] width 1099 height 987
paste input "Weekend Special"
type input "[DATE], Weekend Special 2"
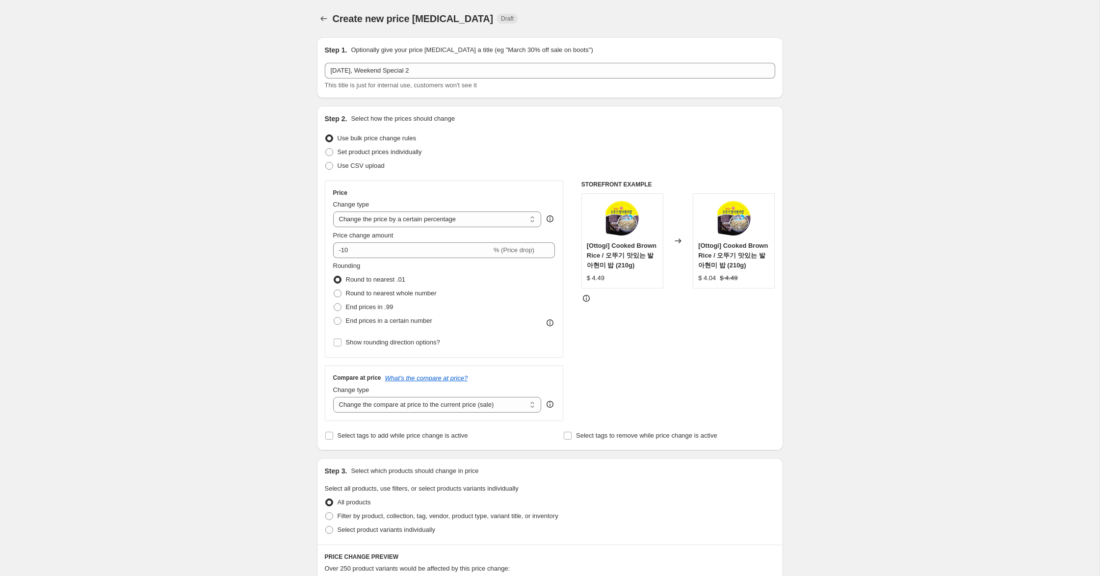
drag, startPoint x: 399, startPoint y: 152, endPoint x: 393, endPoint y: 161, distance: 11.0
click at [398, 152] on span "Set product prices individually" at bounding box center [380, 151] width 84 height 7
click at [326, 149] on input "Set product prices individually" at bounding box center [325, 148] width 0 height 0
radio input "true"
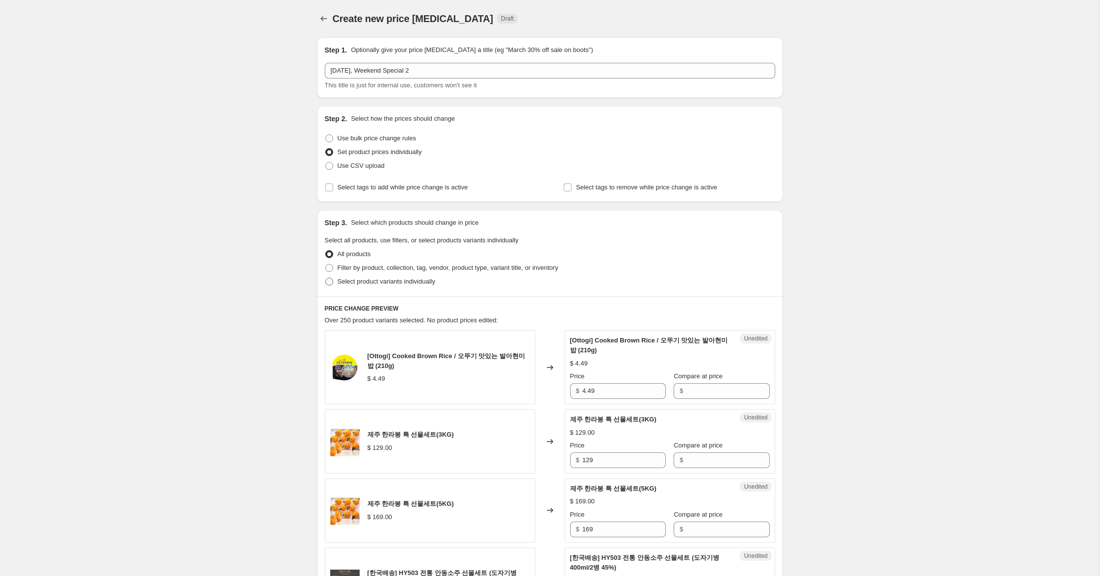
click at [395, 278] on span "Select product variants individually" at bounding box center [387, 281] width 98 height 7
click at [326, 278] on input "Select product variants individually" at bounding box center [325, 278] width 0 height 0
radio input "true"
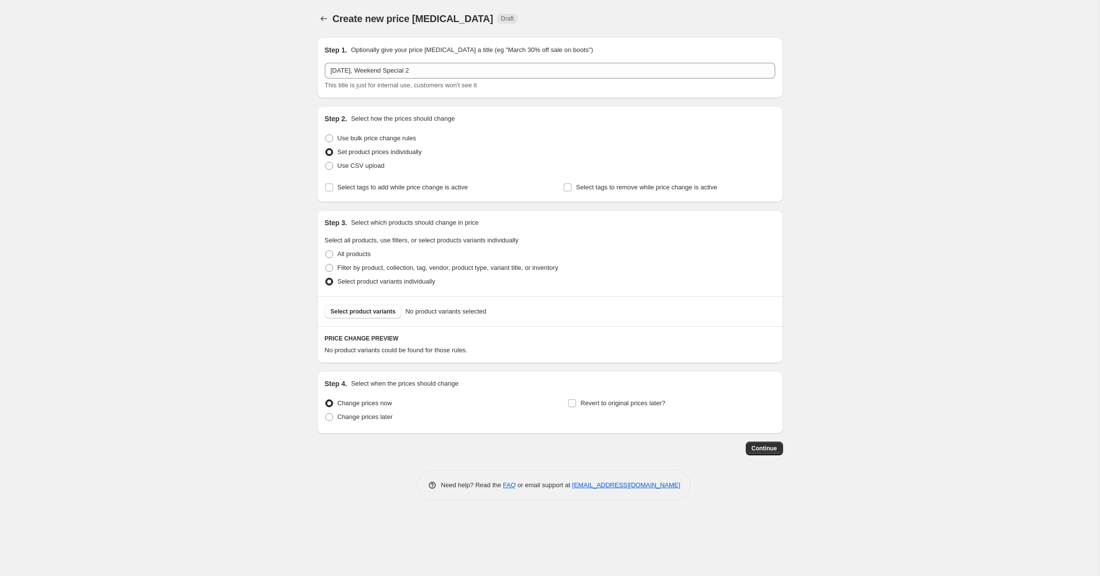
drag, startPoint x: 629, startPoint y: 405, endPoint x: 552, endPoint y: 380, distance: 80.7
click at [628, 405] on span "Revert to original prices later?" at bounding box center [622, 402] width 85 height 7
click at [576, 405] on input "Revert to original prices later?" at bounding box center [572, 403] width 8 height 8
checkbox input "true"
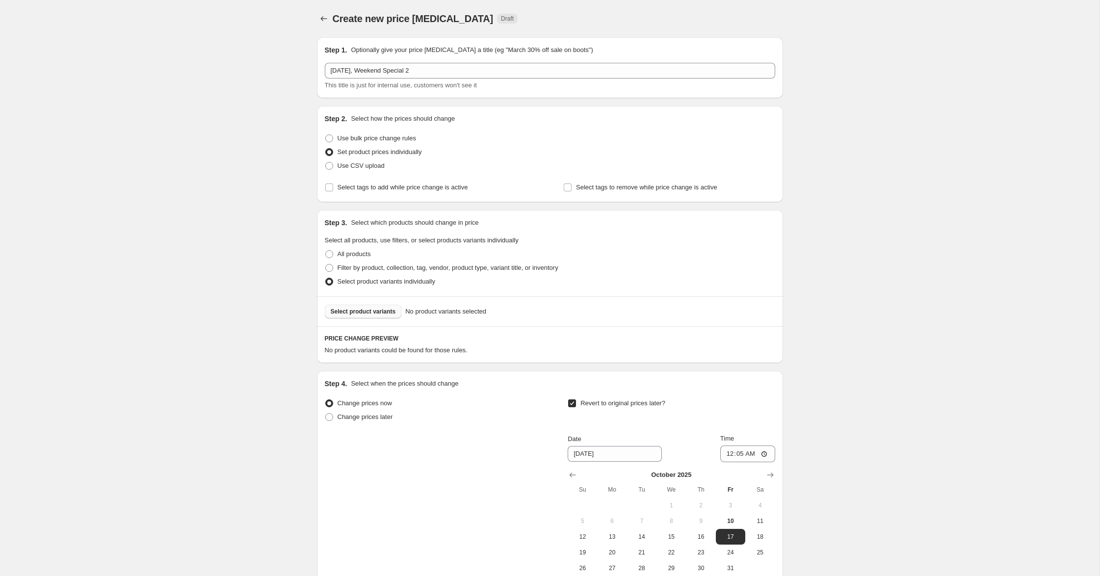
click at [371, 309] on span "Select product variants" at bounding box center [363, 312] width 65 height 8
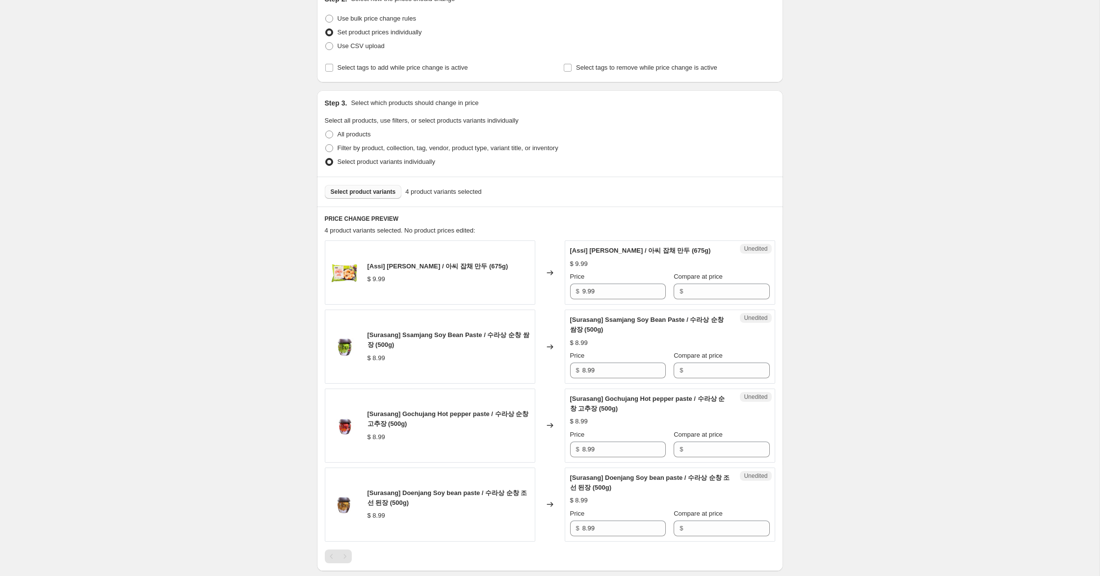
scroll to position [122, 0]
drag, startPoint x: 628, startPoint y: 302, endPoint x: 418, endPoint y: 275, distance: 211.7
click at [412, 276] on div "[Assi] [PERSON_NAME] / 아씨 잡채 만두 (675g) $ 9.99 Changed to Unedited [Assi] Japcha…" at bounding box center [550, 270] width 450 height 64
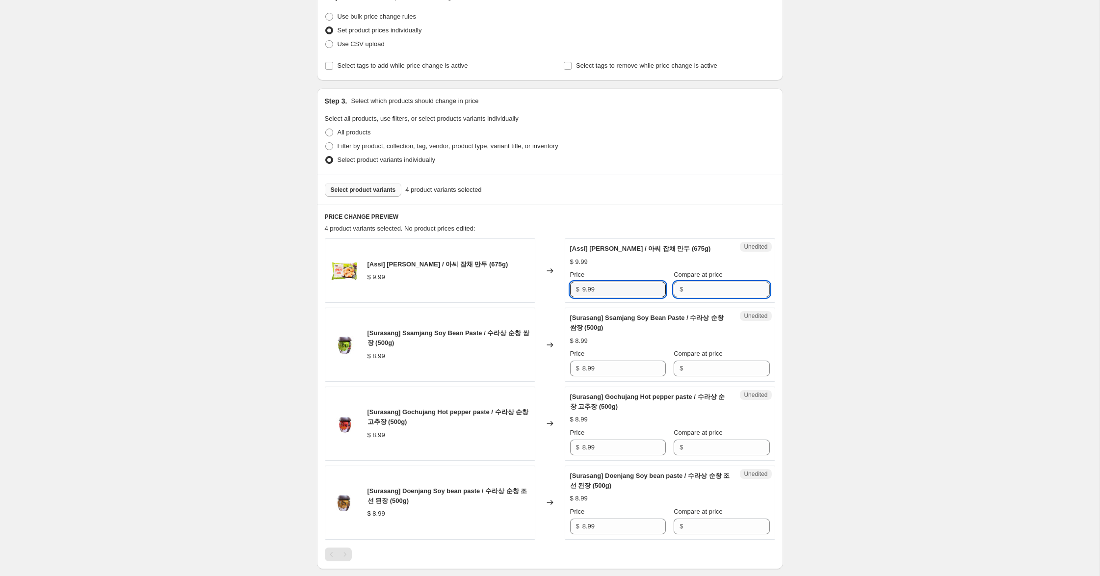
click at [688, 297] on input "Compare at price" at bounding box center [727, 290] width 83 height 16
paste input "9.99"
type input "9.99"
drag, startPoint x: 585, startPoint y: 300, endPoint x: 491, endPoint y: 282, distance: 95.9
click at [491, 282] on div "[Assi] [PERSON_NAME] / 아씨 잡채 만두 (675g) $ 9.99 Changed to Success Edited [[PERSO…" at bounding box center [550, 270] width 450 height 64
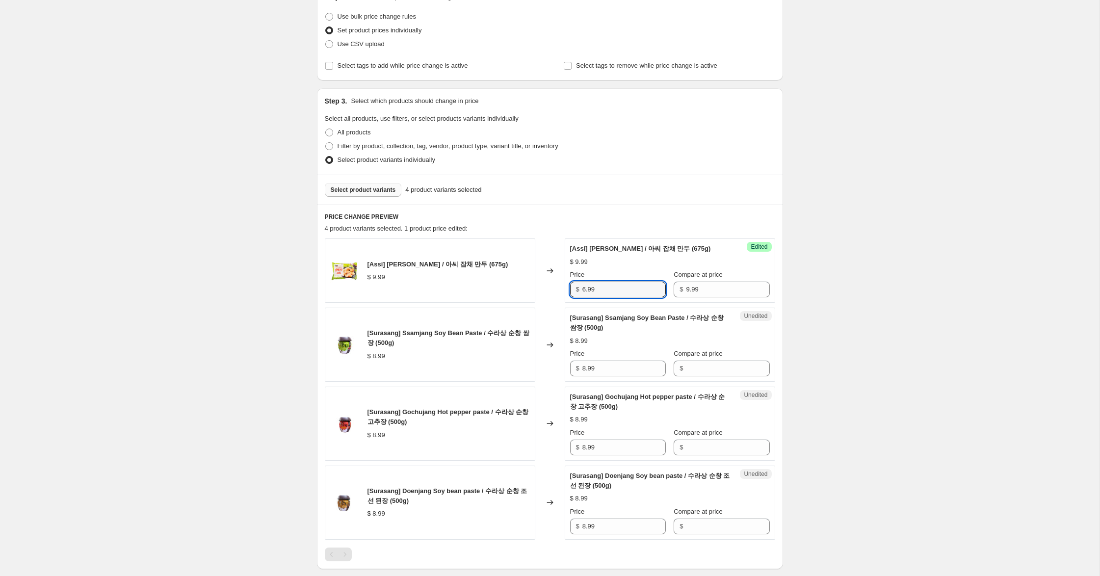
type input "6.99"
drag, startPoint x: 571, startPoint y: 375, endPoint x: 499, endPoint y: 366, distance: 72.1
click at [467, 365] on div "[Surasang] Ssamjang Soy Bean Paste / 수라상 순창 쌈장 (500g) $ 8.99 Changed to Unedite…" at bounding box center [550, 345] width 450 height 74
click at [686, 374] on input "Compare at price" at bounding box center [727, 369] width 83 height 16
paste input "8.99"
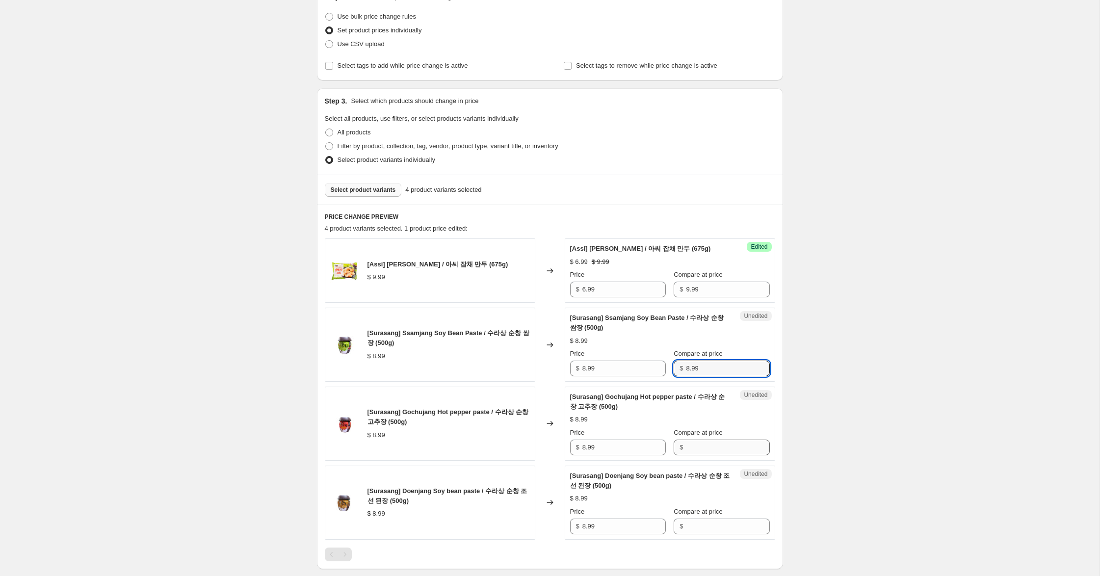
type input "8.99"
click at [691, 455] on input "Compare at price" at bounding box center [727, 448] width 83 height 16
paste input "8.99"
type input "8.99"
click at [692, 533] on input "Compare at price" at bounding box center [727, 527] width 83 height 16
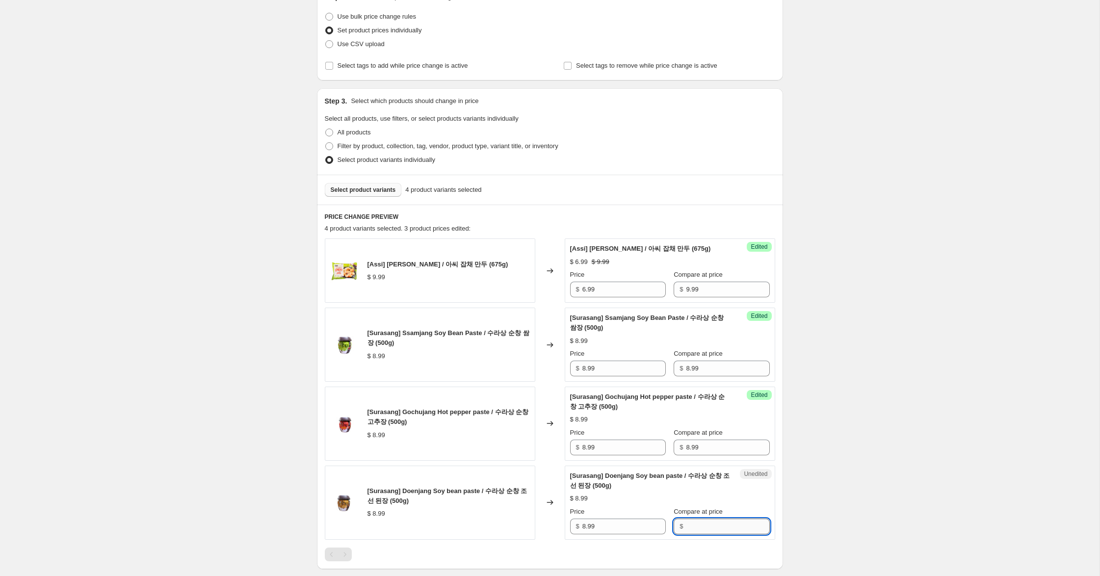
paste input "8.99"
type input "8.99"
drag, startPoint x: 586, startPoint y: 378, endPoint x: 503, endPoint y: 360, distance: 85.3
click at [504, 358] on div "[Surasang] Ssamjang Soy Bean Paste / 수라상 순창 쌈장 (500g) $ 8.99 Changed to Success…" at bounding box center [550, 345] width 450 height 74
type input "5.99"
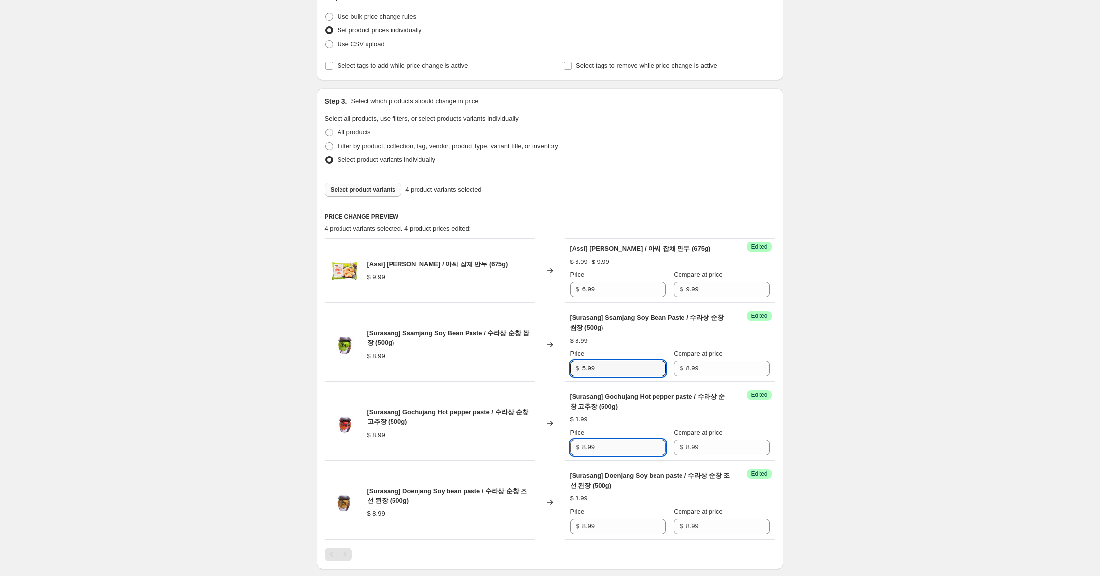
click at [586, 455] on input "8.99" at bounding box center [623, 448] width 83 height 16
drag, startPoint x: 585, startPoint y: 457, endPoint x: 495, endPoint y: 457, distance: 89.8
click at [494, 448] on div "[Surasang] Gochujang Hot pepper paste / 수라상 순창 고추장 (500g) $ 8.99 Changed to Suc…" at bounding box center [550, 424] width 450 height 74
type input "5.99"
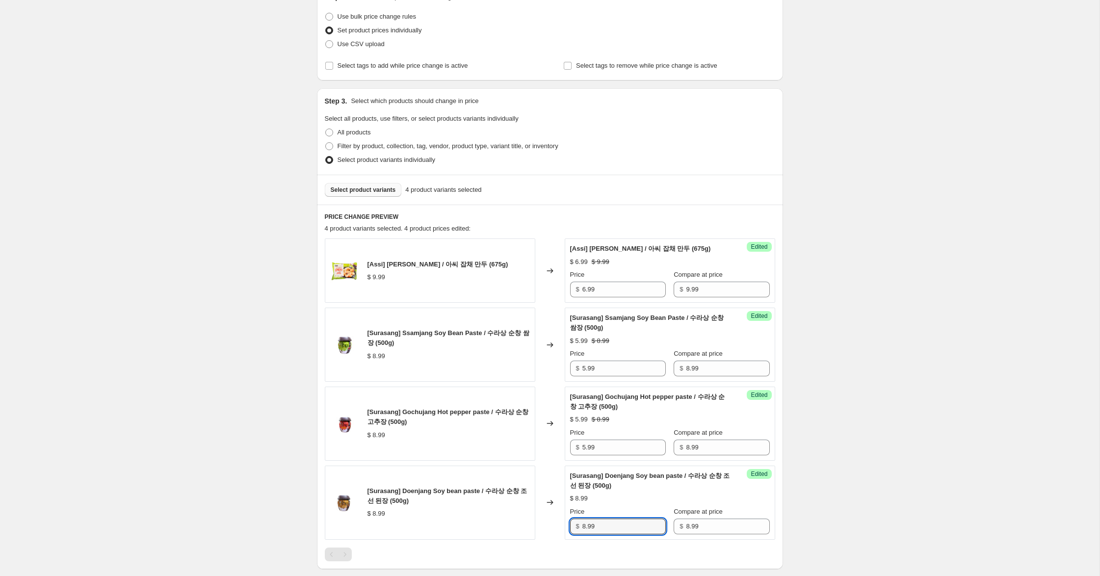
drag, startPoint x: 585, startPoint y: 537, endPoint x: 415, endPoint y: 492, distance: 176.0
click at [388, 494] on div "[Surasang] Doenjang Soy bean paste / 수라상 순창 조선 된장 (500g) $ 8.99 Changed to Succ…" at bounding box center [550, 503] width 450 height 74
type input "5.99"
drag, startPoint x: 870, startPoint y: 430, endPoint x: 872, endPoint y: 435, distance: 5.3
click at [870, 430] on div "Create new price [MEDICAL_DATA]. This page is ready Create new price [MEDICAL_D…" at bounding box center [549, 383] width 1099 height 1011
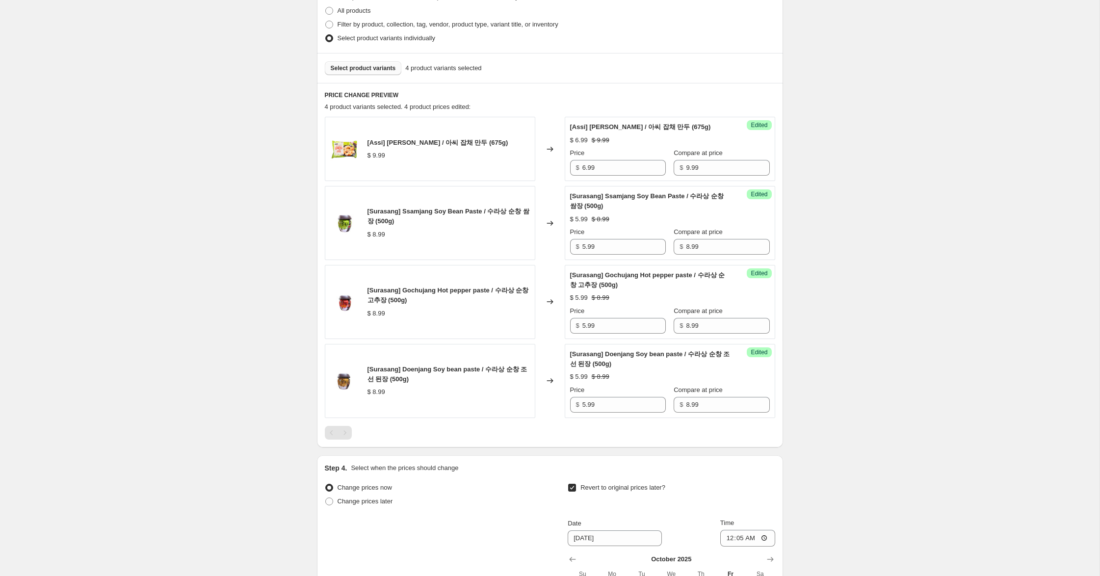
scroll to position [444, 0]
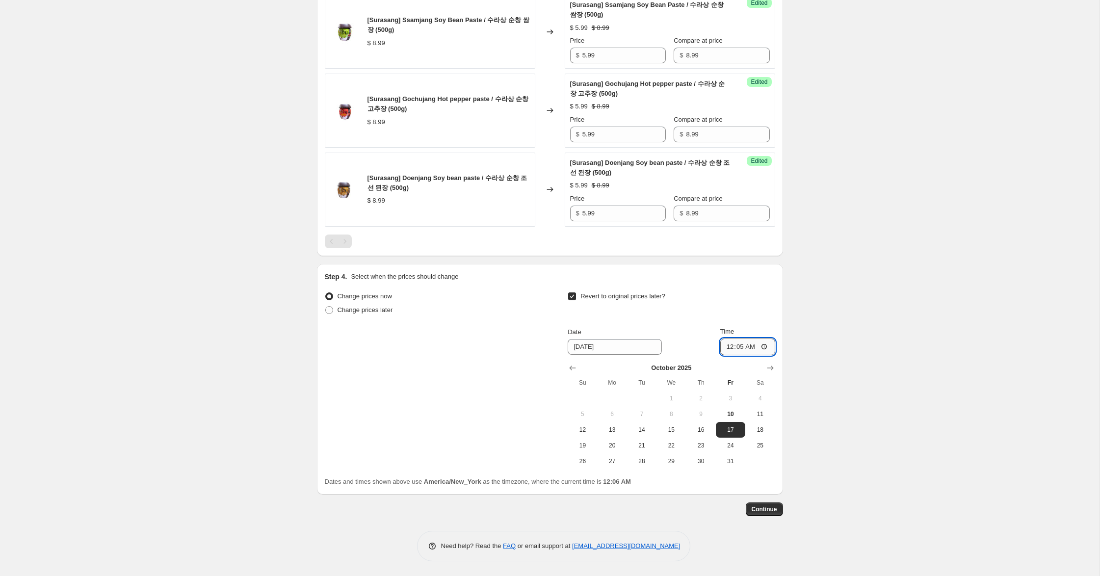
click at [728, 348] on input "00:05" at bounding box center [747, 346] width 55 height 17
type input "23:59"
click at [584, 434] on span "12" at bounding box center [583, 430] width 22 height 8
type input "[DATE]"
click at [771, 509] on span "Continue" at bounding box center [765, 509] width 26 height 8
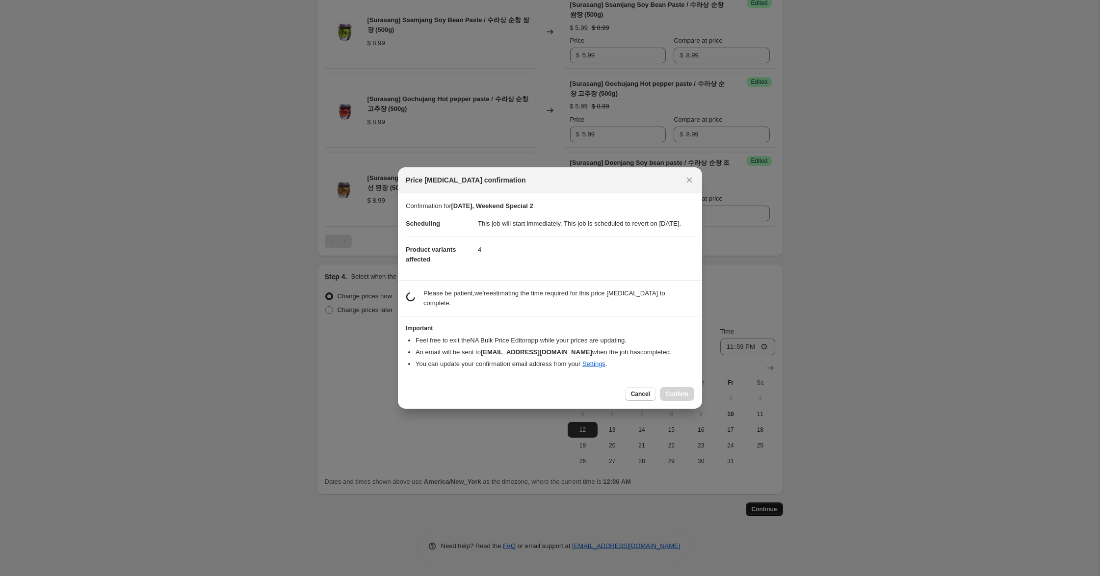
scroll to position [0, 0]
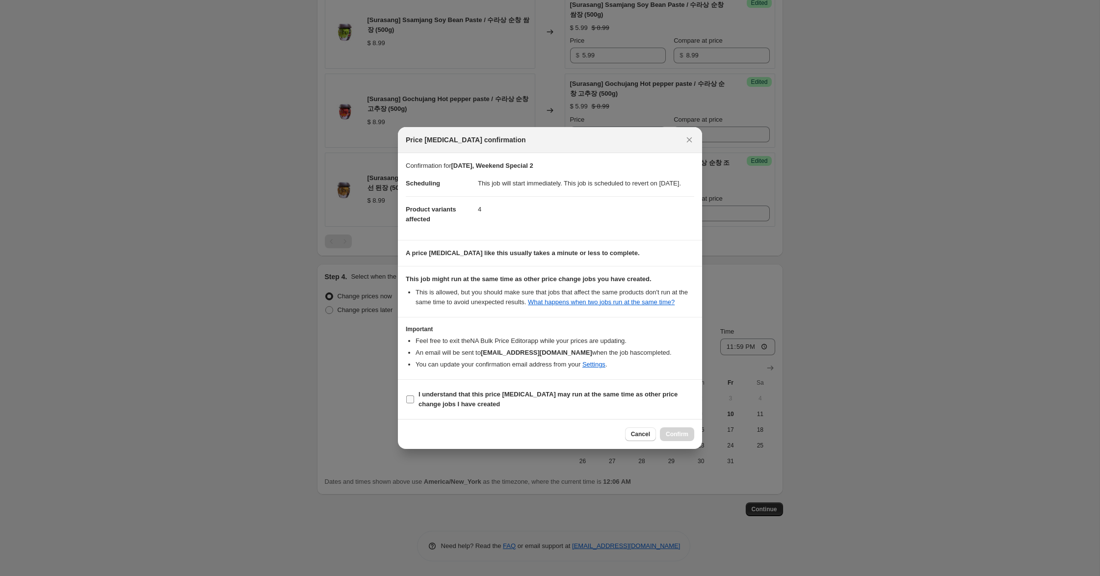
click at [507, 402] on b "I understand that this price [MEDICAL_DATA] may run at the same time as other p…" at bounding box center [547, 398] width 259 height 17
click at [414, 402] on input "I understand that this price [MEDICAL_DATA] may run at the same time as other p…" at bounding box center [410, 399] width 8 height 8
checkbox input "true"
click at [679, 438] on span "Confirm" at bounding box center [677, 434] width 23 height 8
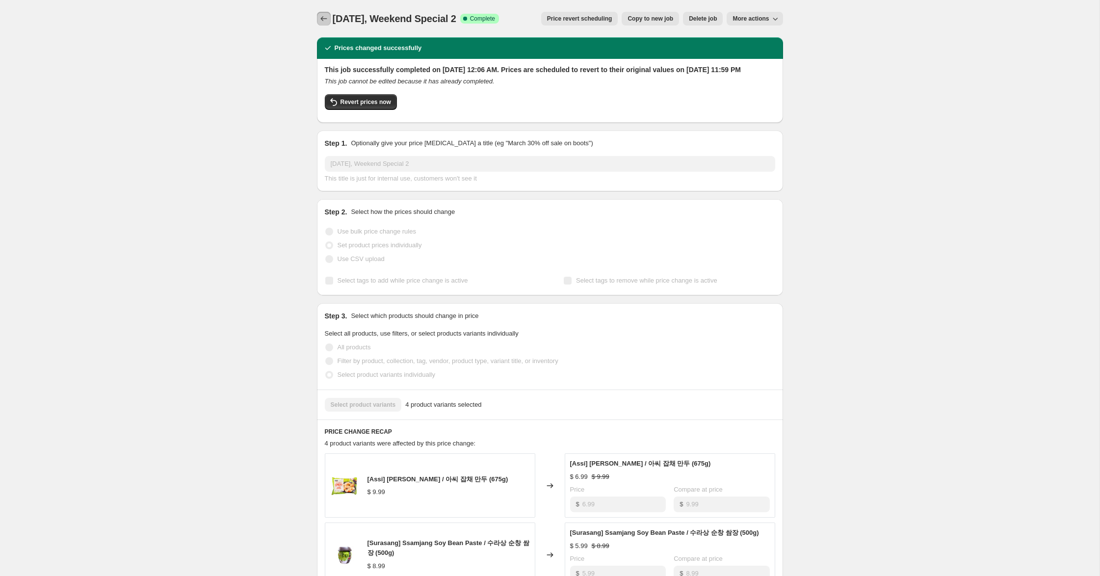
click at [319, 18] on icon "Price change jobs" at bounding box center [324, 19] width 10 height 10
